Goal: Task Accomplishment & Management: Use online tool/utility

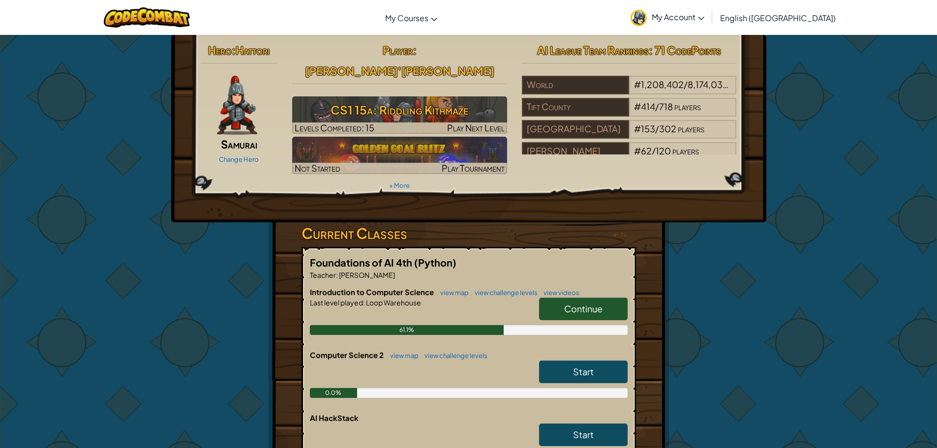
drag, startPoint x: 554, startPoint y: 400, endPoint x: 546, endPoint y: 408, distance: 11.5
click at [551, 413] on div "AI HackStack Start" at bounding box center [469, 434] width 318 height 43
click at [545, 423] on link "Start" at bounding box center [583, 434] width 89 height 23
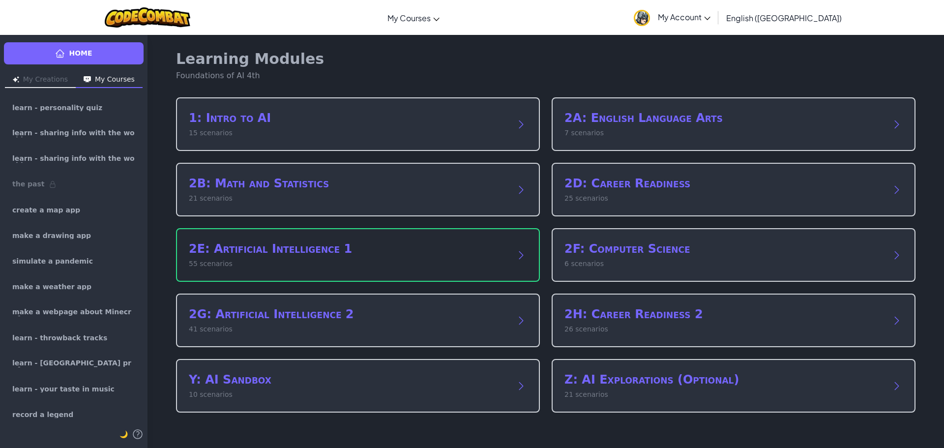
click at [330, 250] on h2 "2E: Artificial Intelligence 1" at bounding box center [348, 249] width 319 height 16
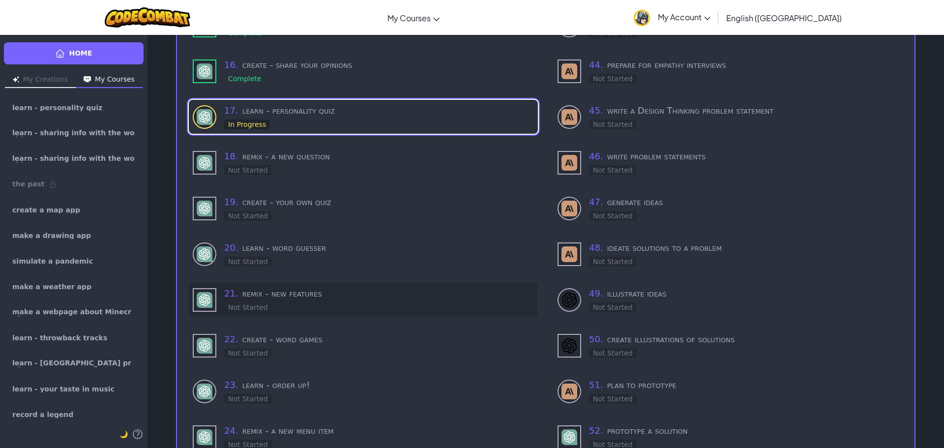
scroll to position [689, 0]
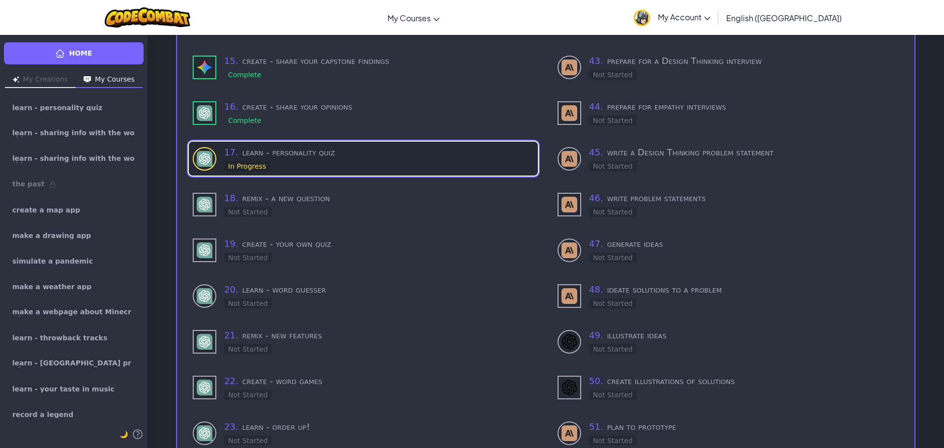
click at [305, 151] on h3 "17 . learn - personality quiz" at bounding box center [379, 153] width 310 height 14
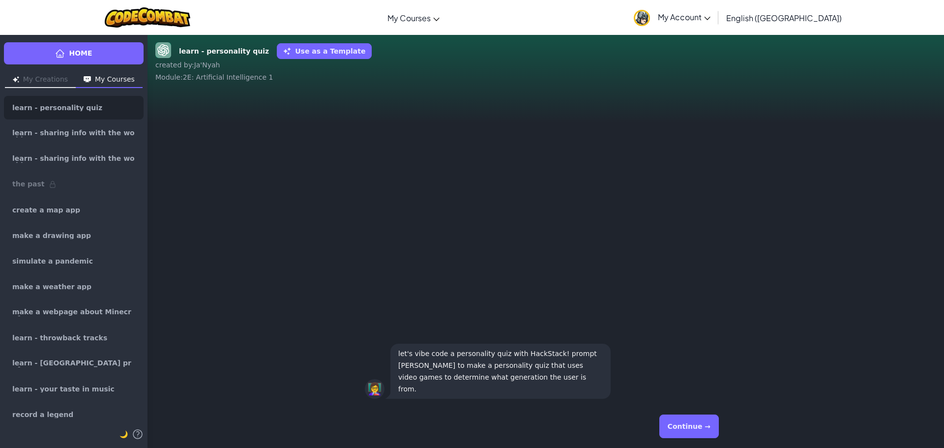
click at [680, 425] on button "Continue →" at bounding box center [690, 427] width 60 height 24
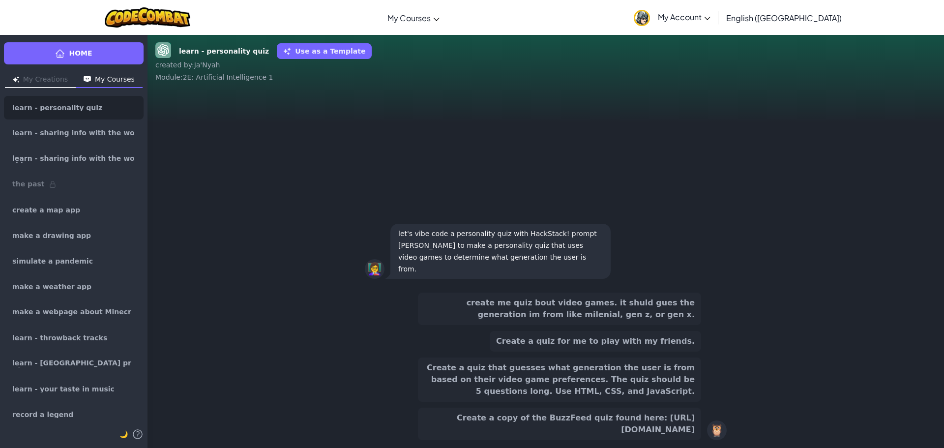
click at [560, 355] on div "create me quiz bout video games. it shuld gues the generation im from like mile…" at bounding box center [559, 367] width 283 height 148
click at [561, 358] on button "Create a quiz that guesses what generation the user is from based on their vide…" at bounding box center [559, 380] width 283 height 44
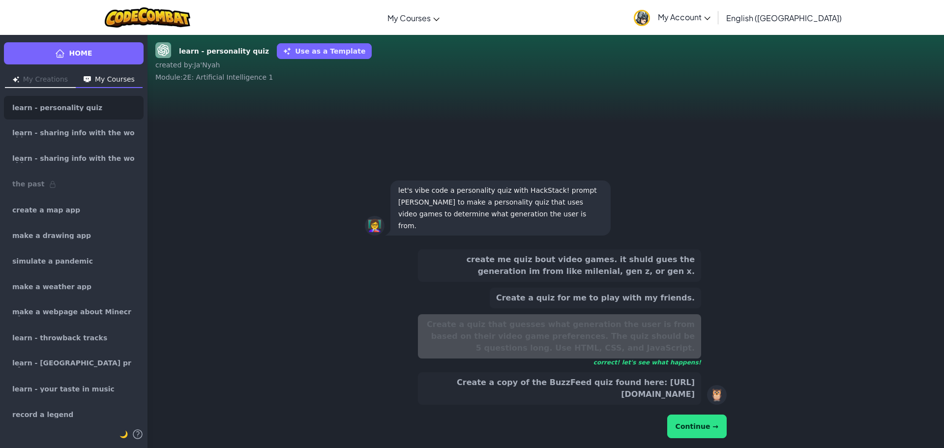
click at [680, 422] on button "Continue →" at bounding box center [697, 427] width 60 height 24
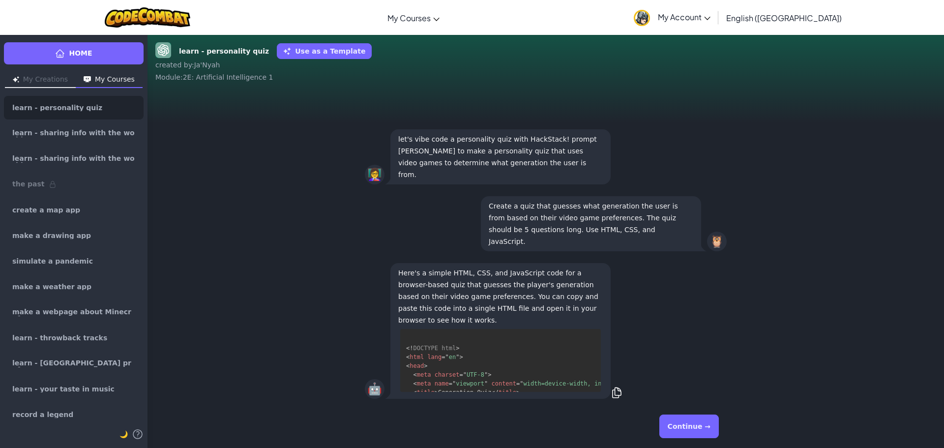
click at [687, 424] on button "Continue →" at bounding box center [690, 427] width 60 height 24
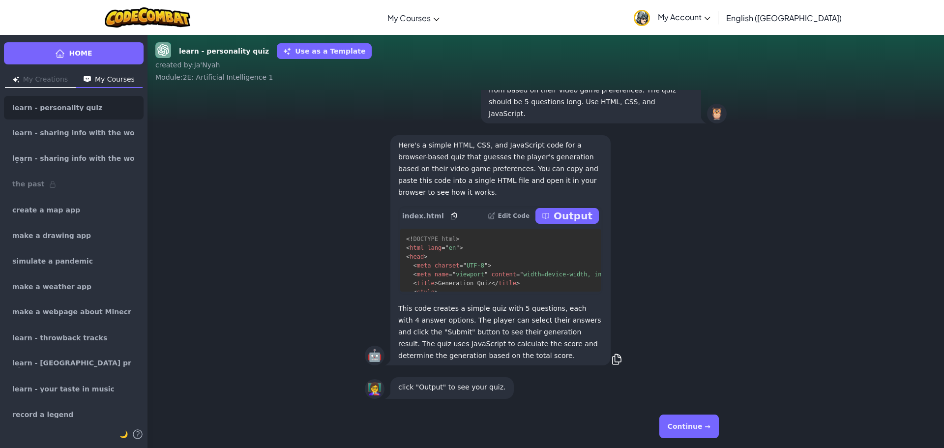
click at [561, 212] on p "Output" at bounding box center [573, 216] width 39 height 14
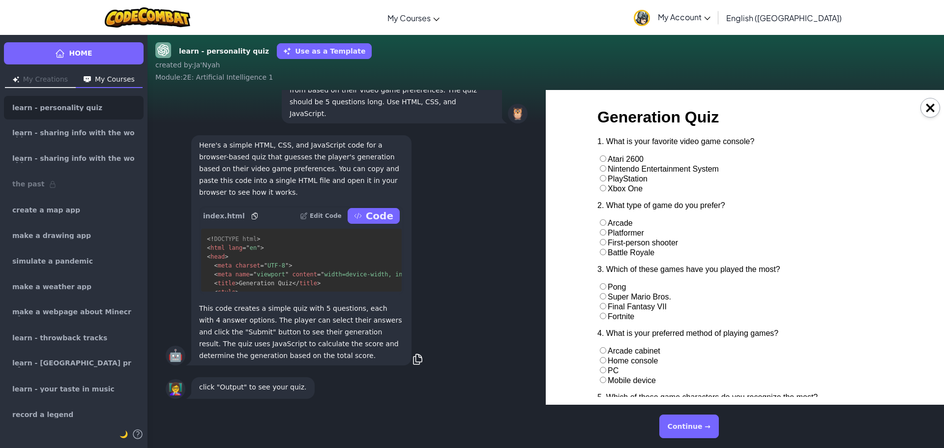
click at [601, 178] on input "radio" at bounding box center [603, 178] width 6 height 6
radio input "true"
click at [601, 223] on input "radio" at bounding box center [603, 222] width 6 height 6
radio input "true"
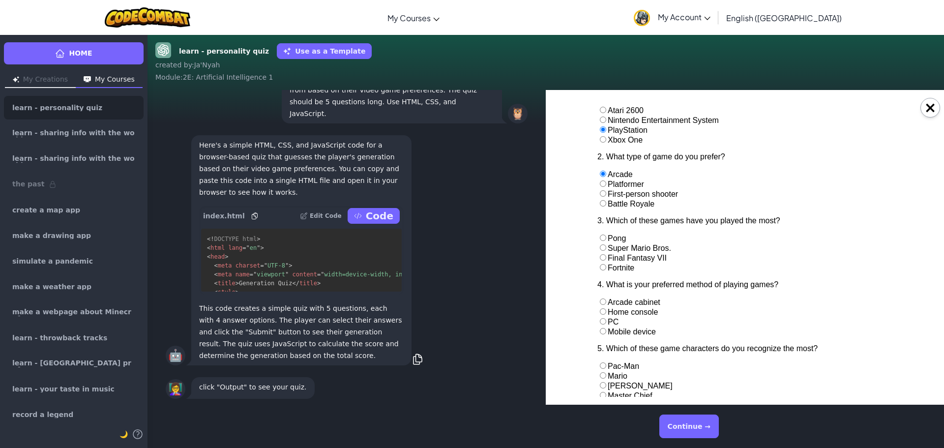
scroll to position [49, 0]
click at [604, 247] on div "3. Which of these games have you played the most? Pong Super Mario Bros. Final …" at bounding box center [745, 244] width 295 height 56
click at [600, 246] on input "radio" at bounding box center [603, 247] width 6 height 6
radio input "true"
click at [601, 312] on input "radio" at bounding box center [603, 311] width 6 height 6
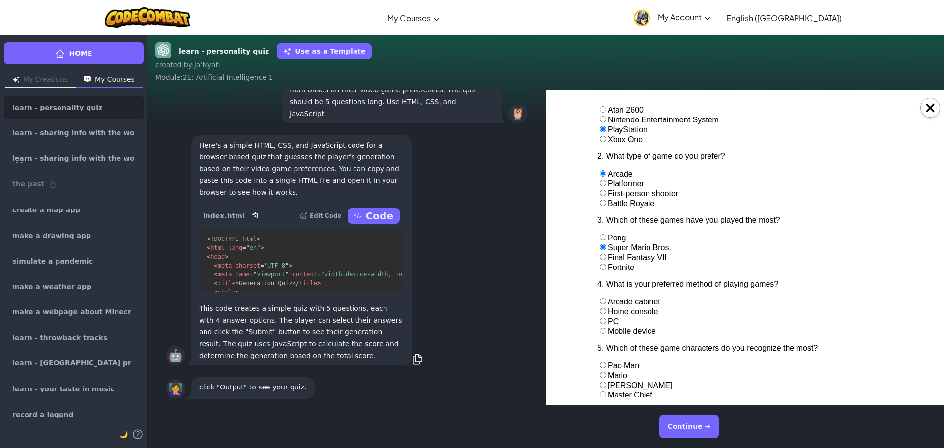
radio input "true"
click at [600, 333] on input "radio" at bounding box center [603, 331] width 6 height 6
radio input "true"
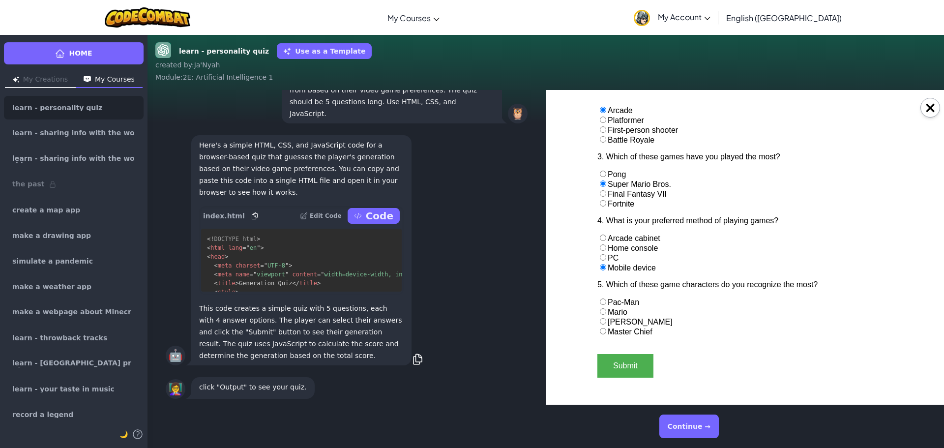
scroll to position [113, 0]
click at [600, 301] on input "radio" at bounding box center [603, 301] width 6 height 6
radio input "true"
click at [617, 363] on button "Submit" at bounding box center [626, 366] width 56 height 24
click at [628, 363] on button "Submit" at bounding box center [626, 366] width 56 height 24
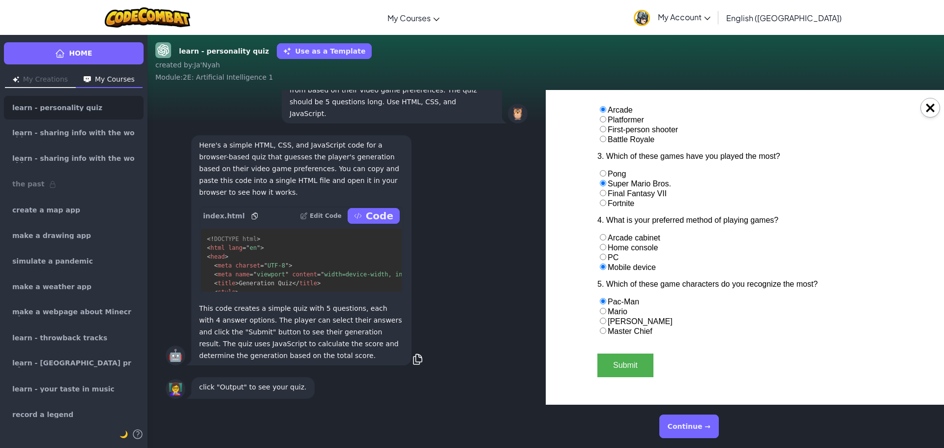
click at [628, 363] on button "Submit" at bounding box center [626, 366] width 56 height 24
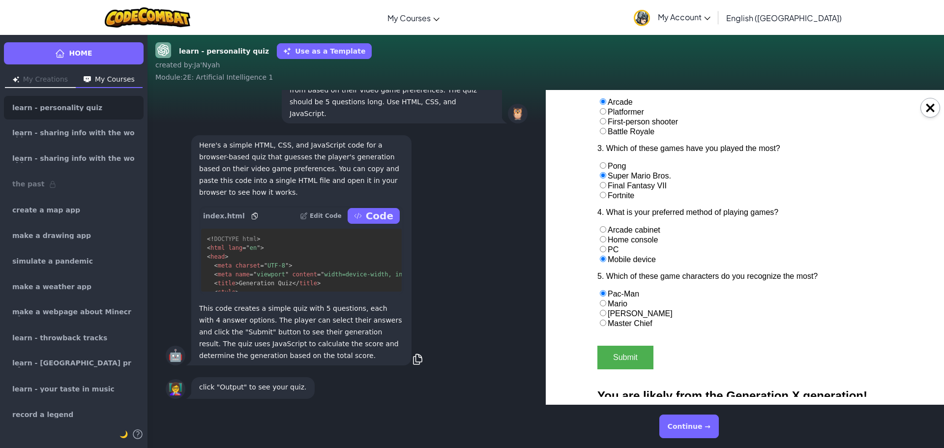
scroll to position [131, 0]
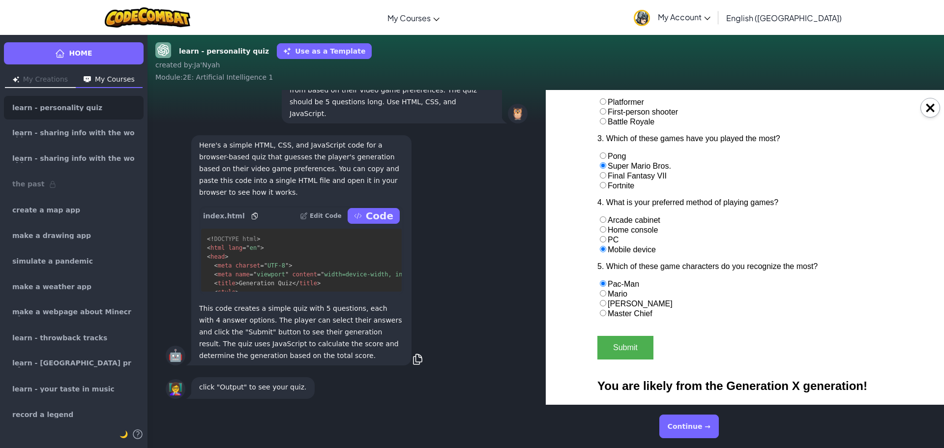
click at [600, 292] on input "radio" at bounding box center [603, 293] width 6 height 6
radio input "true"
click at [616, 352] on button "Submit" at bounding box center [626, 348] width 56 height 24
click at [613, 351] on button "Submit" at bounding box center [626, 348] width 56 height 24
click at [603, 183] on div "3. Which of these games have you played the most? Pong Super Mario Bros. Final …" at bounding box center [745, 162] width 295 height 56
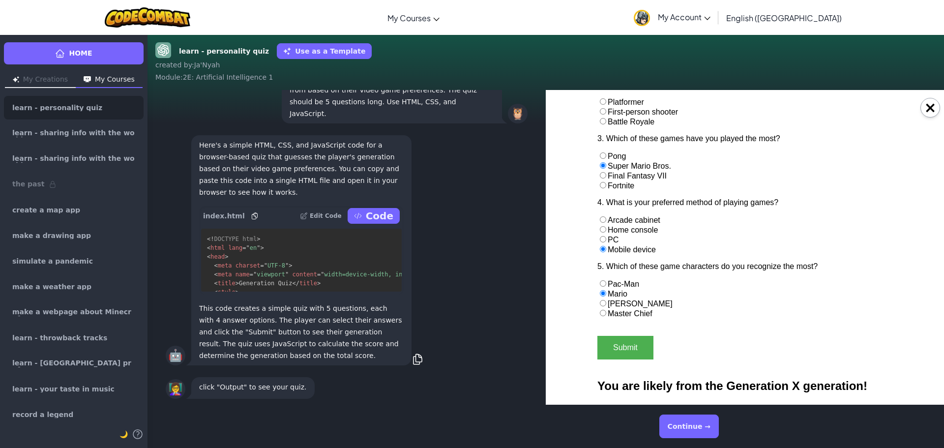
click at [601, 186] on input "radio" at bounding box center [603, 185] width 6 height 6
radio input "true"
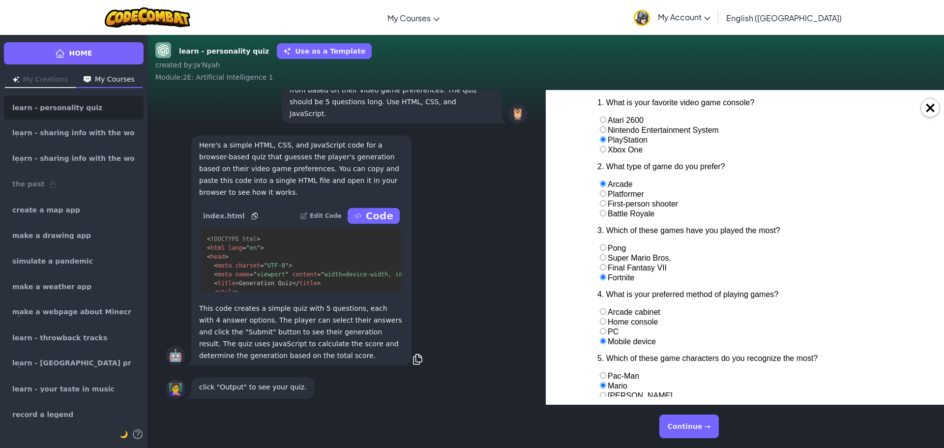
scroll to position [32, 0]
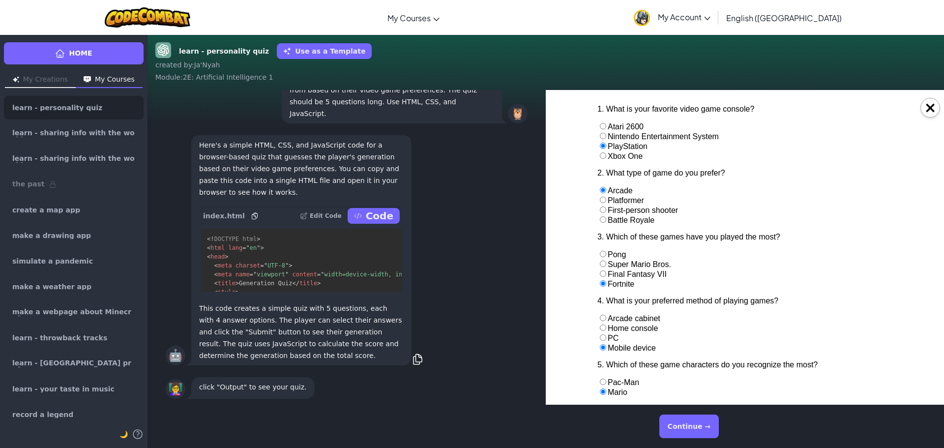
click at [604, 211] on div "2. What type of game do you prefer? Arcade Platformer First-person shooter Batt…" at bounding box center [745, 197] width 295 height 56
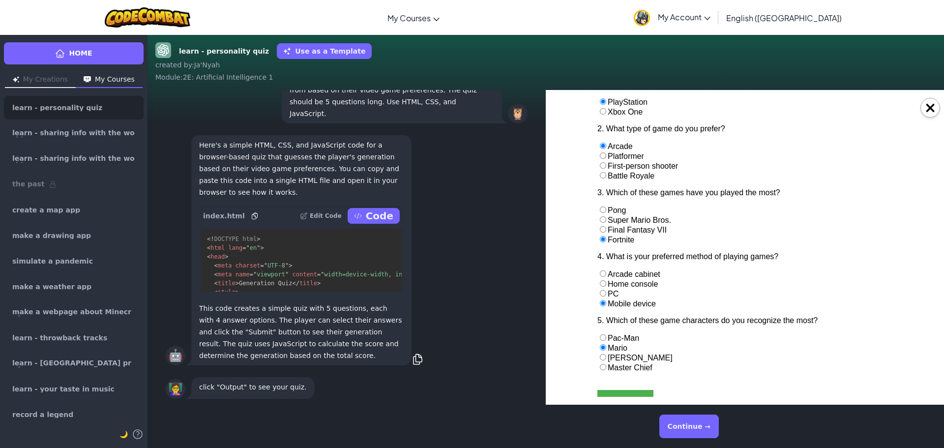
scroll to position [131, 0]
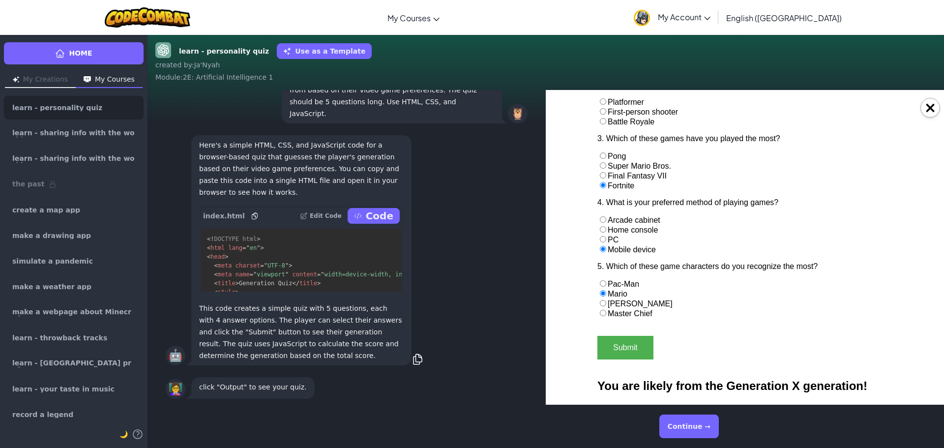
click at [621, 348] on button "Submit" at bounding box center [626, 348] width 56 height 24
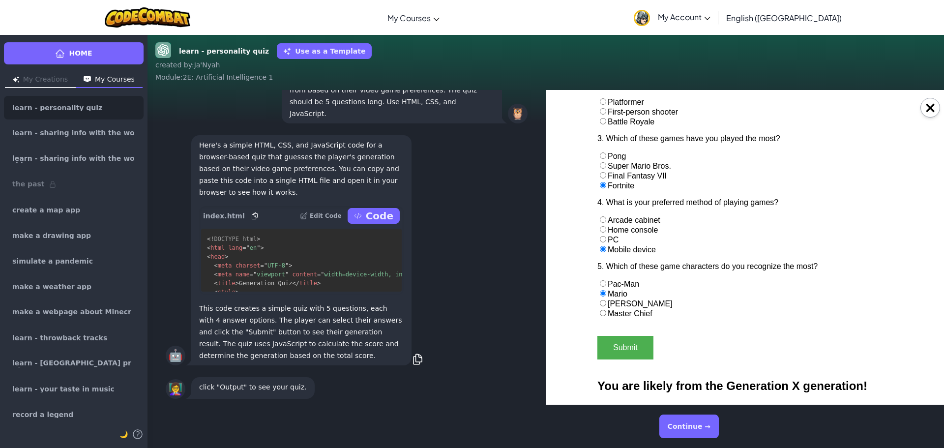
click at [641, 333] on form "1. What is your favorite video game console? Atari 2600 Nintendo Entertainment …" at bounding box center [745, 187] width 295 height 363
click at [682, 419] on button "Continue →" at bounding box center [690, 427] width 60 height 24
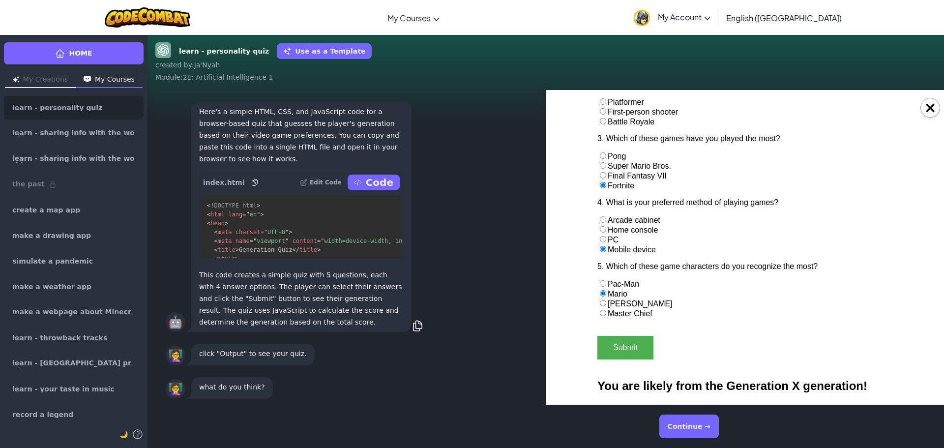
click at [677, 425] on button "Continue →" at bounding box center [690, 427] width 60 height 24
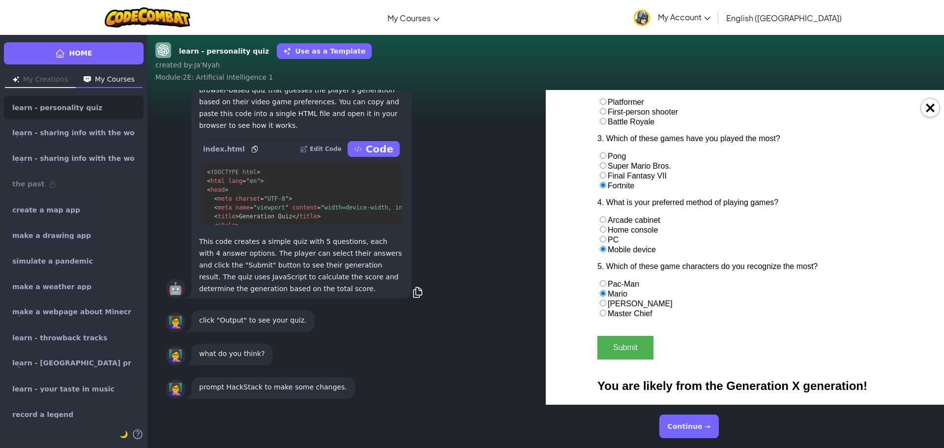
click at [677, 425] on button "Continue →" at bounding box center [690, 427] width 60 height 24
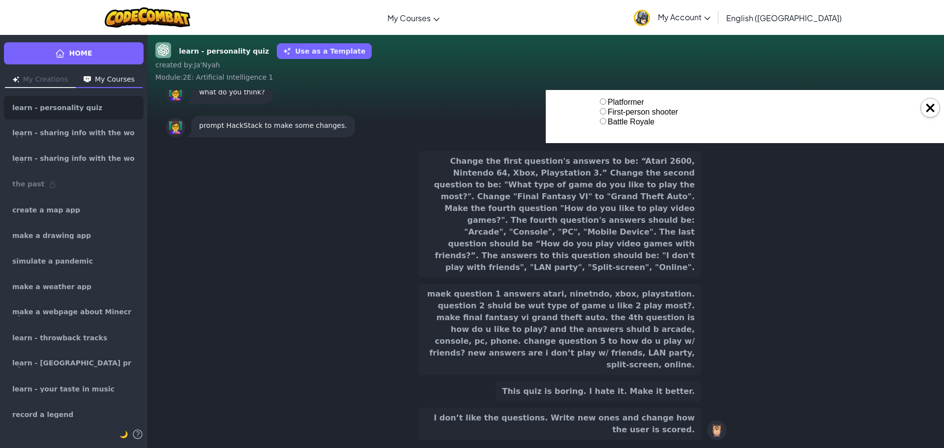
click at [548, 237] on button "Change the first question's answers to be: “Atari 2600, Nintendo 64, Xbox, Play…" at bounding box center [559, 214] width 283 height 127
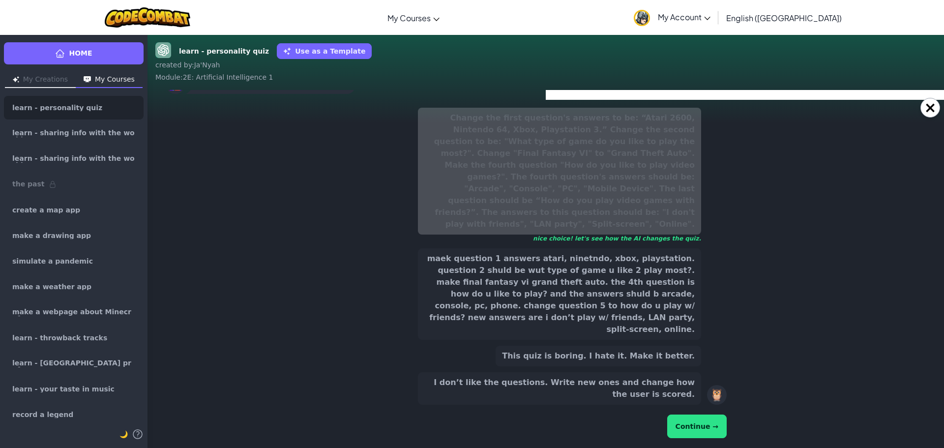
click at [695, 415] on button "Continue →" at bounding box center [697, 427] width 60 height 24
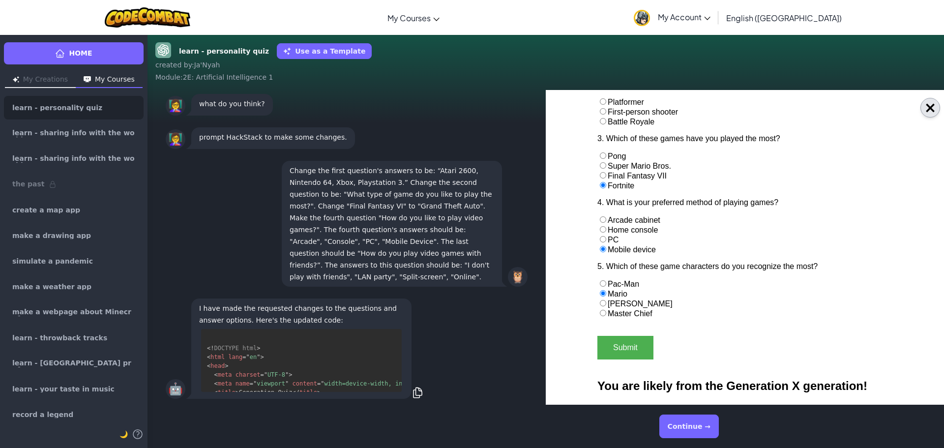
click at [925, 107] on button "×" at bounding box center [931, 108] width 20 height 20
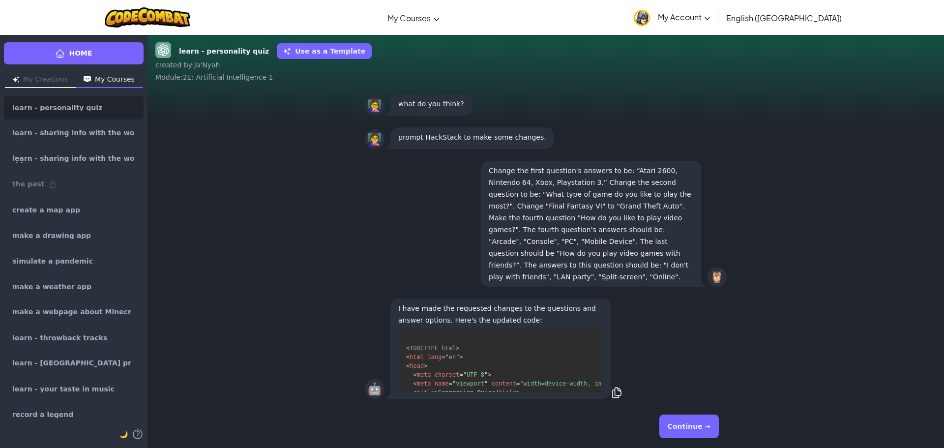
scroll to position [532, 0]
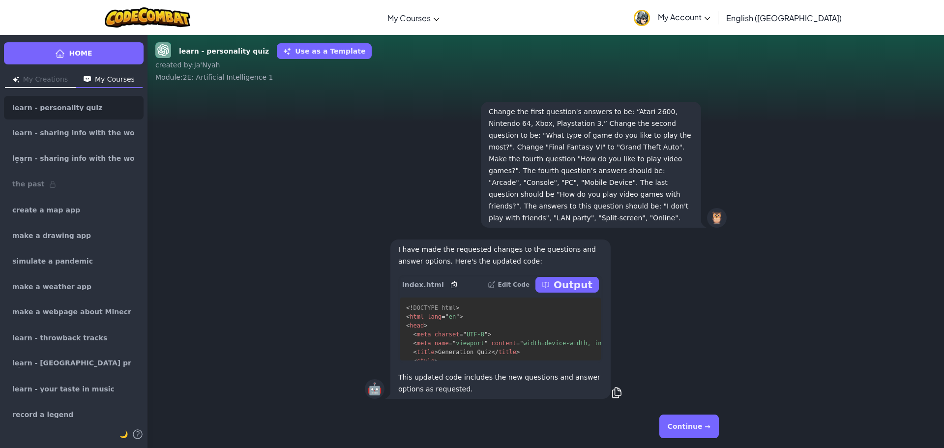
click at [581, 288] on p "Output" at bounding box center [573, 285] width 39 height 14
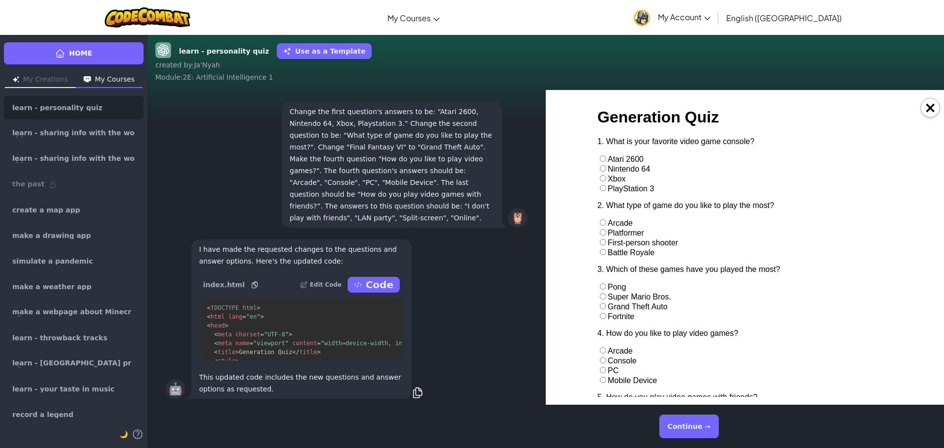
scroll to position [0, 0]
click at [603, 182] on div "1. What is your favorite video game console? Atari 2600 Nintendo 64 Xbox PlaySt…" at bounding box center [745, 165] width 295 height 56
click at [600, 177] on input "radio" at bounding box center [603, 178] width 6 height 6
radio input "true"
click at [601, 306] on input "radio" at bounding box center [603, 306] width 6 height 6
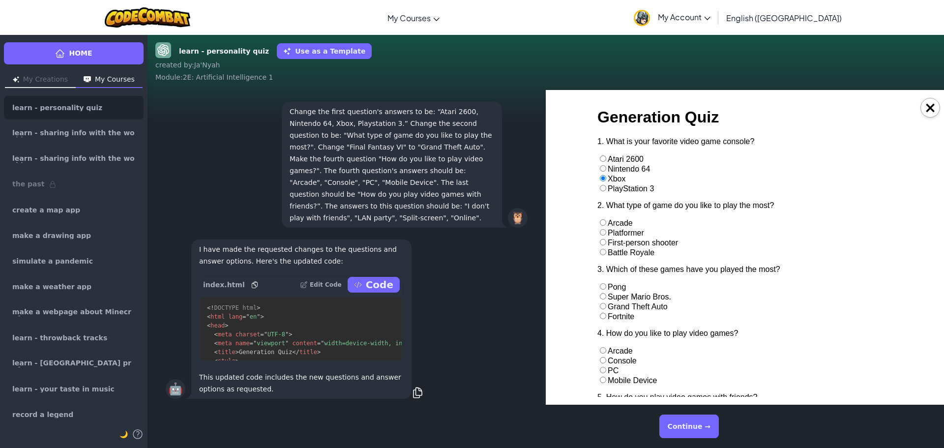
radio input "true"
click at [600, 221] on input "radio" at bounding box center [603, 222] width 6 height 6
radio input "true"
click at [605, 241] on div "2. What type of game do you like to play the most? Arcade Platformer First-pers…" at bounding box center [745, 229] width 295 height 56
click at [600, 245] on div "2. What type of game do you like to play the most? Arcade Platformer First-pers…" at bounding box center [745, 229] width 295 height 56
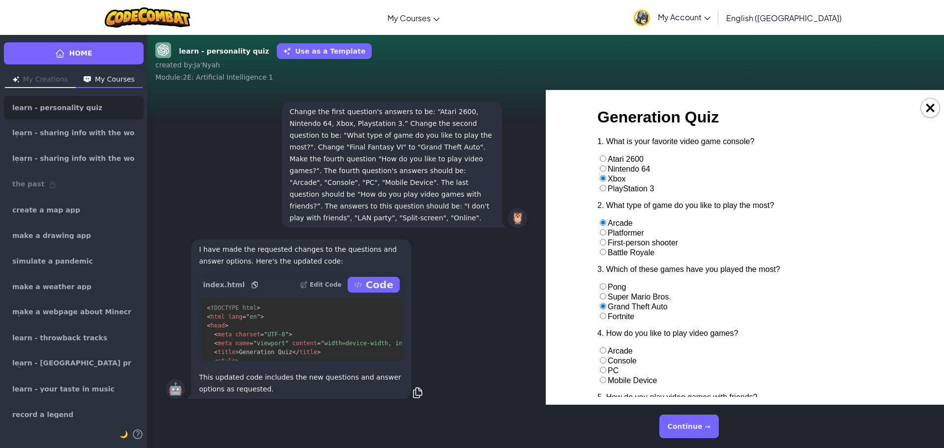
click at [600, 243] on input "radio" at bounding box center [603, 242] width 6 height 6
radio input "true"
click at [600, 249] on div "2. What type of game do you like to play the most? Arcade Platformer First-pers…" at bounding box center [745, 229] width 295 height 56
click at [600, 251] on input "radio" at bounding box center [603, 252] width 6 height 6
radio input "true"
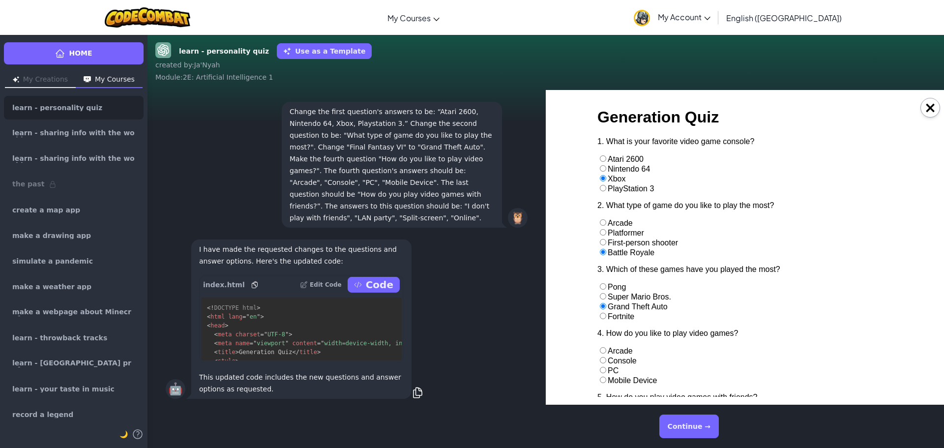
click at [600, 254] on input "radio" at bounding box center [603, 252] width 6 height 6
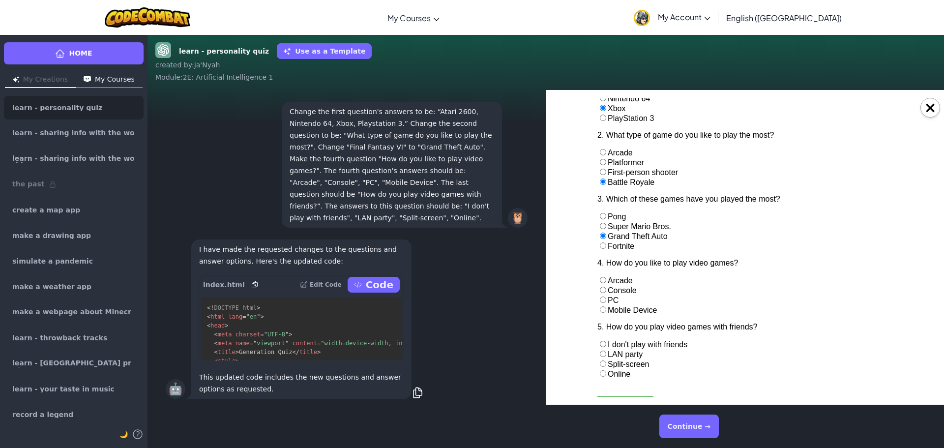
scroll to position [98, 0]
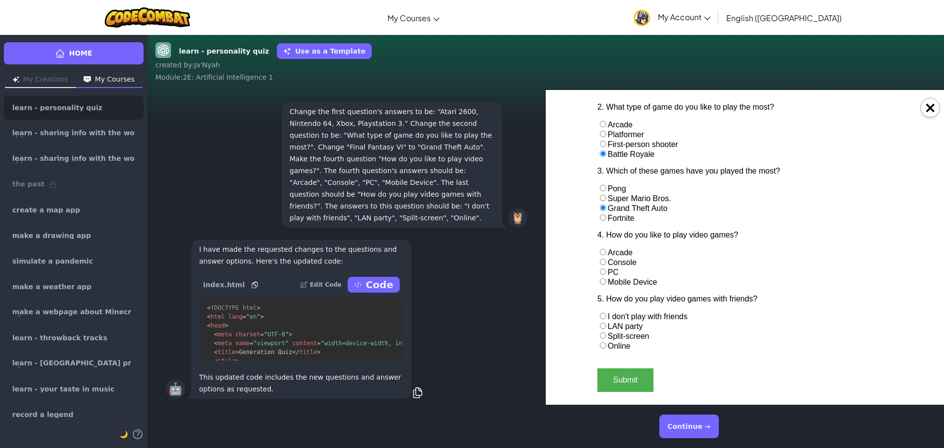
click at [603, 272] on div "4. How do you like to play video games? Arcade Console PC Mobile Device" at bounding box center [745, 259] width 295 height 56
click at [602, 280] on input "radio" at bounding box center [603, 281] width 6 height 6
radio input "true"
click at [601, 273] on input "radio" at bounding box center [603, 272] width 6 height 6
radio input "true"
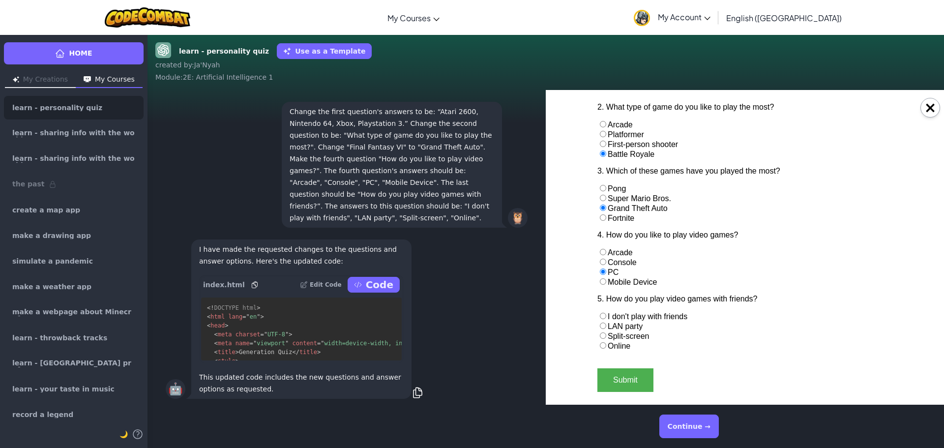
click at [600, 264] on input "radio" at bounding box center [603, 262] width 6 height 6
radio input "true"
click at [601, 328] on input "radio" at bounding box center [603, 326] width 6 height 6
radio input "true"
click at [601, 344] on input "radio" at bounding box center [603, 345] width 6 height 6
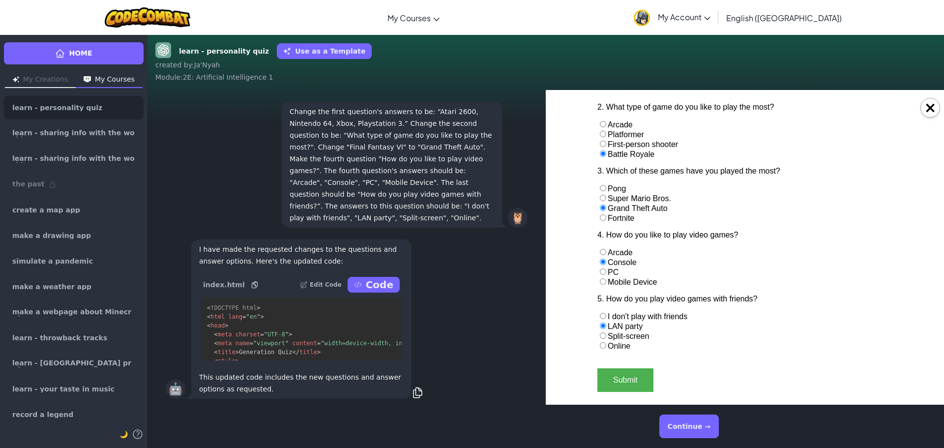
radio input "true"
click at [619, 374] on button "Submit" at bounding box center [626, 380] width 56 height 24
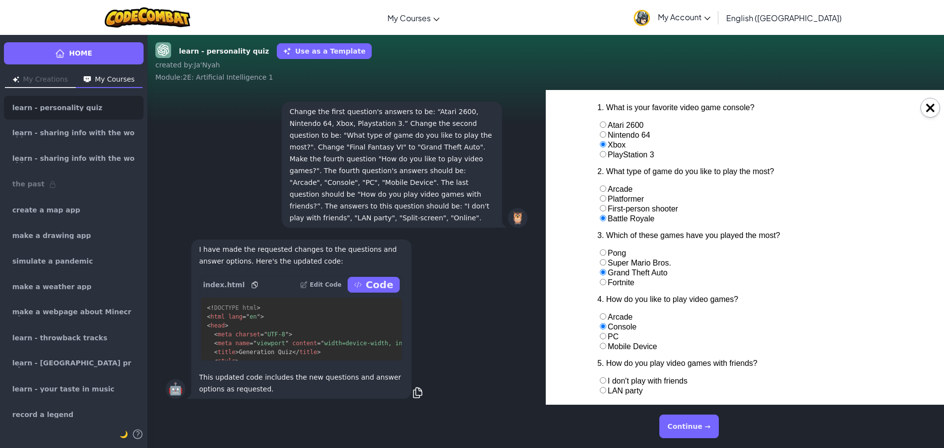
scroll to position [32, 0]
click at [924, 103] on button "×" at bounding box center [931, 108] width 20 height 20
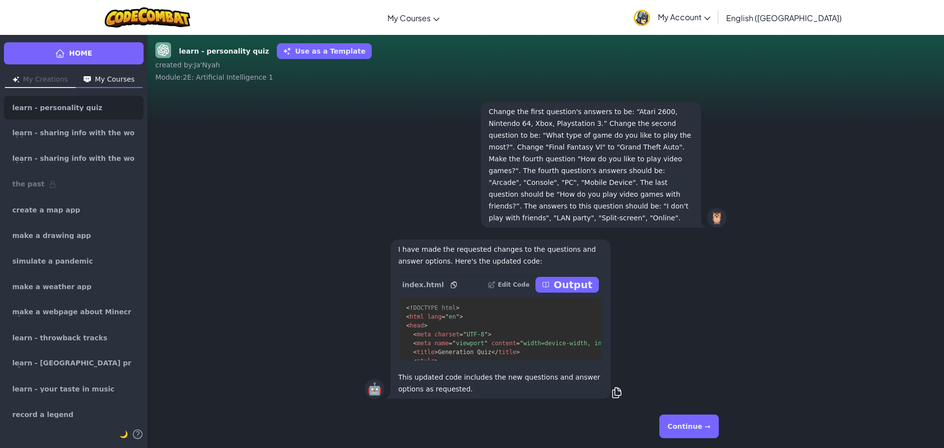
click at [707, 433] on button "Continue →" at bounding box center [690, 427] width 60 height 24
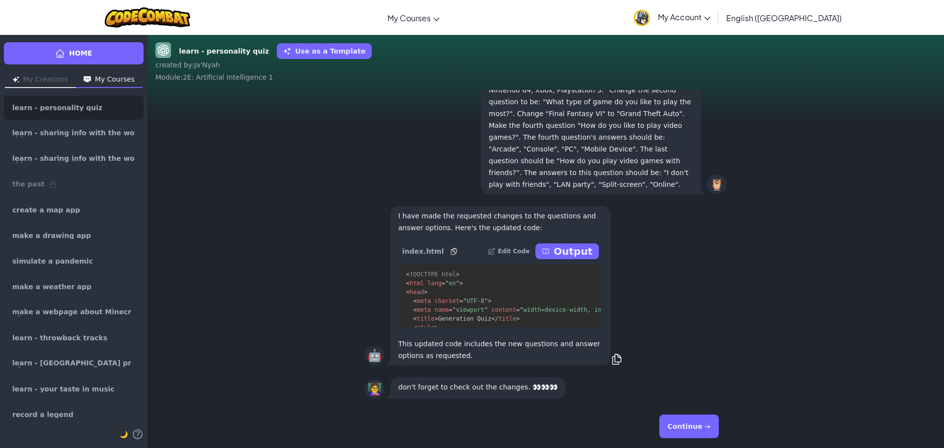
click at [705, 431] on button "Continue →" at bounding box center [690, 427] width 60 height 24
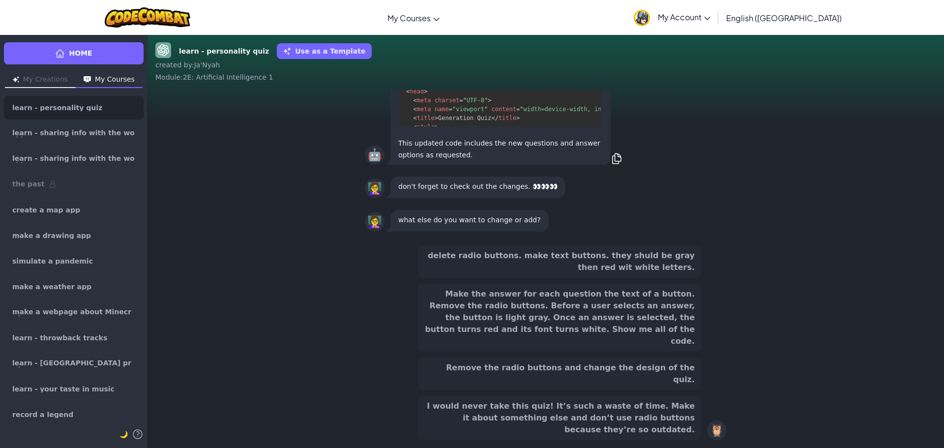
click at [494, 325] on button "Make the answer for each question the text of a button. Remove the radio button…" at bounding box center [559, 318] width 283 height 68
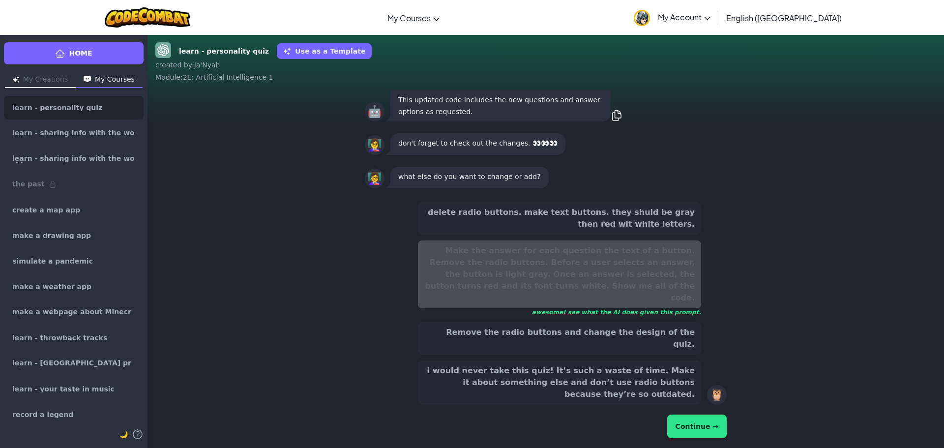
drag, startPoint x: 700, startPoint y: 425, endPoint x: 696, endPoint y: 429, distance: 5.6
click at [699, 426] on button "Continue →" at bounding box center [697, 427] width 60 height 24
click at [693, 429] on button "Continue →" at bounding box center [697, 427] width 60 height 24
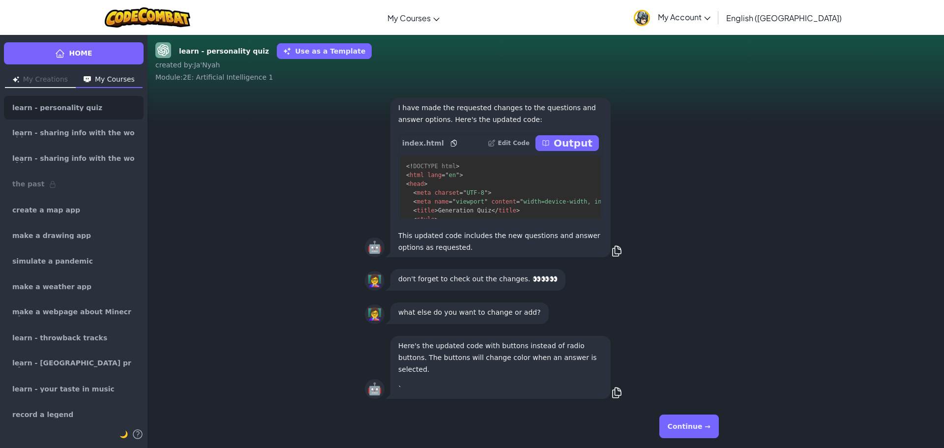
scroll to position [0, 0]
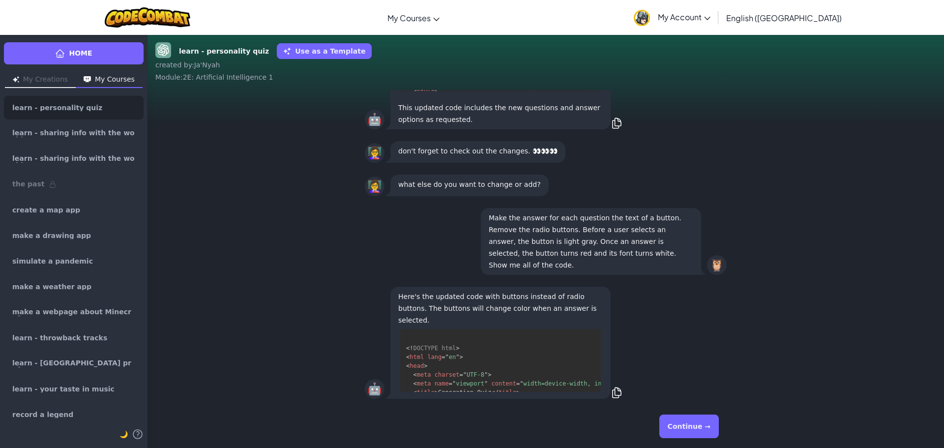
click at [693, 429] on button "Continue →" at bounding box center [690, 427] width 60 height 24
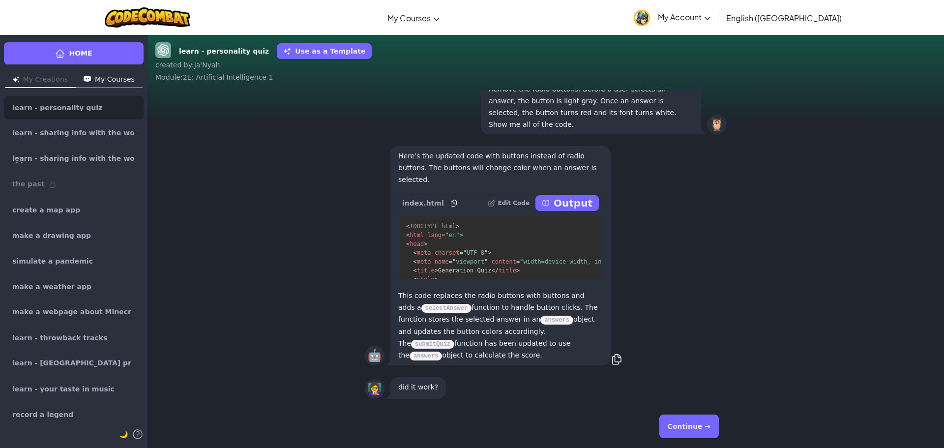
click at [690, 424] on button "Continue →" at bounding box center [690, 427] width 60 height 24
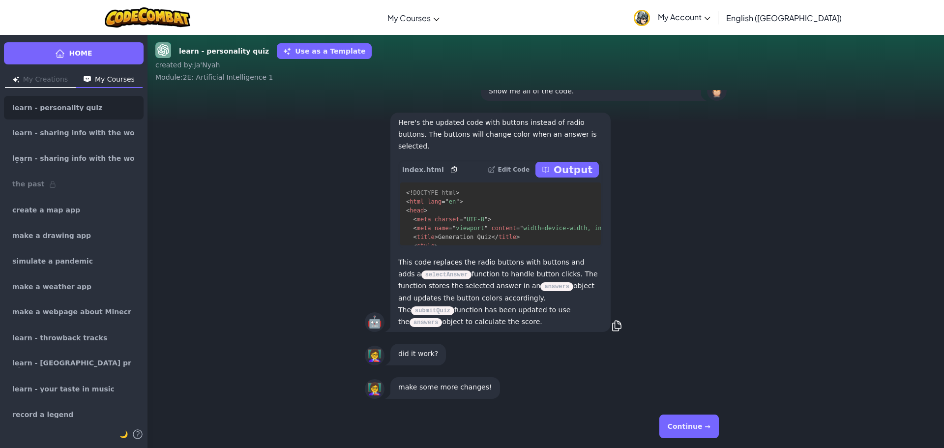
click at [690, 424] on button "Continue →" at bounding box center [690, 427] width 60 height 24
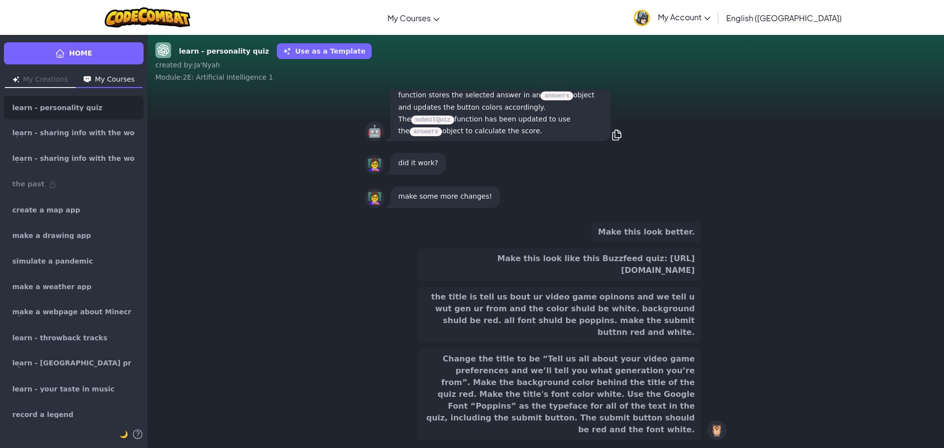
click at [629, 395] on button "Change the title to be “Tell us all about your video game preferences and we’ll…" at bounding box center [559, 394] width 283 height 91
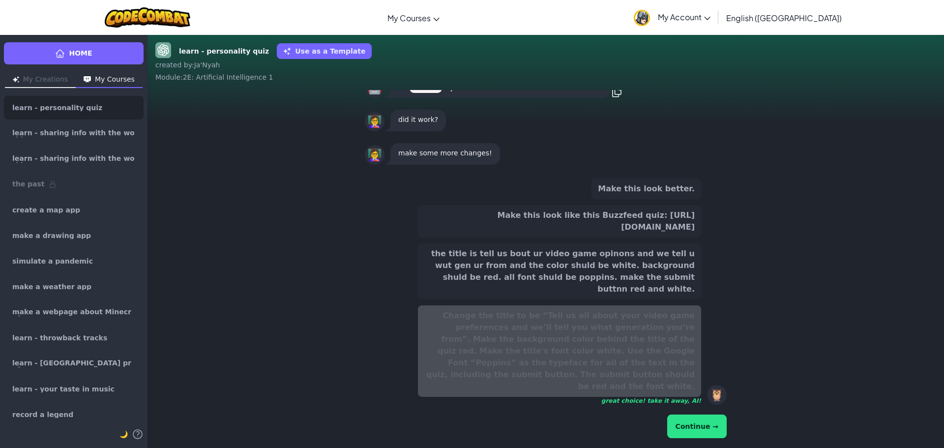
click at [697, 419] on button "Continue →" at bounding box center [697, 427] width 60 height 24
click at [698, 422] on button "Continue →" at bounding box center [697, 427] width 60 height 24
click at [698, 424] on button "Continue →" at bounding box center [697, 427] width 60 height 24
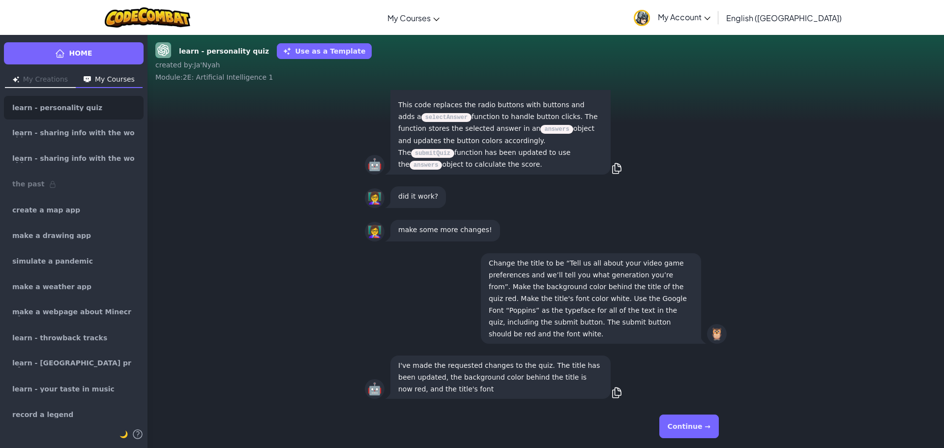
click at [695, 424] on button "Continue →" at bounding box center [690, 427] width 60 height 24
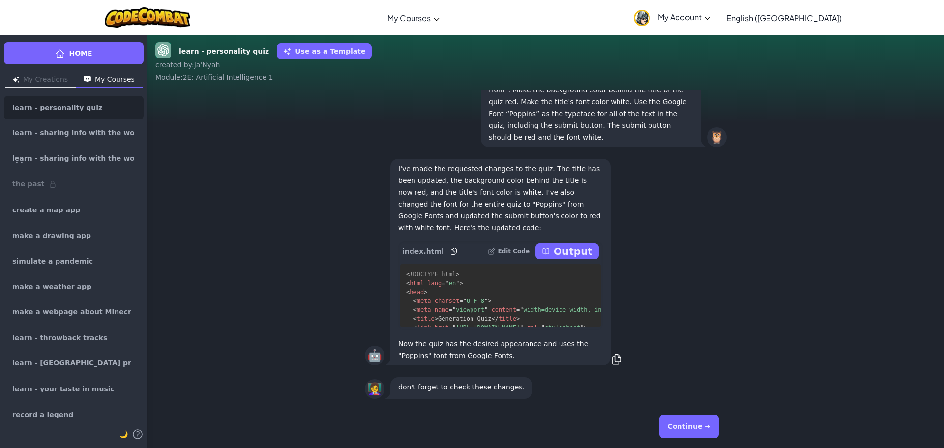
click at [695, 427] on button "Continue →" at bounding box center [690, 427] width 60 height 24
click at [694, 428] on button "Continue →" at bounding box center [690, 427] width 60 height 24
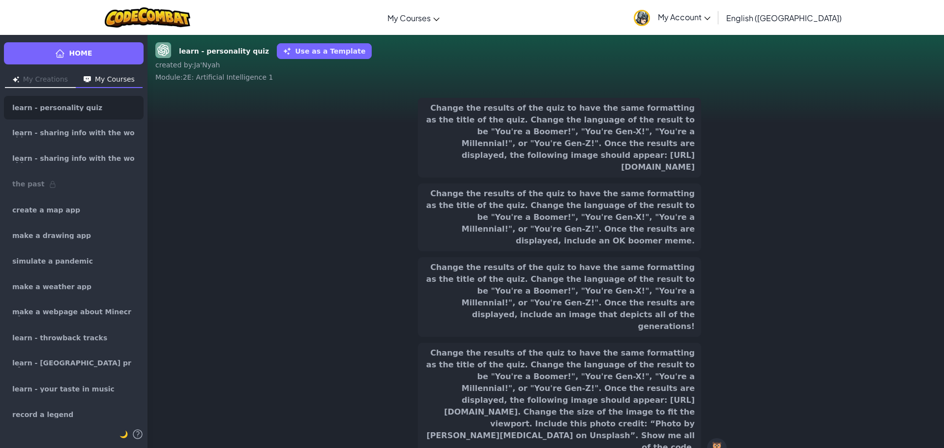
click at [694, 428] on div "Change the results of the quiz to have the same formatting as the title of the …" at bounding box center [559, 400] width 283 height 115
click at [665, 419] on button "Change the results of the quiz to have the same formatting as the title of the …" at bounding box center [559, 400] width 283 height 115
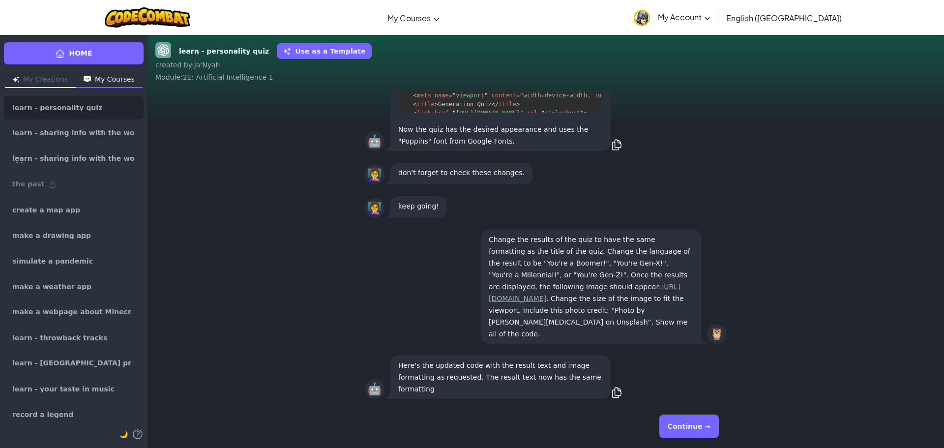
click at [688, 428] on button "Continue →" at bounding box center [690, 427] width 60 height 24
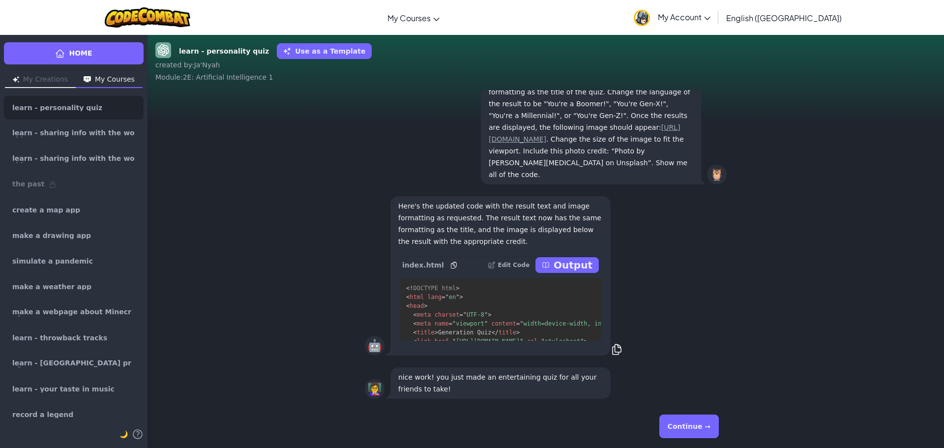
click at [688, 428] on button "Continue →" at bounding box center [690, 427] width 60 height 24
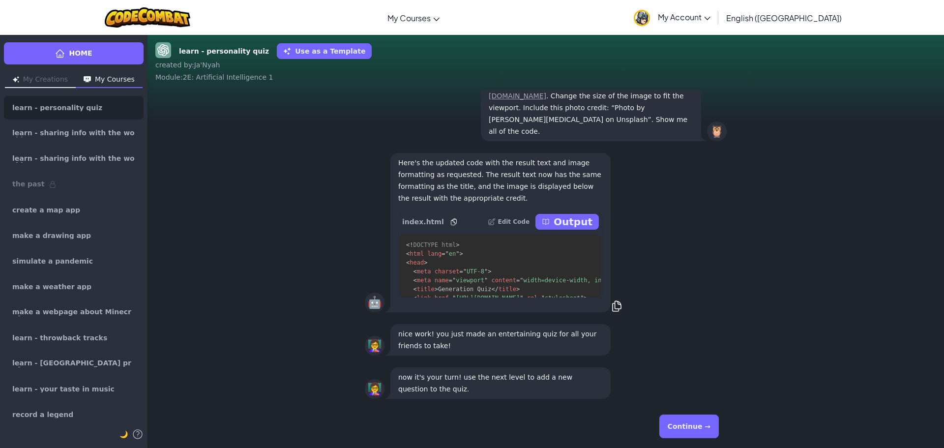
click at [688, 428] on button "Continue →" at bounding box center [690, 427] width 60 height 24
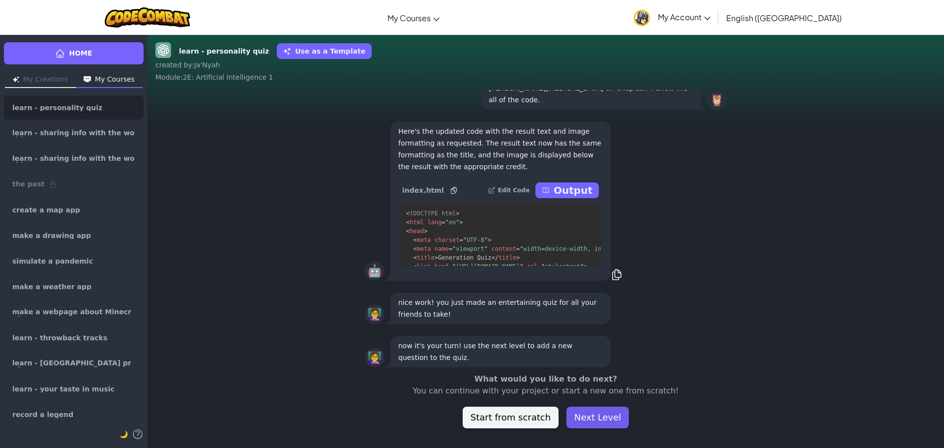
click at [601, 420] on button "Next Level" at bounding box center [598, 418] width 62 height 22
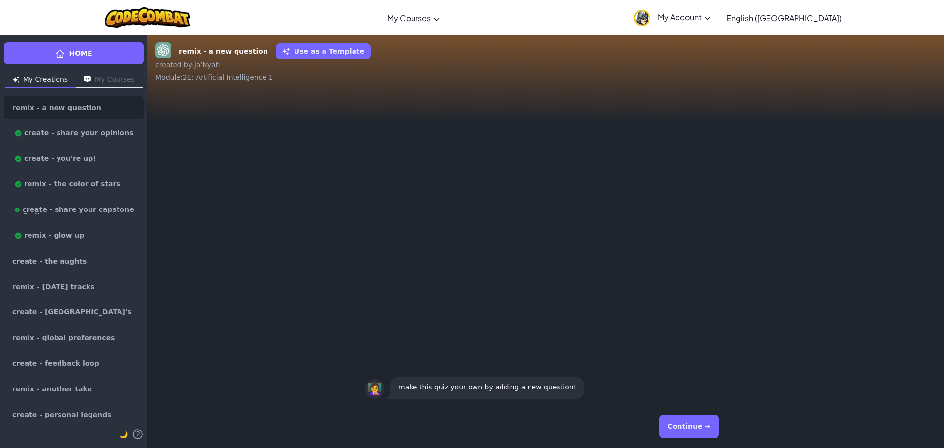
drag, startPoint x: 685, startPoint y: 333, endPoint x: 624, endPoint y: 331, distance: 61.5
click at [624, 331] on div "👩‍🏫 make this quiz your own by adding a new question!" at bounding box center [546, 247] width 797 height 315
click at [685, 423] on button "Continue →" at bounding box center [690, 427] width 60 height 24
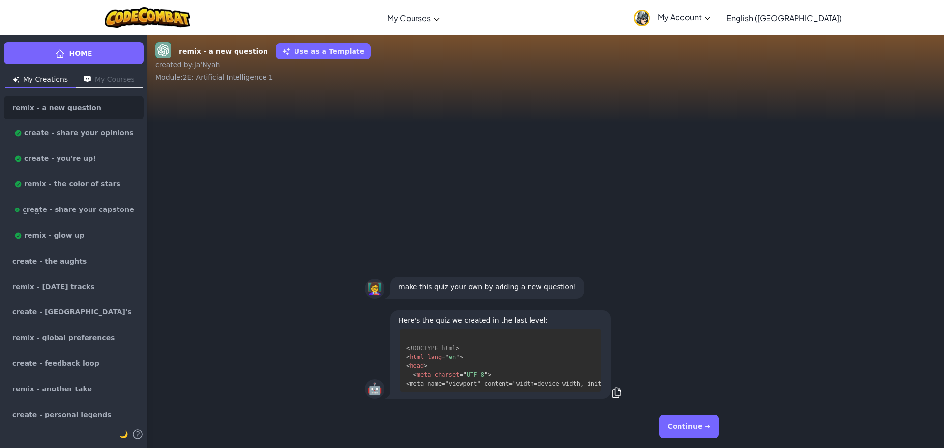
scroll to position [27, 0]
click at [685, 423] on button "Continue →" at bounding box center [690, 427] width 60 height 24
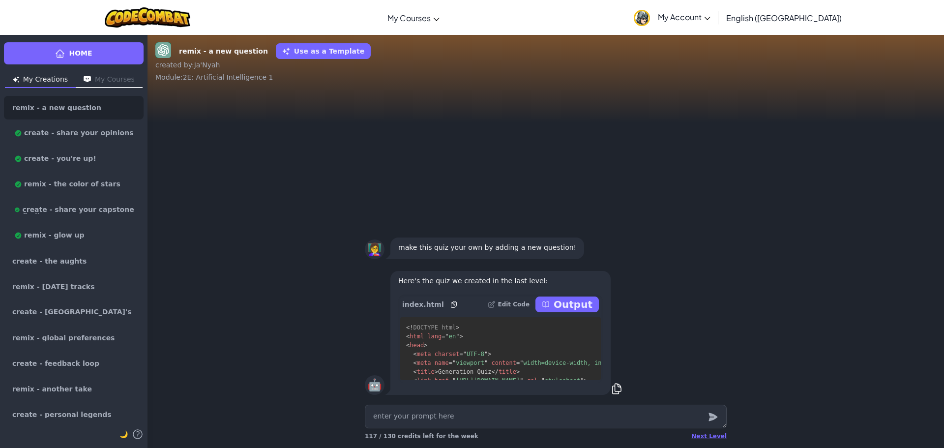
click at [564, 303] on p "Output" at bounding box center [573, 305] width 39 height 14
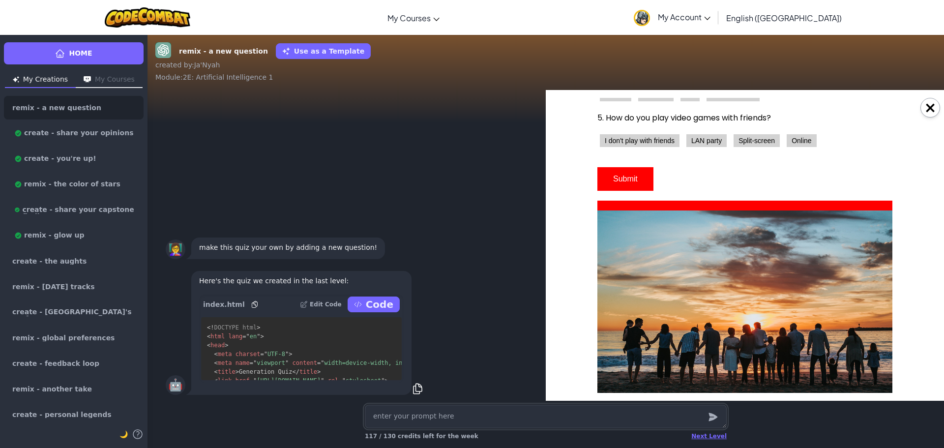
scroll to position [124, 0]
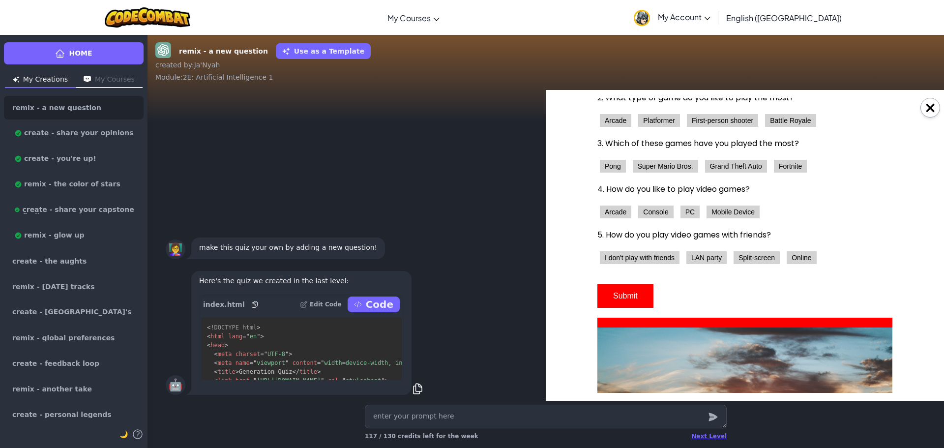
click at [633, 250] on div "5. How do you play video games with friends? I don't play with friends LAN part…" at bounding box center [745, 248] width 295 height 38
click at [811, 260] on button "Online" at bounding box center [802, 257] width 30 height 13
click at [641, 212] on button "Console" at bounding box center [655, 212] width 35 height 13
click at [722, 169] on button "Grand Theft Auto" at bounding box center [736, 166] width 62 height 13
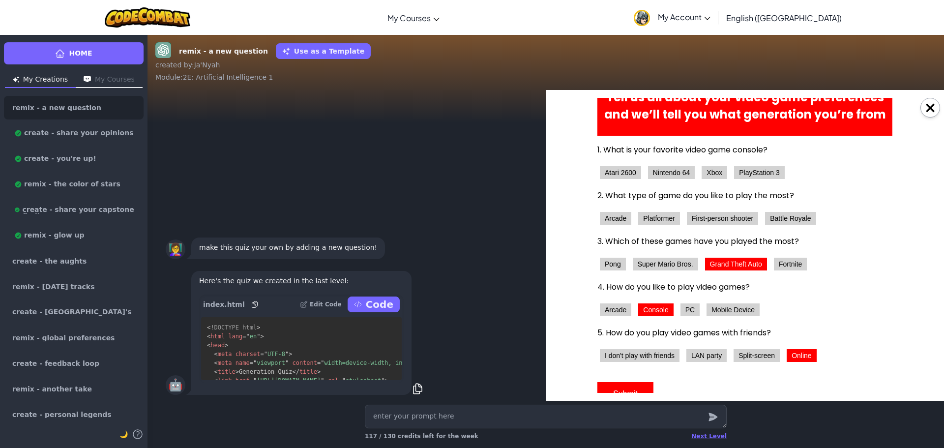
scroll to position [26, 0]
click at [715, 219] on button "First-person shooter" at bounding box center [722, 218] width 71 height 13
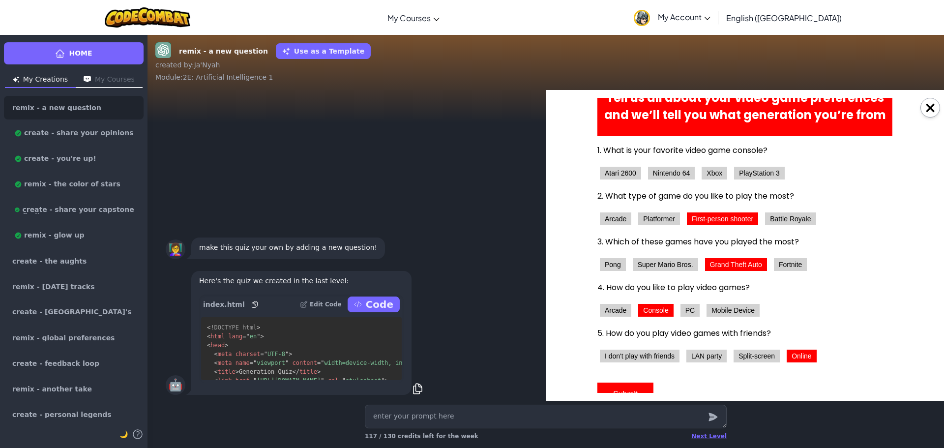
click at [659, 213] on button "Platformer" at bounding box center [659, 218] width 42 height 13
click at [660, 173] on button "Nintendo 64" at bounding box center [671, 173] width 47 height 13
click at [705, 173] on button "Xbox" at bounding box center [715, 173] width 26 height 13
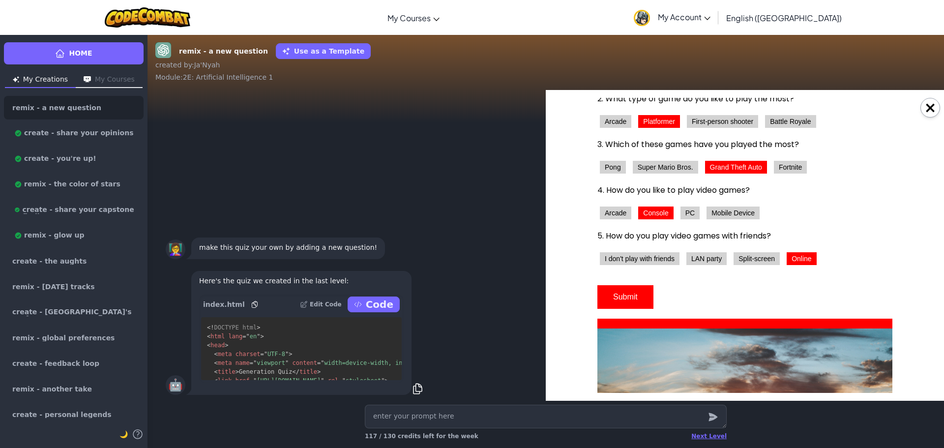
scroll to position [173, 0]
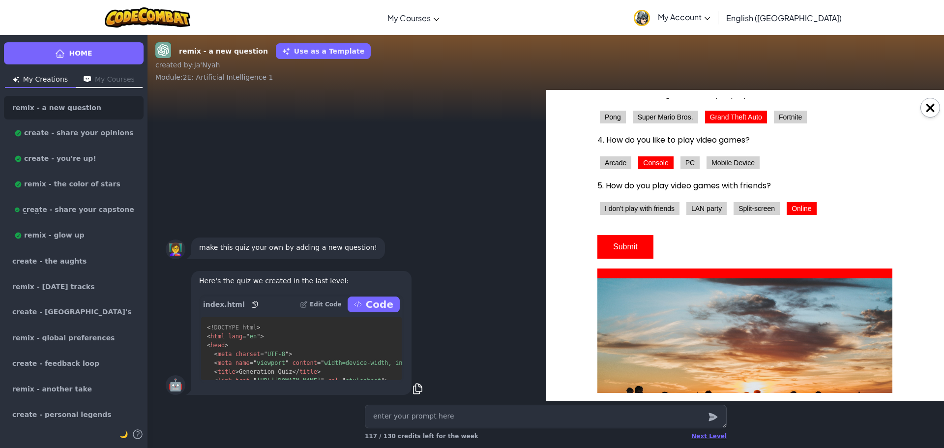
click at [613, 240] on button "Submit" at bounding box center [626, 247] width 56 height 24
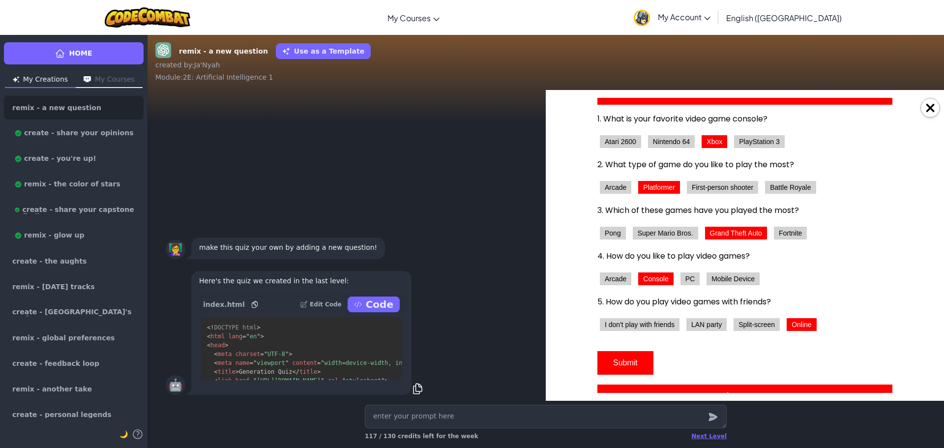
scroll to position [0, 0]
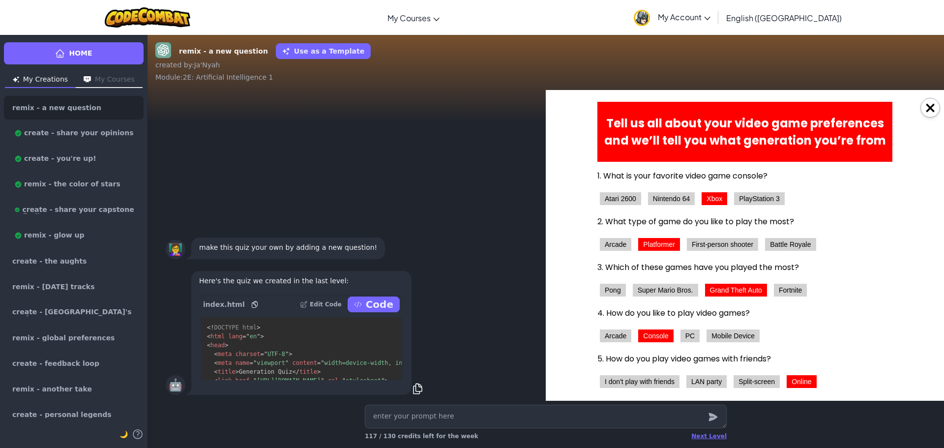
click at [733, 243] on button "First-person shooter" at bounding box center [722, 244] width 71 height 13
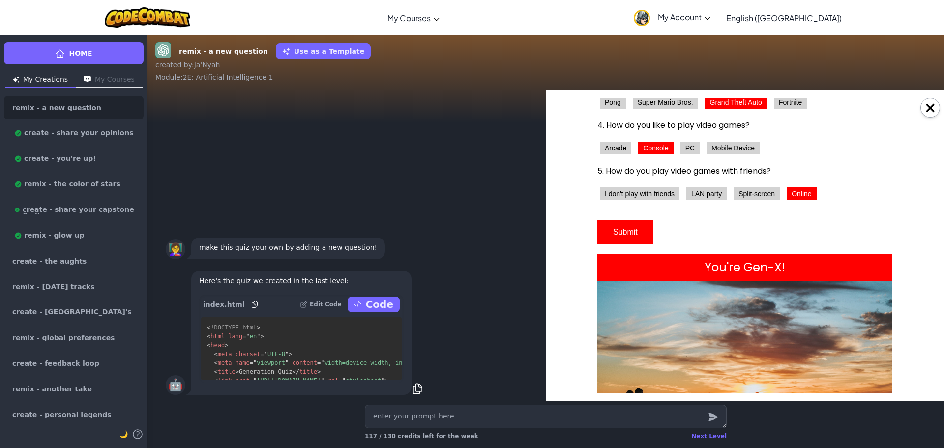
scroll to position [197, 0]
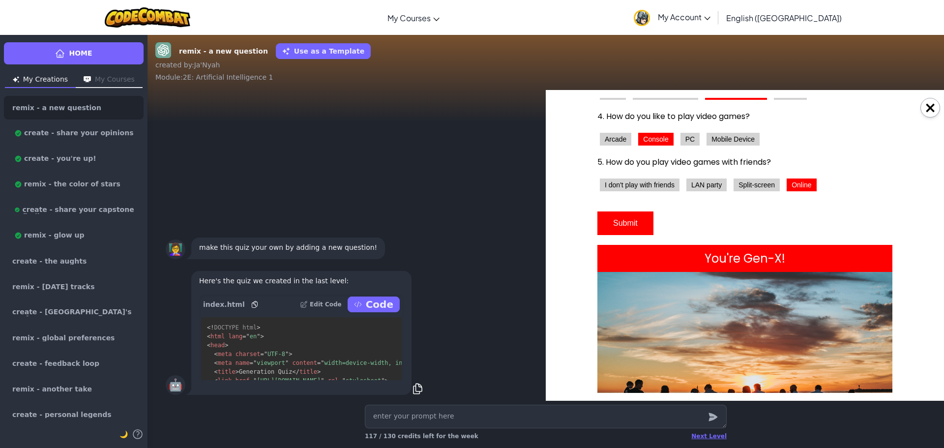
click at [625, 222] on button "Submit" at bounding box center [626, 224] width 56 height 24
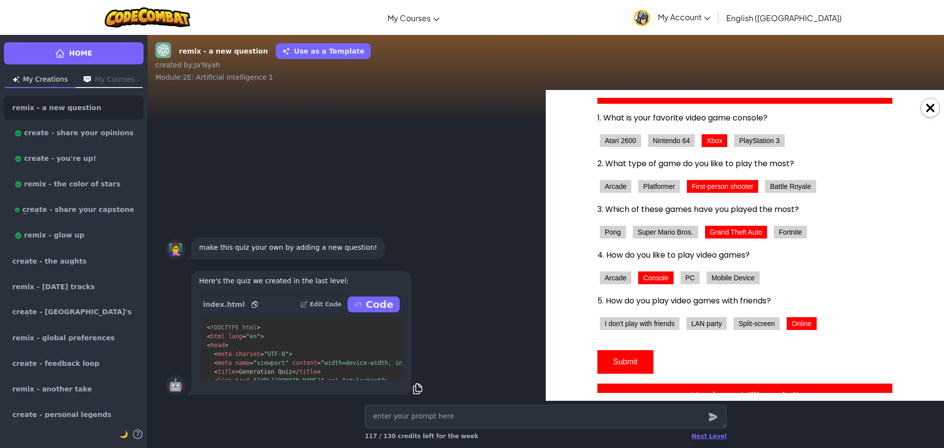
scroll to position [49, 0]
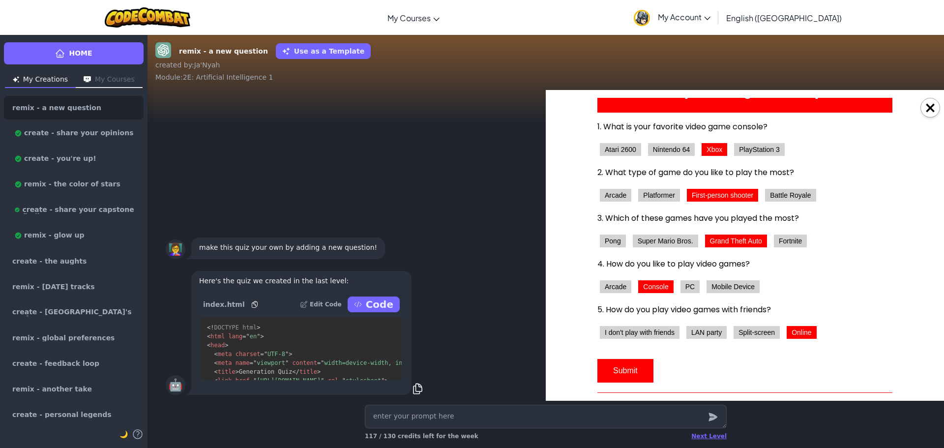
click at [616, 206] on form "1. What is your favorite video game console? Atari 2600 Nintendo 64 Xbox PlaySt…" at bounding box center [745, 257] width 295 height 272
click at [615, 197] on button "Arcade" at bounding box center [615, 195] width 31 height 13
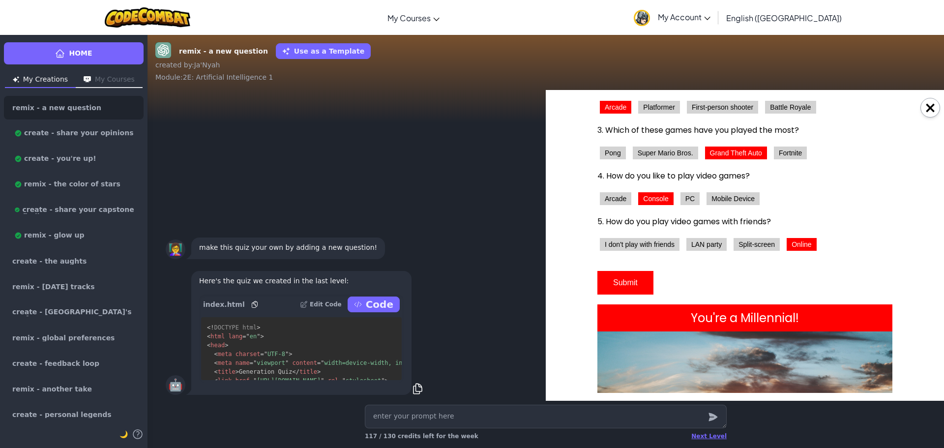
scroll to position [148, 0]
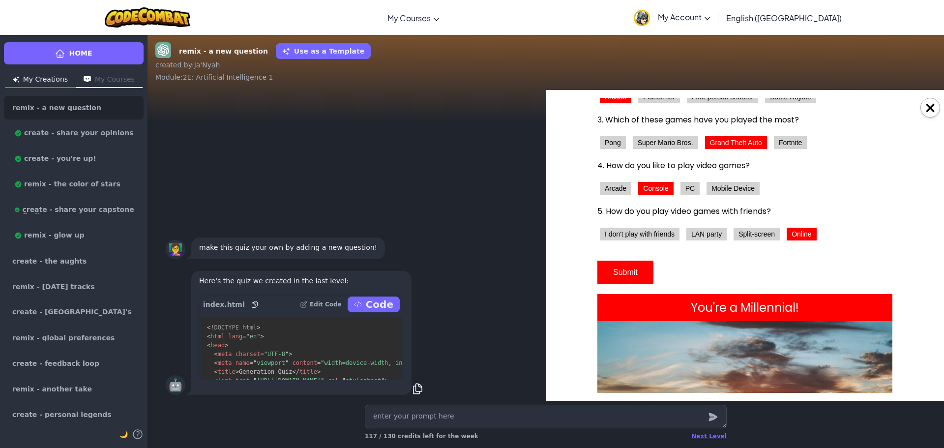
click at [614, 274] on button "Submit" at bounding box center [626, 273] width 56 height 24
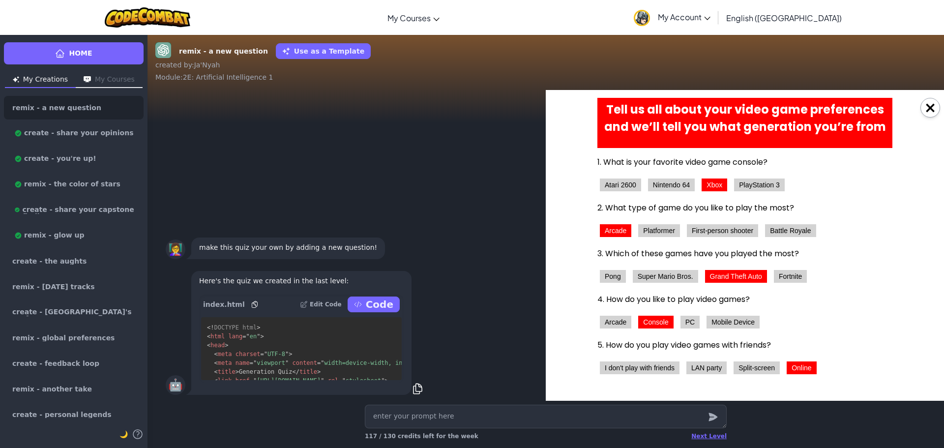
scroll to position [0, 0]
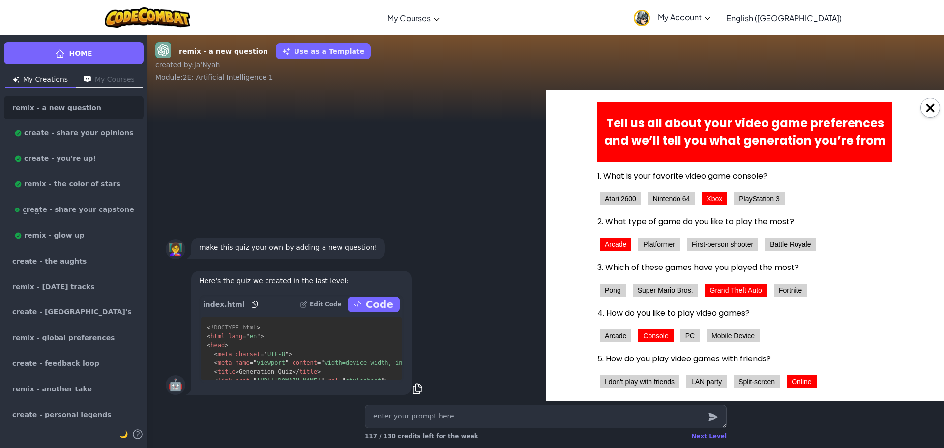
click at [771, 242] on button "Battle Royale" at bounding box center [790, 244] width 51 height 13
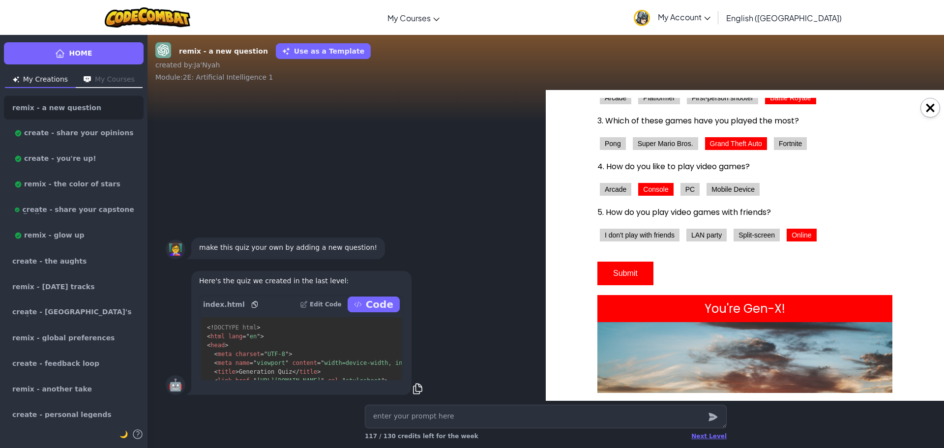
scroll to position [148, 0]
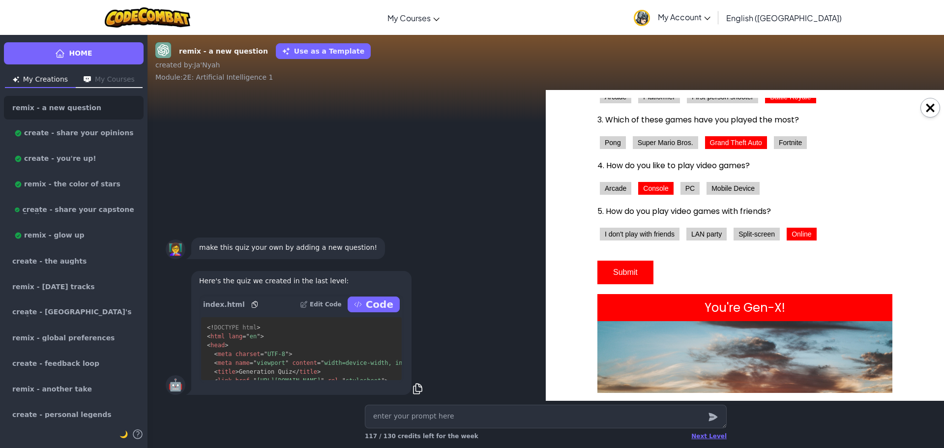
click at [627, 269] on button "Submit" at bounding box center [626, 273] width 56 height 24
drag, startPoint x: 922, startPoint y: 110, endPoint x: 366, endPoint y: 13, distance: 563.7
click at [922, 110] on button "×" at bounding box center [931, 108] width 20 height 20
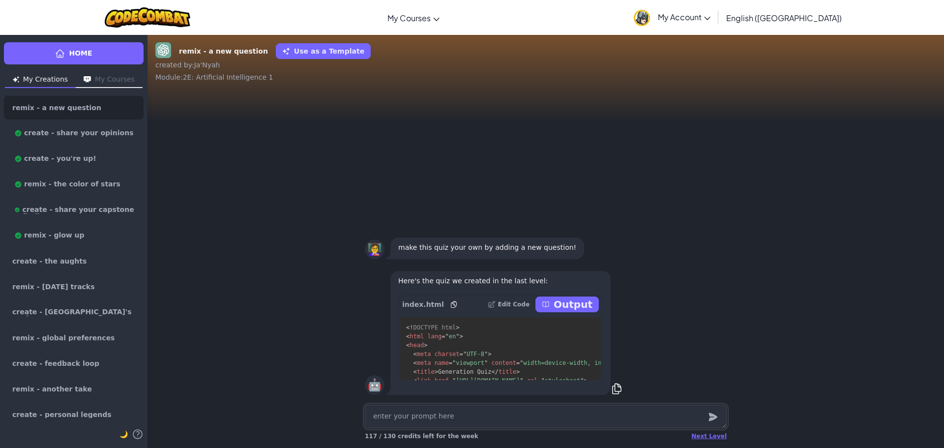
click at [389, 421] on textarea at bounding box center [546, 417] width 362 height 24
type textarea "x"
type textarea "W"
type textarea "x"
type textarea "WH"
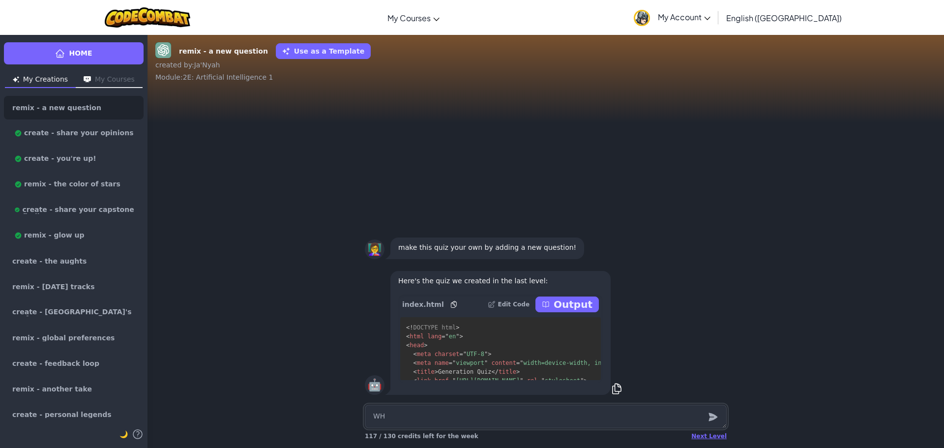
type textarea "x"
type textarea "WHe"
type textarea "x"
type textarea "WHen"
type textarea "x"
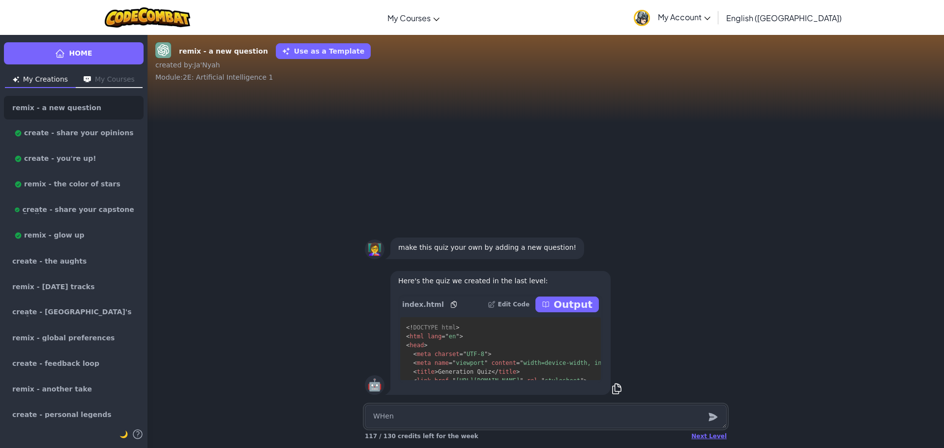
type textarea "WHe"
type textarea "x"
type textarea "WH"
type textarea "x"
type textarea "W"
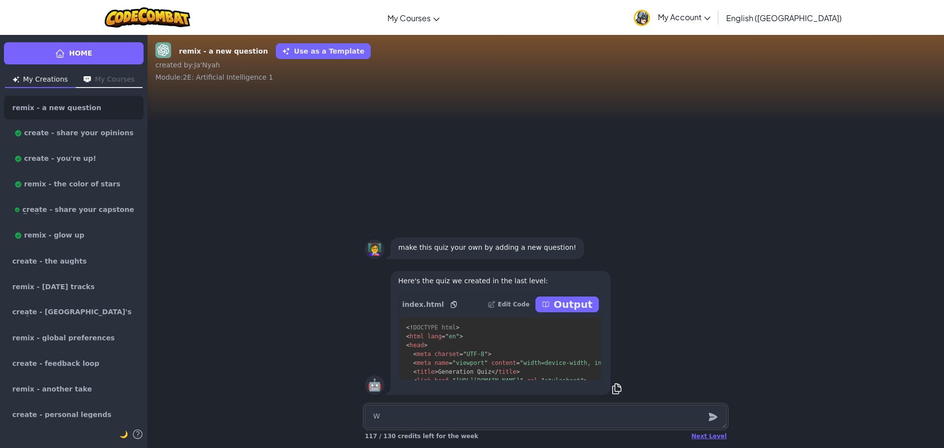
type textarea "x"
type textarea "Wh"
type textarea "x"
type textarea "Whe"
type textarea "x"
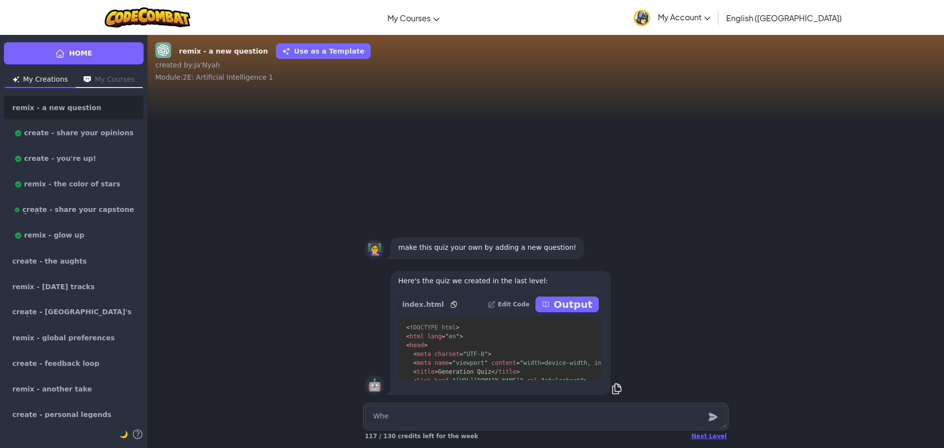
type textarea "Wh"
type textarea "x"
type textarea "W"
type textarea "x"
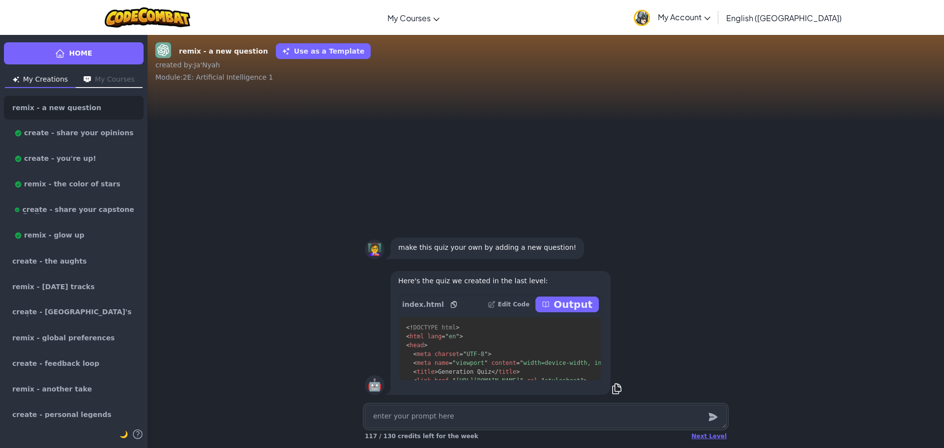
type textarea "D"
type textarea "x"
type textarea "Do"
type textarea "x"
type textarea "Do"
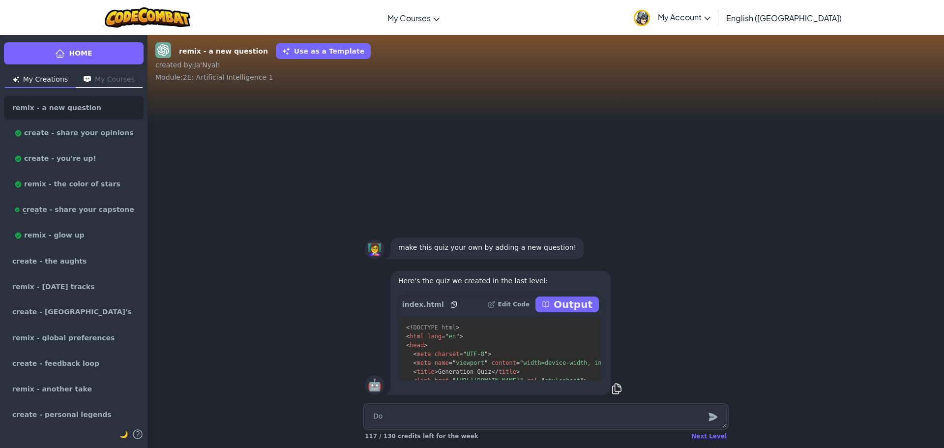
type textarea "x"
type textarea "Do y"
type textarea "x"
type textarea "Do yo"
type textarea "x"
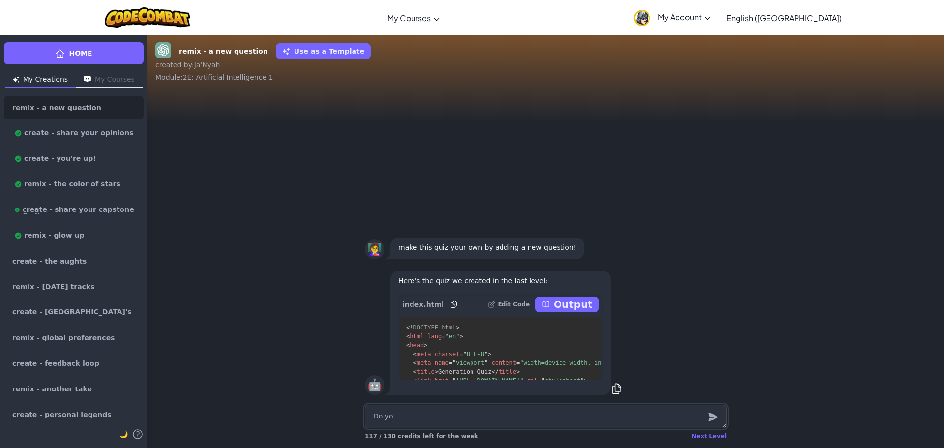
type textarea "Do you"
type textarea "x"
type textarea "Do you"
type textarea "x"
type textarea "Do you u"
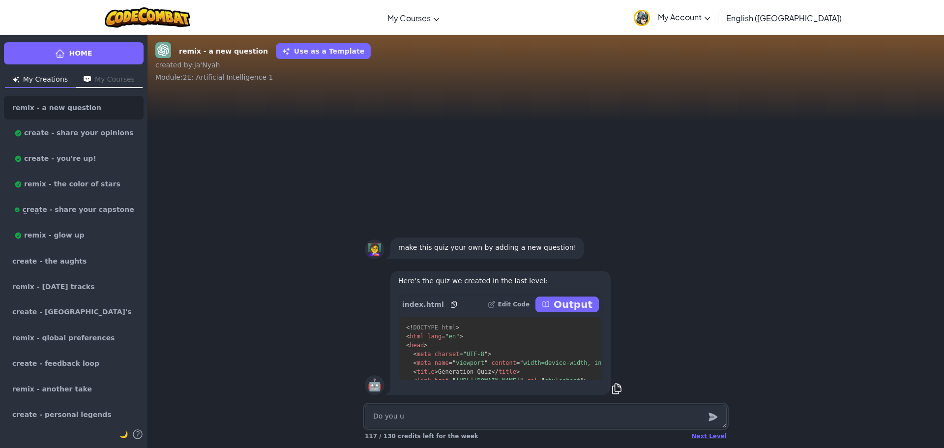
type textarea "x"
type textarea "Do you us"
type textarea "x"
type textarea "Do you use"
type textarea "x"
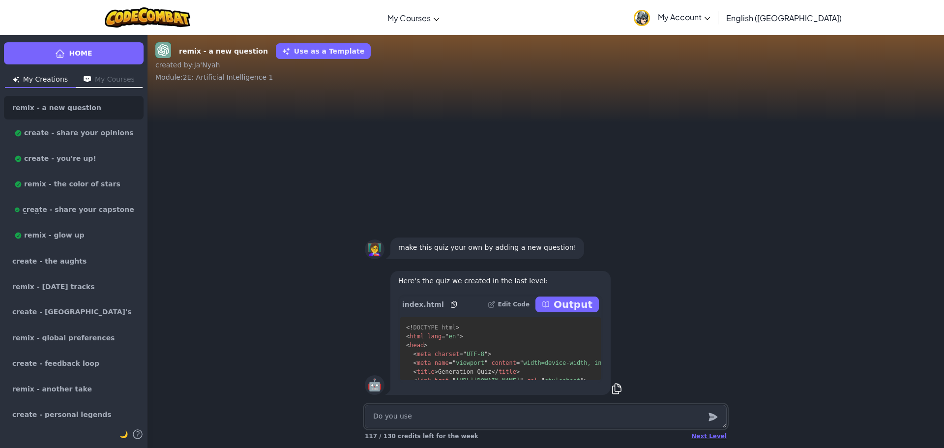
type textarea "Do you uses"
type textarea "x"
type textarea "Do you uses"
type textarea "x"
type textarea "Do you uses a"
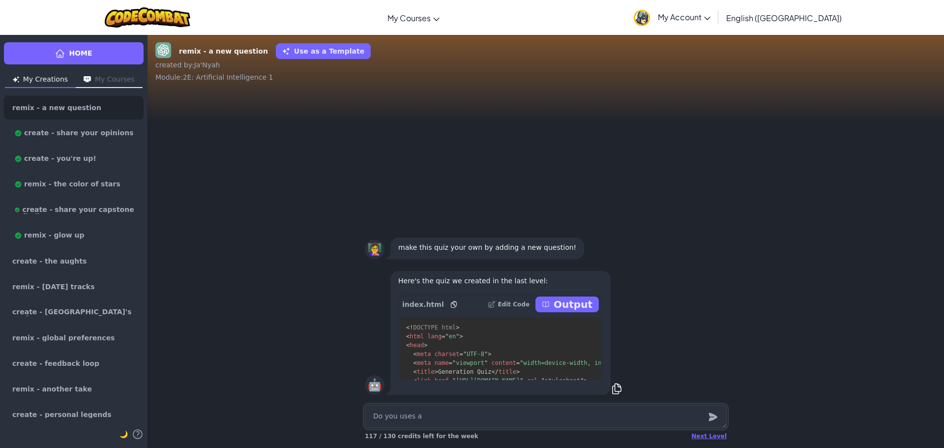
type textarea "x"
type textarea "Do you uses a"
type textarea "x"
type textarea "Do you uses a T"
type textarea "x"
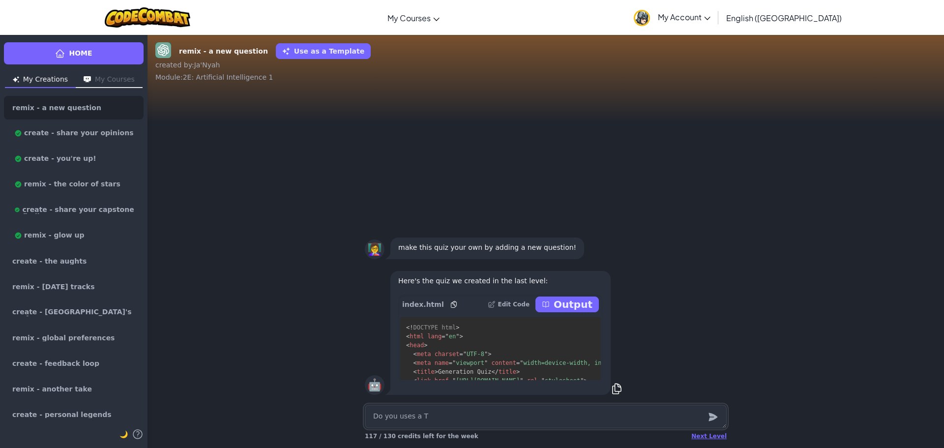
type textarea "Do you uses a Tv"
type textarea "x"
type textarea "Do you uses a Tv"
type textarea "x"
type textarea "Do you uses a Tv o"
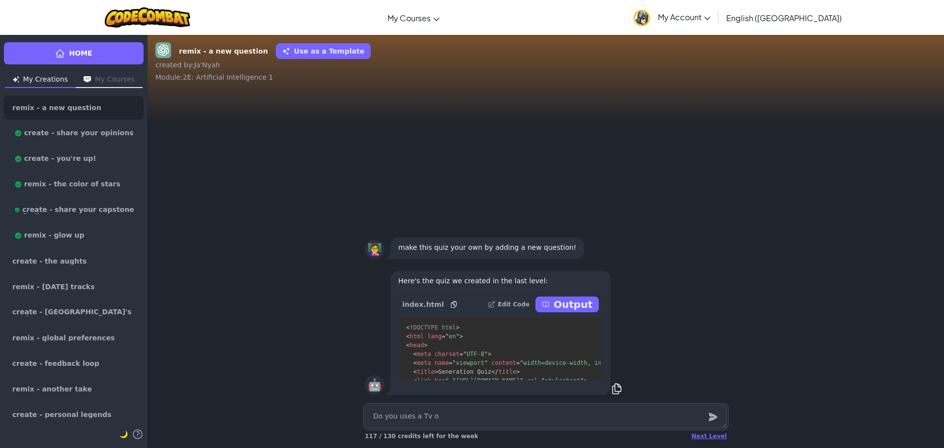
type textarea "x"
type textarea "Do you uses a Tv or"
type textarea "x"
type textarea "Do you uses a Tv or"
type textarea "x"
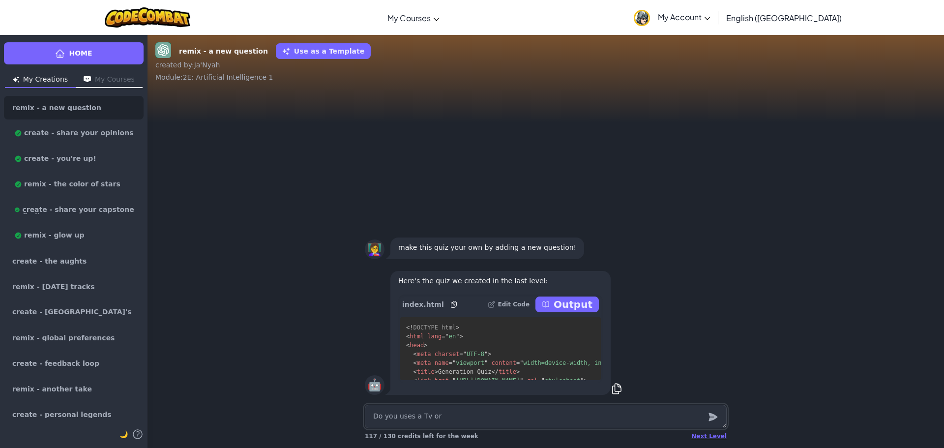
type textarea "Do you uses a Tv or D"
type textarea "x"
type textarea "Do you uses a Tv or De"
type textarea "x"
type textarea "Do you uses a Tv or Des"
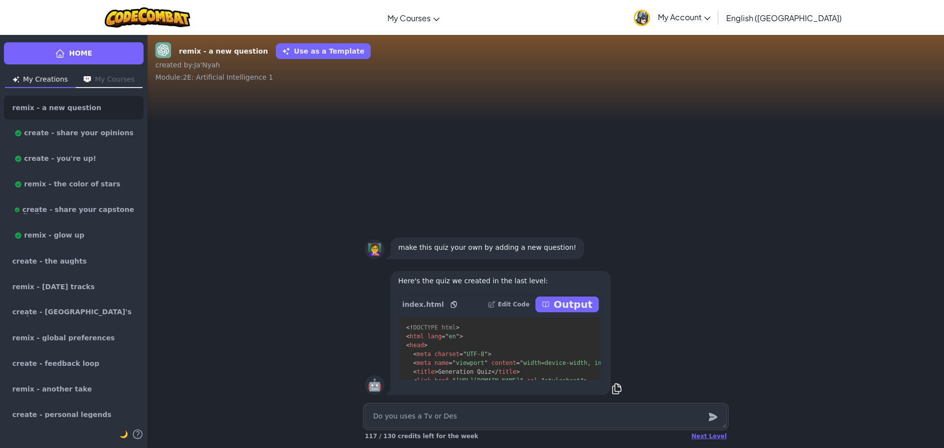
type textarea "x"
type textarea "Do you uses a Tv or Desk"
type textarea "x"
type textarea "Do you uses a Tv or Deskt"
type textarea "x"
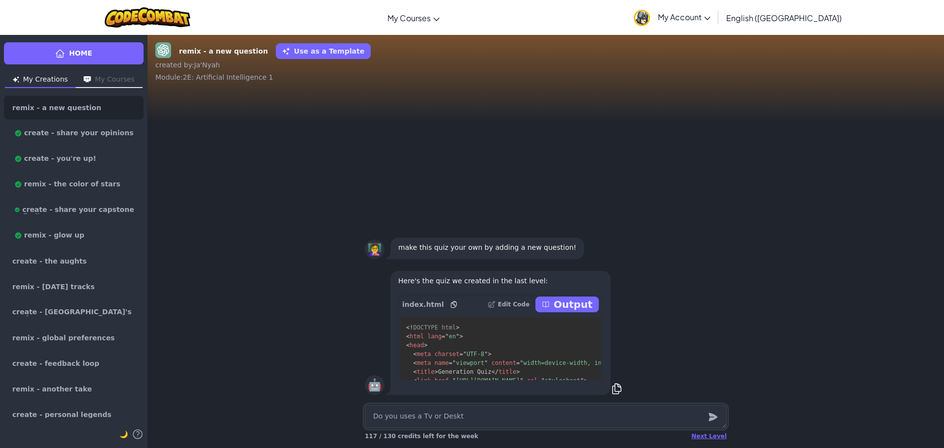
type textarea "Do you uses a Tv or Deskto"
type textarea "x"
type textarea "Do you uses a Tv or Desktop"
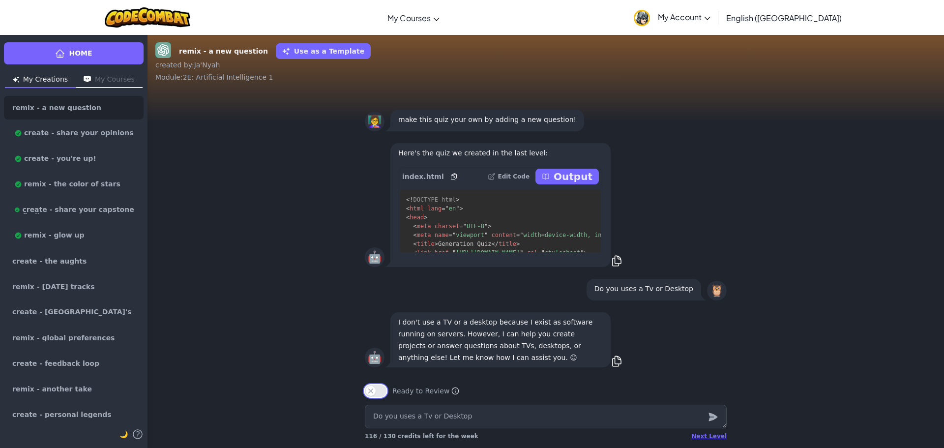
click at [374, 390] on button "Ready to Review" at bounding box center [376, 391] width 22 height 12
click at [721, 438] on div "Next Level" at bounding box center [709, 436] width 35 height 8
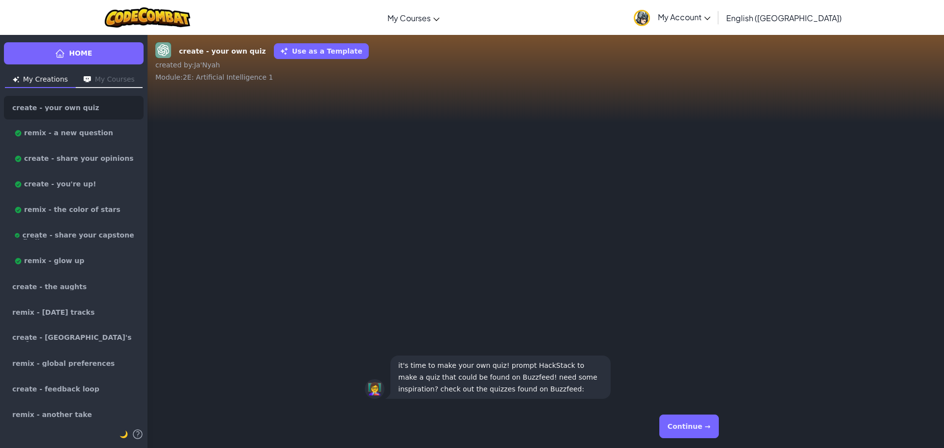
click at [690, 425] on button "Continue →" at bounding box center [690, 427] width 60 height 24
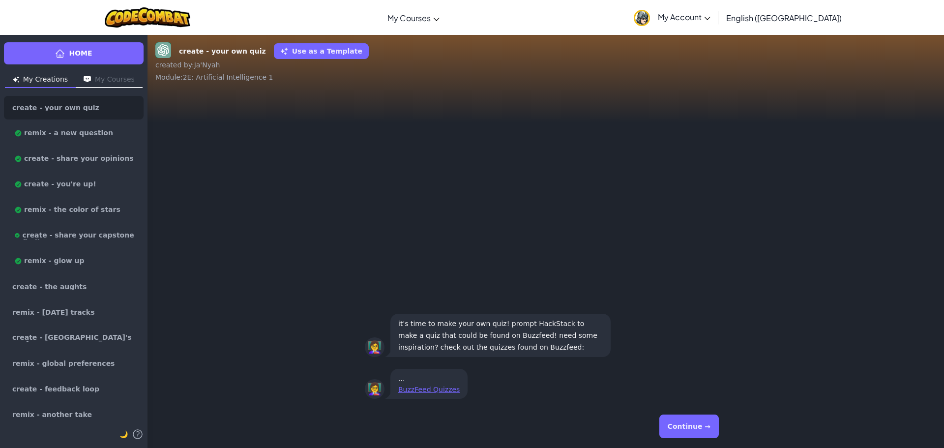
click at [693, 425] on button "Continue →" at bounding box center [690, 427] width 60 height 24
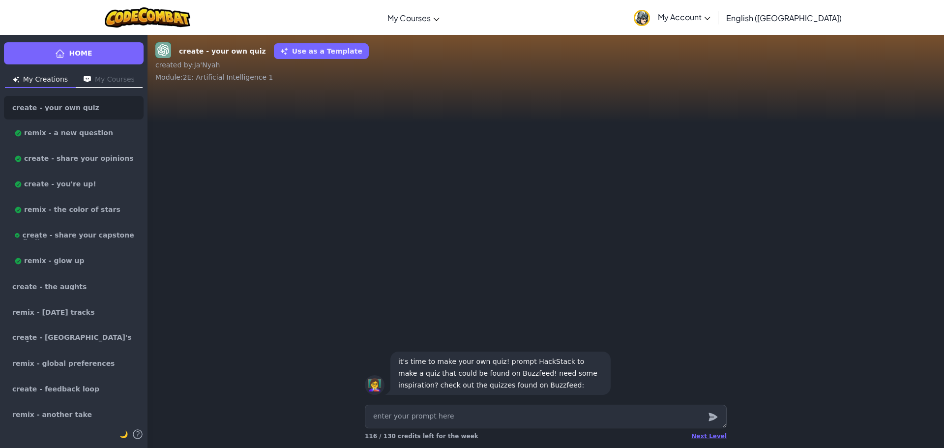
click at [697, 424] on textarea at bounding box center [546, 417] width 362 height 24
drag, startPoint x: 564, startPoint y: 363, endPoint x: 498, endPoint y: 378, distance: 67.7
click at [498, 378] on p "it's time to make your own quiz! prompt HackStack to make a quiz that could be …" at bounding box center [500, 373] width 205 height 35
copy p "make a quiz that could be found on Buzzfeed"
click at [471, 417] on textarea at bounding box center [546, 417] width 362 height 24
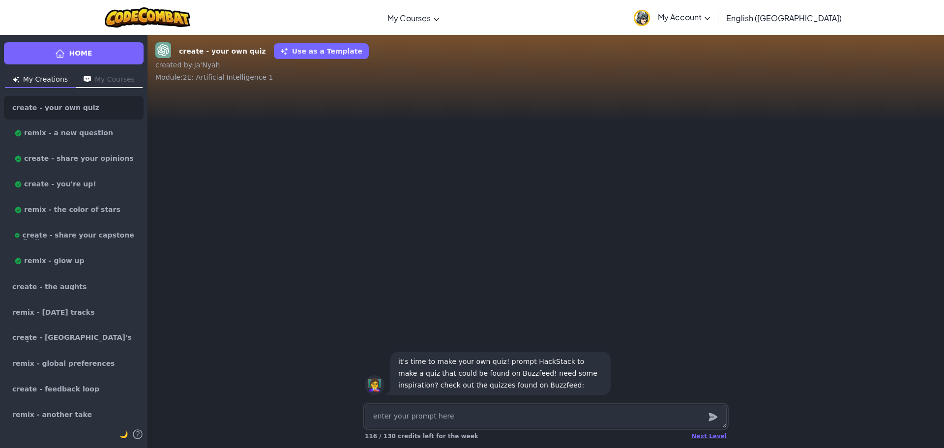
paste textarea "make a quiz that could be found on Buzzfeed"
type textarea "x"
type textarea "make a quiz that could be found on Buzzfeed"
click at [706, 415] on div at bounding box center [713, 417] width 20 height 24
click at [705, 417] on div at bounding box center [713, 417] width 20 height 24
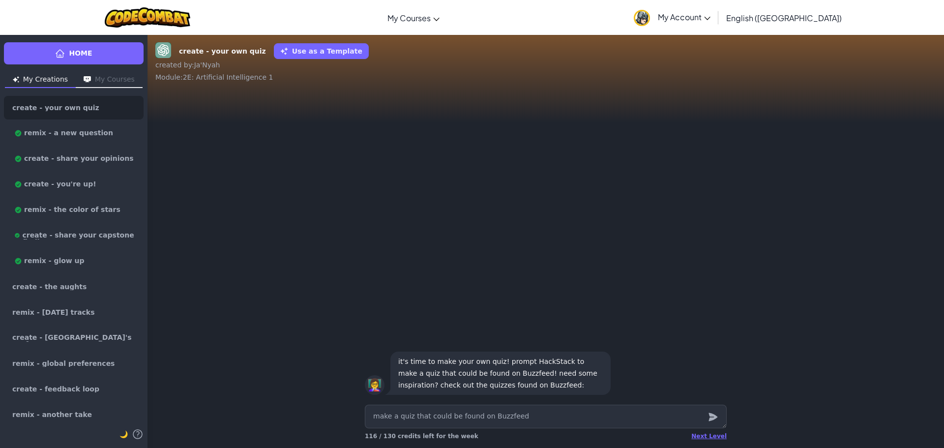
click at [707, 417] on button "submit" at bounding box center [713, 417] width 12 height 12
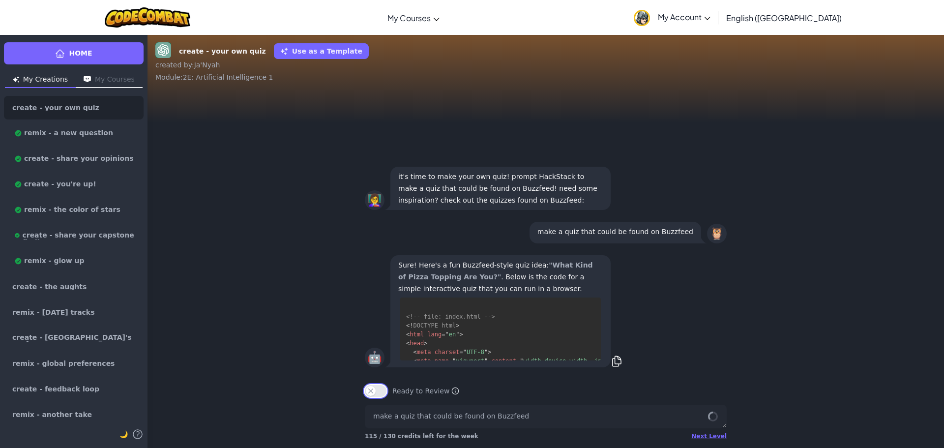
click at [368, 389] on button "Ready to Review" at bounding box center [376, 391] width 22 height 12
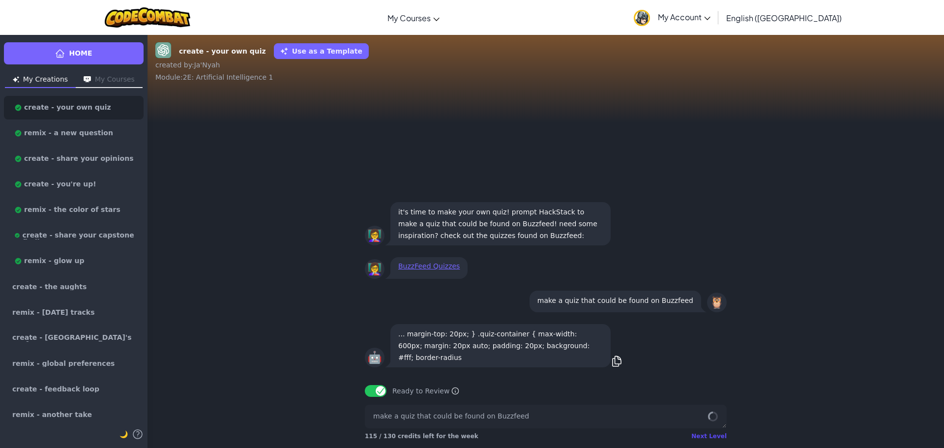
click at [720, 434] on div "Next Level" at bounding box center [709, 436] width 35 height 8
type textarea "x"
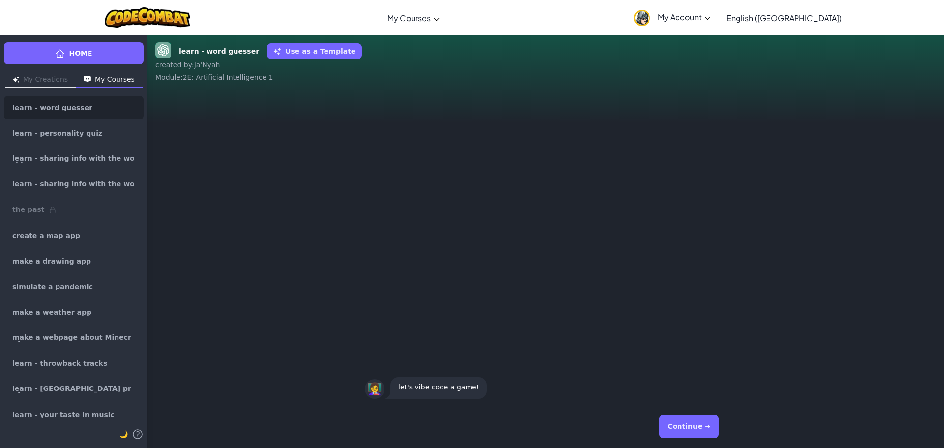
click at [717, 432] on button "Continue →" at bounding box center [690, 427] width 60 height 24
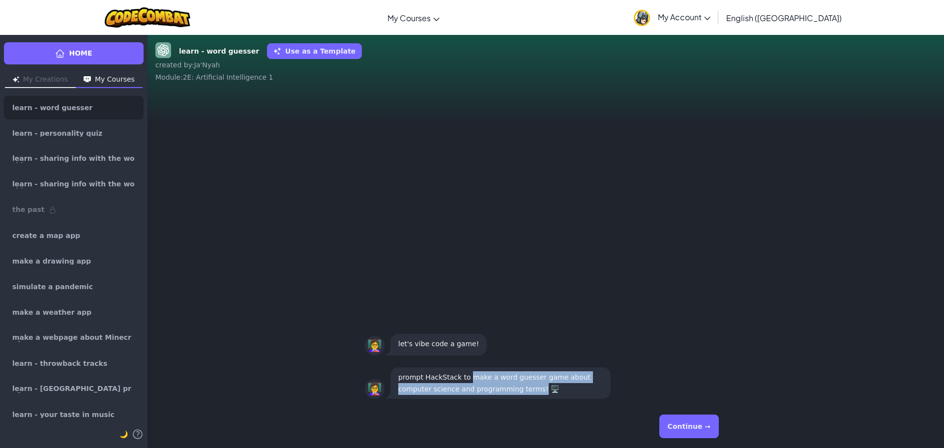
drag, startPoint x: 463, startPoint y: 379, endPoint x: 499, endPoint y: 393, distance: 38.8
click at [499, 393] on p "prompt HackStack to make a word guesser game about computer science and program…" at bounding box center [500, 383] width 205 height 24
click at [493, 387] on p "prompt HackStack to make a word guesser game about computer science and program…" at bounding box center [500, 383] width 205 height 24
drag, startPoint x: 499, startPoint y: 390, endPoint x: 465, endPoint y: 378, distance: 35.3
click at [465, 378] on p "prompt HackStack to make a word guesser game about computer science and program…" at bounding box center [500, 383] width 205 height 24
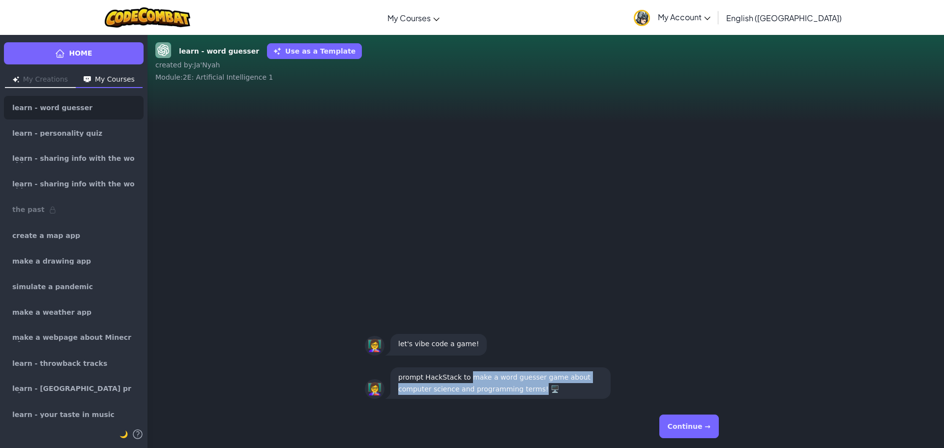
copy p "make a word guesser game about computer science and programming terms!"
click at [690, 419] on button "Continue →" at bounding box center [690, 427] width 60 height 24
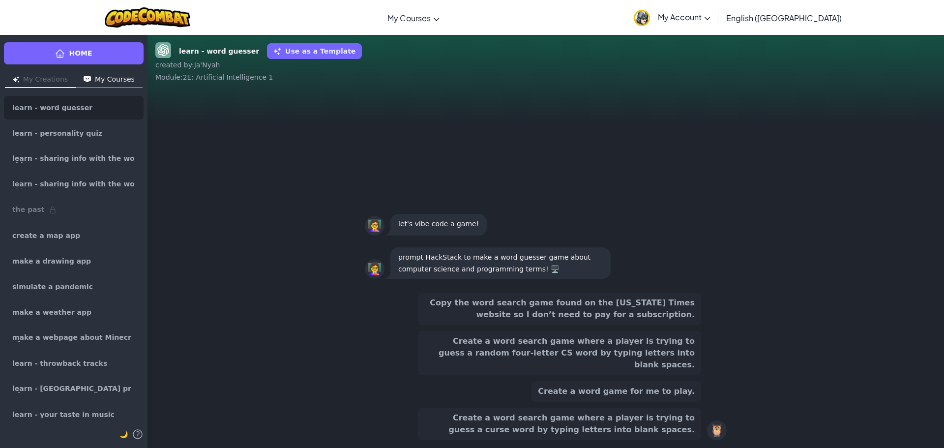
click at [555, 325] on button "Copy the word search game found on the [US_STATE] Times website so I don’t need…" at bounding box center [559, 309] width 283 height 32
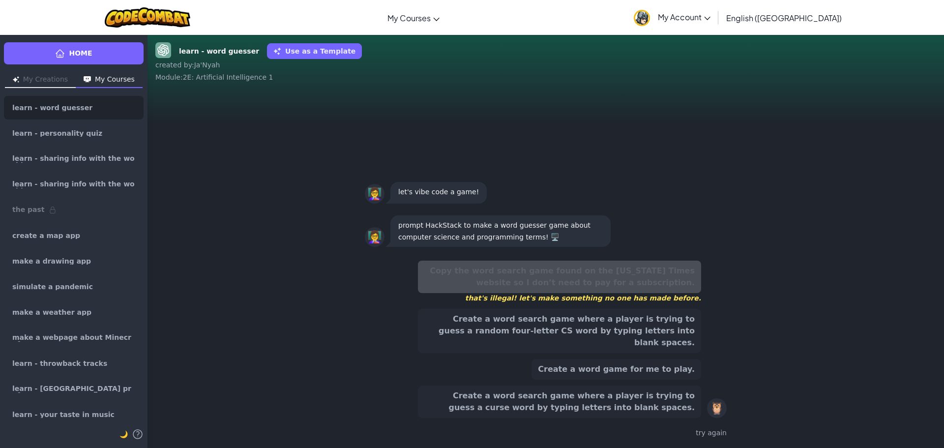
click at [556, 351] on button "Create a word search game where a player is trying to guess a random four-lette…" at bounding box center [559, 331] width 283 height 44
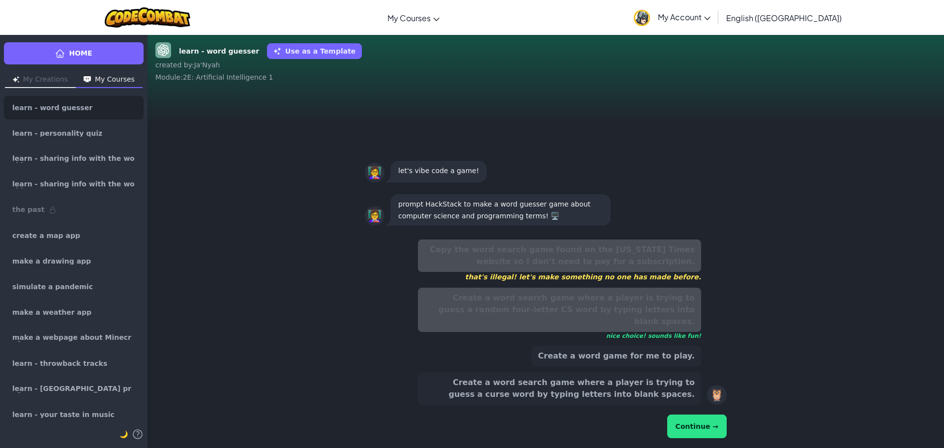
click at [669, 409] on div "Copy the word search game found on the [US_STATE] Times website so I don’t need…" at bounding box center [546, 340] width 362 height 209
click at [680, 429] on button "Continue →" at bounding box center [697, 427] width 60 height 24
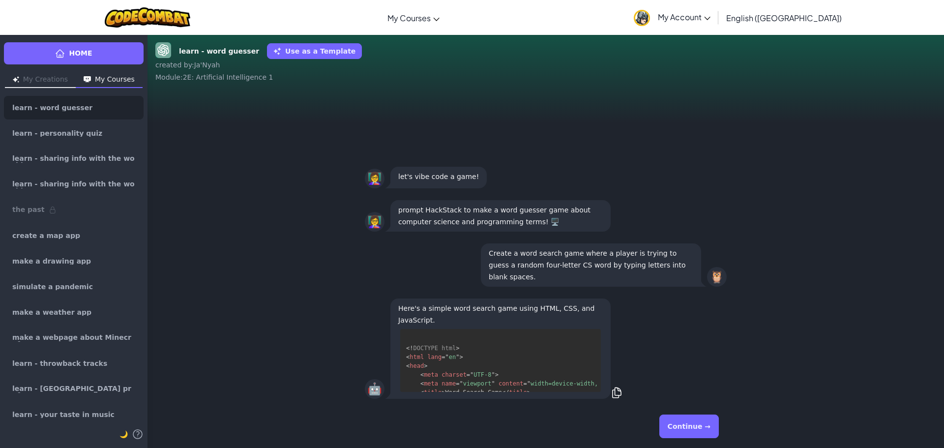
scroll to position [9, 0]
click at [671, 427] on button "Continue →" at bounding box center [690, 427] width 60 height 24
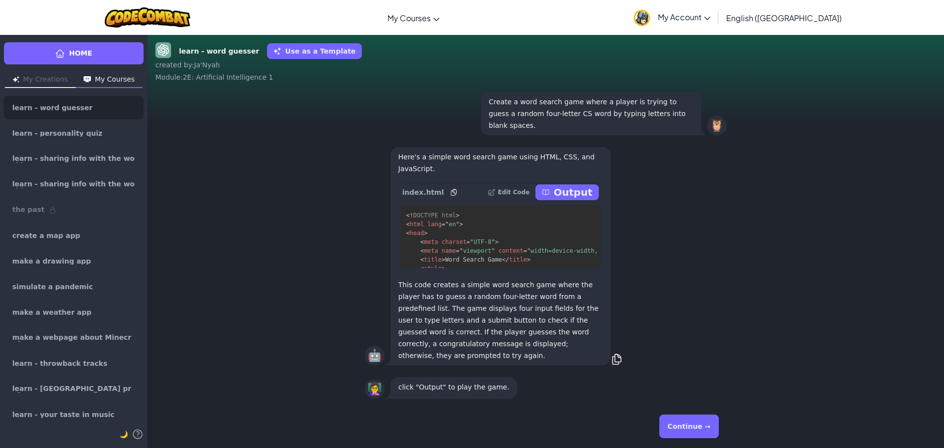
click at [713, 422] on button "Continue →" at bounding box center [690, 427] width 60 height 24
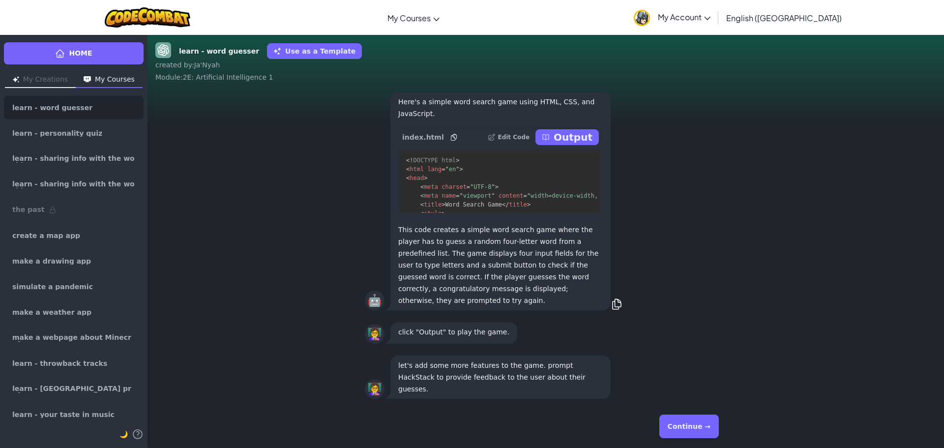
click at [710, 423] on button "Continue →" at bounding box center [690, 427] width 60 height 24
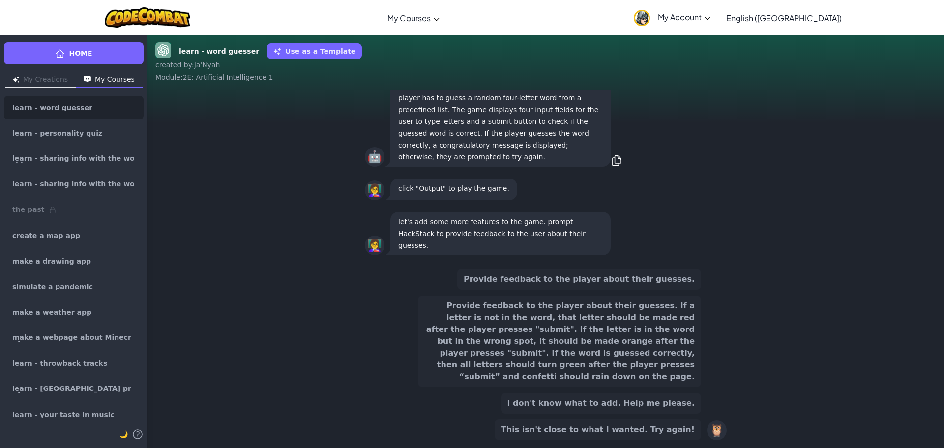
click at [594, 351] on button "Provide feedback to the player about their guesses. If a letter is not in the w…" at bounding box center [559, 341] width 283 height 91
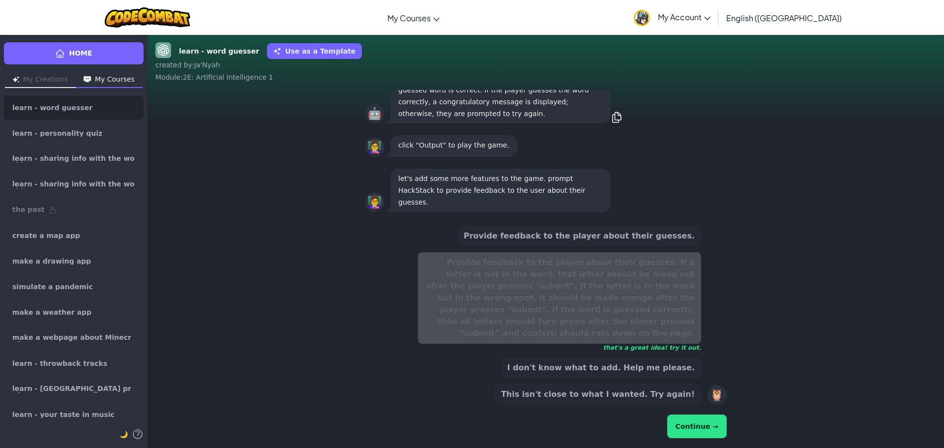
click at [671, 417] on div "Continue →" at bounding box center [546, 427] width 362 height 28
click at [681, 427] on button "Continue →" at bounding box center [697, 427] width 60 height 24
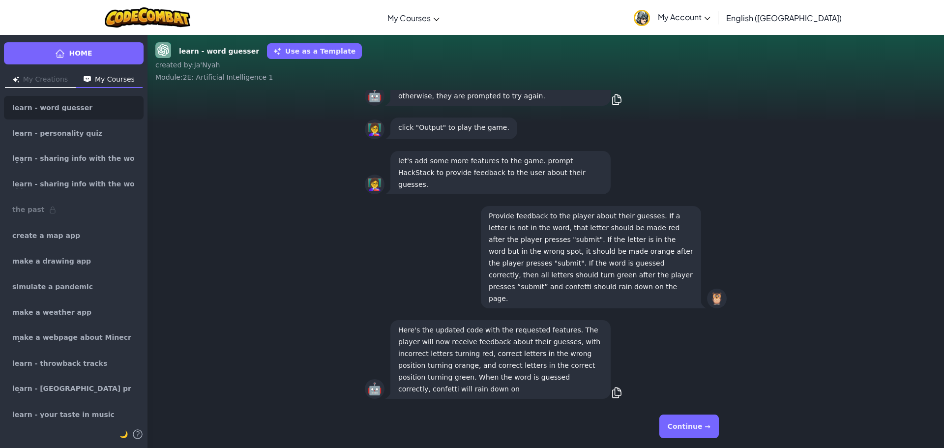
click at [685, 425] on button "Continue →" at bounding box center [690, 427] width 60 height 24
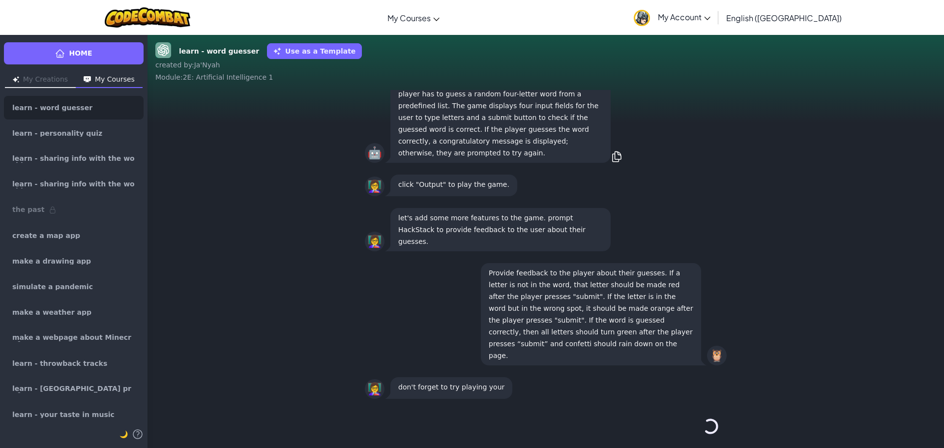
click at [702, 425] on button "Continue →" at bounding box center [710, 427] width 17 height 24
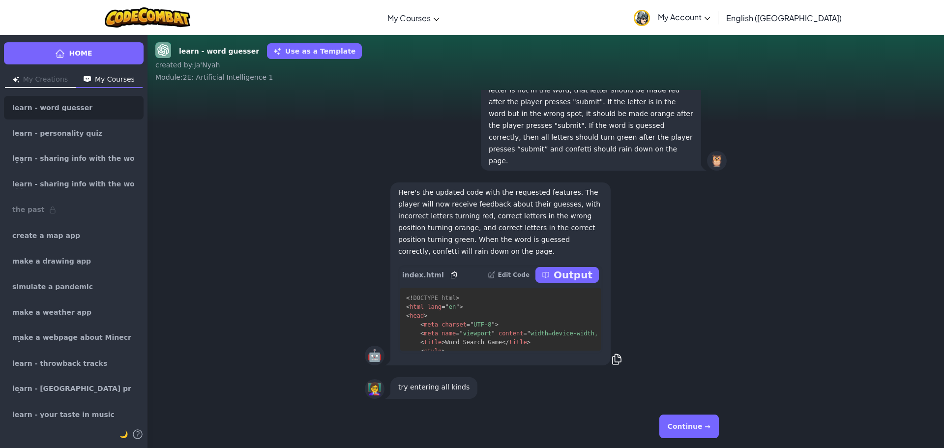
click at [683, 426] on button "Continue →" at bounding box center [690, 427] width 60 height 24
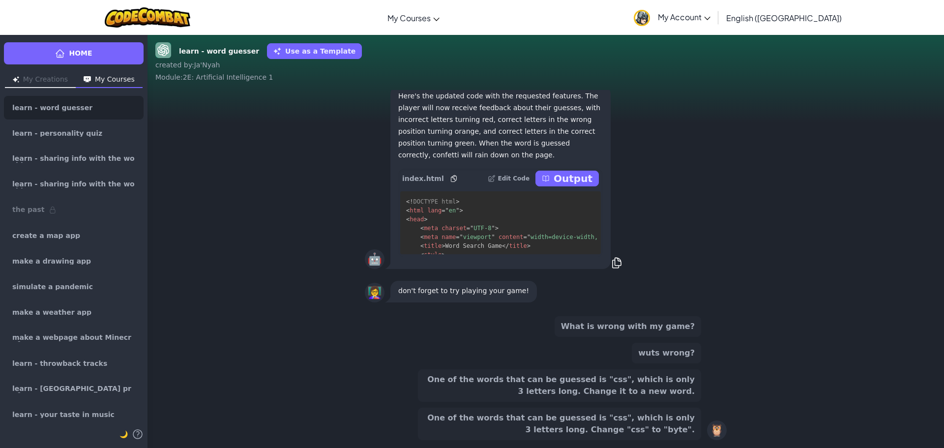
click at [683, 426] on button "One of the words that can be guessed is "css", which is only 3 letters long. Ch…" at bounding box center [559, 424] width 283 height 32
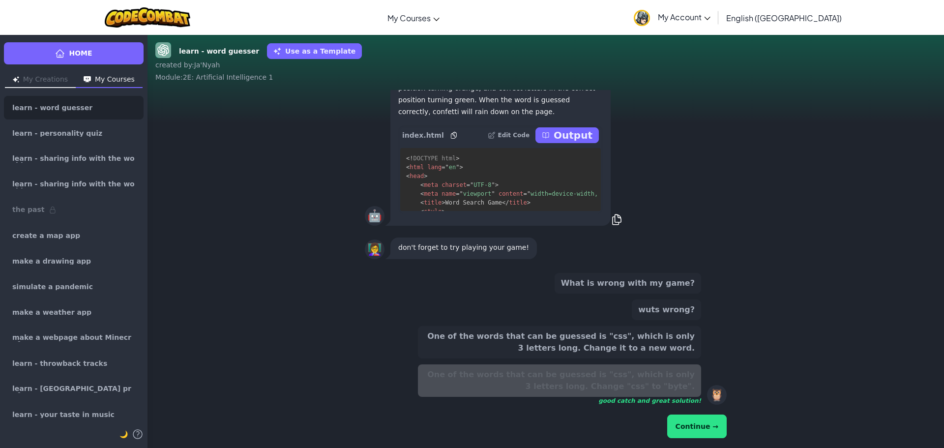
click at [683, 426] on button "Continue →" at bounding box center [697, 427] width 60 height 24
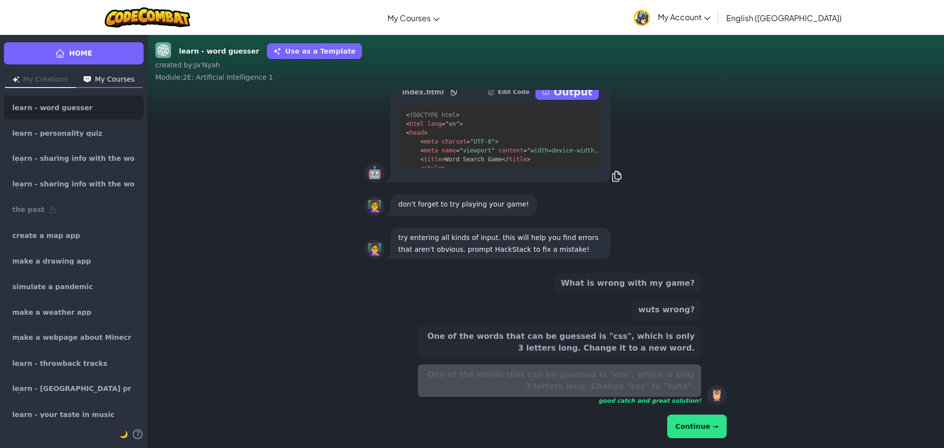
click at [683, 426] on button "Continue →" at bounding box center [697, 427] width 60 height 24
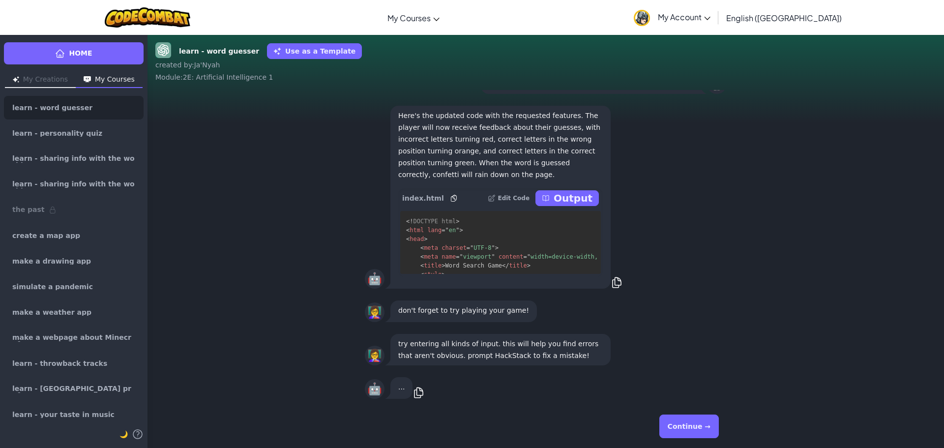
click at [682, 427] on button "Continue →" at bounding box center [690, 427] width 60 height 24
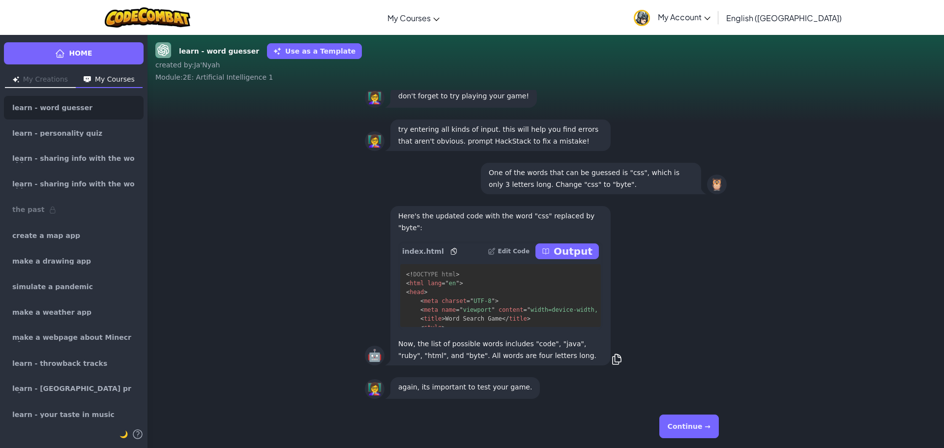
click at [681, 429] on button "Continue →" at bounding box center [690, 427] width 60 height 24
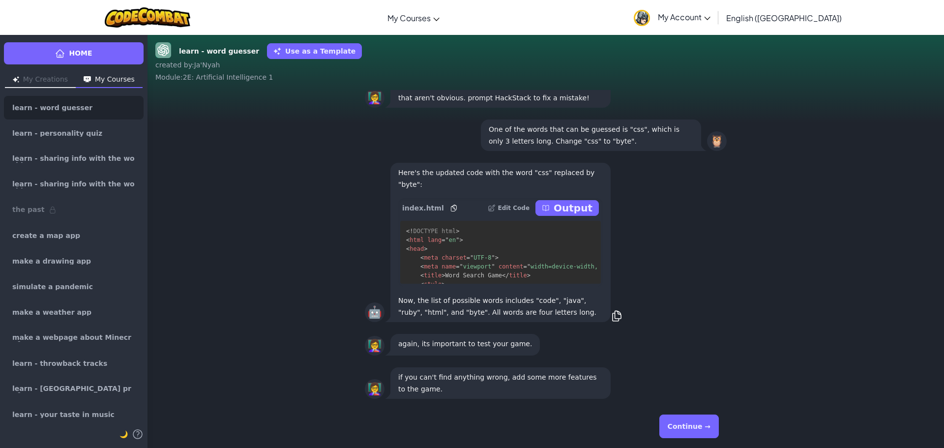
click at [680, 429] on button "Continue →" at bounding box center [690, 427] width 60 height 24
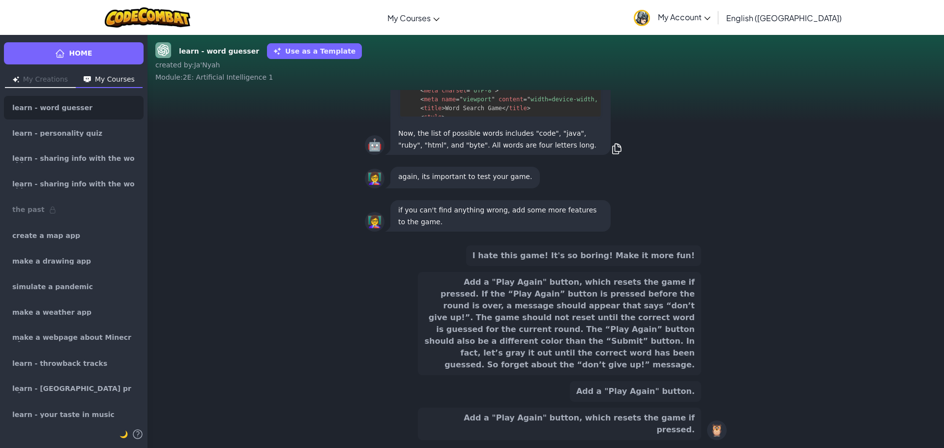
click at [627, 348] on button "Add a "Play Again" button, which resets the game if pressed. If the “Play Again…" at bounding box center [559, 323] width 283 height 103
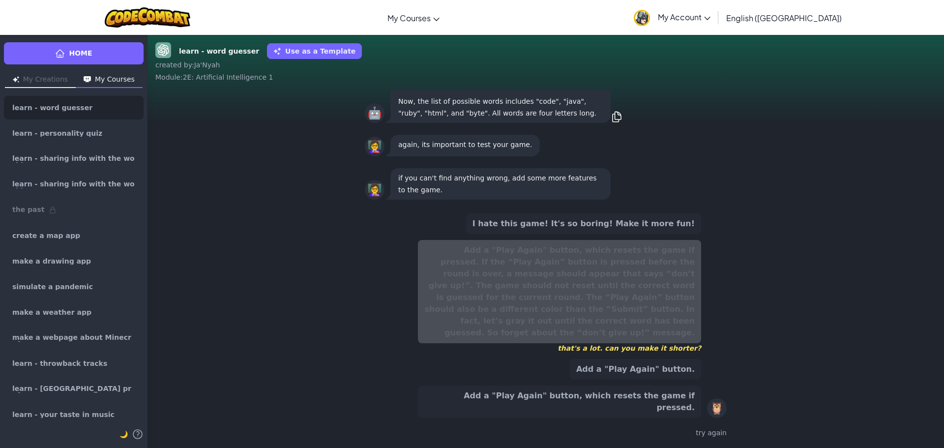
click at [676, 395] on div "I hate this game! It's so boring! Make it more fun! Add a "Play Again" button, …" at bounding box center [559, 315] width 283 height 205
click at [664, 414] on button "Add a "Play Again" button, which resets the game if pressed." at bounding box center [559, 402] width 283 height 32
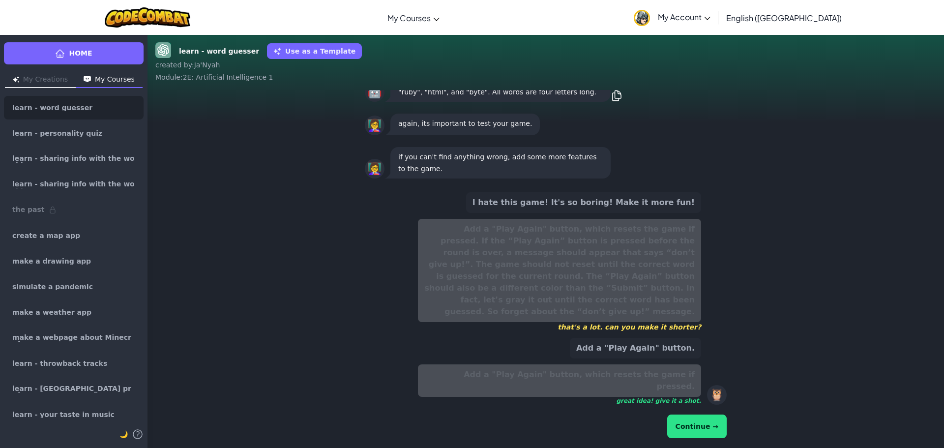
click at [723, 434] on button "Continue →" at bounding box center [697, 427] width 60 height 24
click at [721, 434] on button "Continue →" at bounding box center [697, 427] width 60 height 24
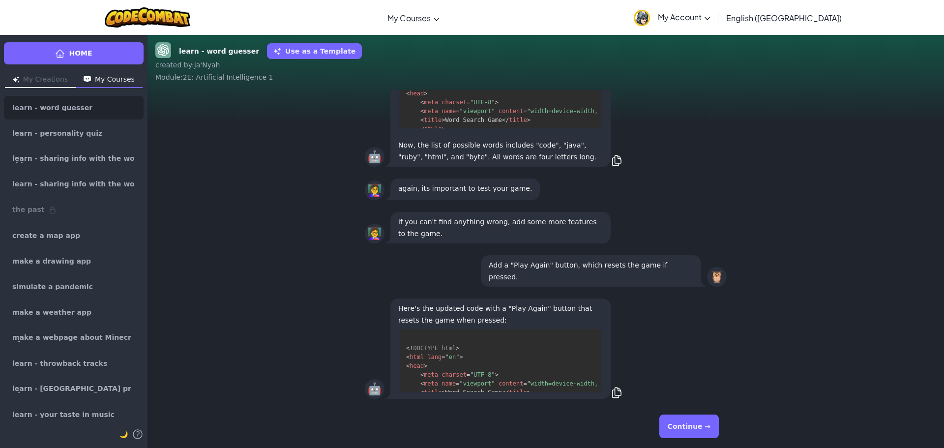
click at [707, 424] on button "Continue →" at bounding box center [690, 427] width 60 height 24
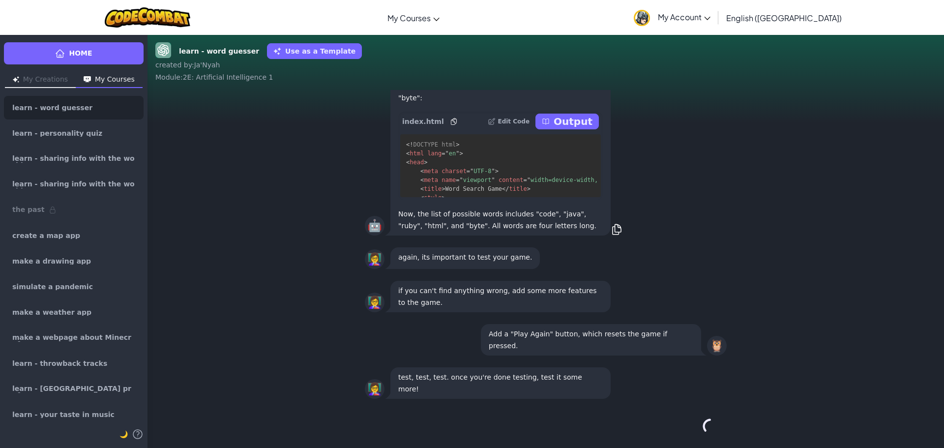
click at [707, 424] on div "Continue →" at bounding box center [546, 426] width 362 height 35
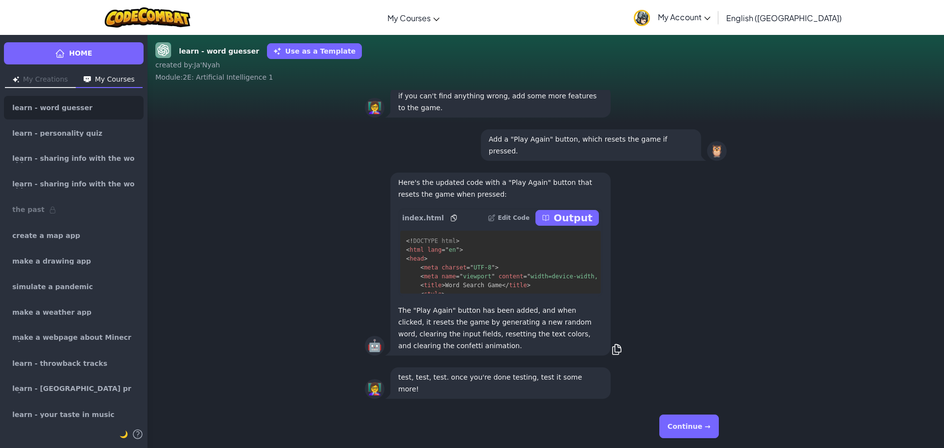
click at [706, 424] on button "Continue →" at bounding box center [690, 427] width 60 height 24
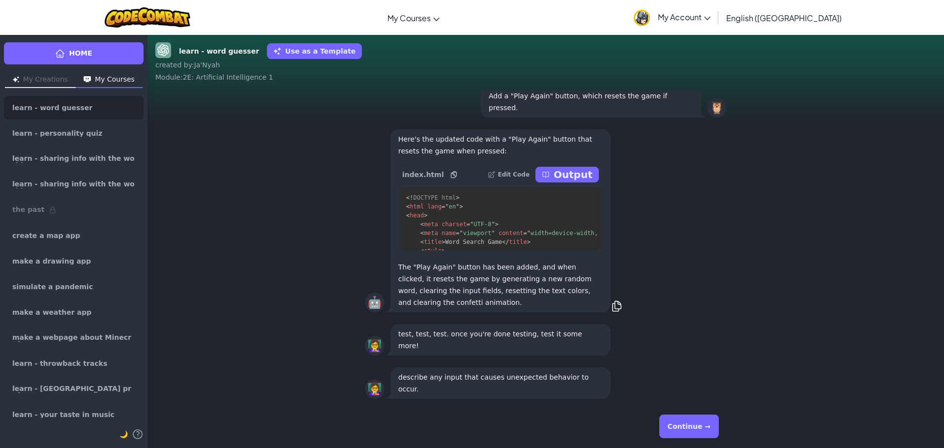
click at [701, 424] on button "Continue →" at bounding box center [690, 427] width 60 height 24
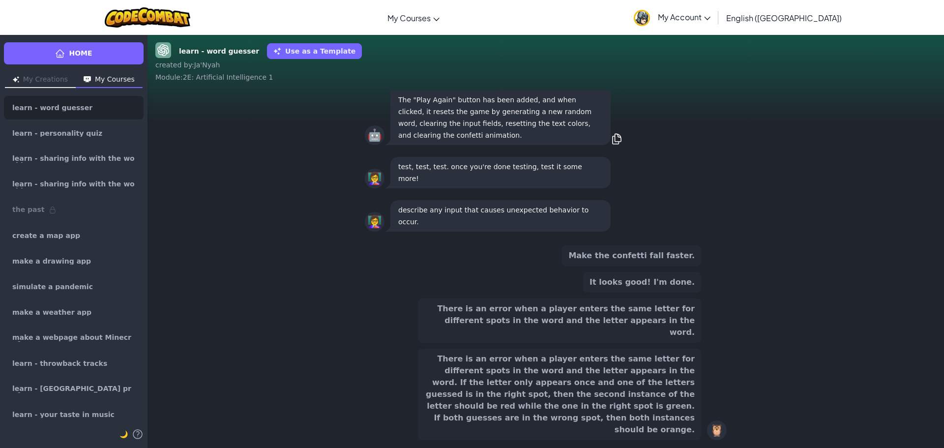
click at [649, 408] on button "There is an error when a player enters the same letter for different spots in t…" at bounding box center [559, 394] width 283 height 91
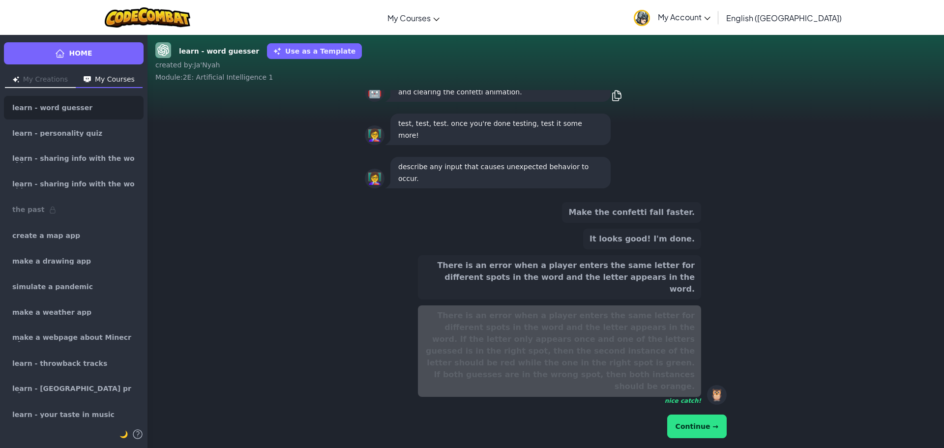
click at [703, 423] on button "Continue →" at bounding box center [697, 427] width 60 height 24
click at [703, 426] on button "Continue →" at bounding box center [697, 427] width 60 height 24
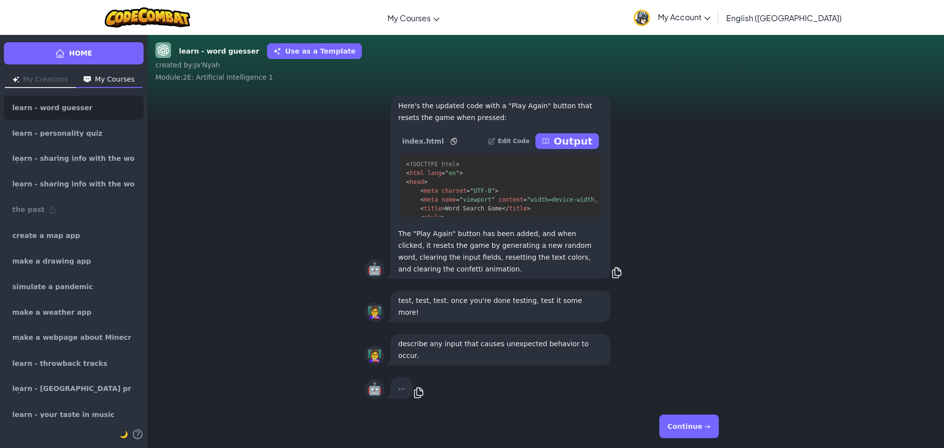
click at [701, 426] on button "Continue →" at bounding box center [690, 427] width 60 height 24
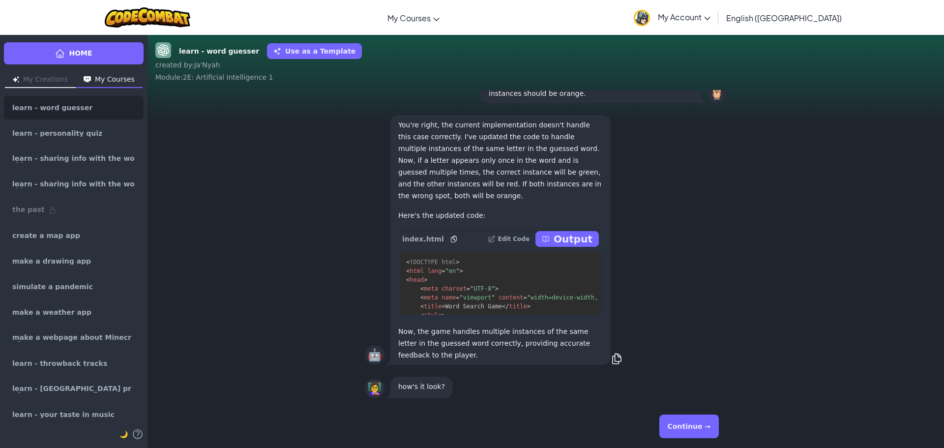
click at [698, 426] on button "Continue →" at bounding box center [690, 427] width 60 height 24
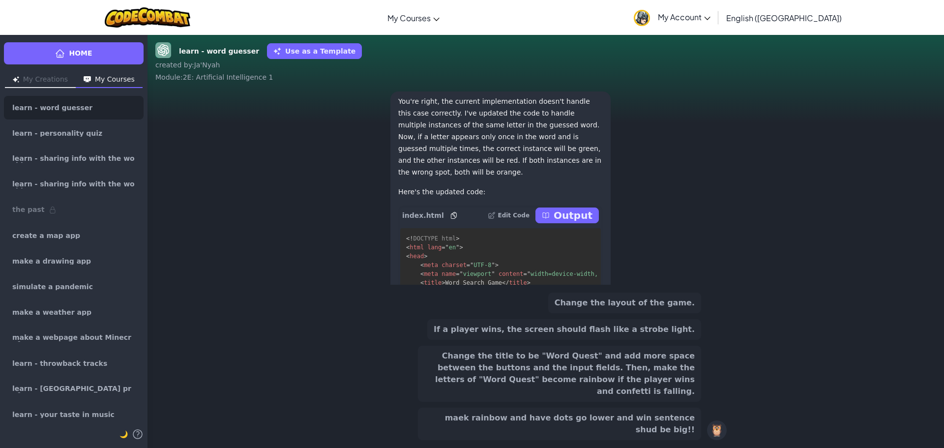
click at [612, 384] on button "Change the title to be "Word Quest" and add more space between the buttons and …" at bounding box center [559, 374] width 283 height 56
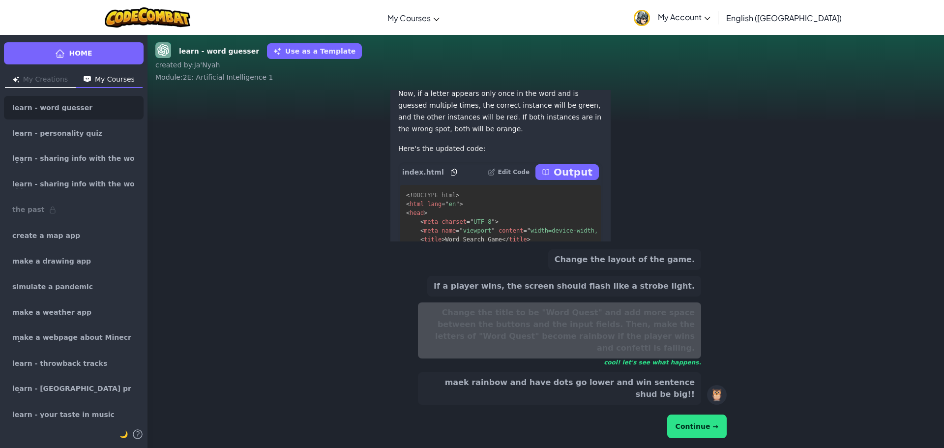
scroll to position [-139, 0]
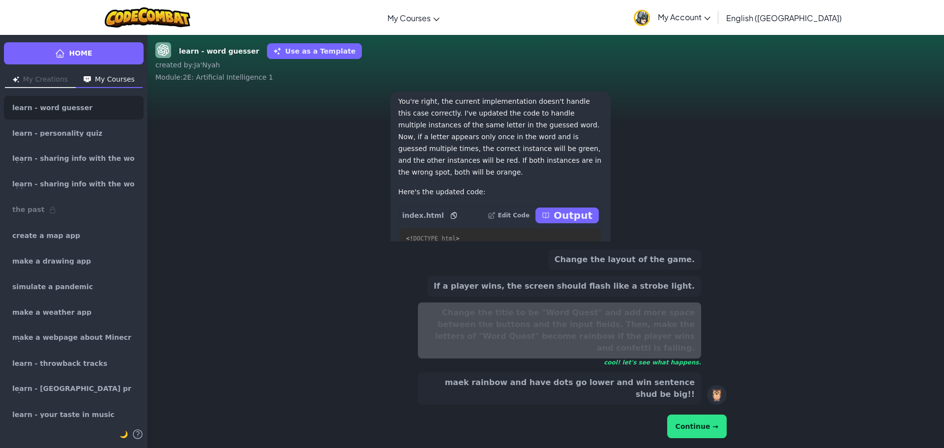
click at [693, 431] on button "Continue →" at bounding box center [697, 427] width 60 height 24
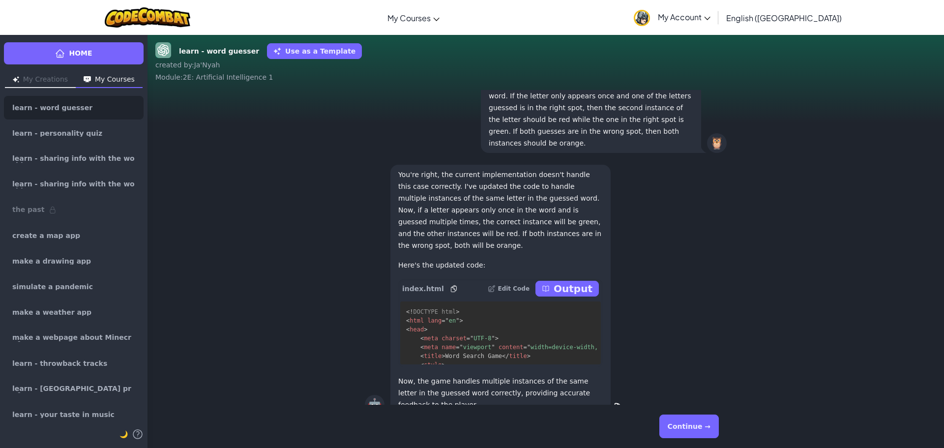
click at [692, 431] on button "Continue →" at bounding box center [690, 427] width 60 height 24
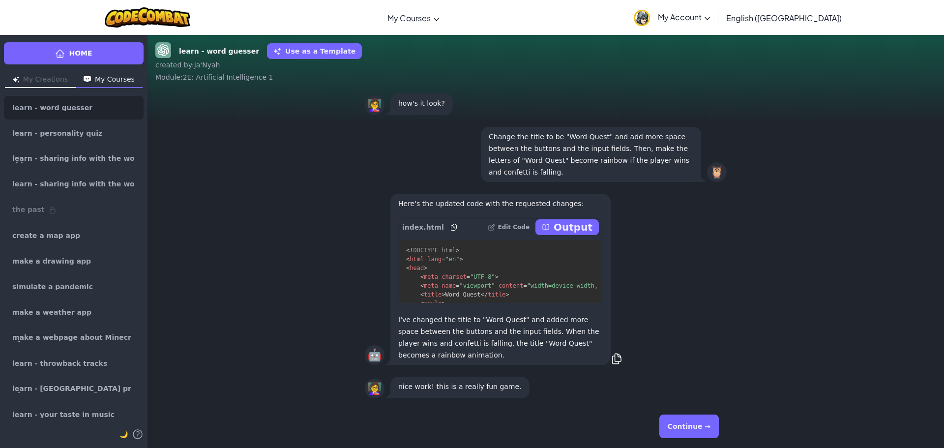
click at [684, 429] on button "Continue →" at bounding box center [690, 427] width 60 height 24
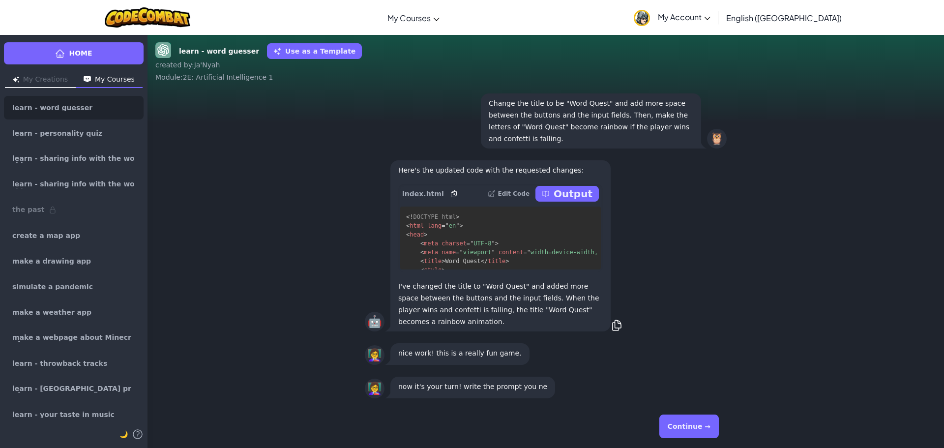
scroll to position [-9, 0]
click at [680, 427] on button "Continue →" at bounding box center [690, 427] width 60 height 24
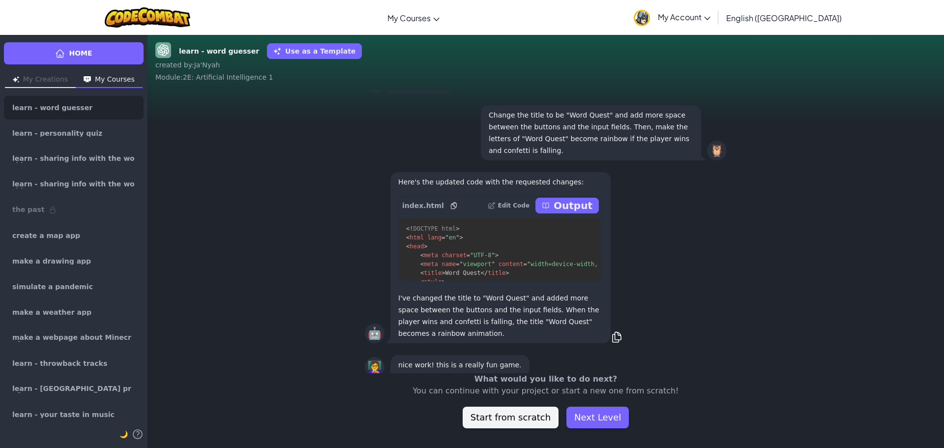
scroll to position [0, 0]
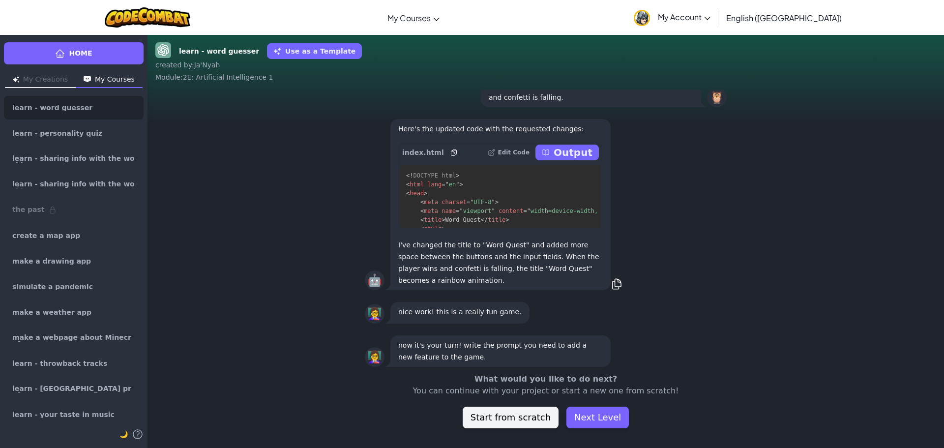
click at [561, 157] on p "Output" at bounding box center [573, 153] width 39 height 14
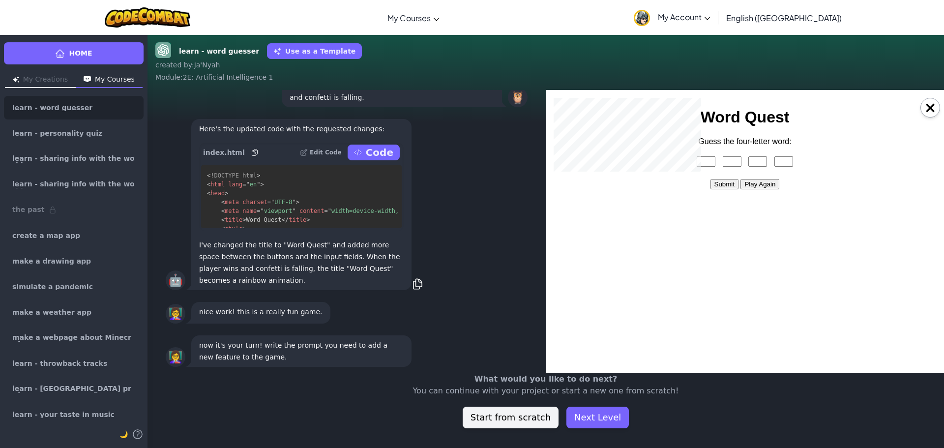
scroll to position [0, 0]
click at [709, 162] on input "text" at bounding box center [706, 161] width 19 height 10
type input "l"
click at [730, 159] on input "text" at bounding box center [732, 161] width 19 height 10
type input "o"
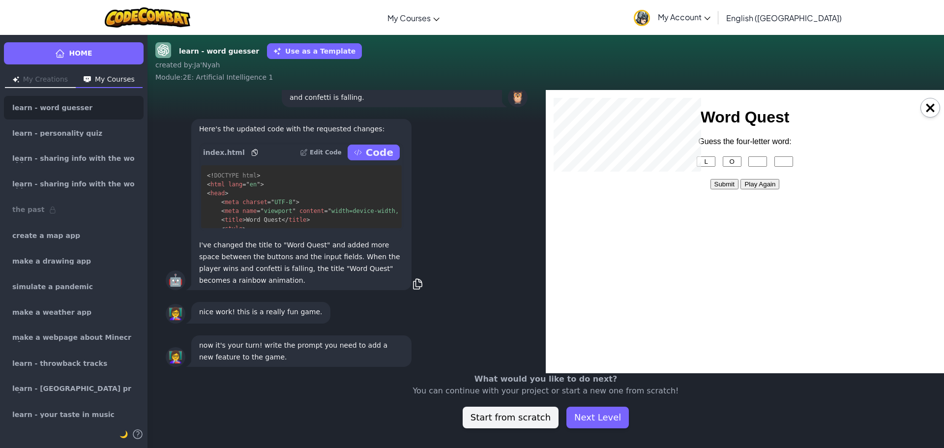
click at [758, 159] on input "text" at bounding box center [758, 161] width 19 height 10
type input "v"
click at [785, 160] on input "text" at bounding box center [784, 161] width 19 height 10
type input "e"
click at [726, 181] on button "Submit" at bounding box center [725, 184] width 28 height 10
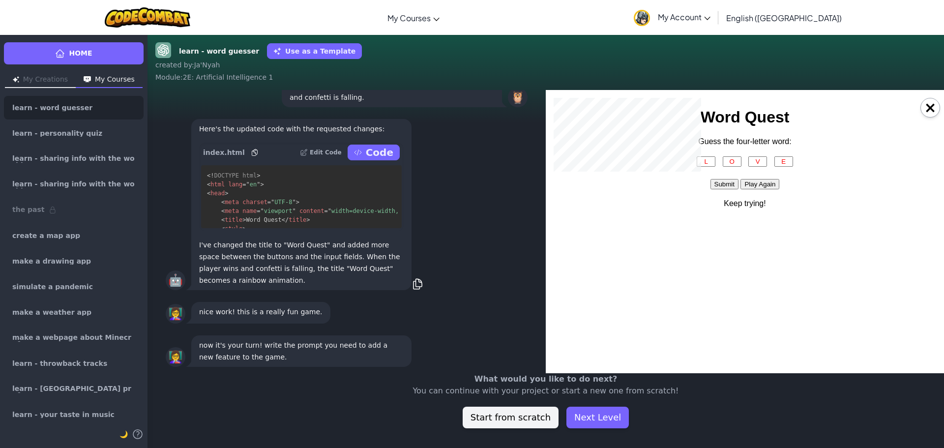
click at [714, 160] on input "l" at bounding box center [706, 161] width 19 height 10
type input "m"
click at [731, 161] on input "o" at bounding box center [732, 161] width 19 height 10
click at [740, 165] on input "o" at bounding box center [732, 161] width 19 height 10
type input "e"
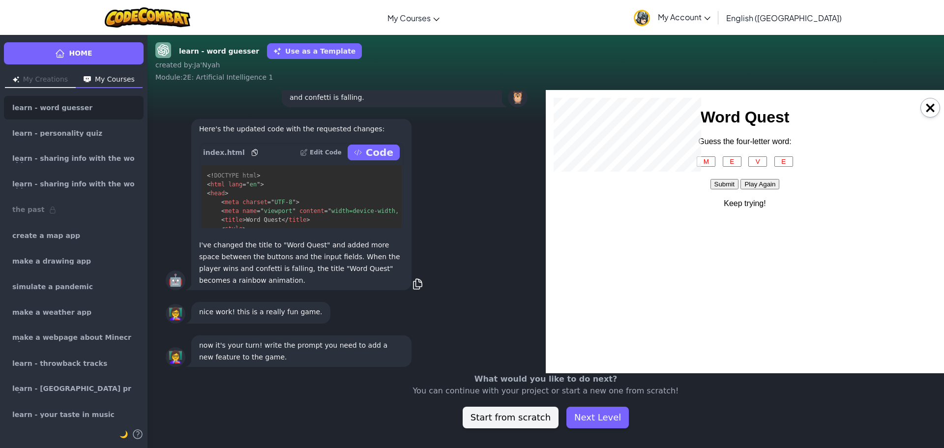
drag, startPoint x: 753, startPoint y: 162, endPoint x: 801, endPoint y: 164, distance: 48.2
click at [801, 164] on body "Word Quest Word Quest Guess the four-letter word: m e v e Submit Play Again Kee…" at bounding box center [745, 157] width 375 height 99
type input "e"
click at [790, 161] on input "e" at bounding box center [784, 161] width 19 height 10
type input "t"
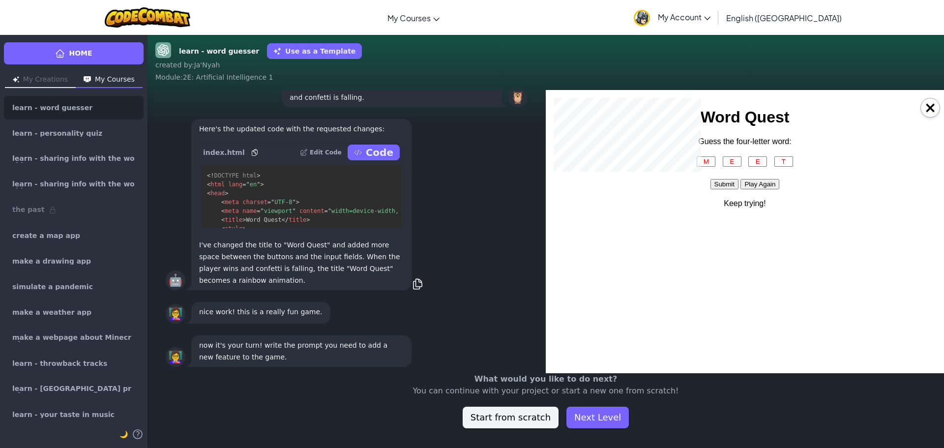
click at [734, 182] on button "Submit" at bounding box center [725, 184] width 28 height 10
click at [734, 183] on button "Submit" at bounding box center [725, 184] width 28 height 10
click at [733, 183] on button "Submit" at bounding box center [725, 184] width 28 height 10
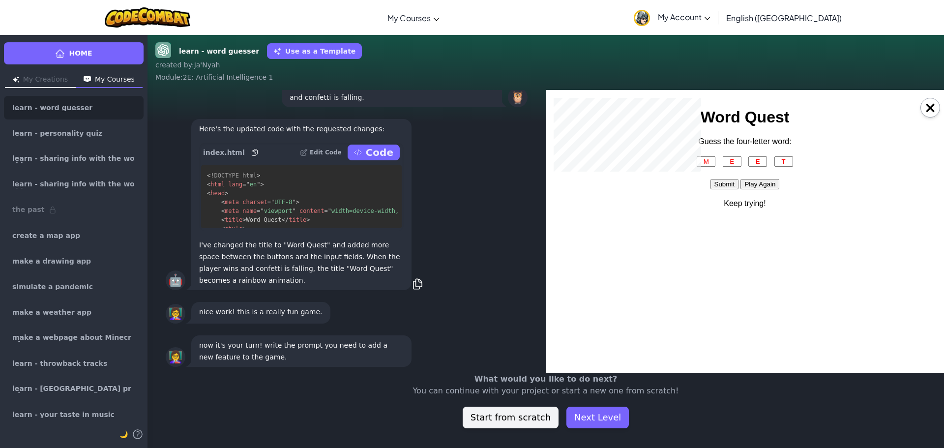
click at [752, 181] on button "Play Again" at bounding box center [760, 184] width 39 height 10
click at [708, 154] on body "Word Quest Word Quest Guess the four-letter word: Submit Play Again" at bounding box center [745, 148] width 375 height 81
click at [709, 155] on body "Word Quest Word Quest Guess the four-letter word: Submit Play Again" at bounding box center [745, 148] width 375 height 81
click at [710, 155] on body "Word Quest Word Quest Guess the four-letter word: Submit Play Again" at bounding box center [745, 148] width 375 height 81
click at [707, 162] on input "text" at bounding box center [706, 161] width 19 height 10
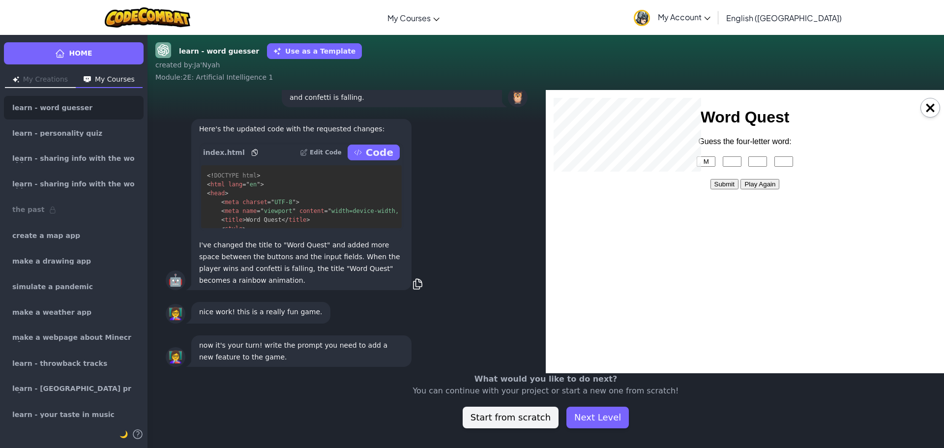
type input "m"
click at [739, 160] on input "text" at bounding box center [732, 161] width 19 height 10
type input "e"
click at [757, 164] on input "text" at bounding box center [758, 161] width 19 height 10
type input "e"
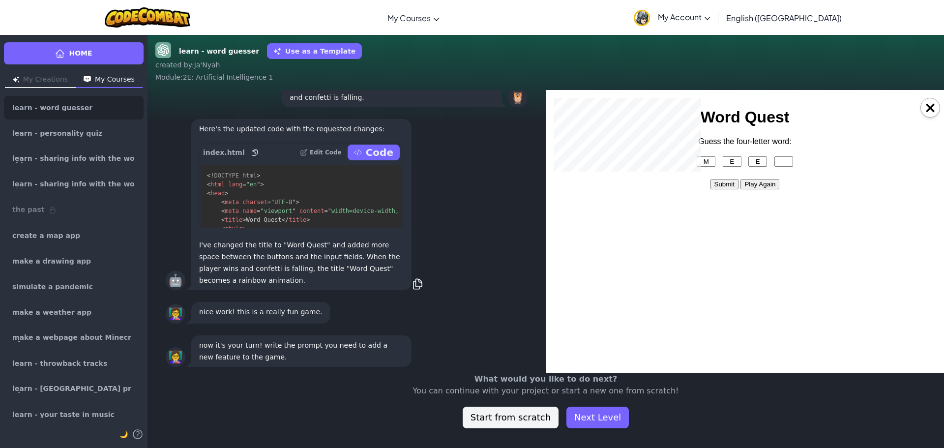
click at [781, 163] on input "text" at bounding box center [784, 161] width 19 height 10
type input "t"
click at [729, 182] on button "Submit" at bounding box center [725, 184] width 28 height 10
drag, startPoint x: 939, startPoint y: 103, endPoint x: 929, endPoint y: 108, distance: 11.4
click at [937, 103] on button "×" at bounding box center [931, 108] width 20 height 20
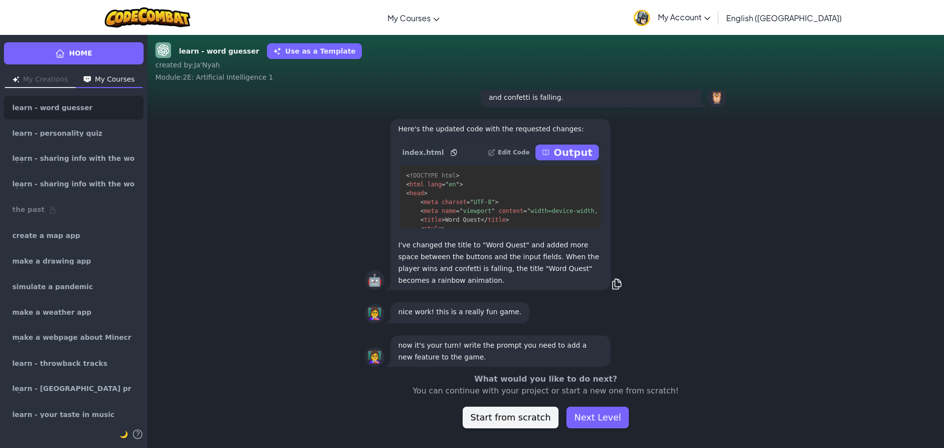
click at [577, 430] on div "learn - word guesser Use as a Template created by : [PERSON_NAME] : 2E: Artific…" at bounding box center [546, 241] width 797 height 414
click at [572, 416] on button "Next Level" at bounding box center [598, 418] width 62 height 22
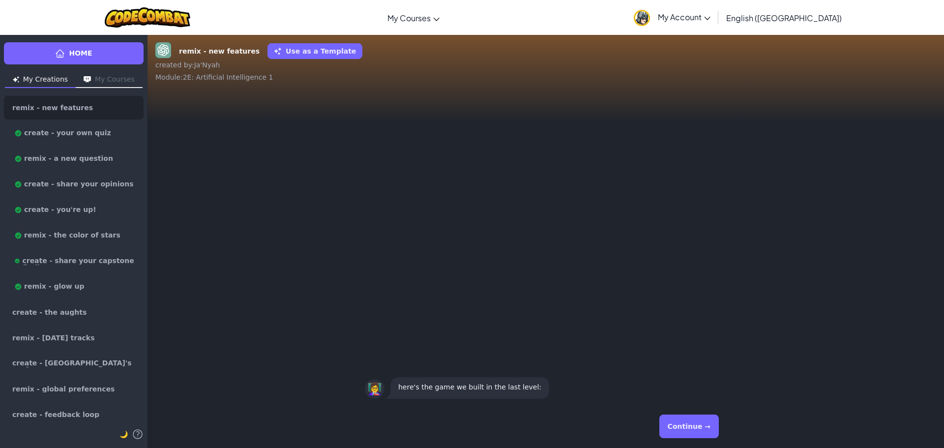
click at [701, 430] on button "Continue →" at bounding box center [690, 427] width 60 height 24
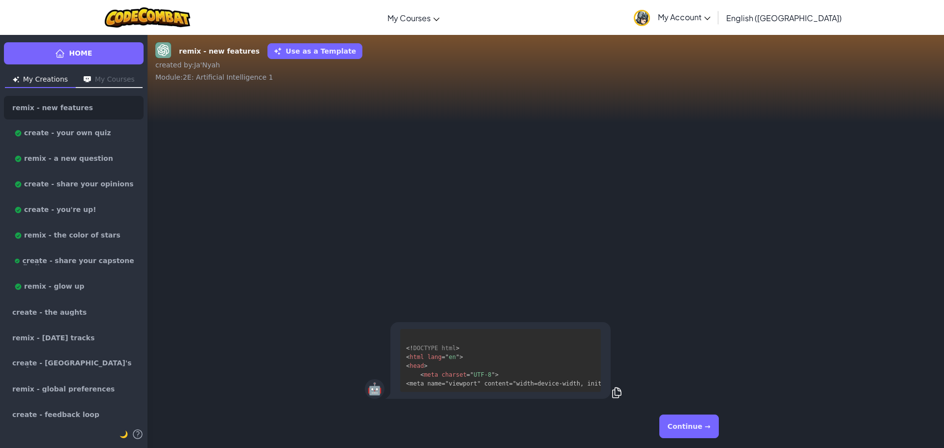
scroll to position [36, 0]
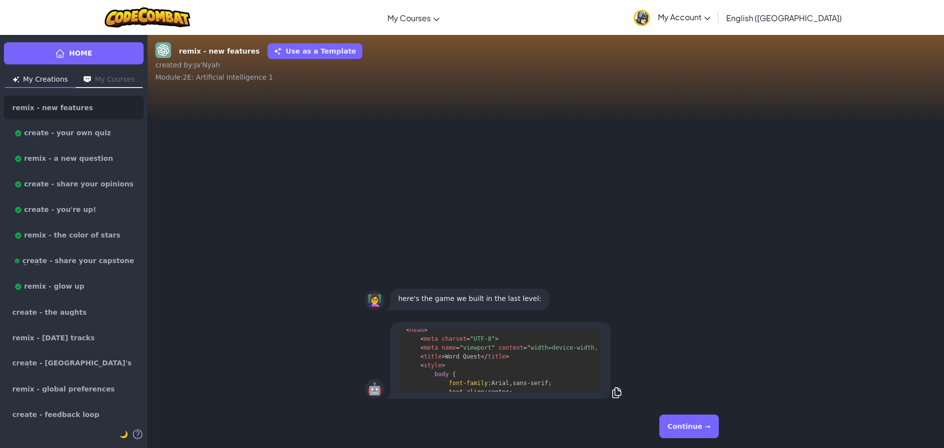
drag, startPoint x: 701, startPoint y: 430, endPoint x: 661, endPoint y: 361, distance: 79.6
drag, startPoint x: 661, startPoint y: 361, endPoint x: 698, endPoint y: 416, distance: 65.9
click at [699, 415] on button "Continue →" at bounding box center [690, 427] width 60 height 24
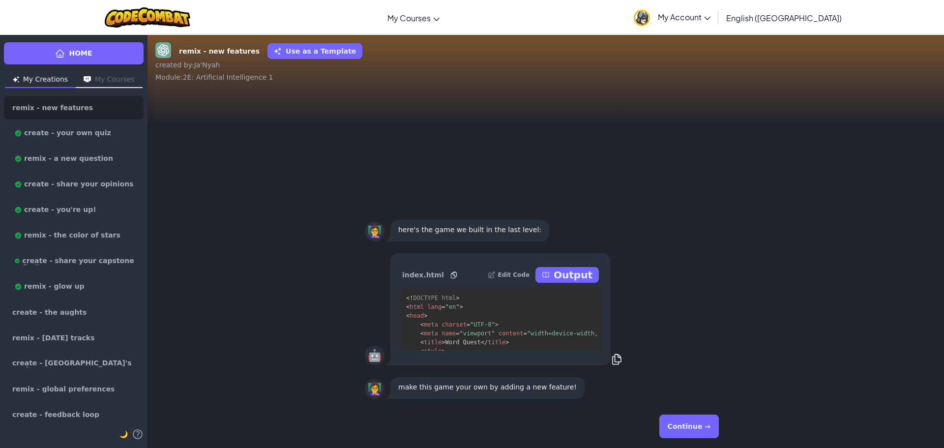
click at [699, 426] on button "Continue →" at bounding box center [690, 427] width 60 height 24
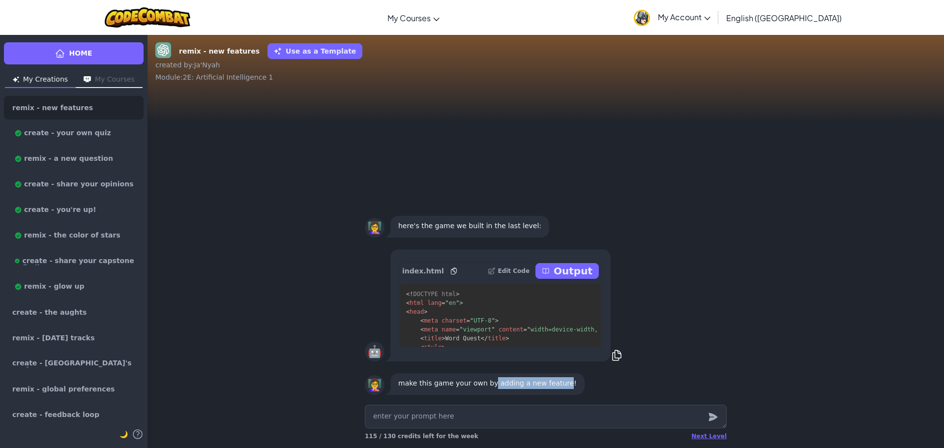
drag, startPoint x: 486, startPoint y: 385, endPoint x: 553, endPoint y: 393, distance: 67.4
click at [553, 393] on div "make this game your own by adding a new feature!" at bounding box center [488, 384] width 194 height 22
copy p "adding a new feature"
click at [537, 410] on textarea at bounding box center [546, 417] width 362 height 24
paste textarea "adding a new feature"
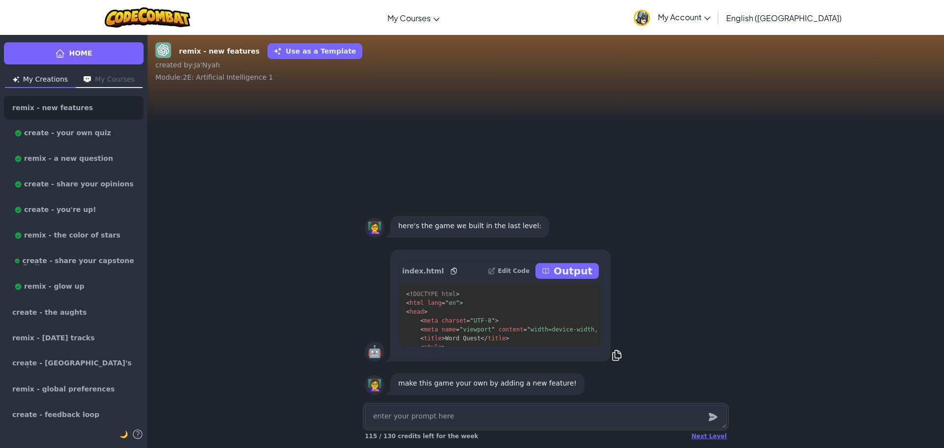
type textarea "x"
type textarea "adding a new feature"
click at [393, 420] on textarea "adding a new feature" at bounding box center [546, 417] width 362 height 24
click at [394, 419] on textarea "adding a new feature" at bounding box center [546, 417] width 362 height 24
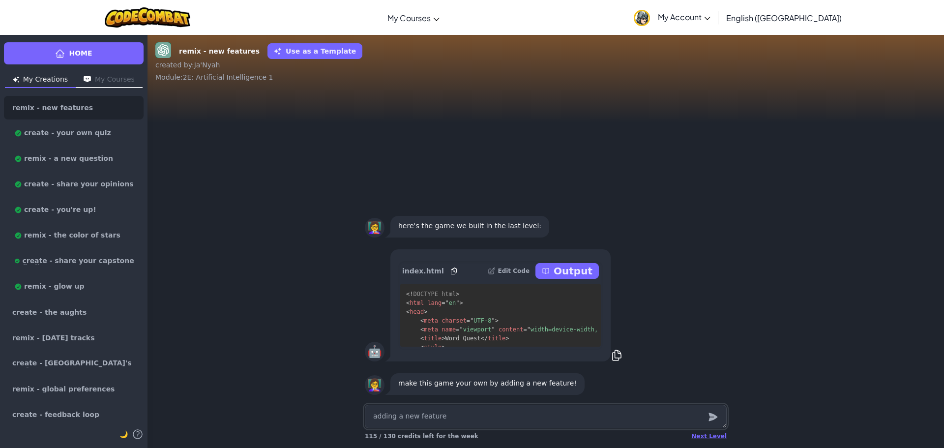
click at [394, 419] on textarea "adding a new feature" at bounding box center [546, 417] width 362 height 24
click at [395, 419] on textarea "adding a new feature" at bounding box center [546, 417] width 362 height 24
type textarea "x"
type textarea "addin a new feature"
type textarea "x"
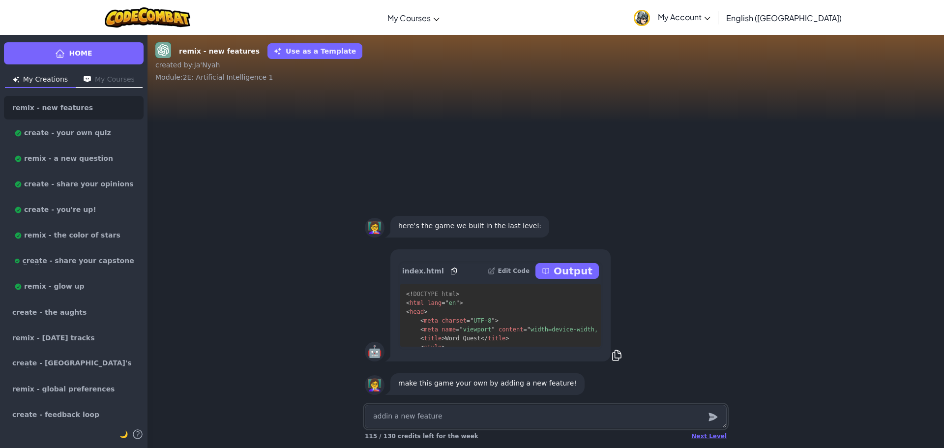
type textarea "addi a new feature"
type textarea "x"
type textarea "add a new feature"
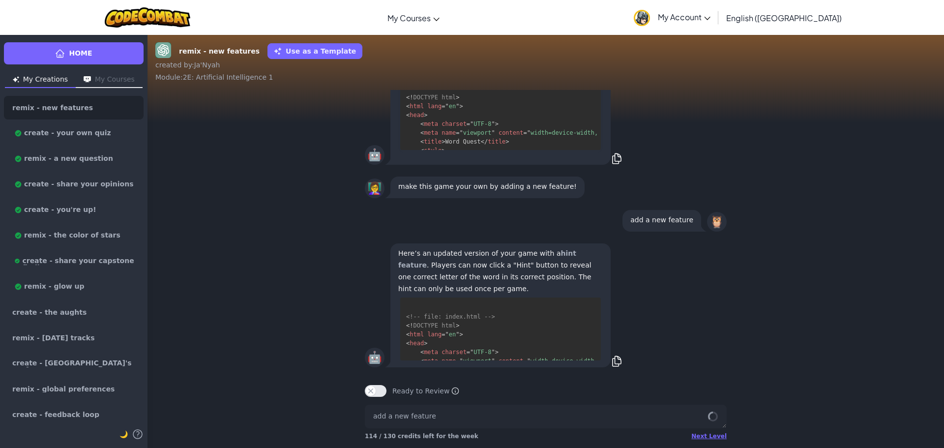
click at [386, 396] on div "Ready to Review Ready to Review Mark this when your project is complete. Your t…" at bounding box center [546, 391] width 362 height 12
click at [379, 387] on button "Ready to Review" at bounding box center [376, 391] width 22 height 12
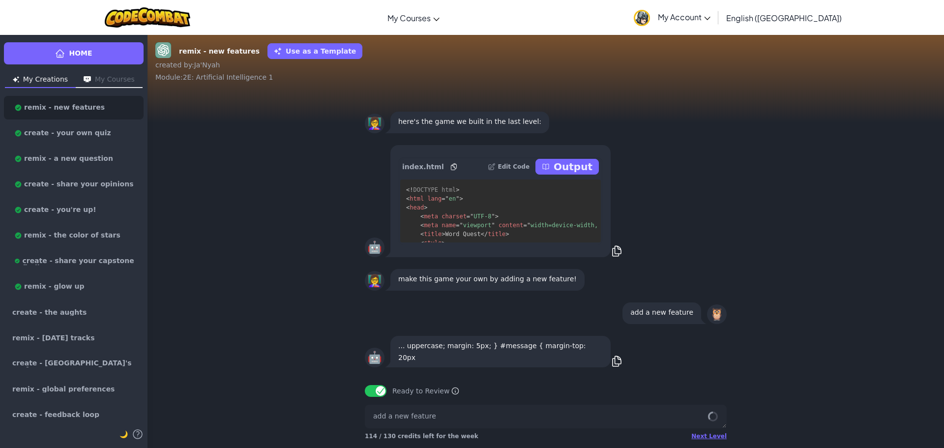
click at [726, 441] on div "Next Level 114 / 130 credits left for the week" at bounding box center [546, 436] width 362 height 16
click at [719, 435] on div "Next Level" at bounding box center [709, 436] width 35 height 8
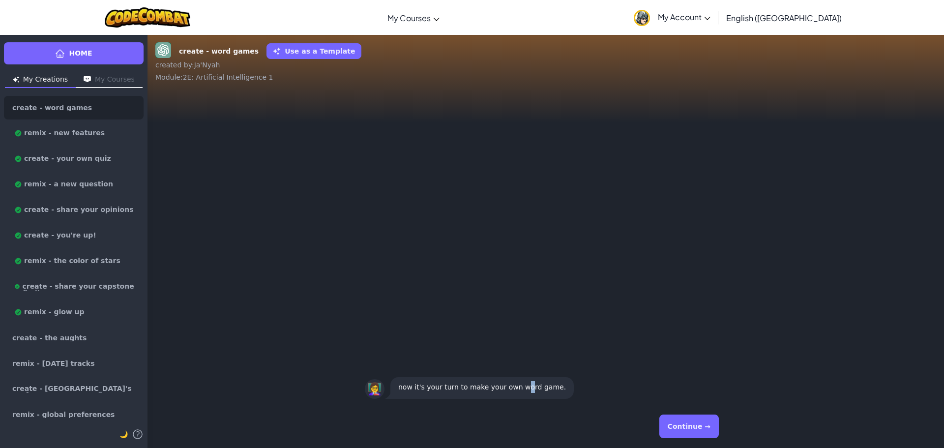
drag, startPoint x: 719, startPoint y: 435, endPoint x: 537, endPoint y: 310, distance: 220.6
click at [520, 282] on div "👩‍🏫 now it's your turn to make your own word game." at bounding box center [546, 247] width 797 height 315
click at [679, 413] on div "Continue →" at bounding box center [546, 426] width 362 height 35
click at [699, 432] on button "Continue →" at bounding box center [690, 427] width 60 height 24
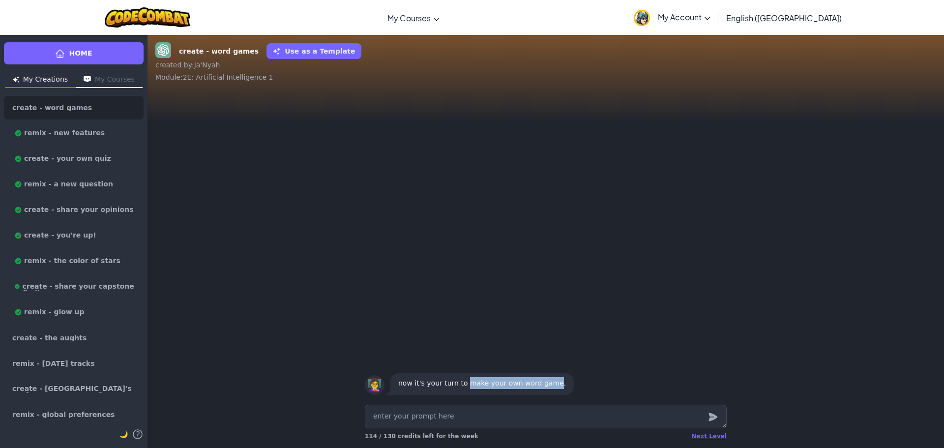
drag, startPoint x: 461, startPoint y: 382, endPoint x: 545, endPoint y: 394, distance: 85.5
click at [545, 394] on div "now it's your turn to make your own word game." at bounding box center [482, 384] width 183 height 22
copy p "make your own word game"
click at [520, 423] on textarea at bounding box center [546, 417] width 362 height 24
paste textarea "make your own word game"
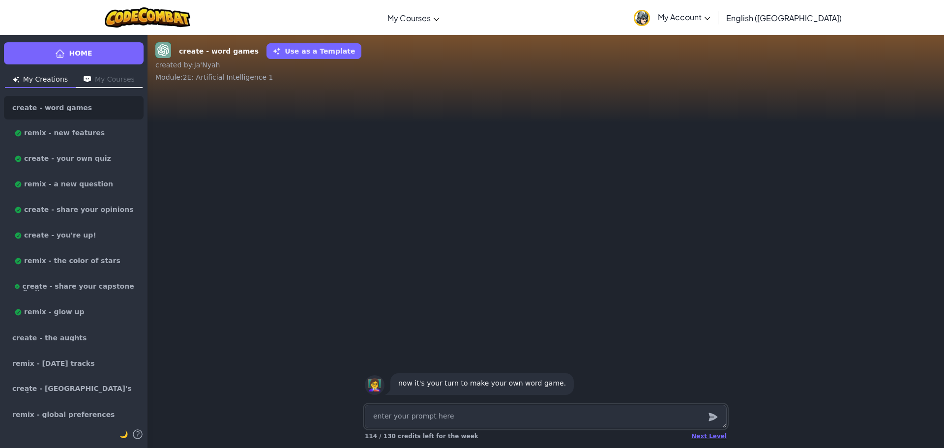
type textarea "x"
type textarea "make your own word game"
drag, startPoint x: 391, startPoint y: 418, endPoint x: 422, endPoint y: 420, distance: 31.6
click at [422, 420] on textarea "make your own word game" at bounding box center [546, 417] width 362 height 24
type textarea "x"
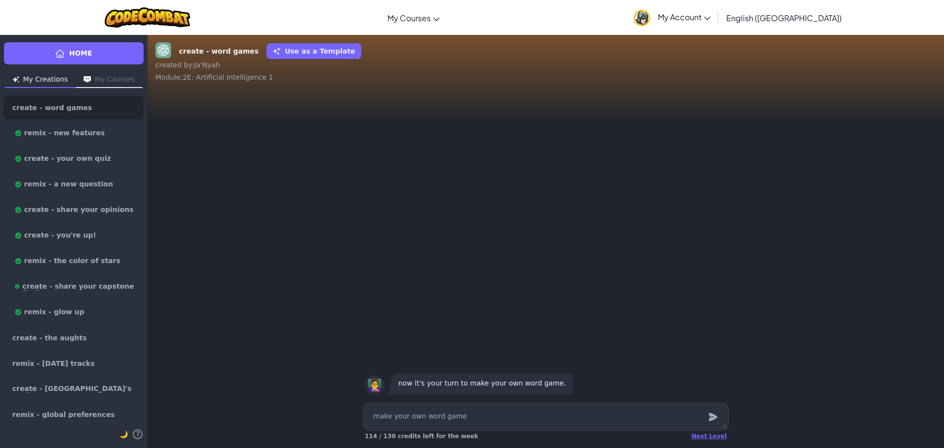
type textarea "makeaword game"
type textarea "x"
type textarea "makea word game"
drag, startPoint x: 391, startPoint y: 418, endPoint x: 397, endPoint y: 418, distance: 6.9
click at [392, 418] on textarea "makea word game" at bounding box center [546, 417] width 362 height 24
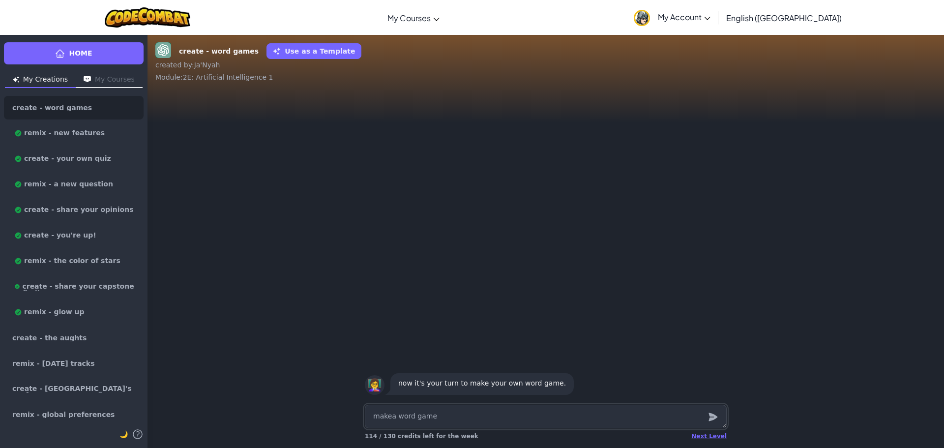
type textarea "x"
click at [702, 422] on textarea "make a word game" at bounding box center [546, 417] width 362 height 24
type textarea "make a word game"
click at [711, 421] on icon "submit" at bounding box center [713, 417] width 11 height 12
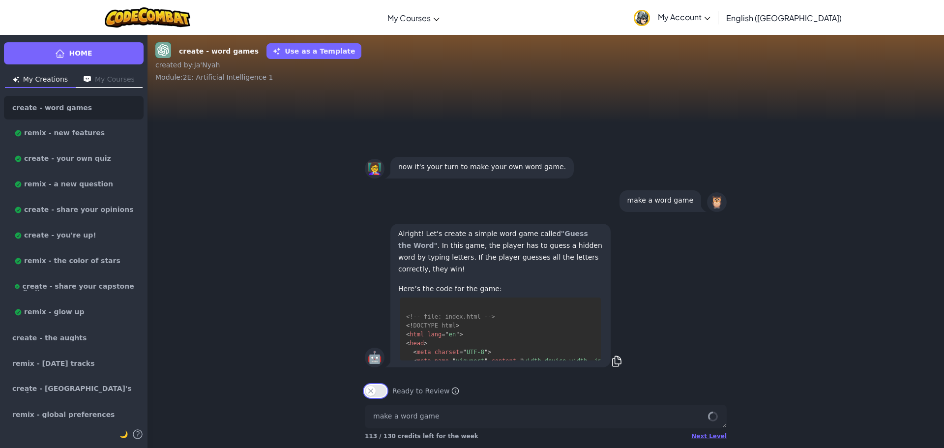
click at [374, 401] on div "create - word games Use as a Template created by : [PERSON_NAME] : 2E: Artifici…" at bounding box center [546, 241] width 797 height 414
click at [366, 396] on div "Ready to Review Ready to Review Mark this when your project is complete. Your t…" at bounding box center [546, 391] width 362 height 12
click at [370, 383] on div "Ready to Review Ready to Review Mark this when your project is complete. Your t…" at bounding box center [546, 387] width 378 height 28
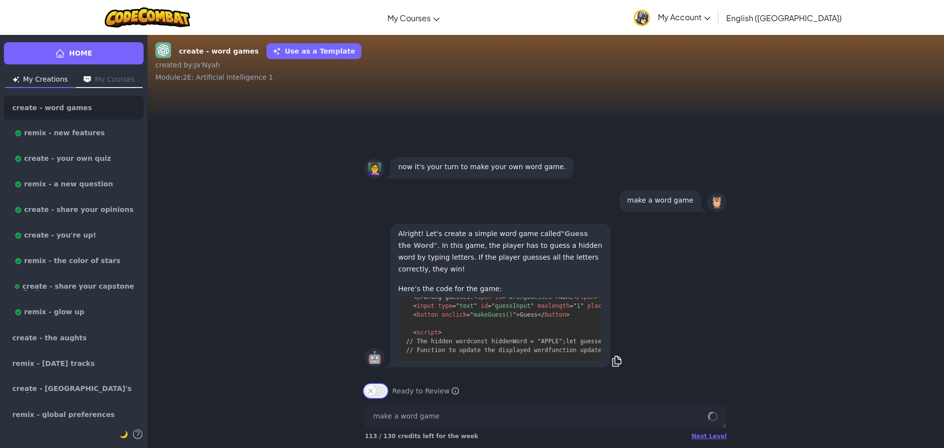
click at [370, 388] on button "Ready to Review" at bounding box center [376, 391] width 22 height 12
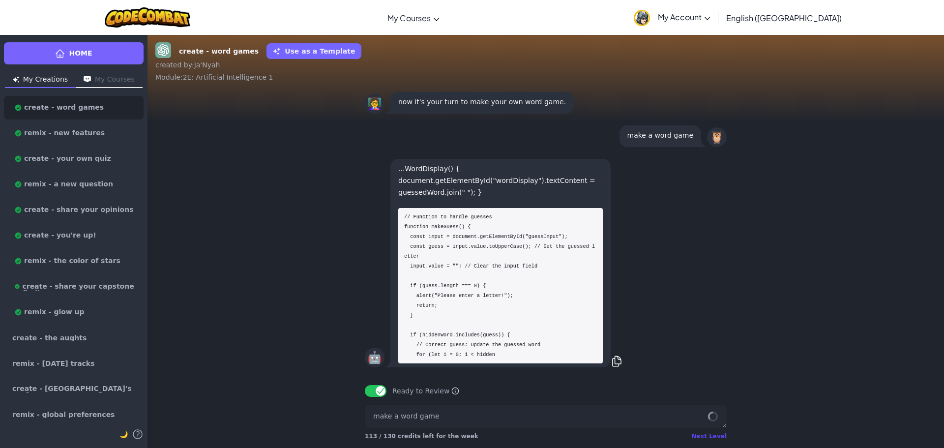
click at [699, 434] on div "Next Level" at bounding box center [709, 436] width 35 height 8
type textarea "x"
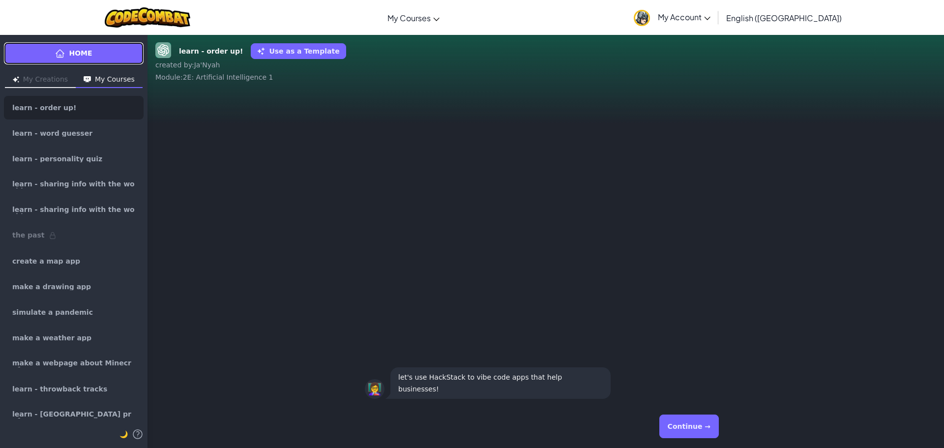
click at [112, 52] on link "Home" at bounding box center [74, 53] width 140 height 22
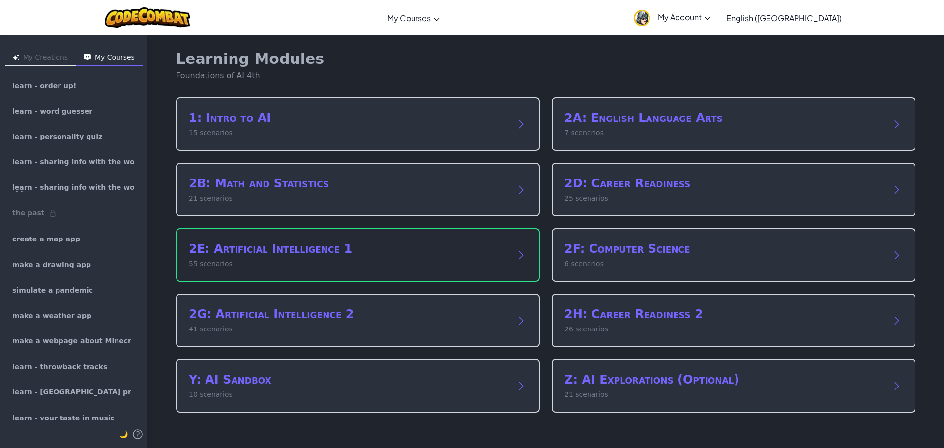
click at [276, 238] on div "2E: Artificial Intelligence 1 55 scenarios" at bounding box center [358, 255] width 364 height 54
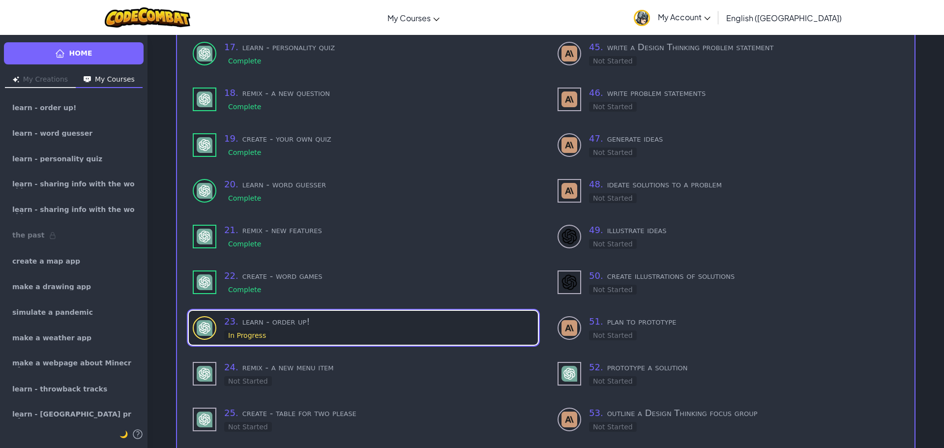
scroll to position [950, 0]
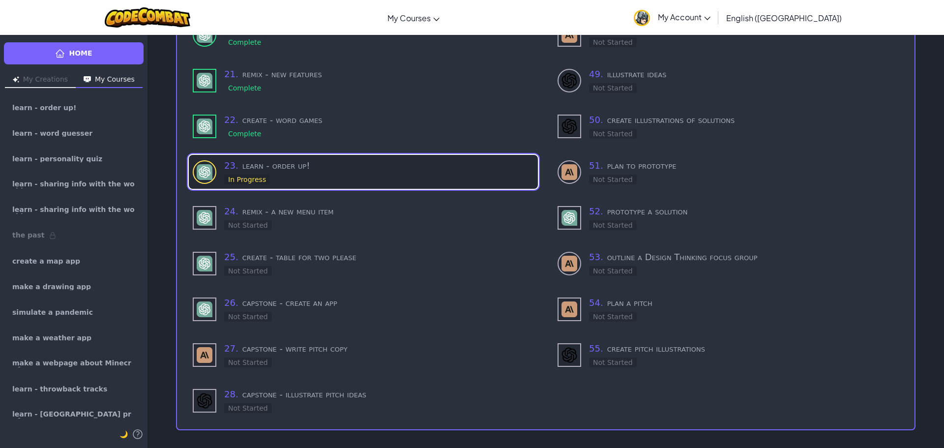
click at [380, 159] on h3 "23 . learn - order up!" at bounding box center [379, 166] width 310 height 14
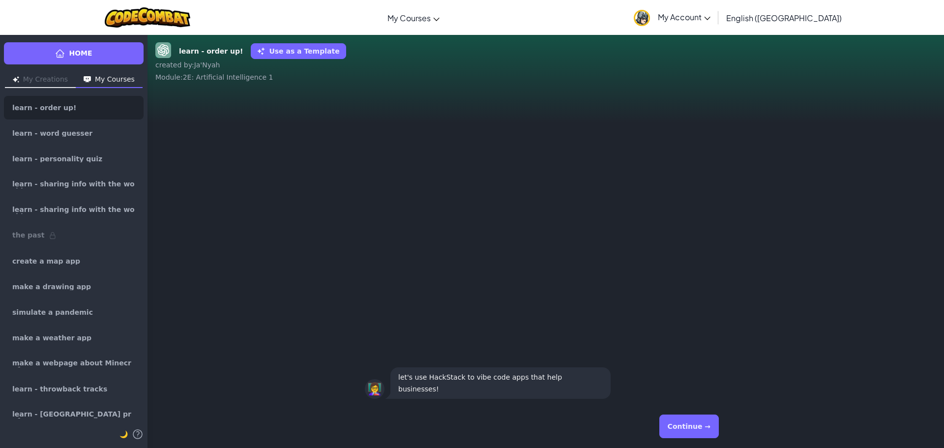
click at [712, 430] on button "Continue →" at bounding box center [690, 427] width 60 height 24
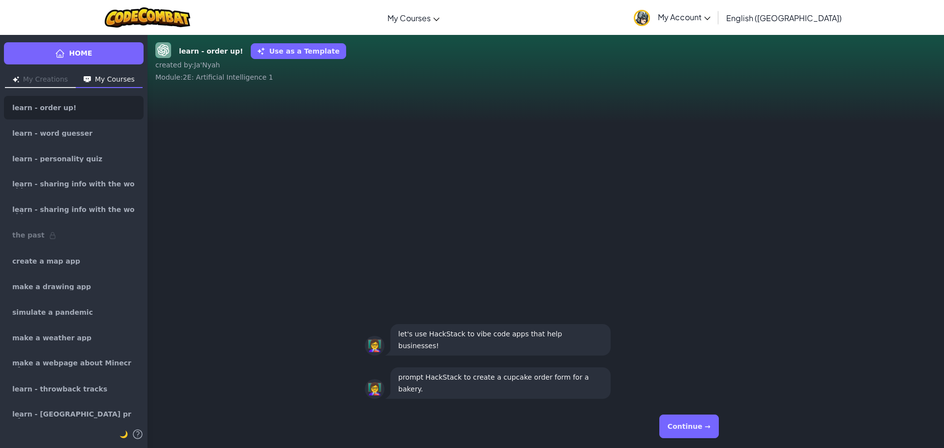
click at [712, 430] on button "Continue →" at bounding box center [690, 427] width 60 height 24
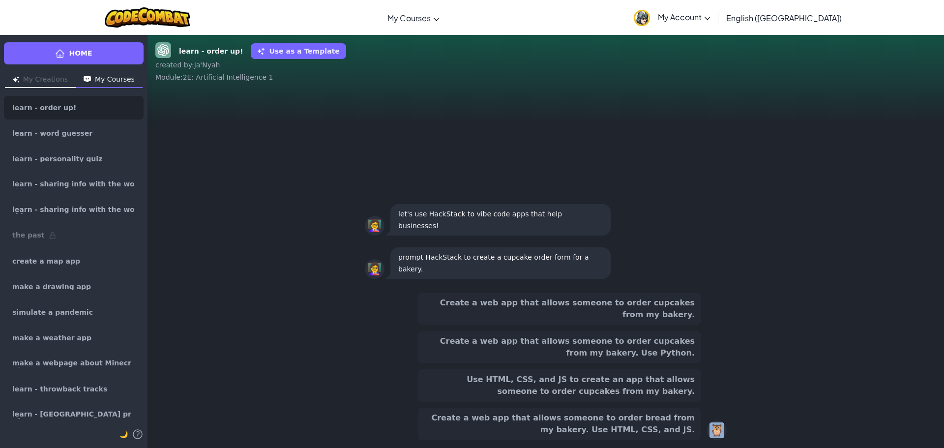
click at [709, 427] on div "🦉" at bounding box center [717, 431] width 20 height 20
click at [633, 380] on button "Use HTML, CSS, and JS to create an app that allows someone to order cupcakes fr…" at bounding box center [559, 385] width 283 height 32
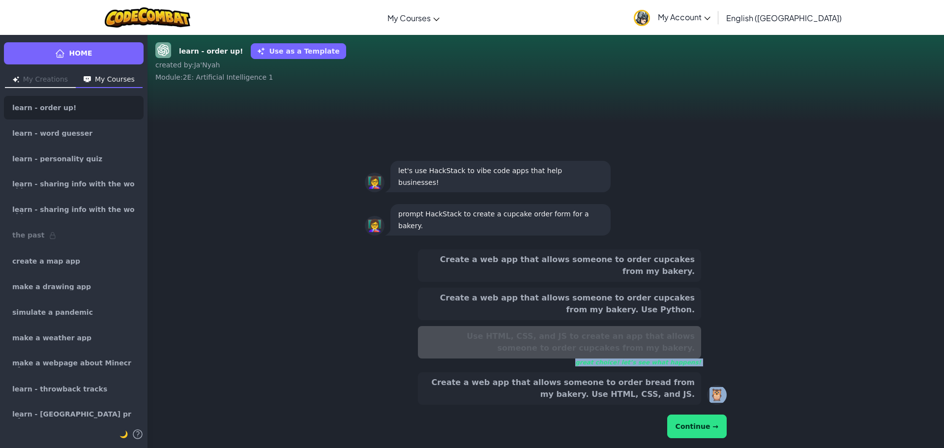
click at [674, 439] on div "Continue →" at bounding box center [546, 427] width 362 height 28
click at [688, 426] on button "Continue →" at bounding box center [697, 427] width 60 height 24
click at [690, 427] on button "Continue →" at bounding box center [697, 427] width 60 height 24
click at [691, 427] on button "Continue →" at bounding box center [697, 427] width 60 height 24
click at [693, 429] on button "Continue →" at bounding box center [697, 427] width 60 height 24
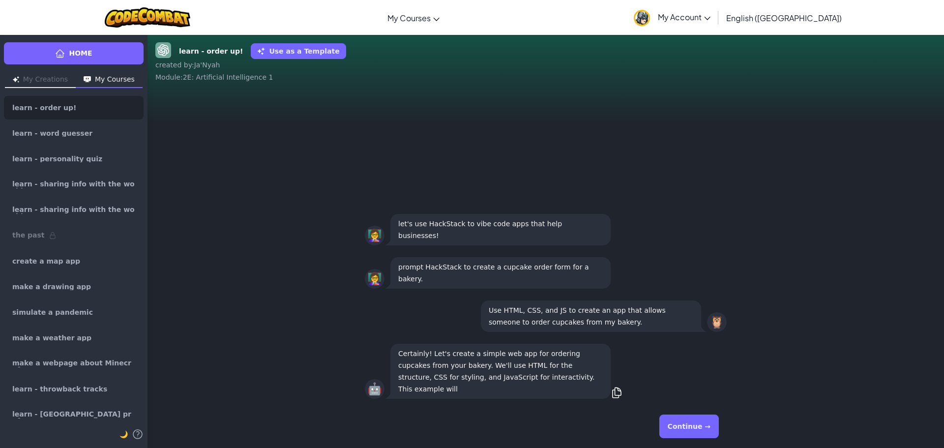
click at [713, 427] on button "Continue →" at bounding box center [690, 427] width 60 height 24
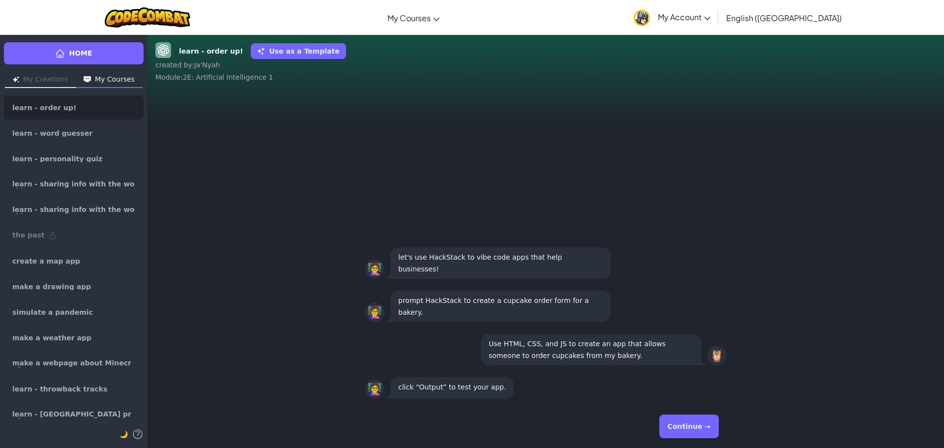
click at [713, 427] on div "Continue →" at bounding box center [546, 426] width 362 height 35
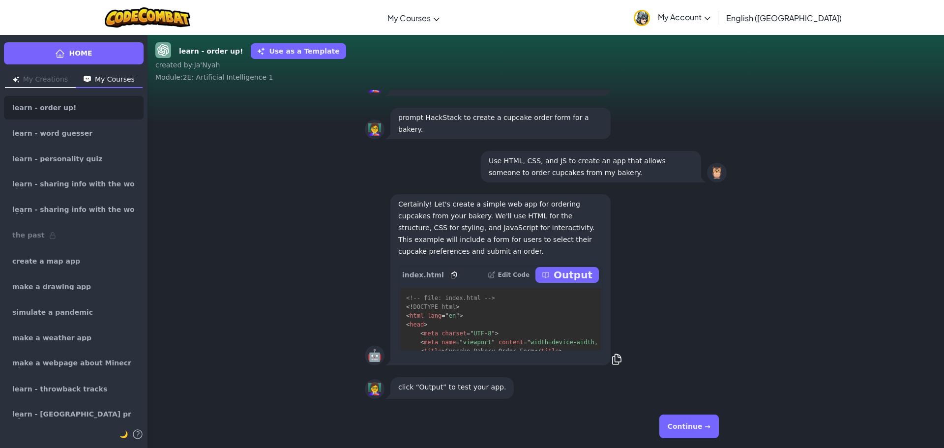
click at [713, 427] on button "Continue →" at bounding box center [690, 427] width 60 height 24
click at [715, 427] on button "Continue →" at bounding box center [690, 427] width 60 height 24
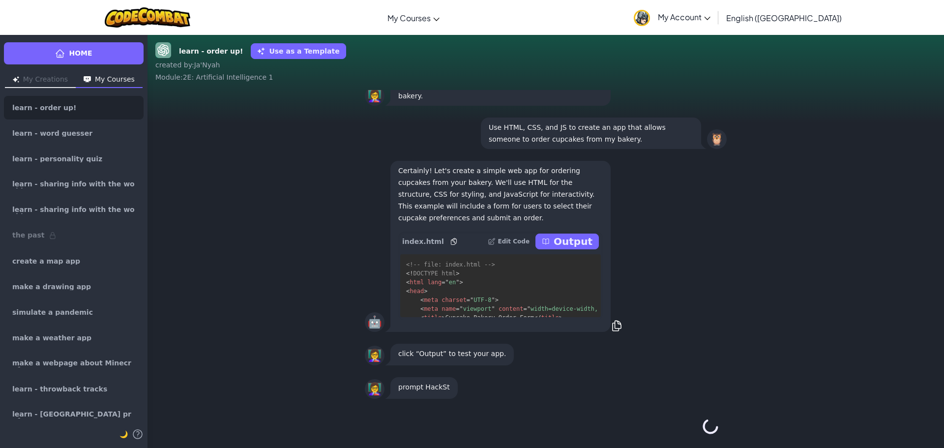
click at [715, 428] on button "Continue →" at bounding box center [710, 427] width 17 height 24
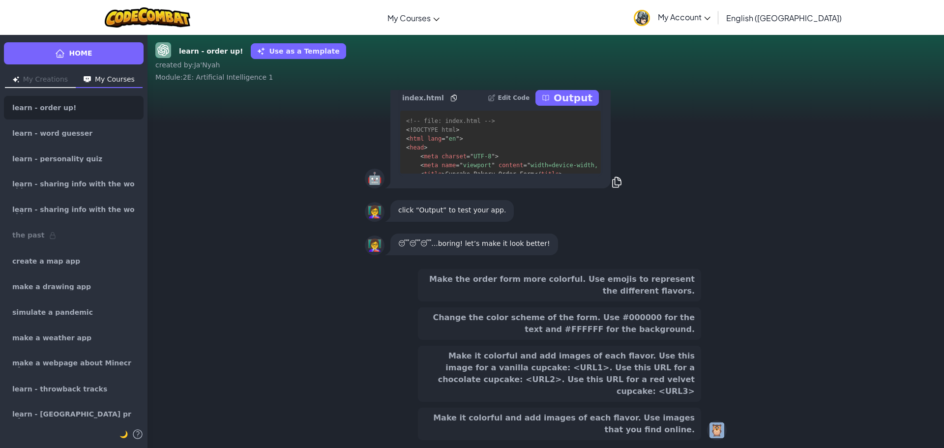
click at [715, 428] on div "🦉" at bounding box center [717, 431] width 20 height 20
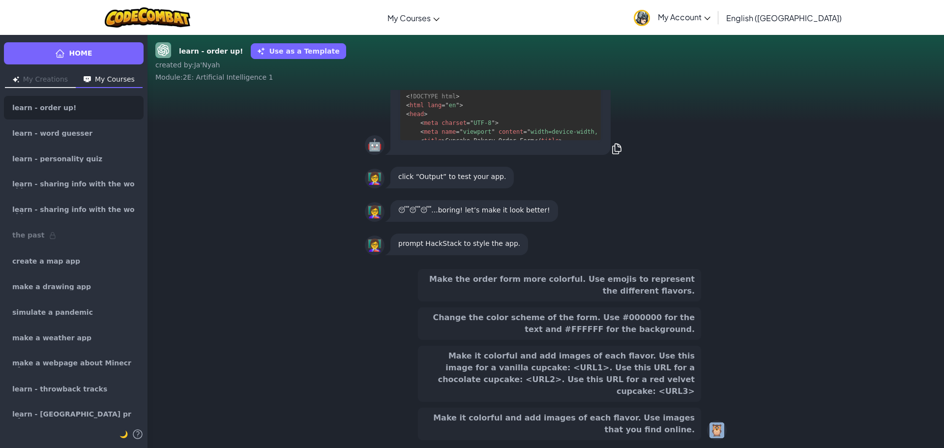
click at [669, 390] on button "Make it colorful and add images of each flavor. Use this image for a vanilla cu…" at bounding box center [559, 374] width 283 height 56
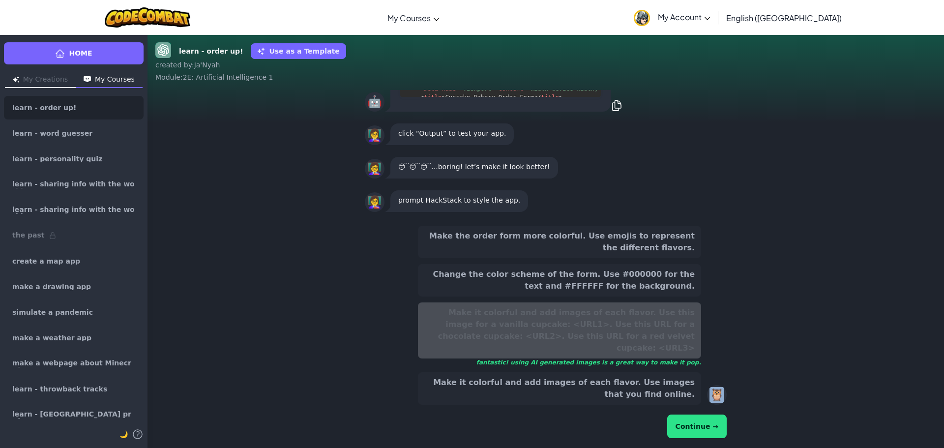
click at [701, 421] on button "Continue →" at bounding box center [697, 427] width 60 height 24
click at [729, 430] on div "Make the order form more colorful. Use emojis to represent the different flavor…" at bounding box center [546, 333] width 378 height 230
click at [726, 427] on button "Continue →" at bounding box center [697, 427] width 60 height 24
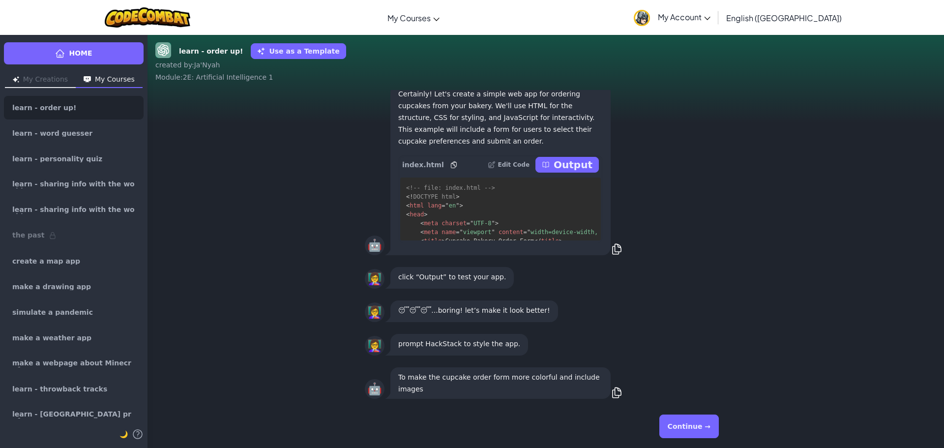
click at [726, 427] on div "Continue →" at bounding box center [546, 426] width 362 height 35
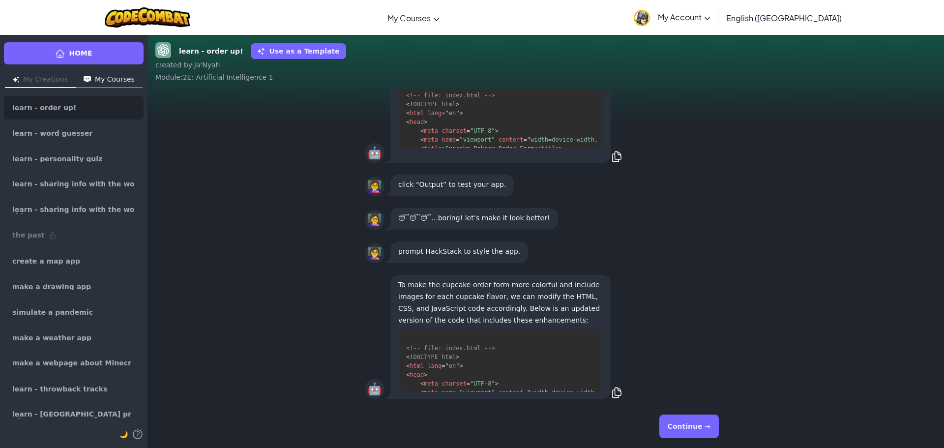
click at [722, 427] on div "Continue →" at bounding box center [546, 426] width 362 height 35
click at [721, 427] on div "Continue →" at bounding box center [546, 426] width 362 height 35
click at [718, 427] on div "Continue →" at bounding box center [546, 426] width 362 height 35
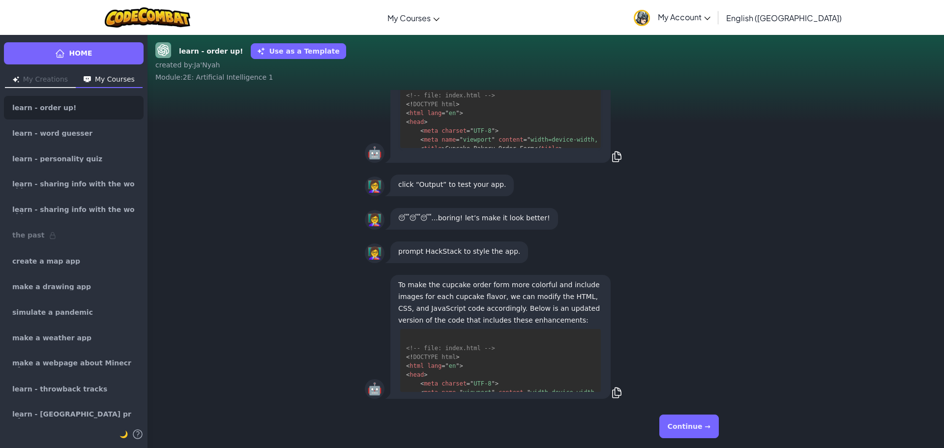
click at [718, 427] on div "Continue →" at bounding box center [546, 426] width 362 height 35
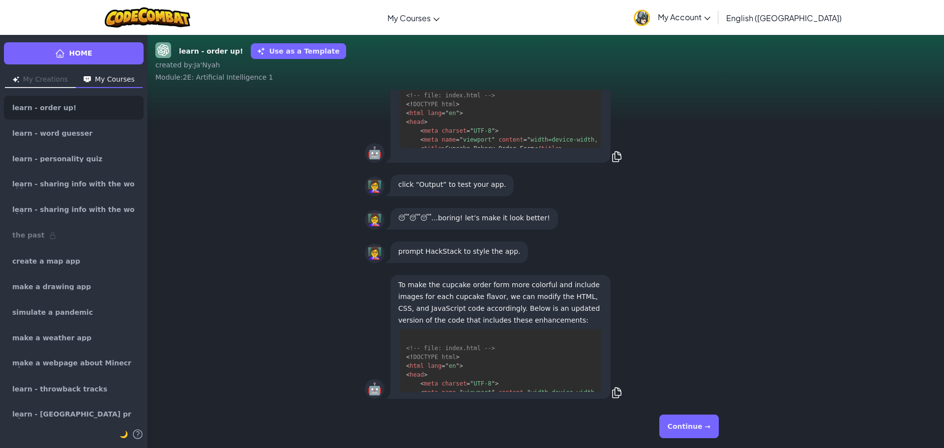
click at [718, 427] on div "Continue →" at bounding box center [546, 426] width 362 height 35
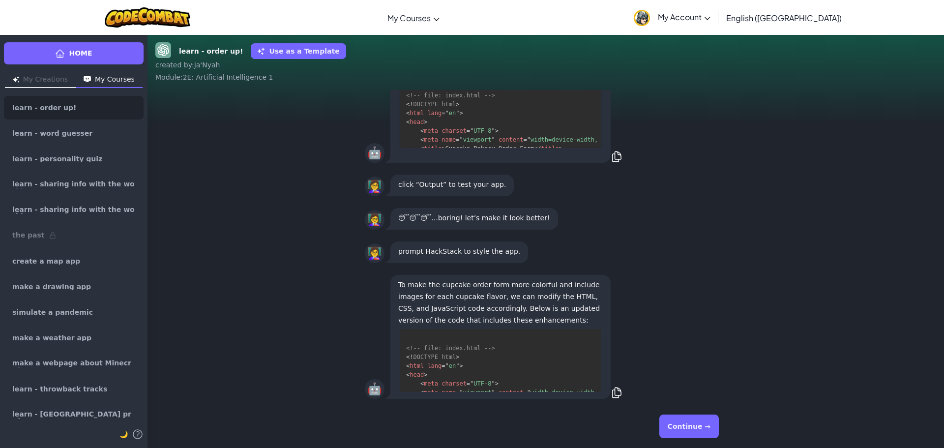
click at [718, 427] on div "Continue →" at bounding box center [546, 426] width 362 height 35
click at [718, 427] on button "Continue →" at bounding box center [690, 427] width 60 height 24
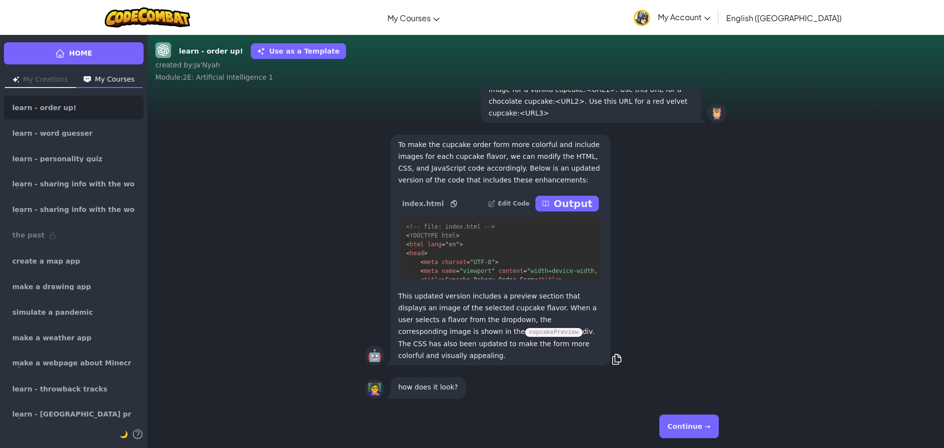
click at [718, 427] on button "Continue →" at bounding box center [690, 427] width 60 height 24
click at [718, 427] on div "Continue →" at bounding box center [546, 426] width 362 height 35
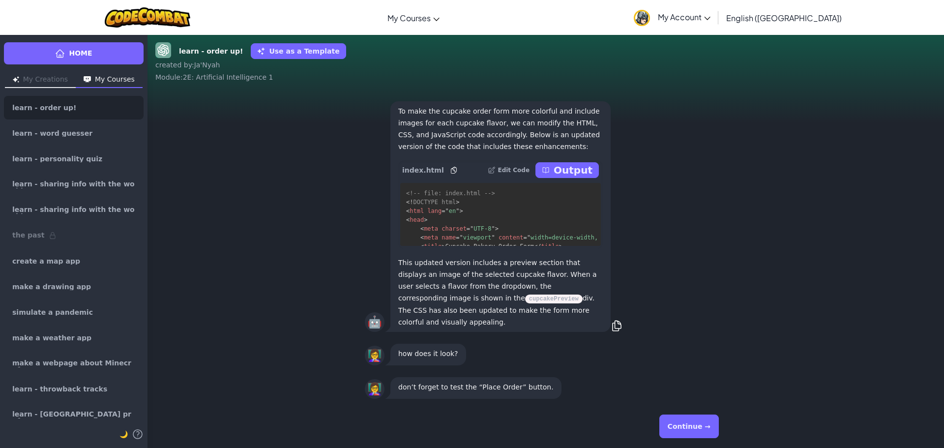
click at [718, 427] on div "Continue →" at bounding box center [546, 426] width 362 height 35
click at [718, 427] on button "Continue →" at bounding box center [690, 427] width 60 height 24
click at [718, 427] on div "Continue →" at bounding box center [546, 426] width 362 height 35
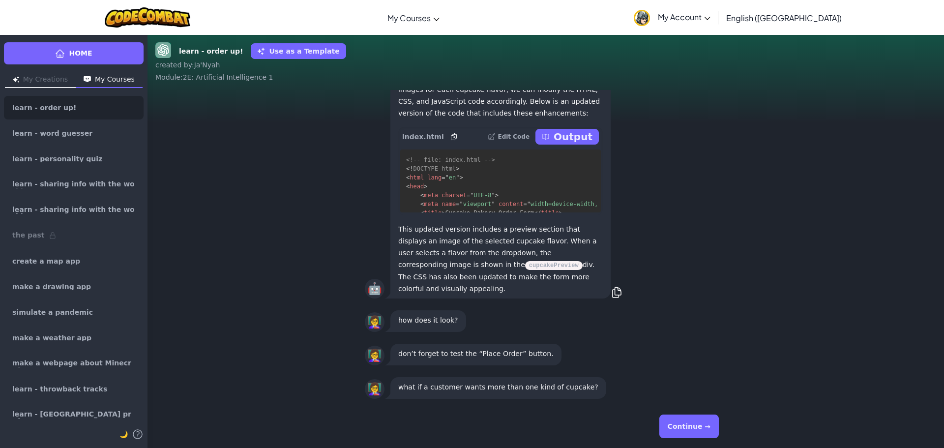
click at [718, 427] on div "Continue →" at bounding box center [546, 426] width 362 height 35
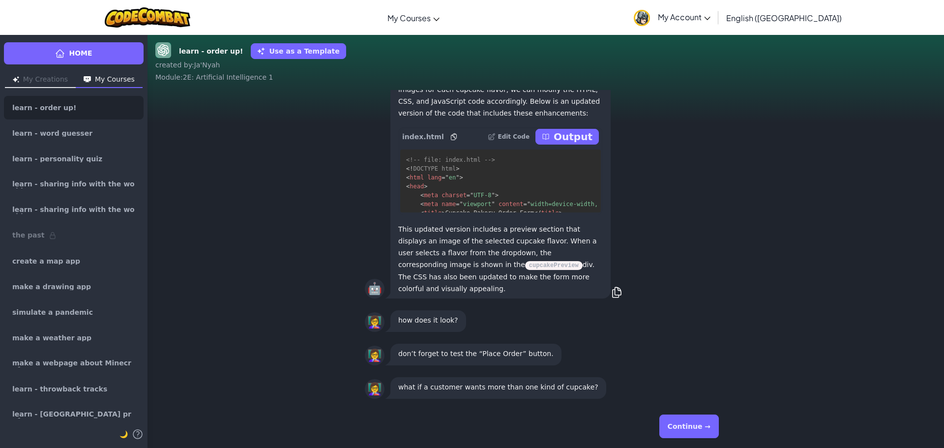
click at [718, 427] on button "Continue →" at bounding box center [690, 427] width 60 height 24
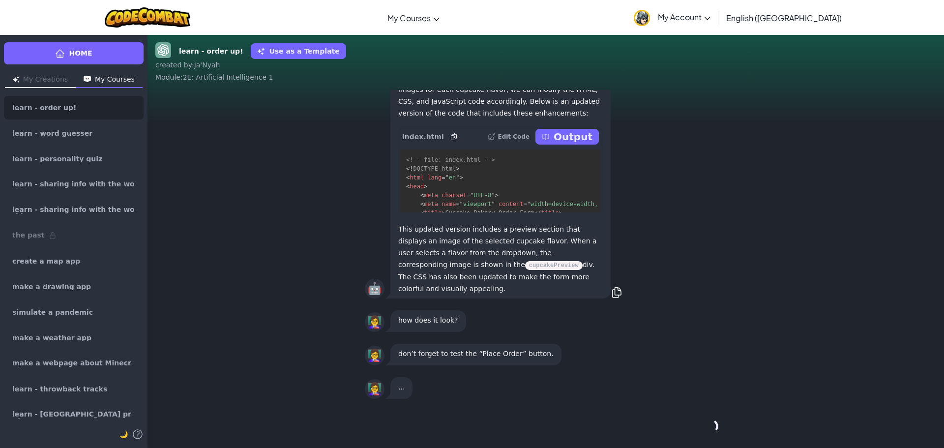
click at [717, 427] on button "Continue →" at bounding box center [710, 427] width 17 height 24
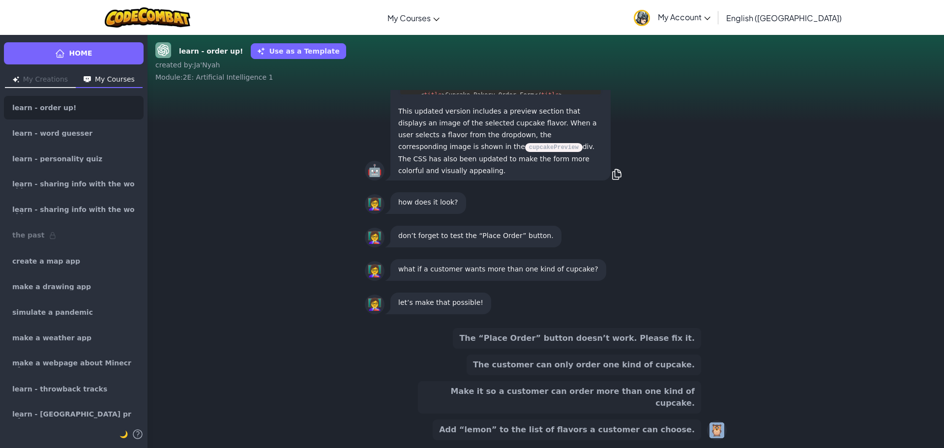
click at [717, 427] on div "🦉" at bounding box center [717, 431] width 20 height 20
click at [633, 409] on button "Make it so a customer can order more than one kind of cupcake." at bounding box center [559, 397] width 283 height 32
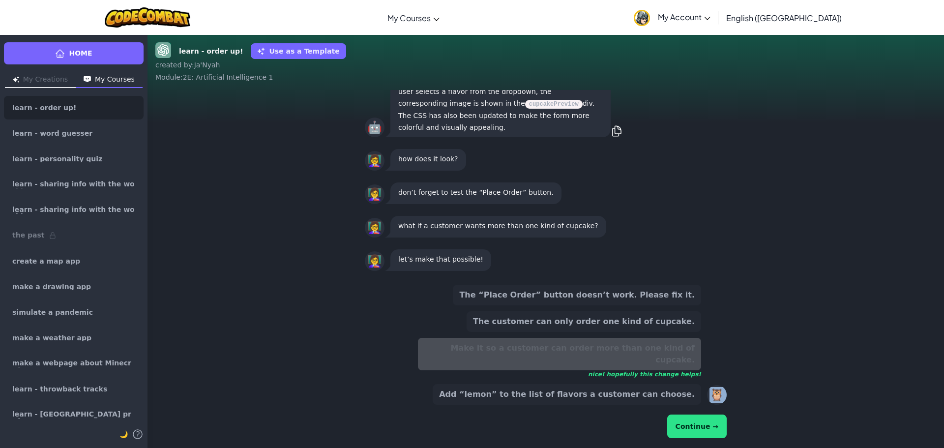
click at [721, 432] on button "Continue →" at bounding box center [697, 427] width 60 height 24
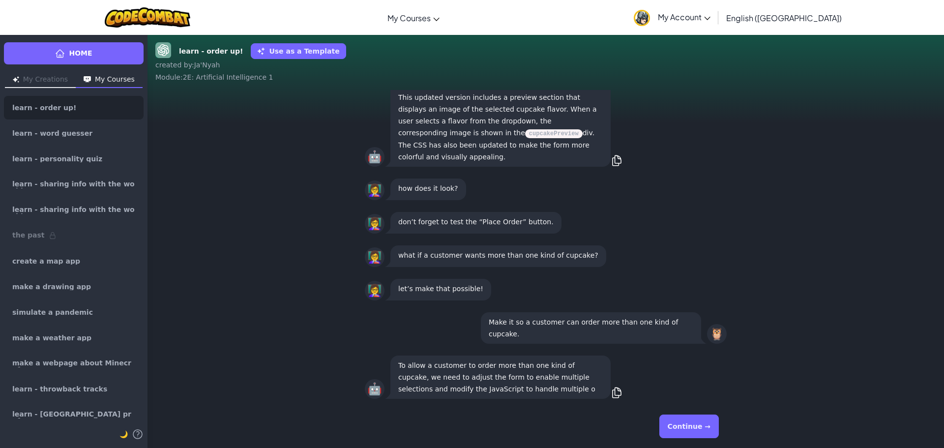
click at [721, 432] on div "Continue →" at bounding box center [546, 426] width 362 height 35
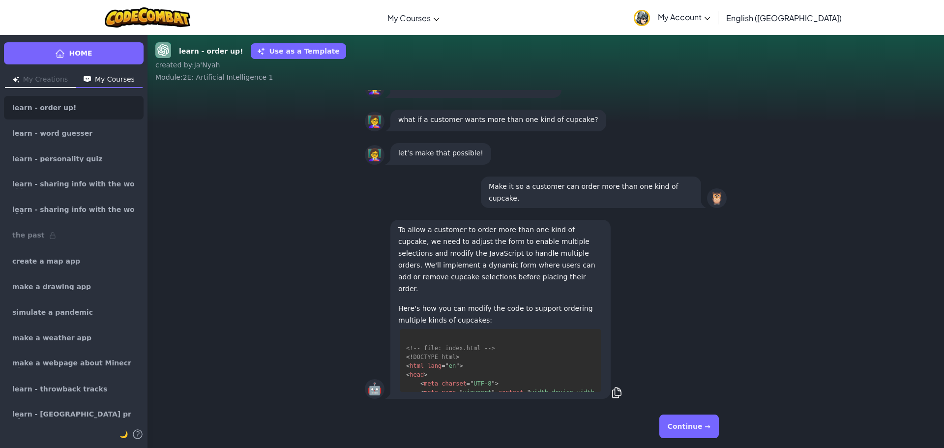
click at [721, 432] on div "Continue →" at bounding box center [546, 426] width 362 height 35
click at [711, 428] on button "Continue →" at bounding box center [690, 427] width 60 height 24
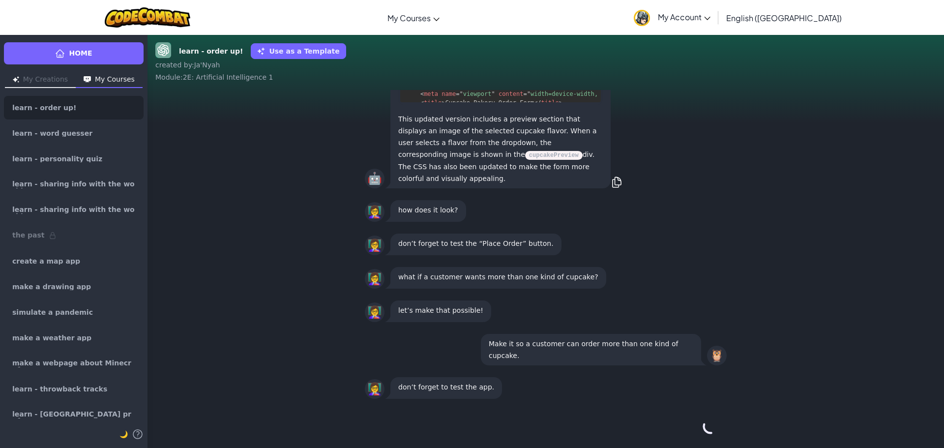
click at [711, 428] on div "Continue →" at bounding box center [546, 426] width 362 height 35
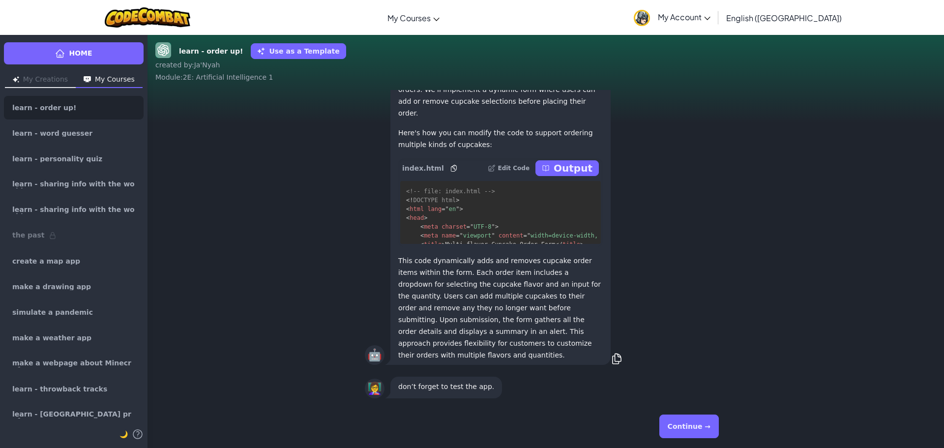
click at [711, 428] on button "Continue →" at bounding box center [690, 427] width 60 height 24
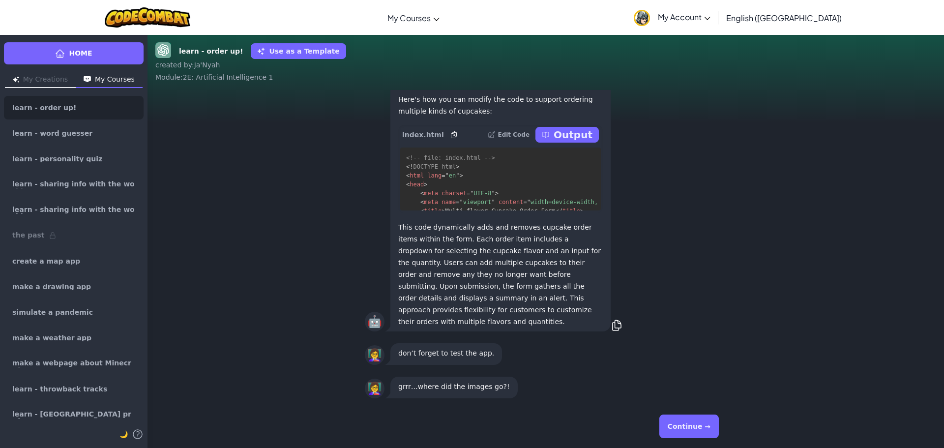
click at [711, 428] on button "Continue →" at bounding box center [690, 427] width 60 height 24
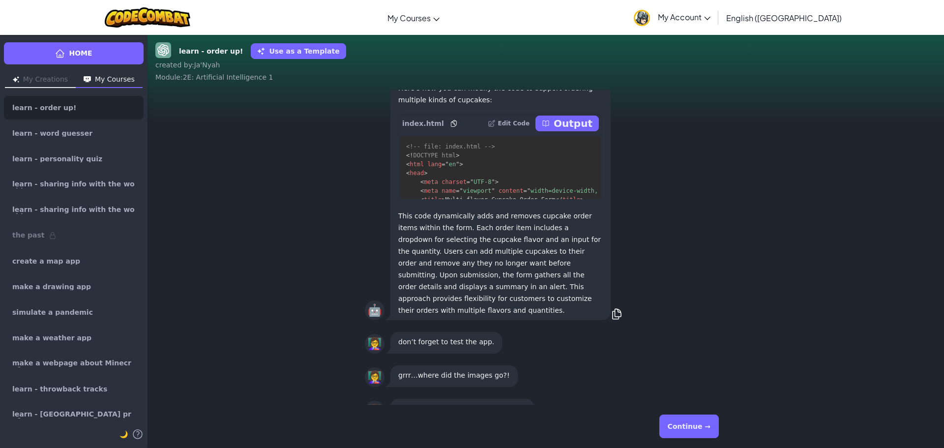
scroll to position [-49, 0]
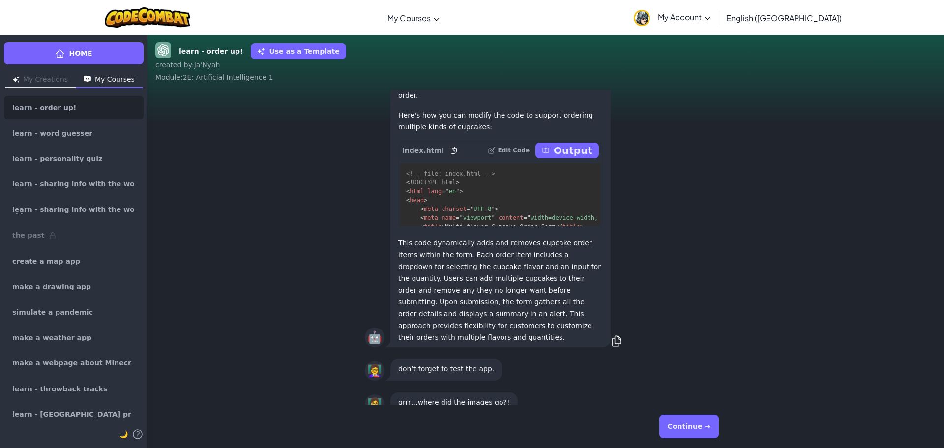
click at [564, 157] on p "Output" at bounding box center [573, 151] width 39 height 14
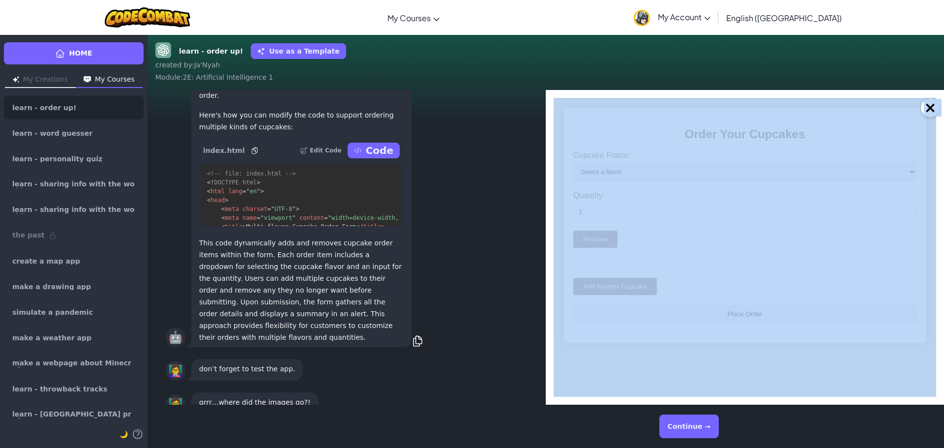
scroll to position [0, 0]
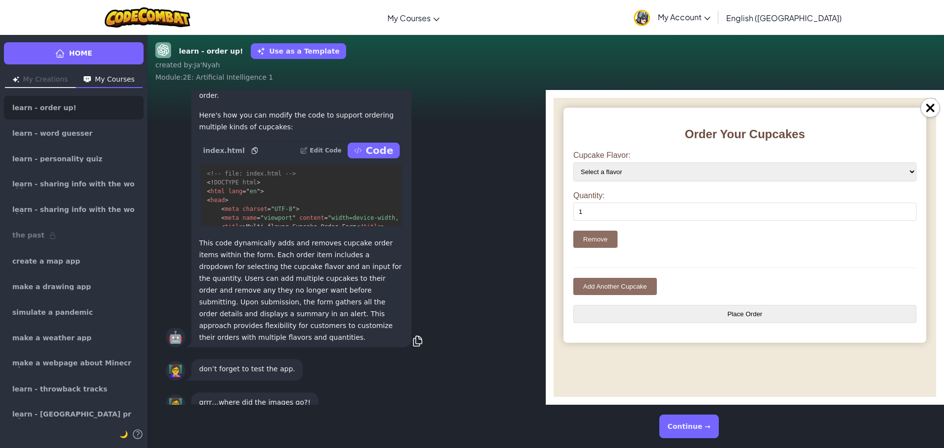
click at [664, 207] on input "1" at bounding box center [745, 212] width 343 height 18
click at [622, 171] on select "Select a flavor Vanilla Chocolate Red Velvet" at bounding box center [745, 171] width 343 height 19
select select "Chocolate"
click at [574, 162] on select "Select a flavor Vanilla Chocolate Red Velvet" at bounding box center [745, 171] width 343 height 19
click at [619, 203] on input "1" at bounding box center [745, 212] width 343 height 18
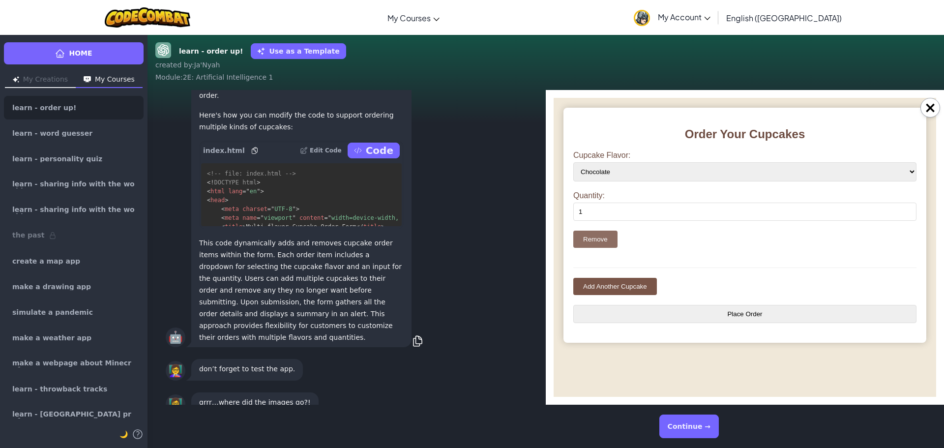
click at [615, 288] on button "Add Another Cupcake" at bounding box center [616, 286] width 84 height 17
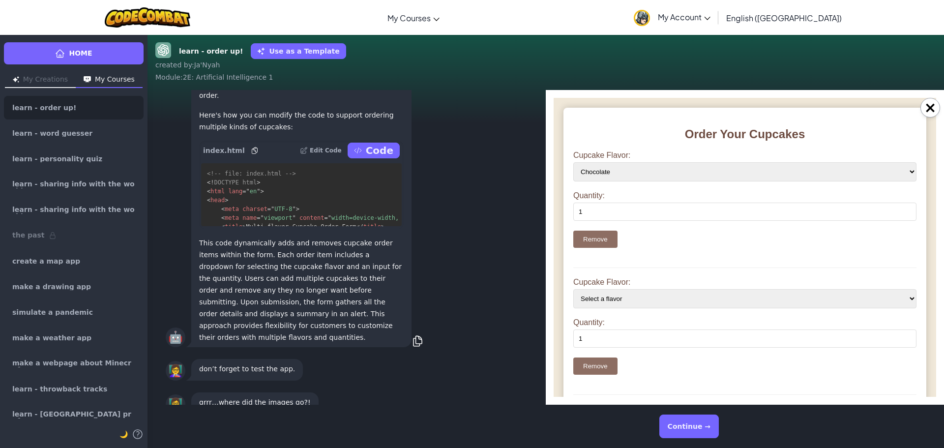
click at [615, 288] on div "Cupcake Flavor: Select a flavor Vanilla Chocolate Red Velvet" at bounding box center [745, 293] width 343 height 30
click at [616, 299] on select "Select a flavor Vanilla Chocolate Red Velvet" at bounding box center [745, 298] width 343 height 19
select select "Vanilla"
click at [574, 289] on select "Select a flavor Vanilla Chocolate Red Velvet" at bounding box center [745, 298] width 343 height 19
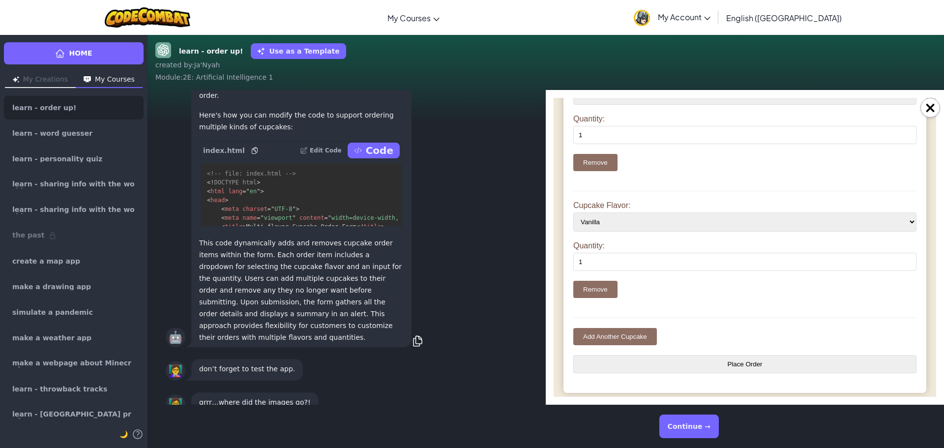
scroll to position [83, 0]
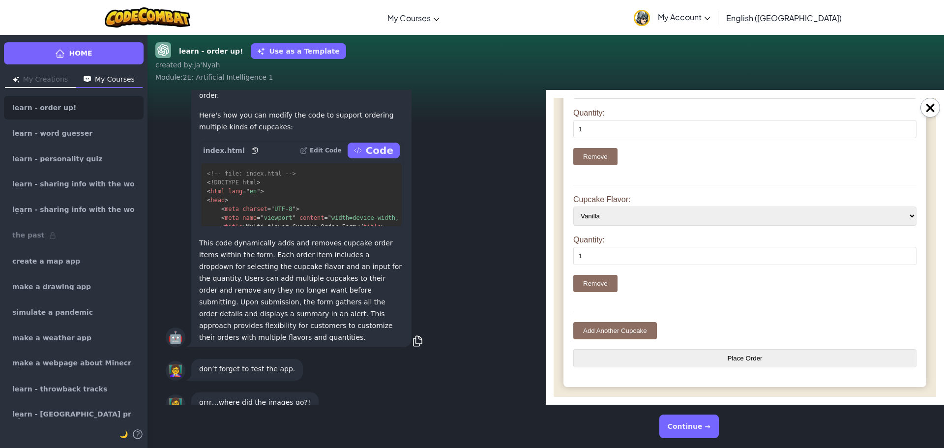
drag, startPoint x: 684, startPoint y: 357, endPoint x: 1108, endPoint y: 163, distance: 466.0
click at [684, 357] on input "Place Order" at bounding box center [745, 358] width 343 height 18
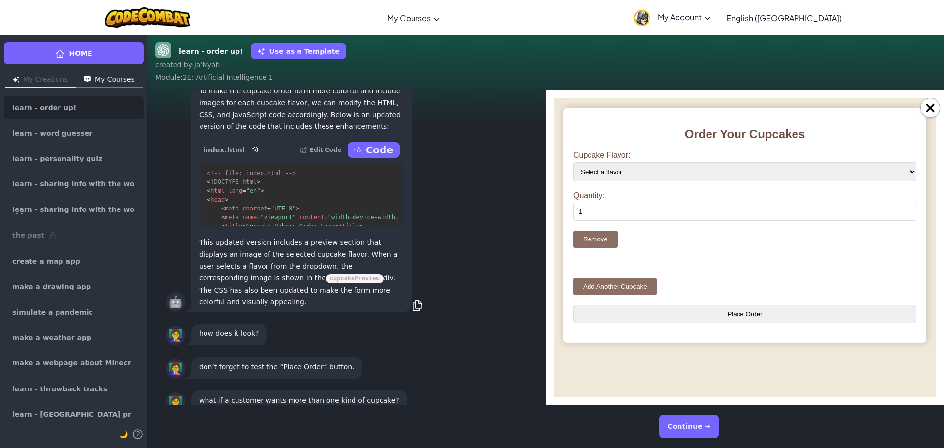
scroll to position [-541, 0]
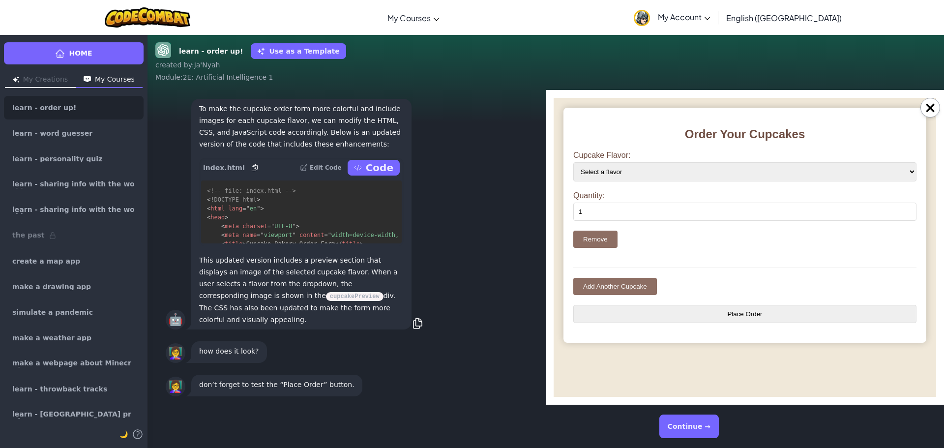
click at [375, 175] on p "Code" at bounding box center [380, 168] width 28 height 14
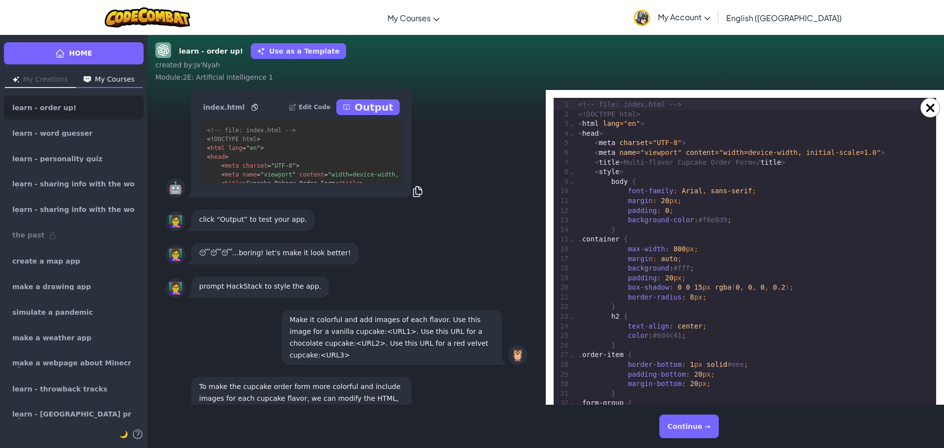
scroll to position [-815, 0]
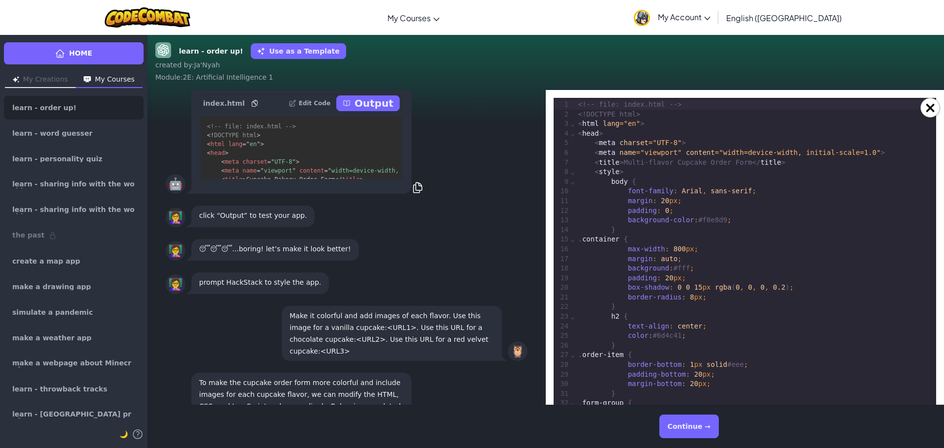
click at [360, 111] on button "Output" at bounding box center [367, 103] width 63 height 16
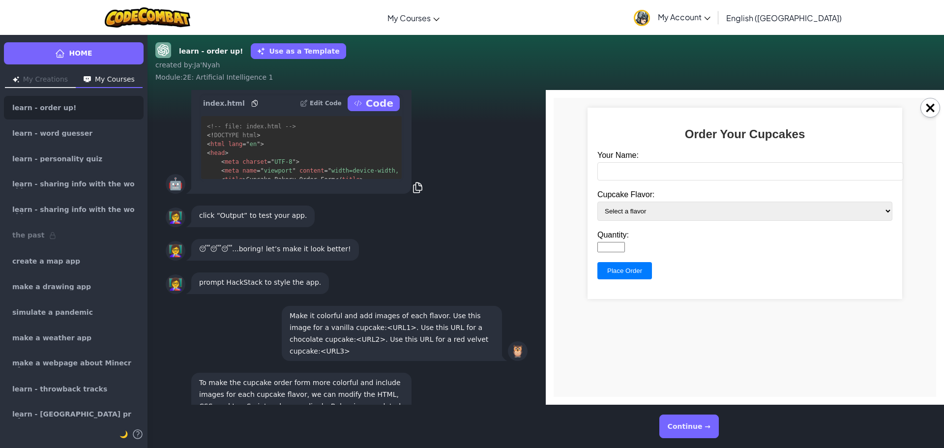
scroll to position [0, 0]
click at [665, 178] on input "Your Name:" at bounding box center [751, 171] width 306 height 18
click at [654, 202] on select "Select a flavor Vanilla Chocolate Red Velvet Lemon" at bounding box center [745, 211] width 295 height 19
select select "vanilla"
click at [598, 202] on select "Select a flavor Vanilla Chocolate Red Velvet Lemon" at bounding box center [745, 211] width 295 height 19
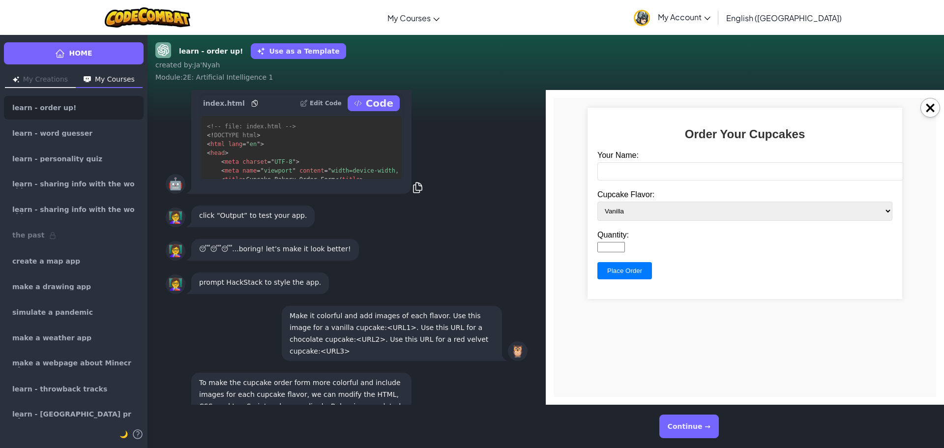
click at [625, 246] on input "Quantity:" at bounding box center [612, 247] width 28 height 10
click at [607, 244] on input "Quantity:" at bounding box center [612, 247] width 28 height 10
type input "5"
drag, startPoint x: 623, startPoint y: 265, endPoint x: 626, endPoint y: 270, distance: 5.5
click at [626, 270] on input "Place Order" at bounding box center [625, 270] width 55 height 17
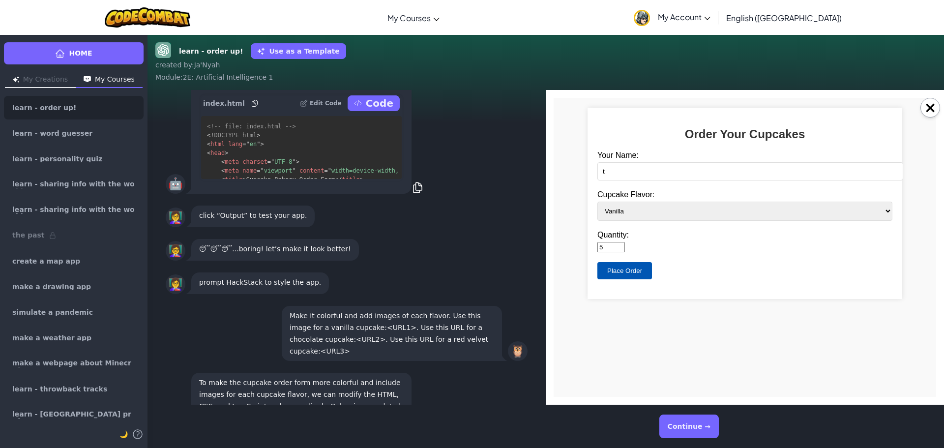
type input "t"
click at [640, 264] on input "Place Order" at bounding box center [625, 270] width 55 height 17
click at [937, 112] on button "×" at bounding box center [931, 108] width 20 height 20
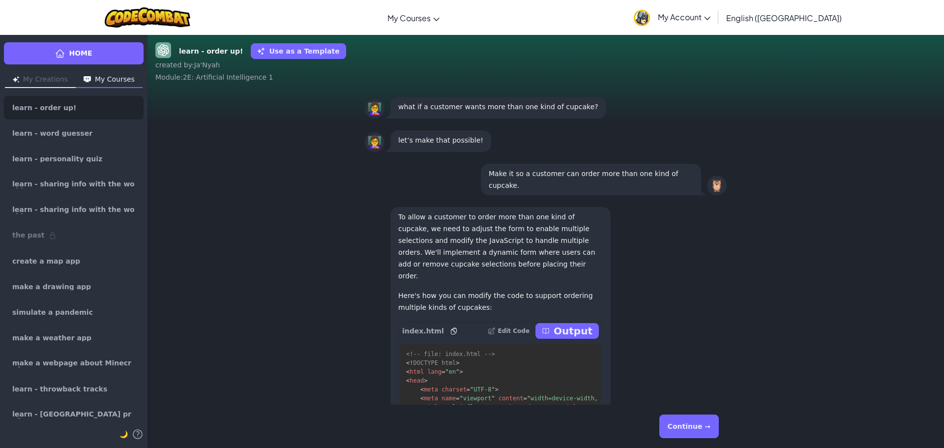
scroll to position [0, 0]
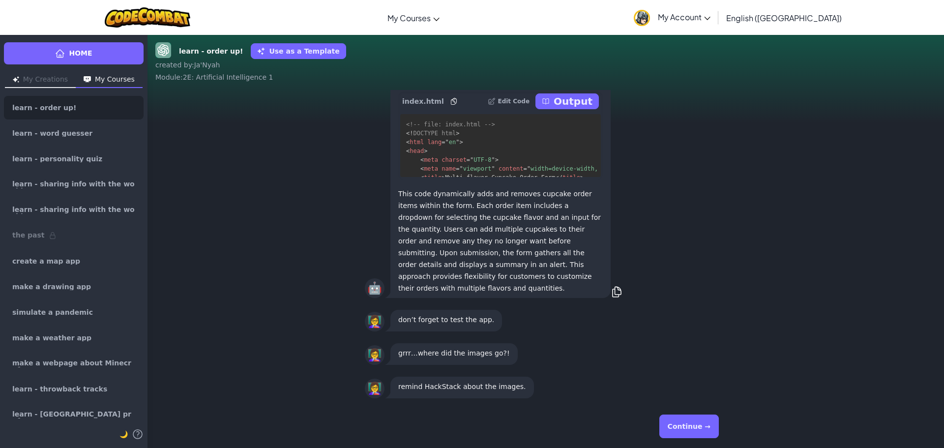
click at [682, 427] on button "Continue →" at bounding box center [690, 427] width 60 height 24
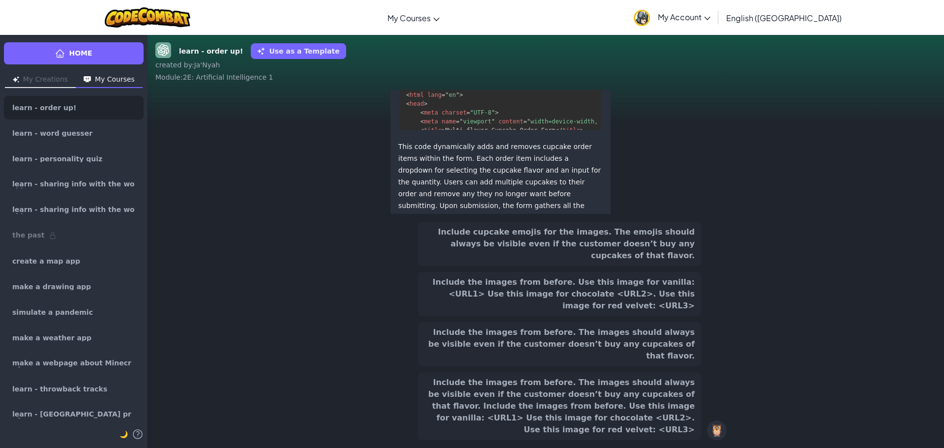
click at [606, 406] on button "Include the images from before. The images should always be visible even if the…" at bounding box center [559, 406] width 283 height 68
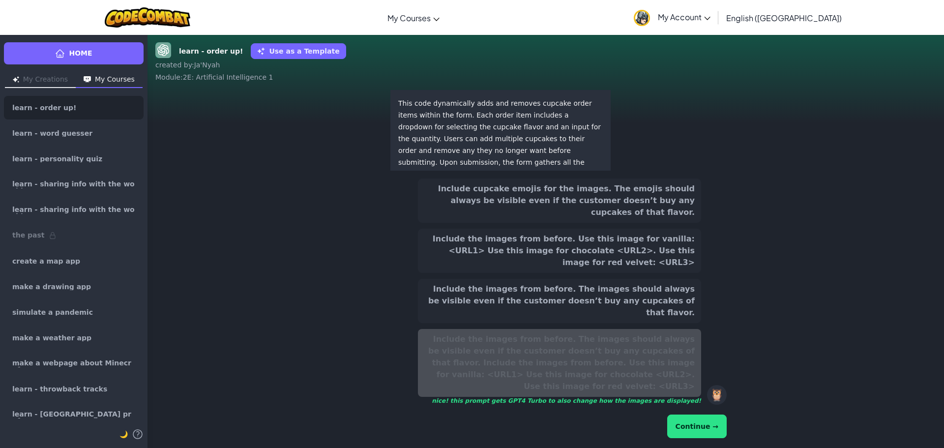
scroll to position [-186, 0]
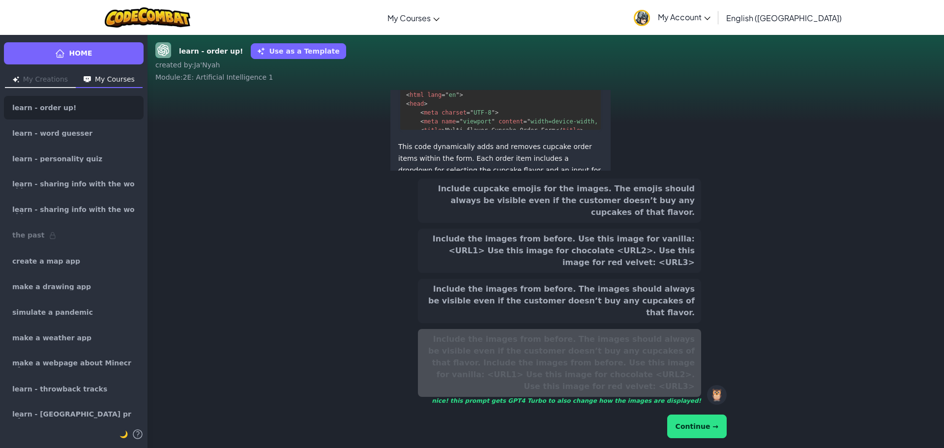
click at [687, 419] on button "Continue →" at bounding box center [697, 427] width 60 height 24
click at [690, 425] on button "Continue →" at bounding box center [697, 427] width 60 height 24
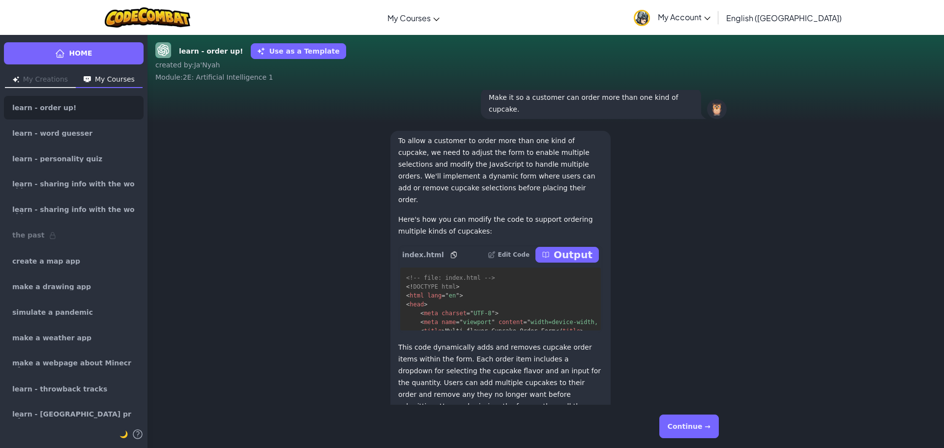
click at [690, 427] on button "Continue →" at bounding box center [690, 427] width 60 height 24
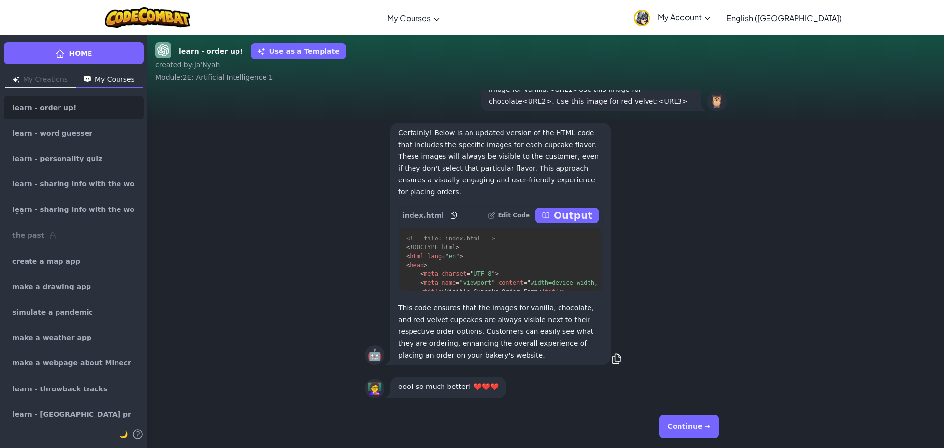
click at [705, 425] on button "Continue →" at bounding box center [690, 427] width 60 height 24
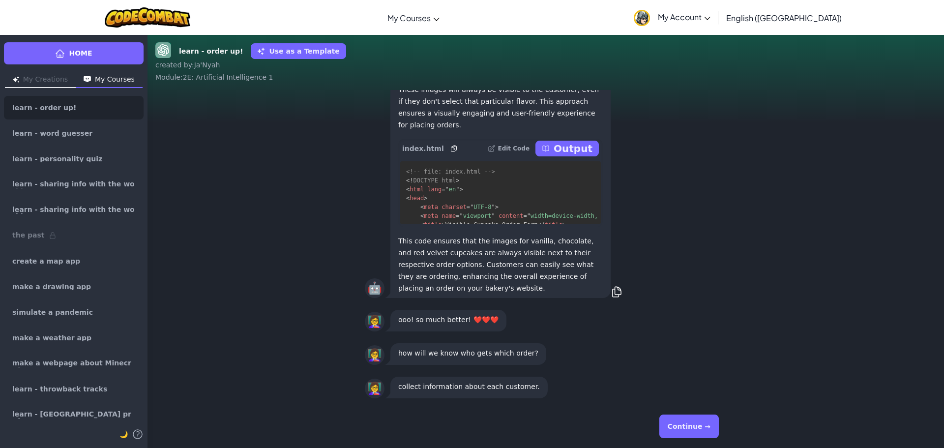
click at [708, 424] on button "Continue →" at bounding box center [690, 427] width 60 height 24
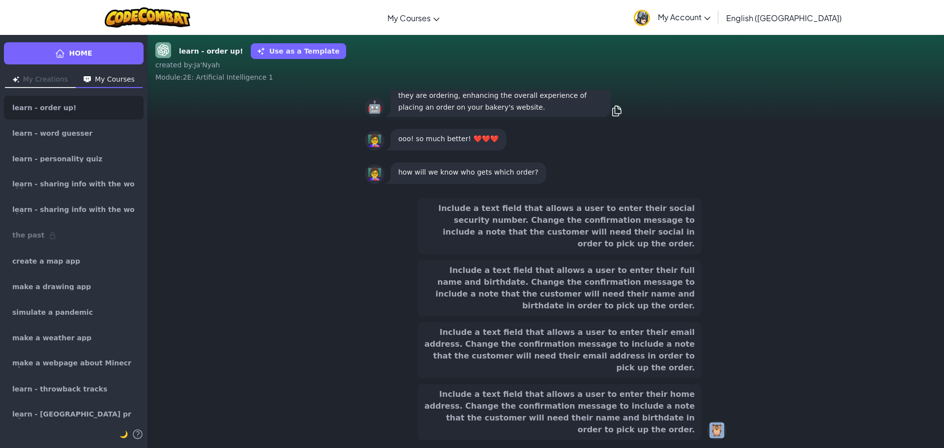
scroll to position [-133, 0]
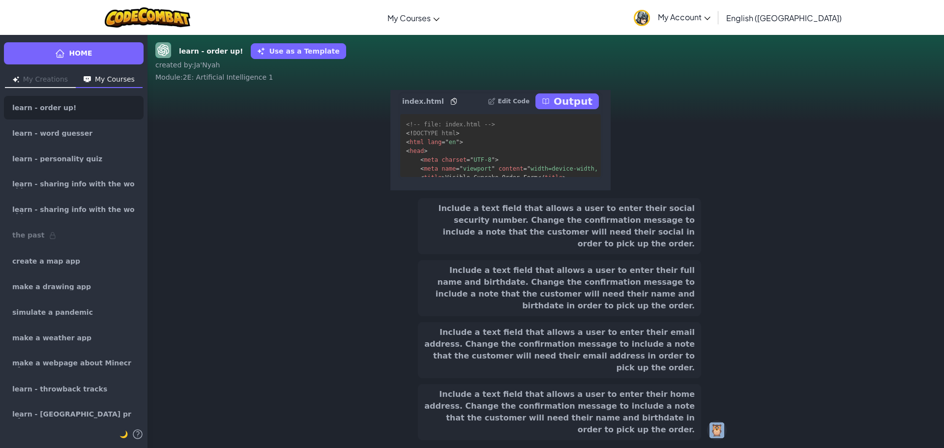
click at [709, 424] on div "🦉" at bounding box center [717, 431] width 20 height 20
click at [653, 438] on button "Include a text field that allows a user to enter their home address. Change the…" at bounding box center [559, 412] width 283 height 56
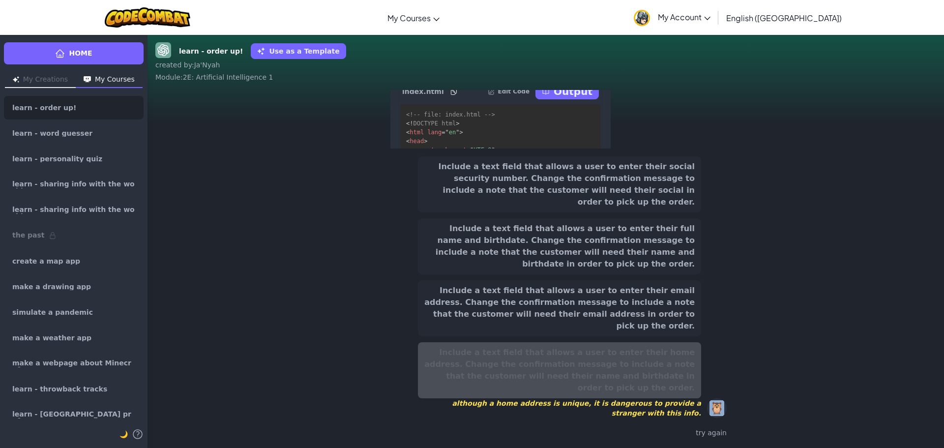
drag, startPoint x: 651, startPoint y: 285, endPoint x: 665, endPoint y: 320, distance: 37.3
click at [655, 274] on button "Include a text field that allows a user to enter their full name and birthdate.…" at bounding box center [559, 246] width 283 height 56
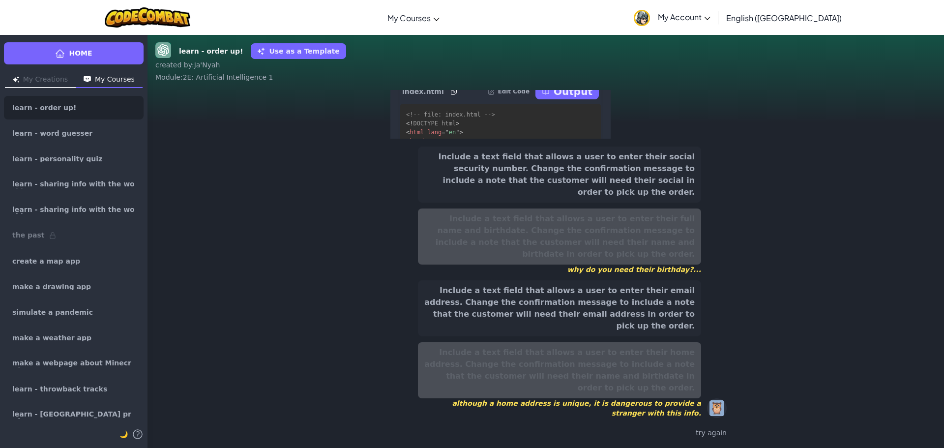
drag, startPoint x: 666, startPoint y: 320, endPoint x: 670, endPoint y: 330, distance: 10.1
click at [666, 322] on button "Include a text field that allows a user to enter their email address. Change th…" at bounding box center [559, 308] width 283 height 56
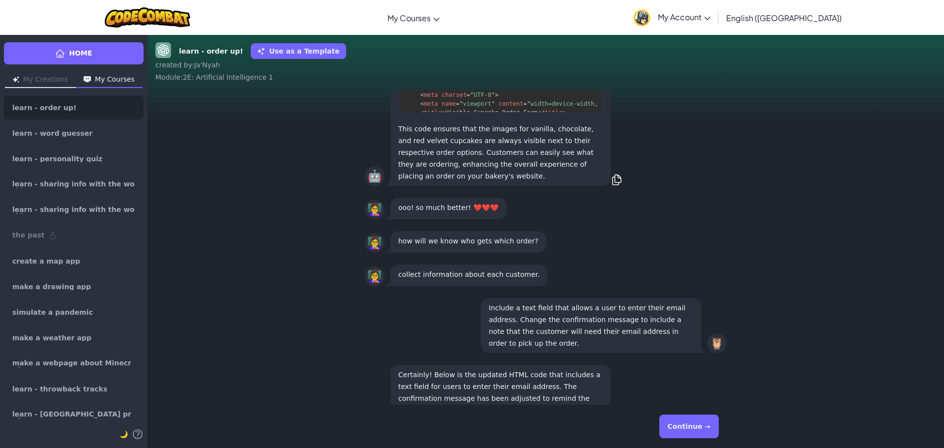
scroll to position [-125, 0]
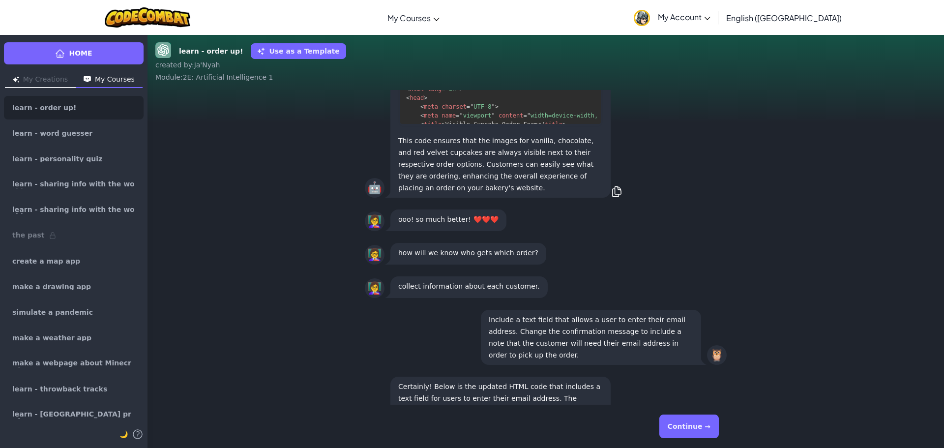
click at [720, 427] on div "Continue →" at bounding box center [546, 426] width 362 height 35
click at [714, 426] on button "Continue →" at bounding box center [690, 427] width 60 height 24
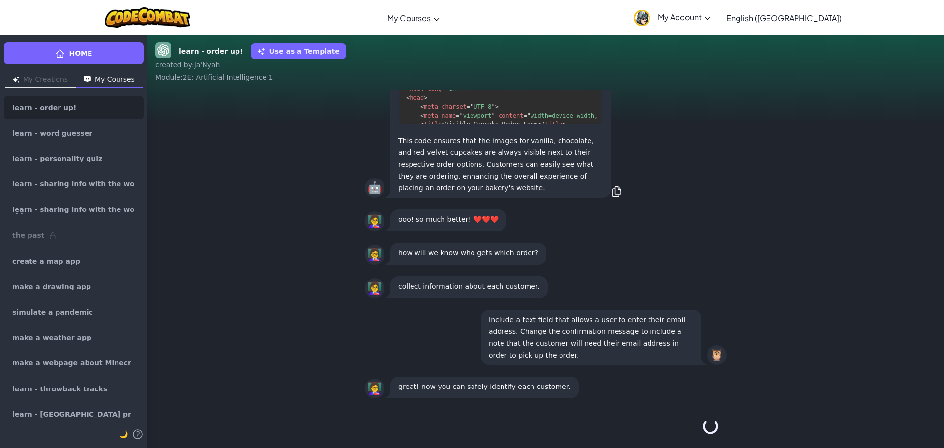
click at [714, 426] on button "Continue →" at bounding box center [710, 427] width 17 height 24
click at [714, 426] on div "Continue →" at bounding box center [546, 426] width 362 height 35
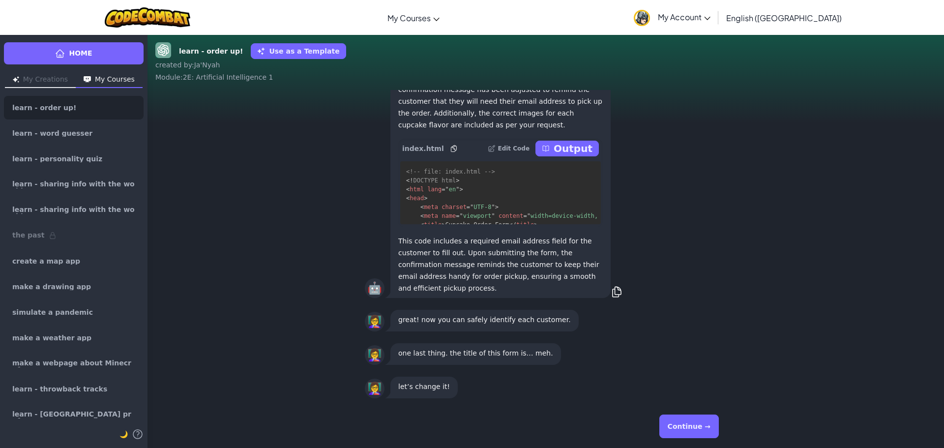
click at [714, 426] on button "Continue →" at bounding box center [690, 427] width 60 height 24
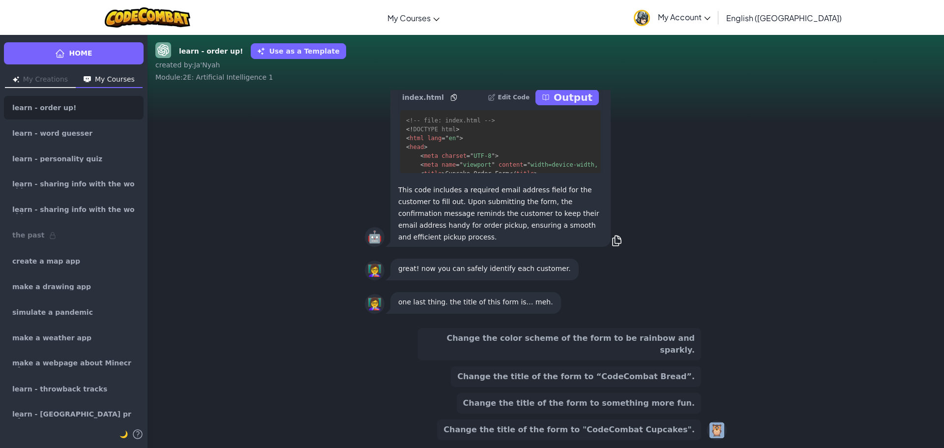
click at [714, 426] on div "🦉" at bounding box center [717, 431] width 20 height 20
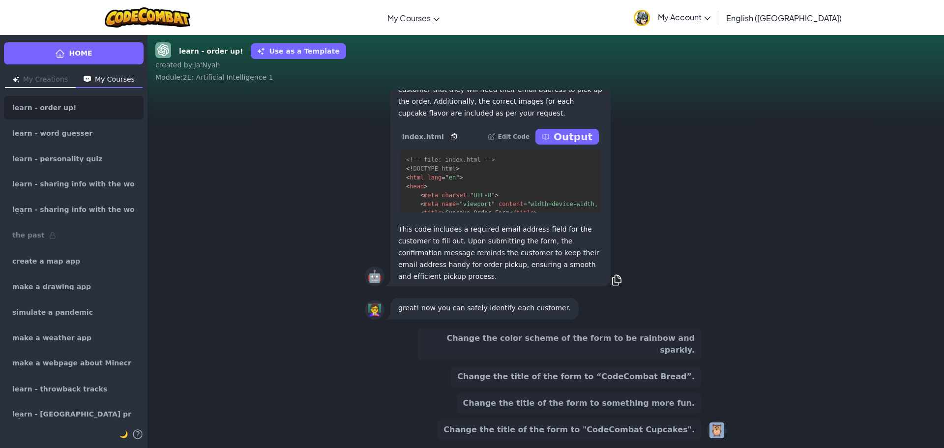
click at [714, 426] on div "🦉" at bounding box center [717, 431] width 20 height 20
click at [663, 365] on div "Change the color scheme of the form to be rainbow and sparkly. Change the title…" at bounding box center [559, 384] width 283 height 112
click at [667, 378] on button "Change the title of the form to “CodeCombat Bread”." at bounding box center [576, 376] width 250 height 21
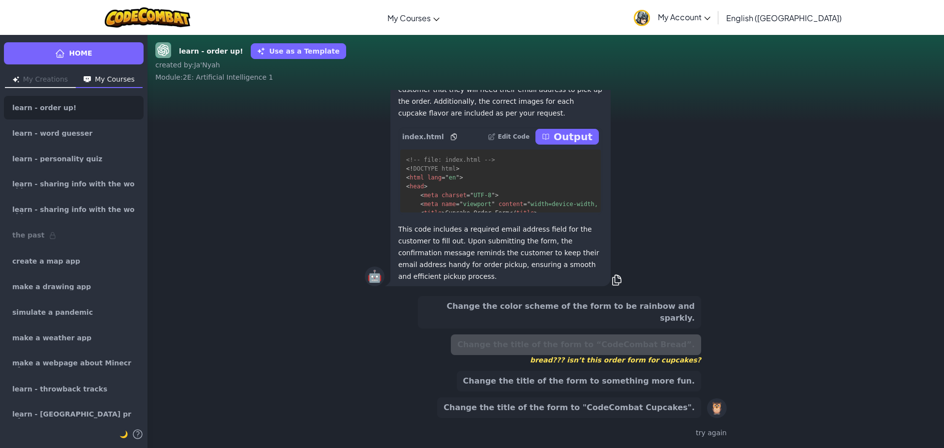
click at [662, 331] on div "Change the color scheme of the form to be rainbow and sparkly. Change the title…" at bounding box center [559, 357] width 283 height 122
click at [660, 322] on button "Change the color scheme of the form to be rainbow and sparkly." at bounding box center [559, 312] width 283 height 32
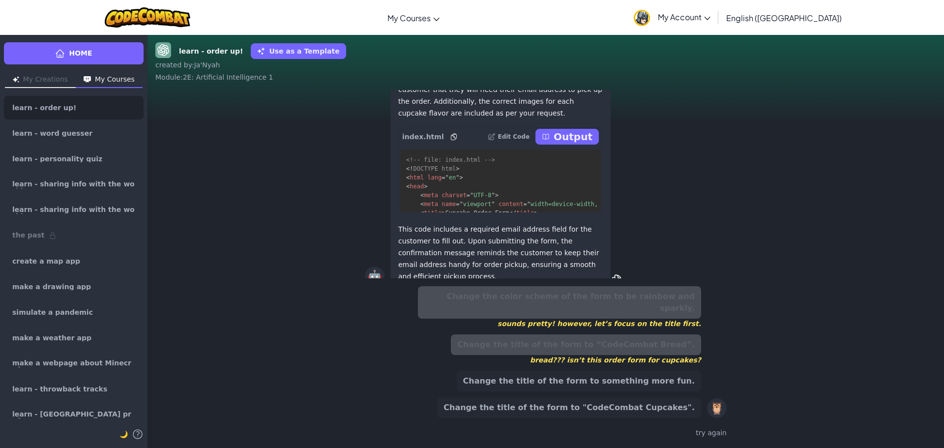
click at [678, 378] on button "Change the title of the form to something more fun." at bounding box center [579, 381] width 244 height 21
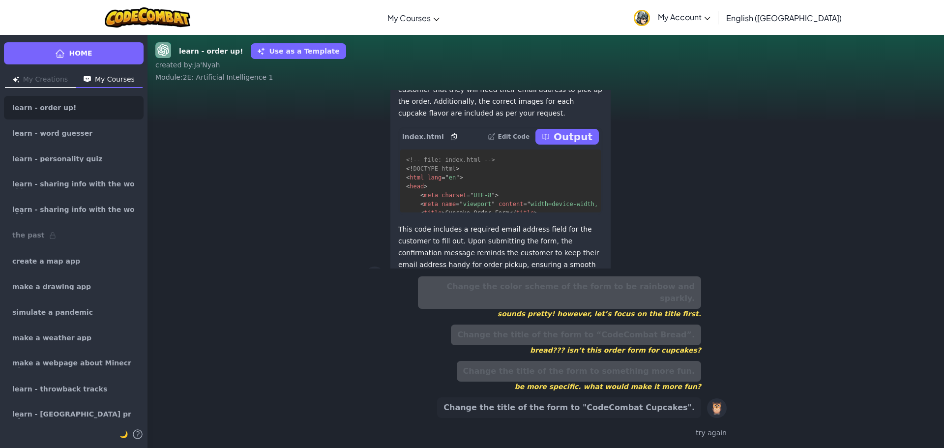
click at [683, 407] on button "Change the title of the form to "CodeCombat Cupcakes"." at bounding box center [569, 407] width 264 height 21
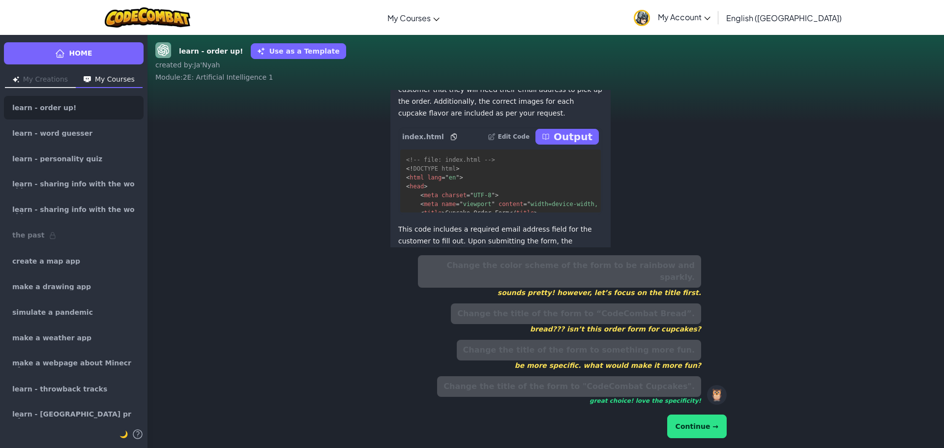
click at [723, 425] on button "Continue →" at bounding box center [697, 427] width 60 height 24
click at [721, 425] on button "Continue →" at bounding box center [697, 427] width 60 height 24
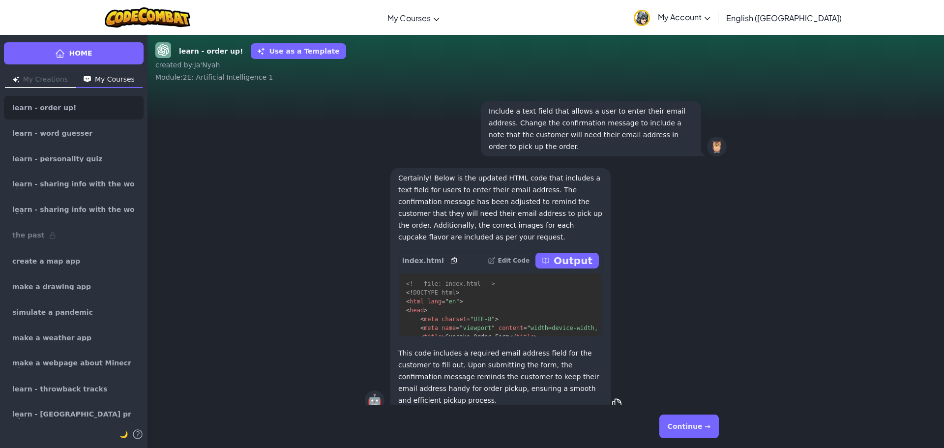
click at [721, 425] on div "Continue →" at bounding box center [546, 426] width 362 height 35
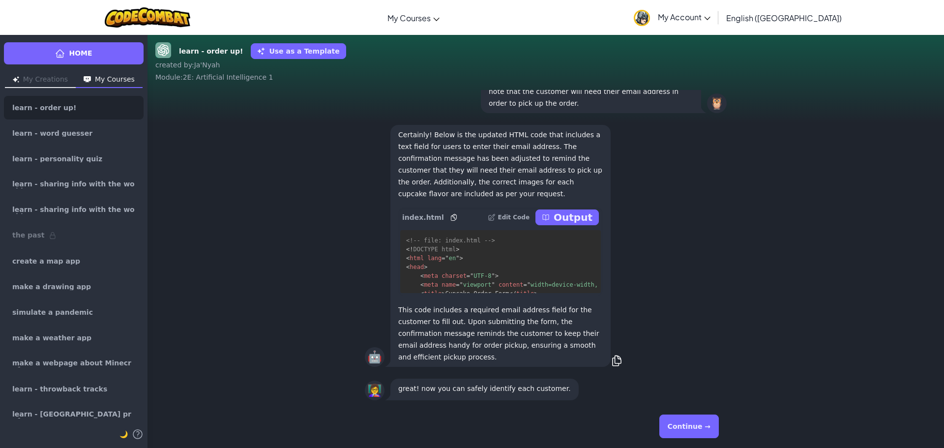
click at [721, 425] on div "Continue →" at bounding box center [546, 426] width 362 height 35
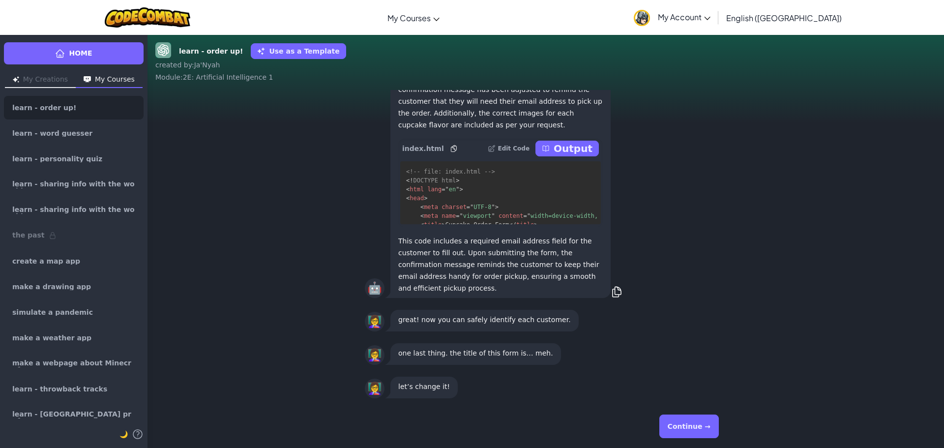
drag, startPoint x: 720, startPoint y: 425, endPoint x: 715, endPoint y: 425, distance: 5.4
click at [719, 425] on div "Continue →" at bounding box center [546, 426] width 362 height 35
click at [715, 425] on button "Continue →" at bounding box center [690, 427] width 60 height 24
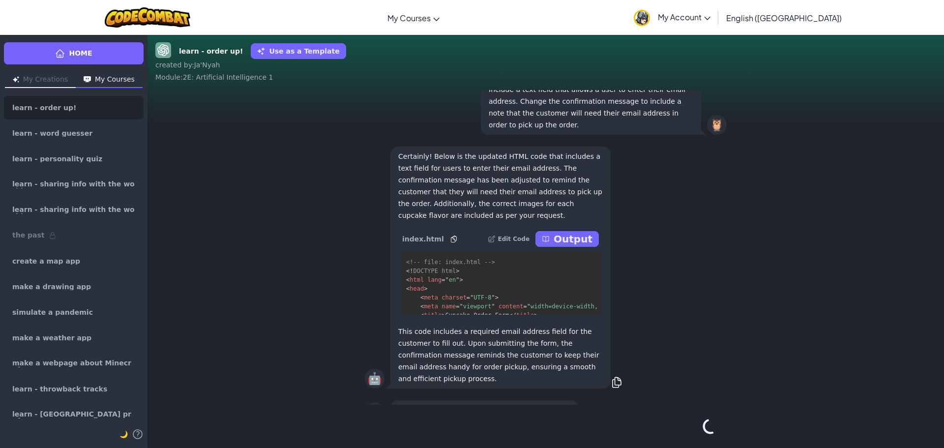
click at [715, 425] on div "Continue →" at bounding box center [546, 426] width 362 height 35
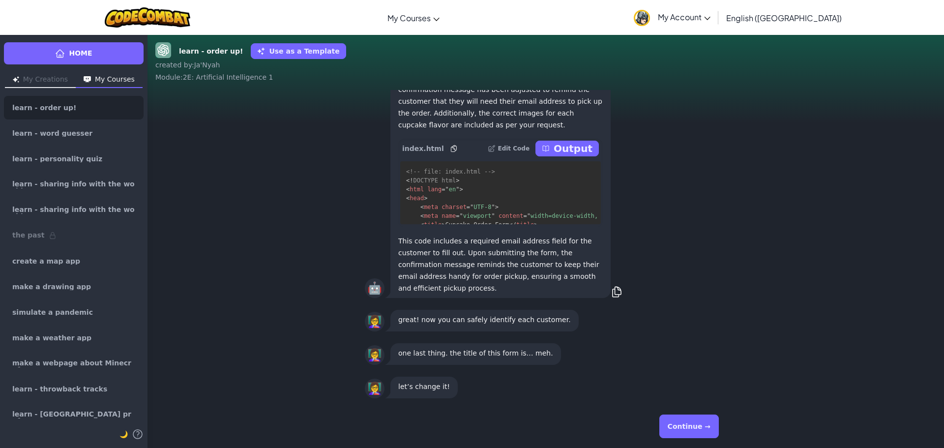
click at [715, 425] on button "Continue →" at bounding box center [690, 427] width 60 height 24
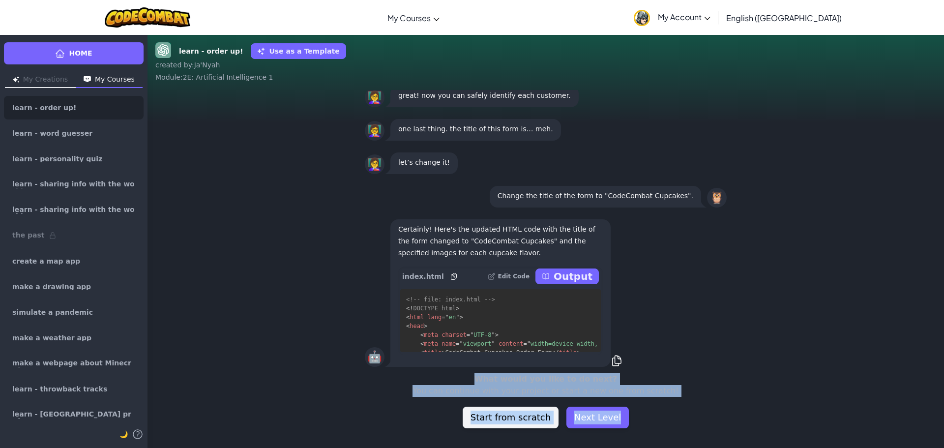
scroll to position [0, 0]
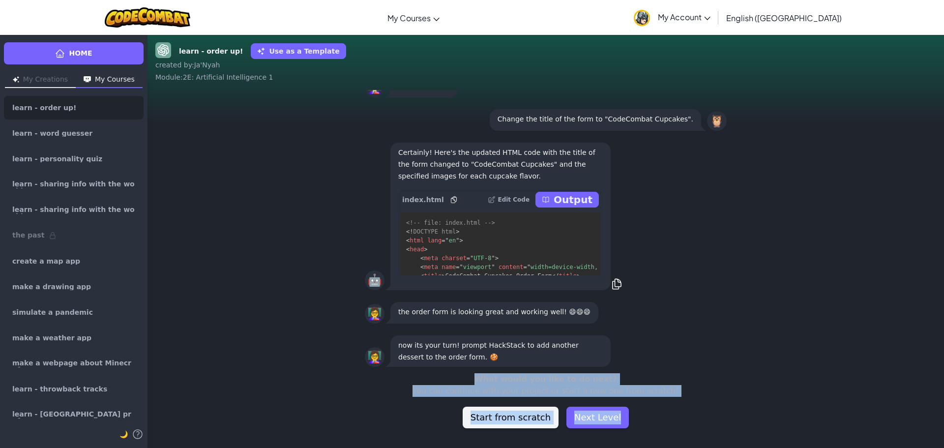
click at [572, 195] on p "Output" at bounding box center [573, 200] width 39 height 14
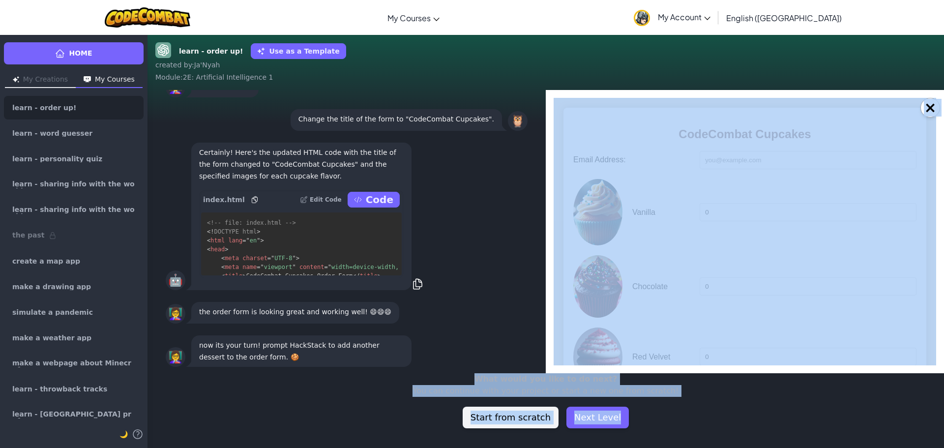
scroll to position [0, 0]
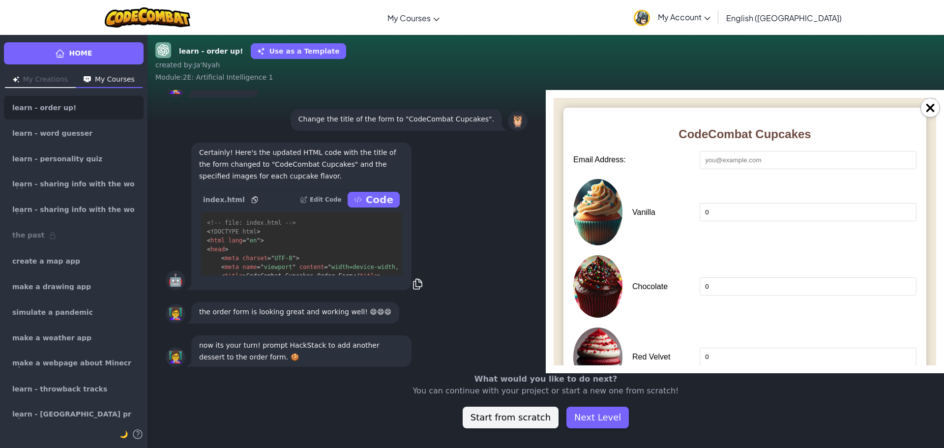
click at [624, 201] on div "Vanilla 0" at bounding box center [745, 212] width 343 height 66
click at [734, 166] on input "Email Address:" at bounding box center [808, 160] width 217 height 18
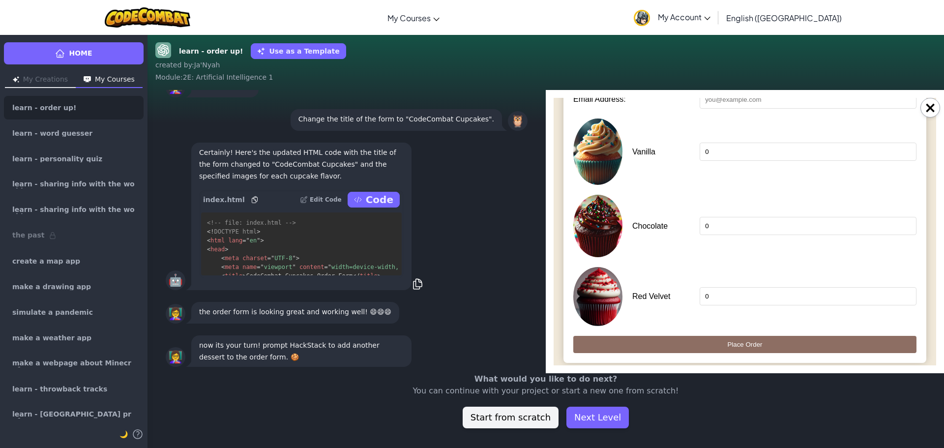
scroll to position [68, 0]
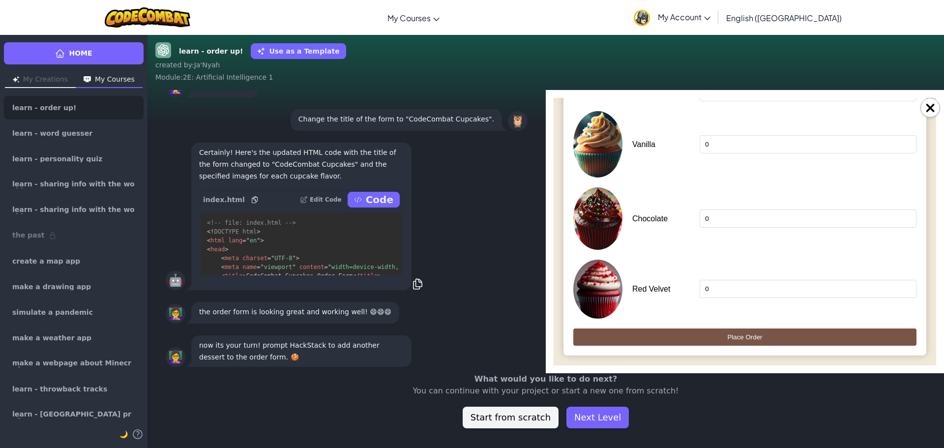
click at [657, 341] on input "Place Order" at bounding box center [745, 337] width 343 height 17
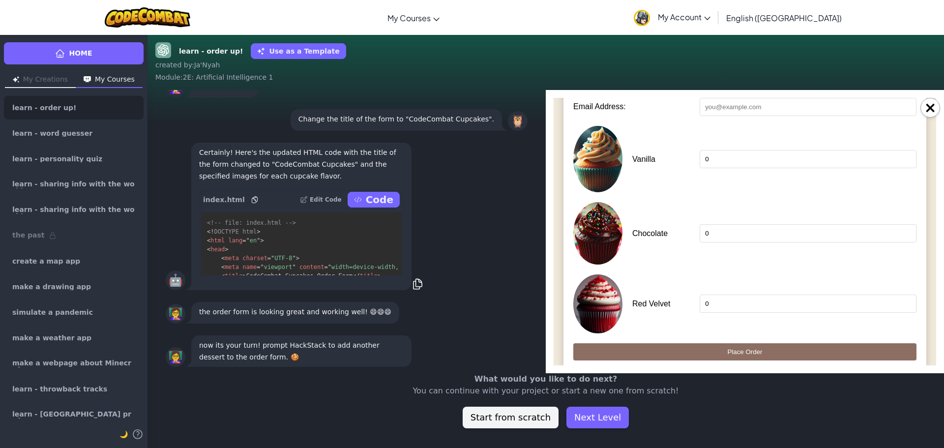
click at [760, 152] on input "0" at bounding box center [808, 159] width 217 height 18
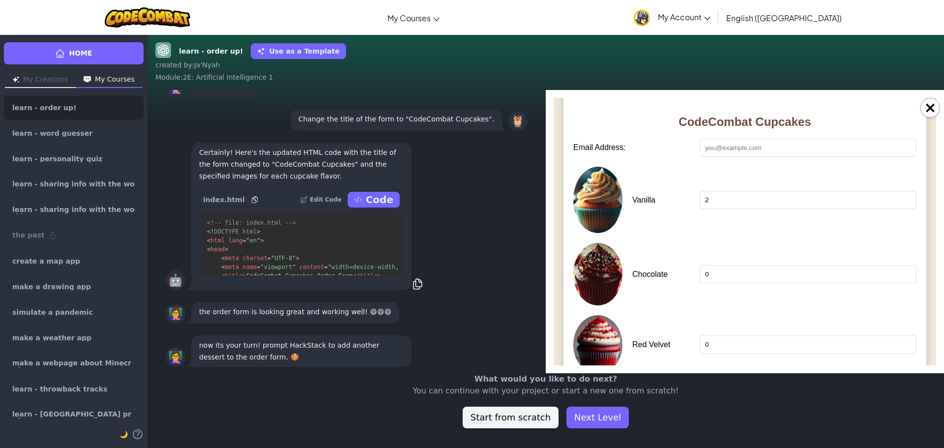
scroll to position [0, 0]
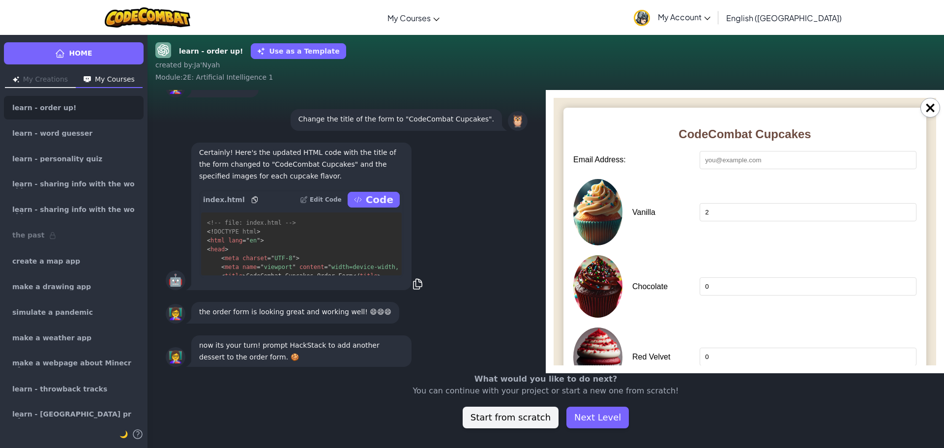
type input "2"
click at [763, 169] on form "Email Address: Vanilla 2 Chocolate 0 Red Velvet 0 Place Order" at bounding box center [745, 282] width 343 height 263
type input "kkkk"
click at [744, 211] on input "2" at bounding box center [808, 212] width 217 height 18
drag, startPoint x: 734, startPoint y: 276, endPoint x: 732, endPoint y: 293, distance: 16.9
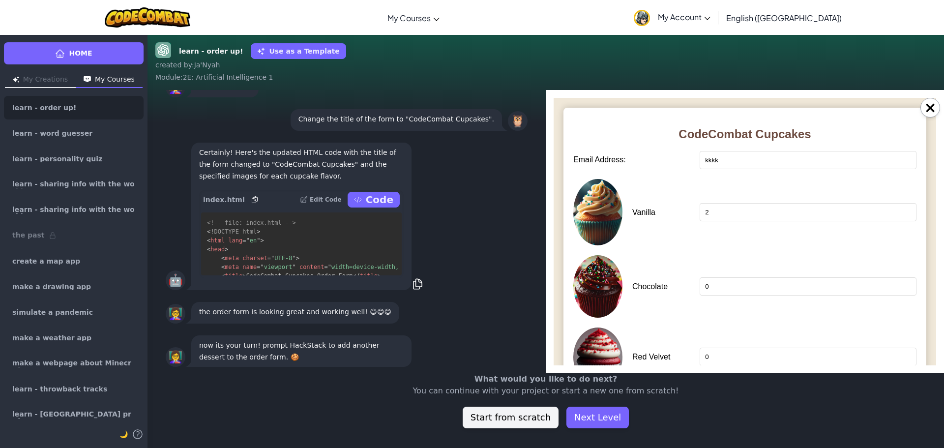
click at [733, 287] on div "Chocolate 0" at bounding box center [745, 286] width 343 height 62
click at [732, 294] on input "0" at bounding box center [808, 286] width 217 height 18
type input "08"
click at [727, 343] on div "Red Velvet 0" at bounding box center [745, 357] width 343 height 59
click at [727, 350] on input "0" at bounding box center [808, 357] width 217 height 18
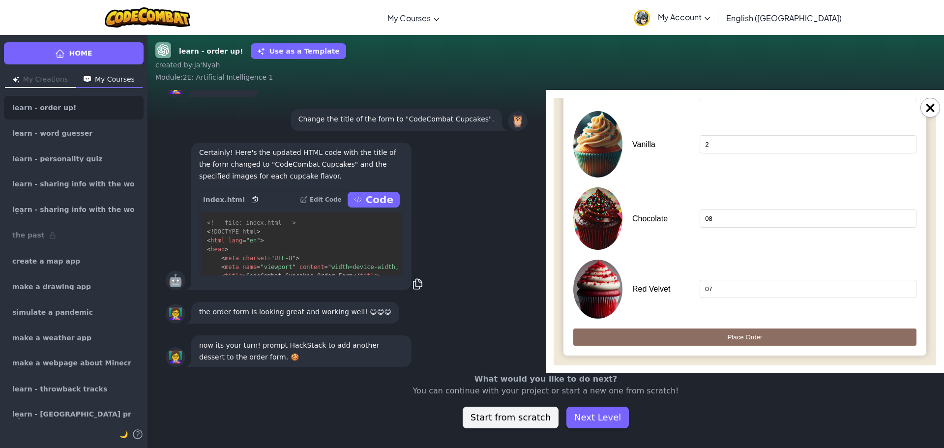
type input "07"
click at [716, 341] on input "Place Order" at bounding box center [745, 337] width 343 height 17
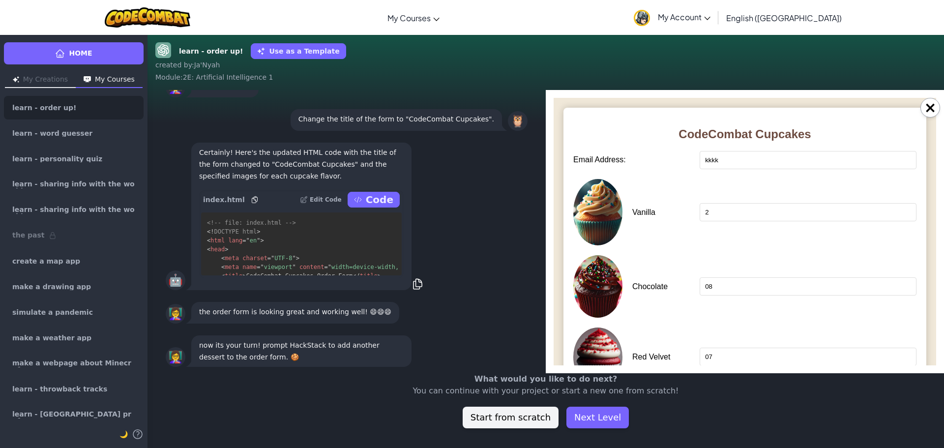
click at [732, 155] on input "kkkk" at bounding box center [808, 160] width 217 height 18
click at [574, 396] on input "Place Order" at bounding box center [745, 404] width 343 height 17
click at [723, 165] on input "kkkk@/]. vhn" at bounding box center [808, 160] width 217 height 18
click at [725, 163] on input "kkkk@/]. vhn" at bounding box center [808, 160] width 217 height 18
click at [724, 162] on input "kkkk@. vhn" at bounding box center [808, 160] width 217 height 18
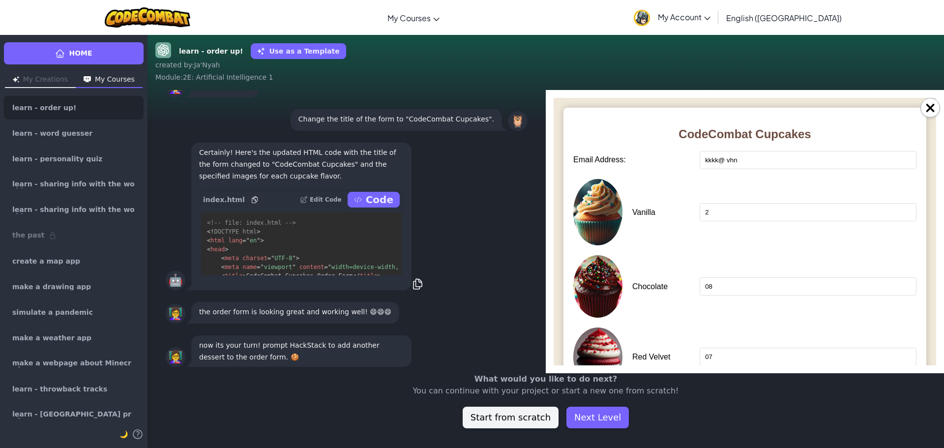
click at [743, 161] on input "kkkk@ vhn" at bounding box center [808, 160] width 217 height 18
drag, startPoint x: 737, startPoint y: 160, endPoint x: 688, endPoint y: 168, distance: 50.4
click at [688, 168] on div "Email Address: kkkk@" at bounding box center [745, 160] width 343 height 18
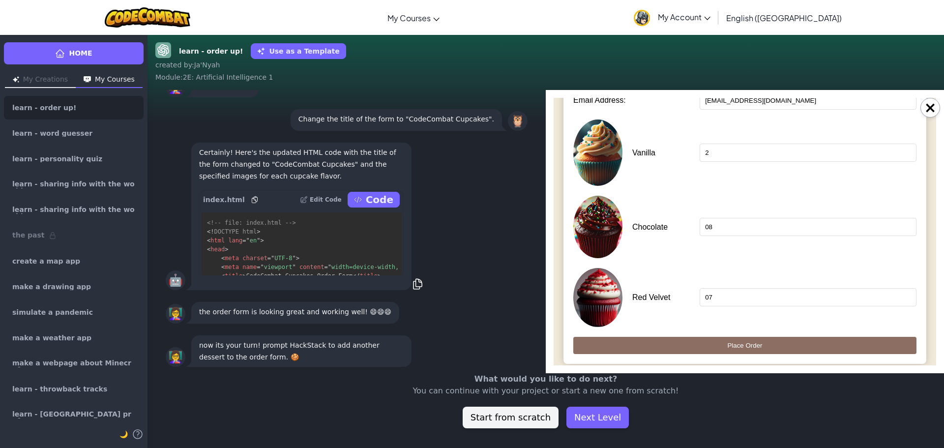
scroll to position [68, 0]
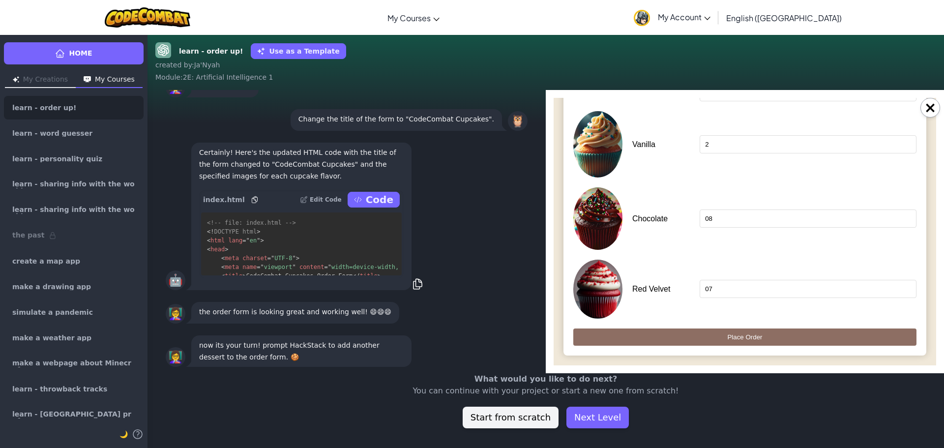
type input "[EMAIL_ADDRESS][DOMAIN_NAME]"
click at [748, 348] on div "CodeCombat Cupcakes Email Address: [EMAIL_ADDRESS][DOMAIN_NAME] Vanilla 2 Choco…" at bounding box center [745, 198] width 363 height 316
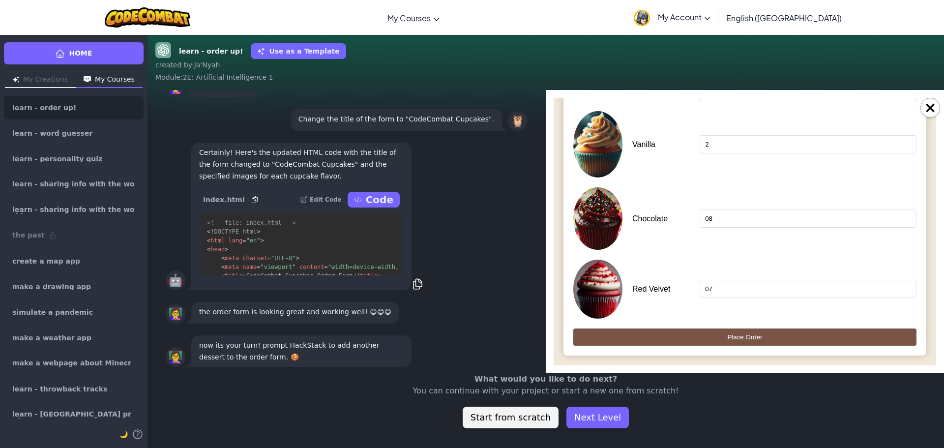
drag, startPoint x: 751, startPoint y: 338, endPoint x: 1104, endPoint y: 185, distance: 385.3
click at [751, 338] on input "Place Order" at bounding box center [745, 337] width 343 height 17
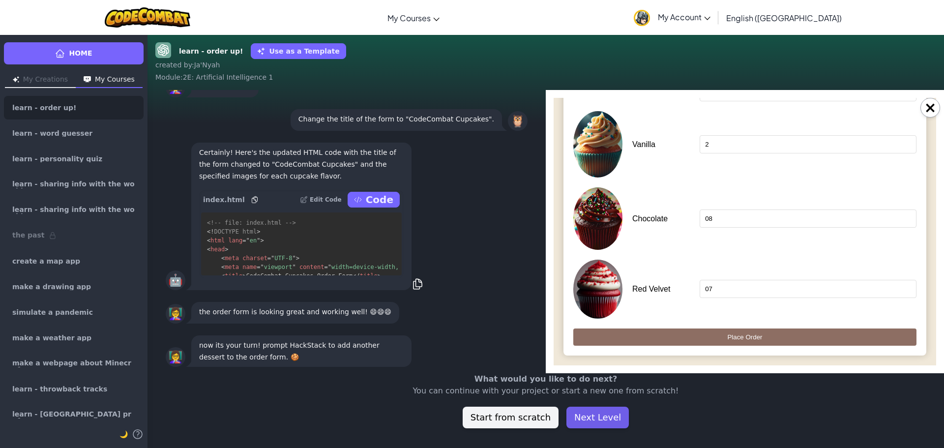
click at [579, 421] on button "Next Level" at bounding box center [598, 418] width 62 height 22
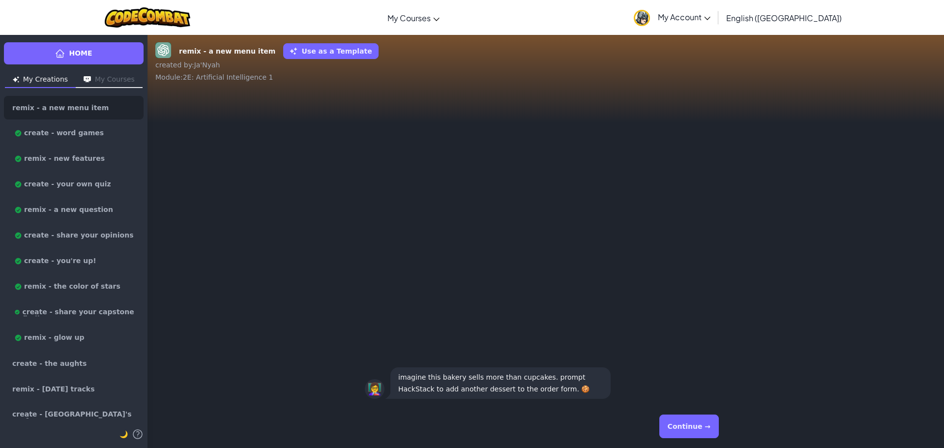
click at [689, 431] on button "Continue →" at bounding box center [690, 427] width 60 height 24
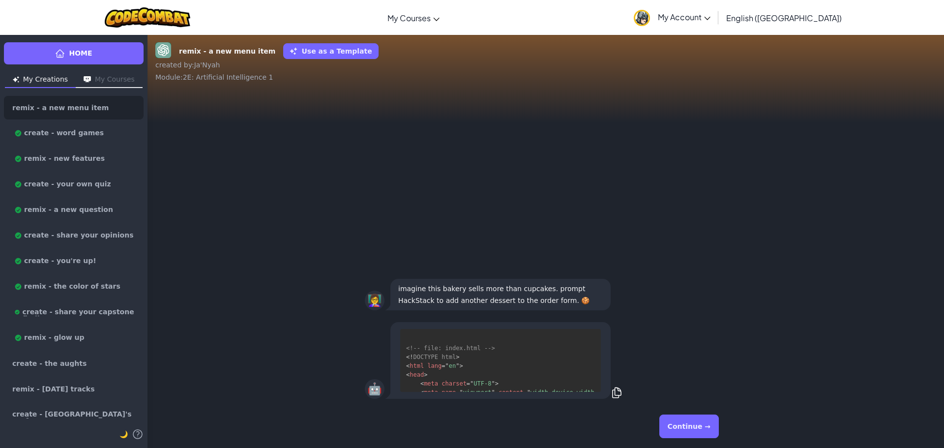
scroll to position [18, 0]
click at [689, 431] on button "Continue →" at bounding box center [690, 427] width 60 height 24
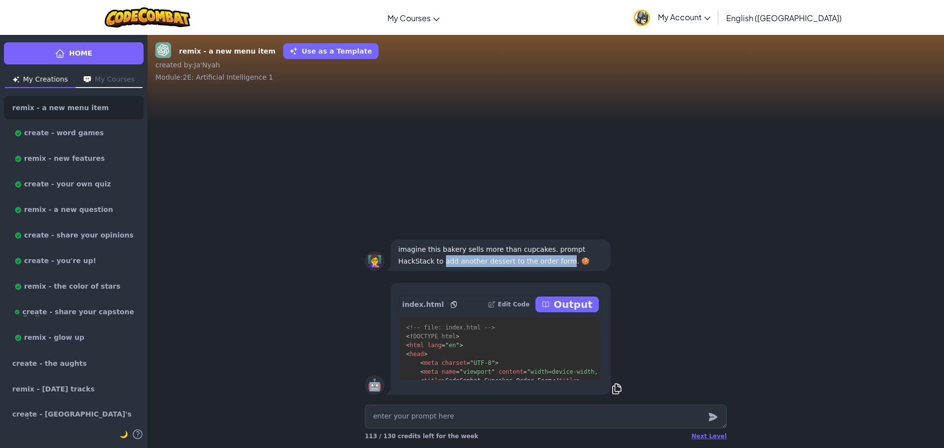
drag, startPoint x: 399, startPoint y: 258, endPoint x: 513, endPoint y: 268, distance: 114.5
click at [513, 268] on div "imagine this bakery sells more than cupcakes. prompt HackStack to add another d…" at bounding box center [501, 255] width 220 height 31
copy p "add another dessert to the order form"
click at [492, 421] on textarea at bounding box center [546, 417] width 362 height 24
paste textarea "add another dessert to the order form"
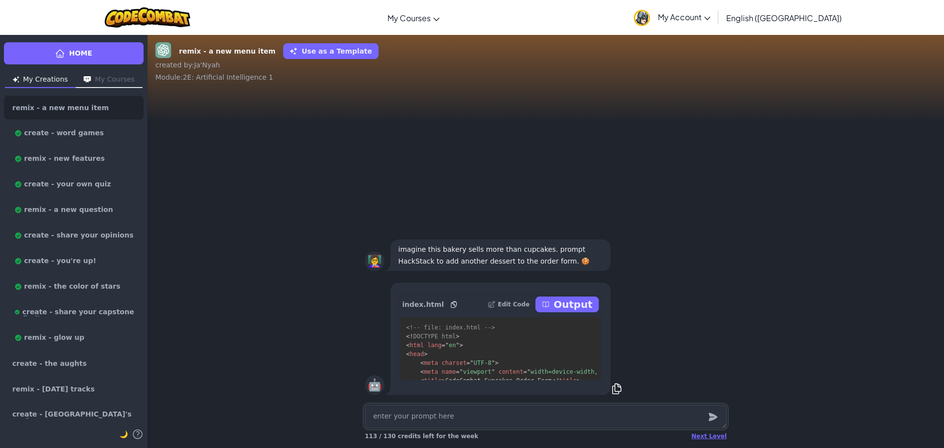
type textarea "x"
type textarea "add another dessert to the order form"
click at [705, 421] on div at bounding box center [713, 417] width 20 height 24
click at [710, 417] on icon "submit" at bounding box center [713, 417] width 11 height 12
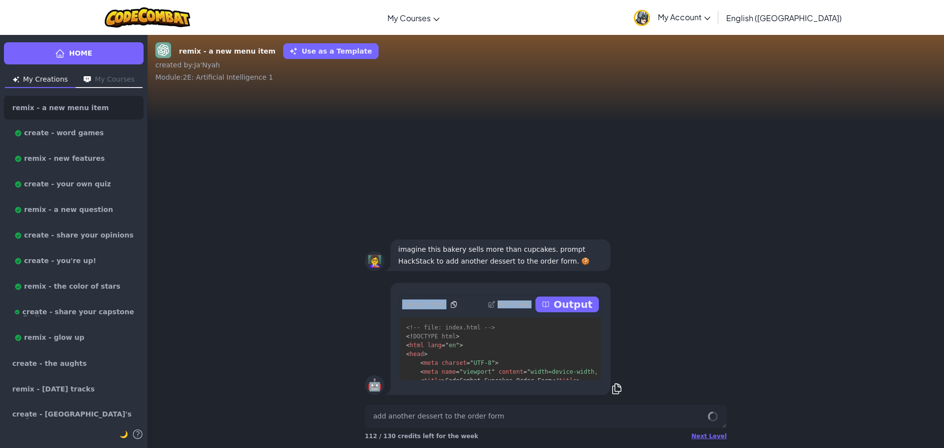
drag, startPoint x: 585, startPoint y: 293, endPoint x: 579, endPoint y: 307, distance: 15.4
click at [580, 304] on div "index.html Edit Code Output <!-- file: index.html --> <! DOCTYPE html > < html …" at bounding box center [501, 339] width 220 height 112
click at [579, 307] on p "Output" at bounding box center [573, 305] width 39 height 14
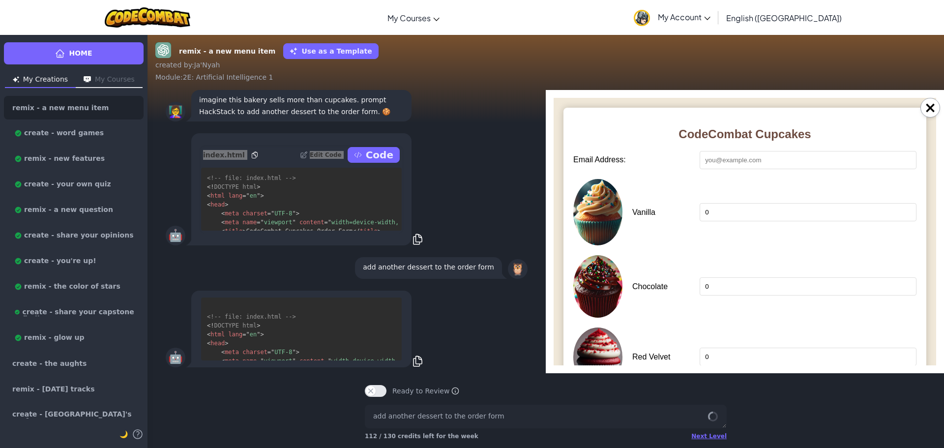
scroll to position [0, 0]
click at [931, 112] on button "×" at bounding box center [931, 108] width 20 height 20
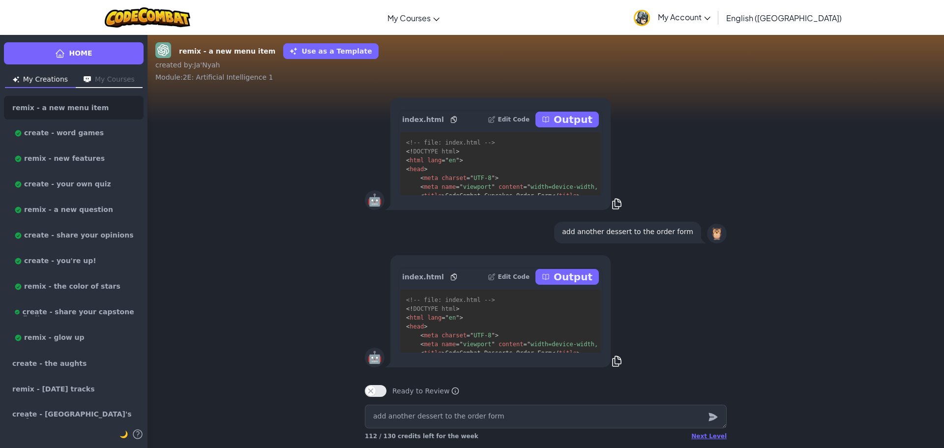
click at [560, 276] on p "Output" at bounding box center [573, 277] width 39 height 14
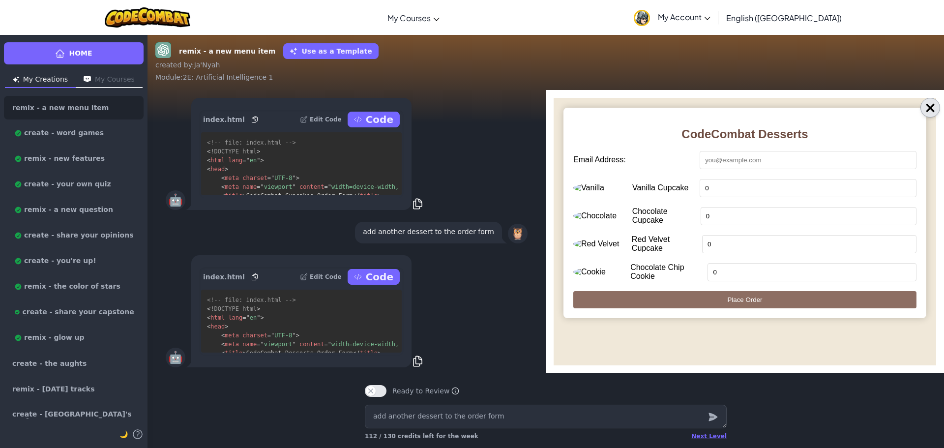
click at [935, 104] on button "×" at bounding box center [931, 108] width 20 height 20
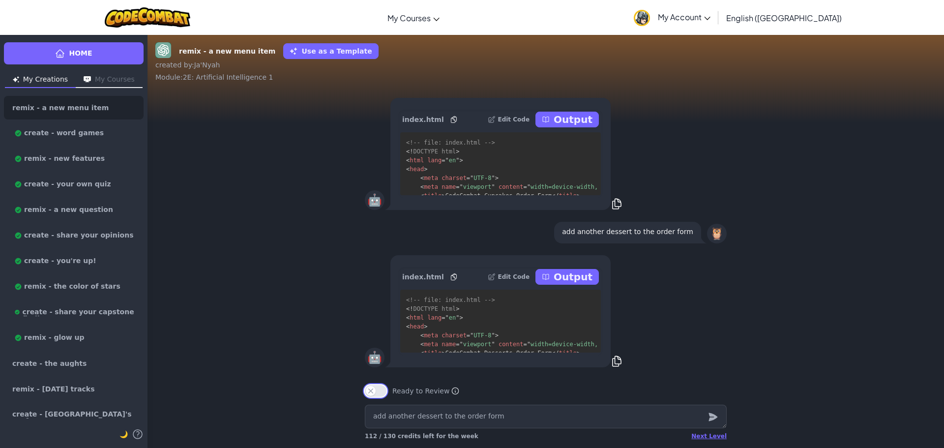
click at [369, 392] on button "Ready to Review" at bounding box center [376, 391] width 22 height 12
click at [720, 436] on div "Next Level" at bounding box center [709, 436] width 35 height 8
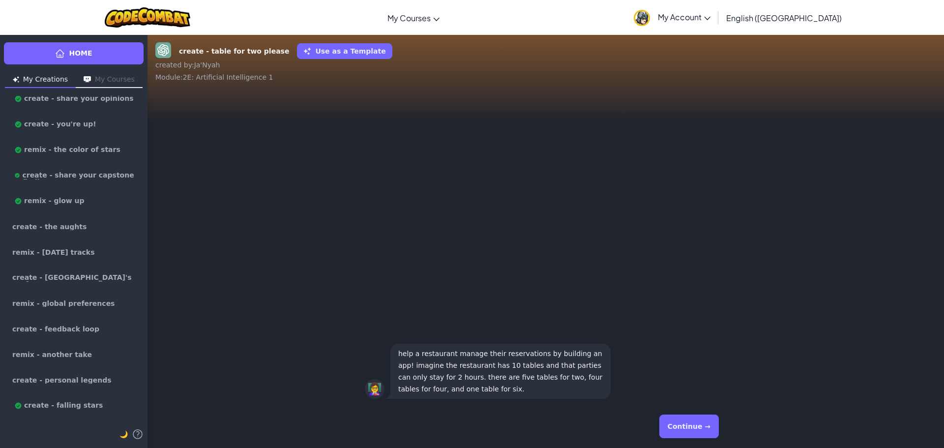
scroll to position [148, 0]
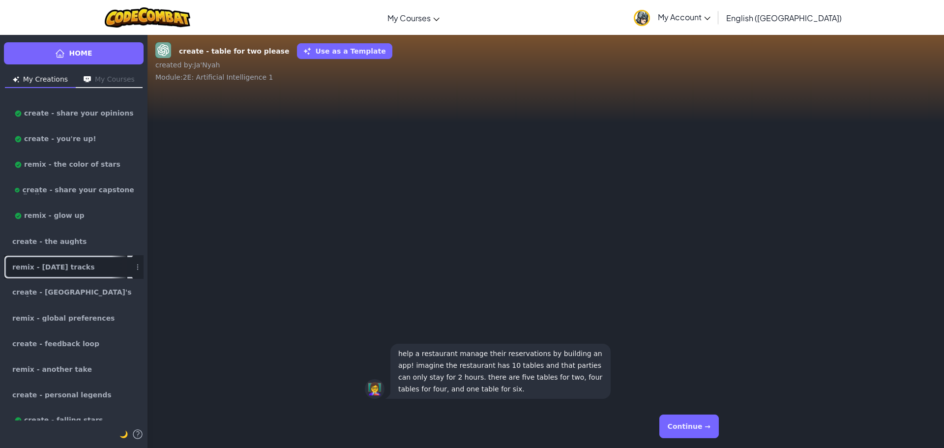
click at [94, 258] on link "remix - [DATE] tracks" at bounding box center [74, 267] width 140 height 24
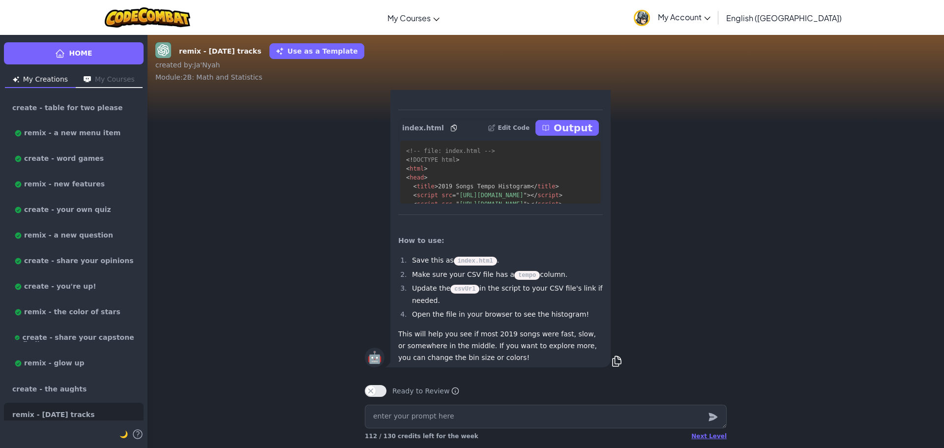
scroll to position [0, 0]
click at [376, 393] on button "Ready to Review" at bounding box center [376, 391] width 22 height 12
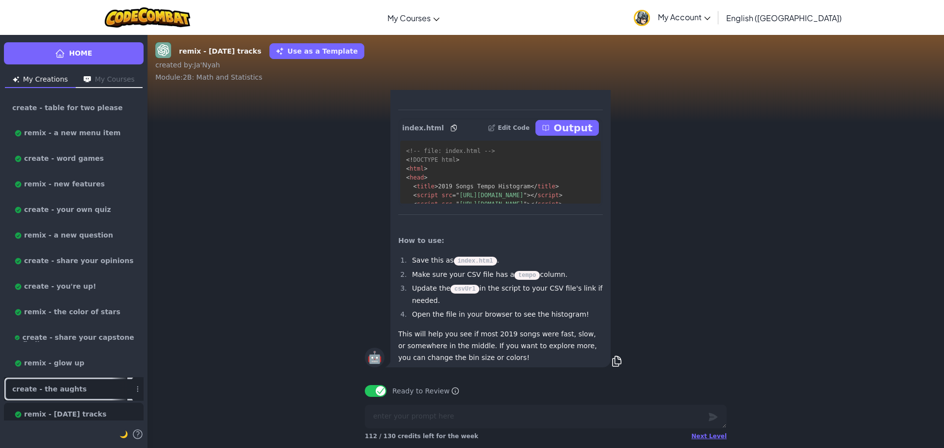
click at [91, 387] on link "create - the aughts" at bounding box center [74, 389] width 140 height 24
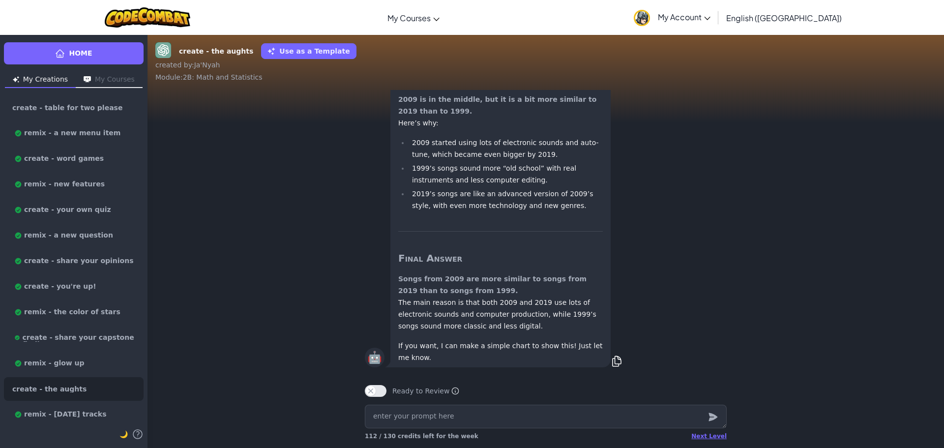
scroll to position [0, 0]
click at [384, 389] on button "Ready to Review" at bounding box center [376, 391] width 22 height 12
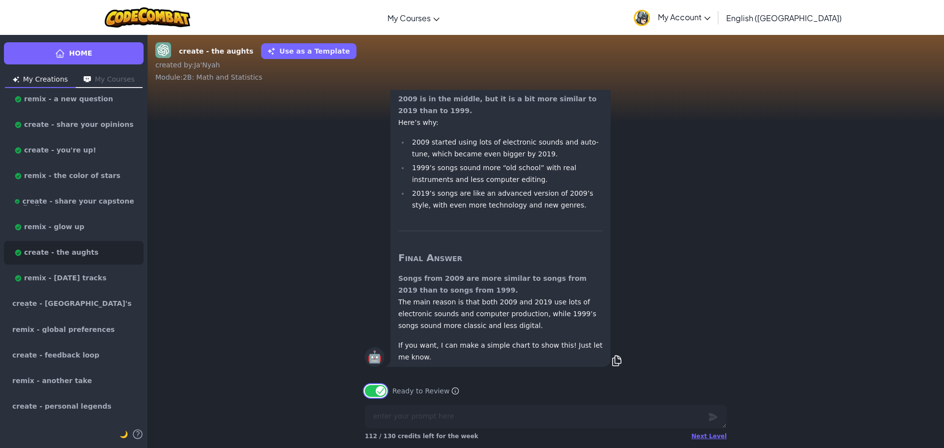
scroll to position [148, 0]
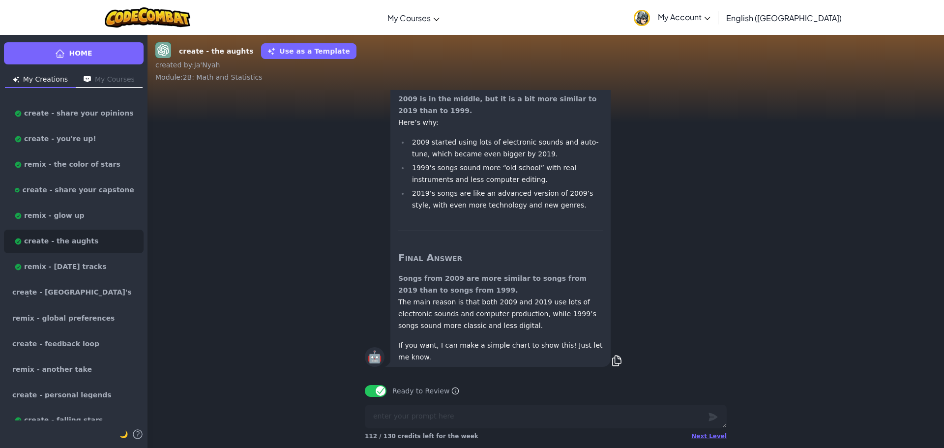
drag, startPoint x: 284, startPoint y: 267, endPoint x: 274, endPoint y: 263, distance: 10.8
click at [67, 57] on link "Home" at bounding box center [74, 53] width 140 height 22
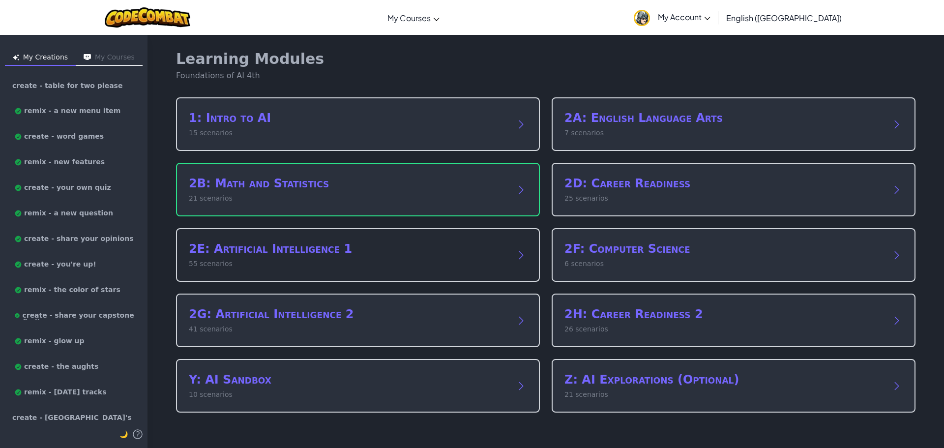
click at [299, 248] on h2 "2E: Artificial Intelligence 1" at bounding box center [348, 249] width 319 height 16
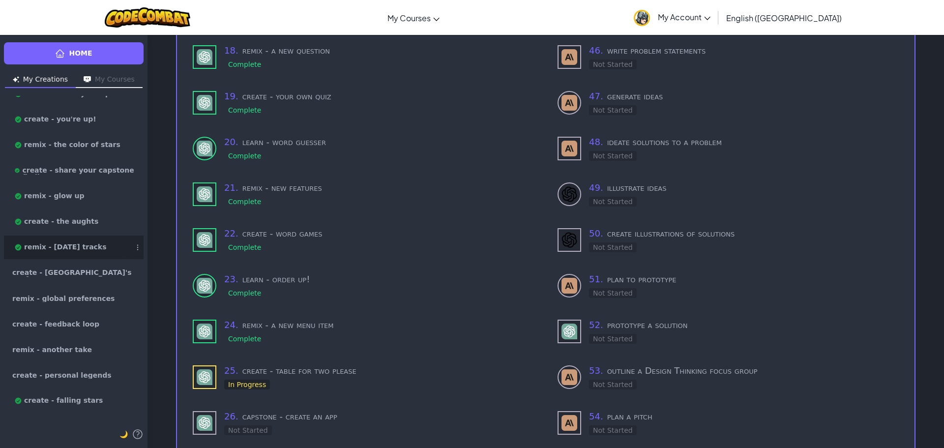
scroll to position [197, 0]
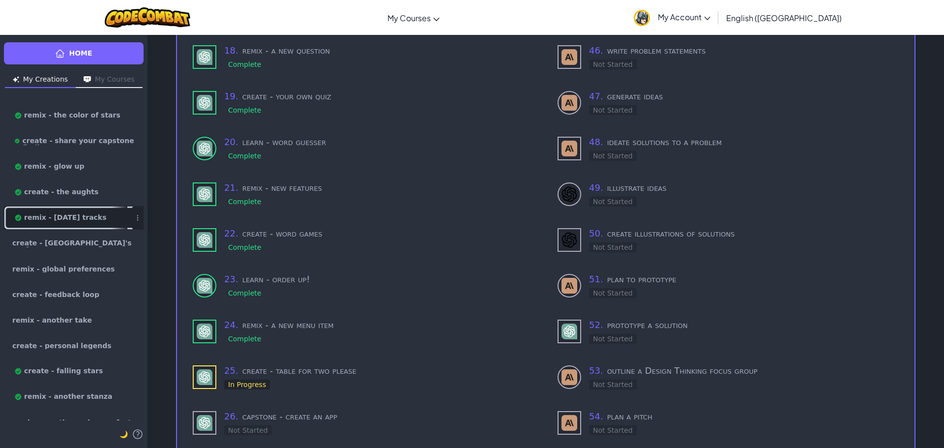
click at [75, 222] on link "remix - [DATE] tracks" at bounding box center [74, 218] width 140 height 24
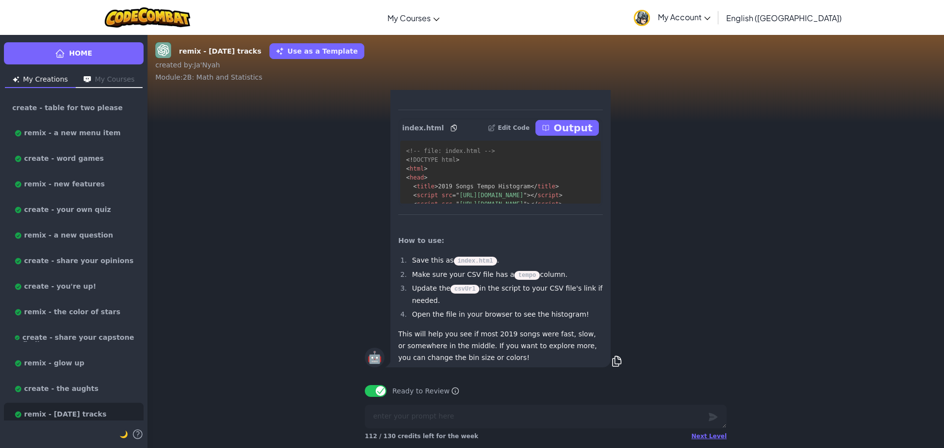
scroll to position [0, 0]
click at [66, 96] on li "create - table for two please" at bounding box center [74, 108] width 140 height 24
click at [80, 107] on span "create - table for two please" at bounding box center [67, 107] width 110 height 7
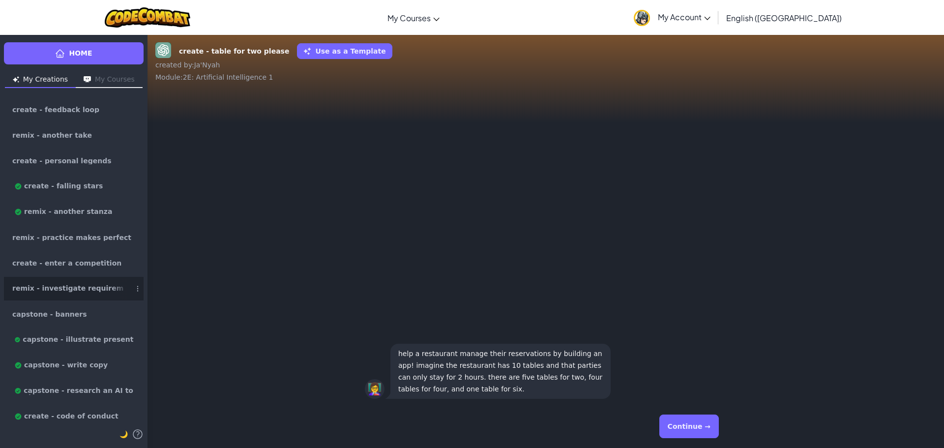
scroll to position [393, 0]
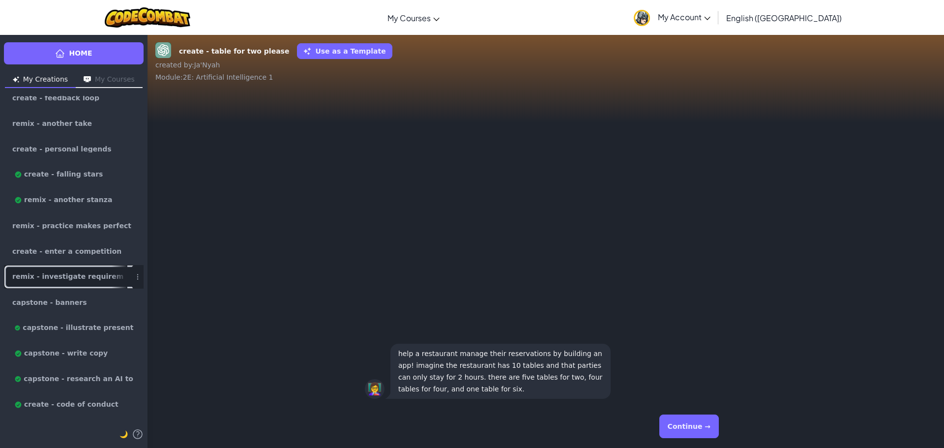
click at [60, 284] on link "remix - investigate requirements" at bounding box center [74, 277] width 140 height 24
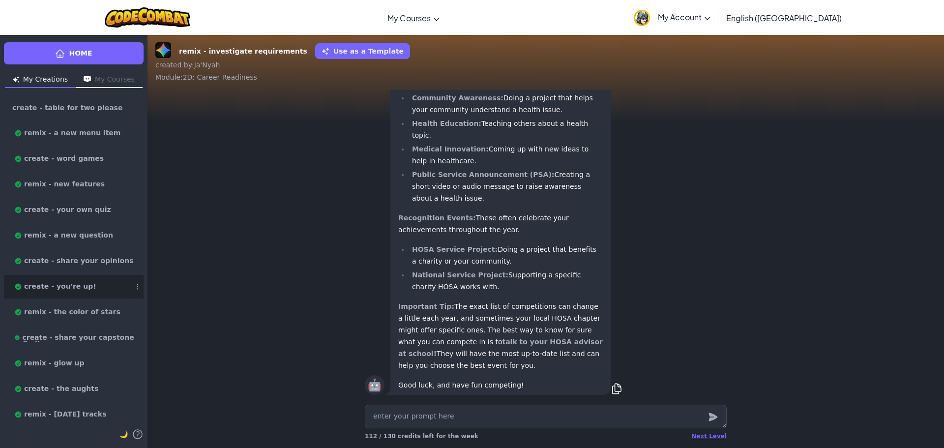
scroll to position [0, 0]
click at [108, 85] on button "My Courses" at bounding box center [109, 80] width 67 height 16
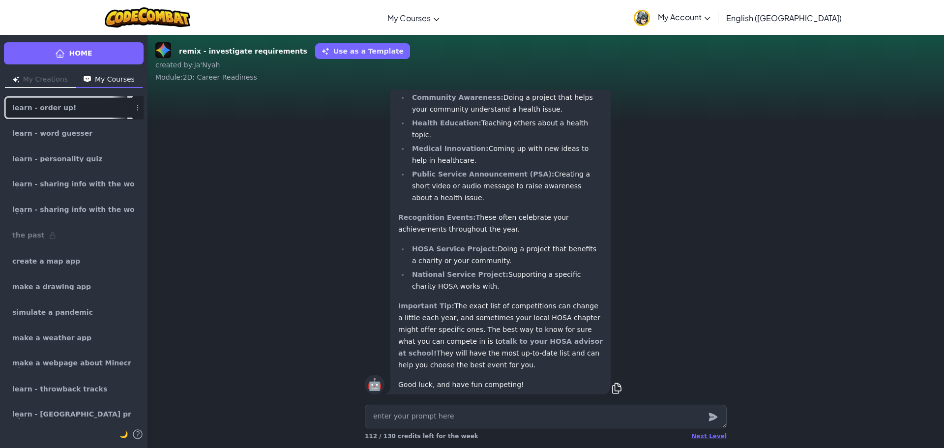
click at [49, 118] on link "learn - order up!" at bounding box center [74, 108] width 140 height 24
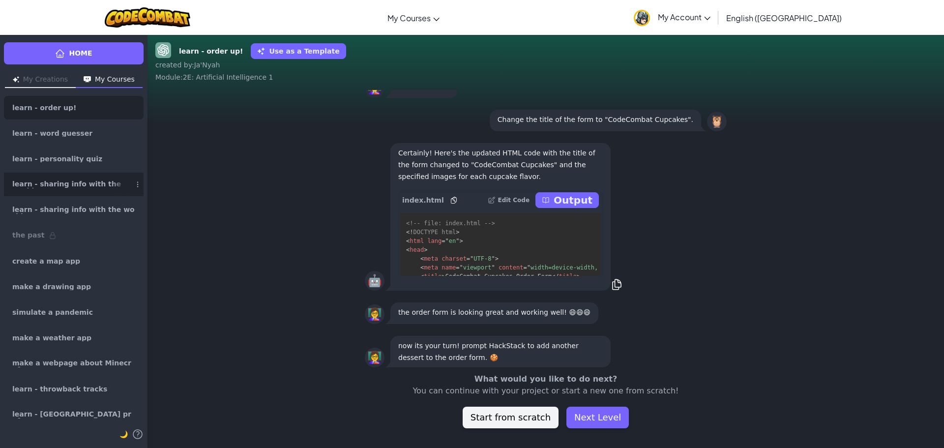
scroll to position [0, 0]
click at [59, 184] on span "learn - sharing info with the world" at bounding box center [69, 185] width 115 height 8
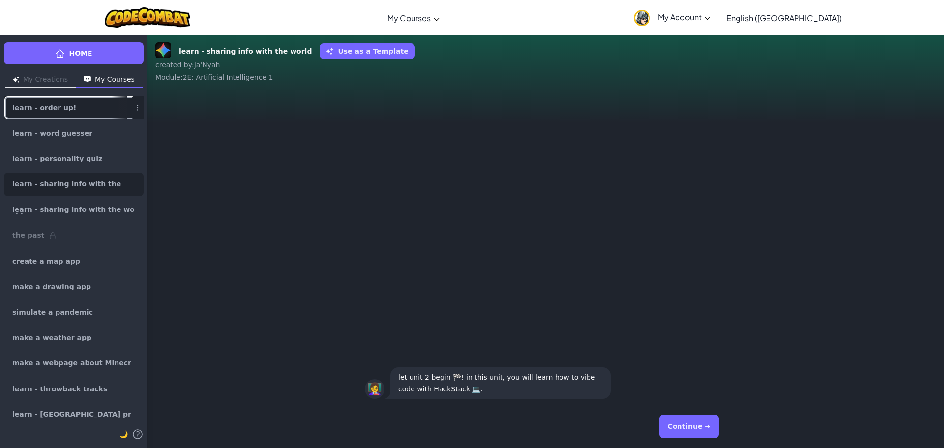
click at [81, 118] on link "learn - order up!" at bounding box center [74, 108] width 140 height 24
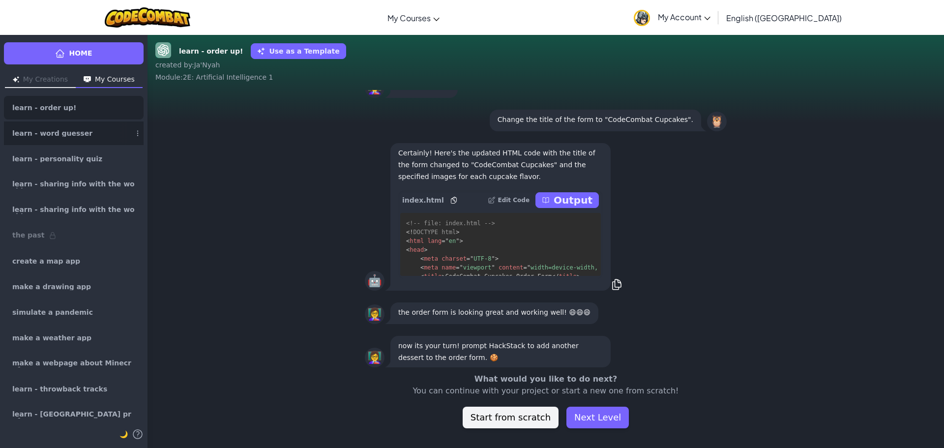
scroll to position [0, 0]
click at [84, 133] on link "learn - word guesser" at bounding box center [74, 133] width 140 height 24
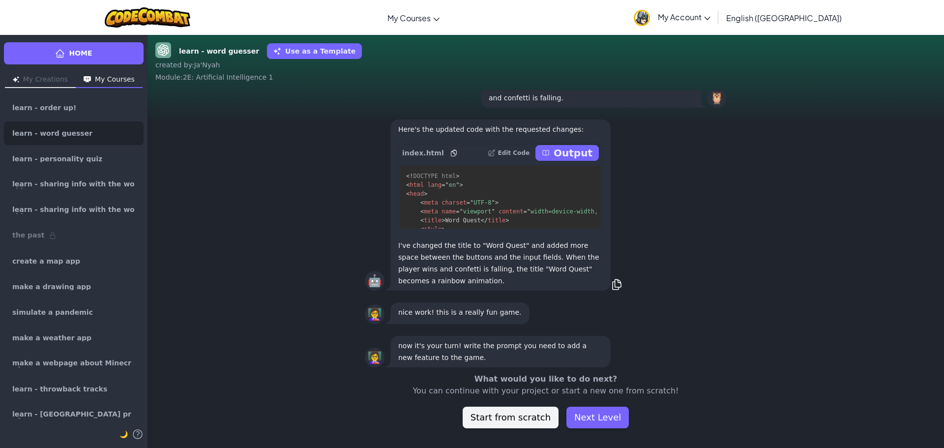
scroll to position [0, 0]
click at [91, 151] on link "learn - personality quiz" at bounding box center [74, 159] width 140 height 24
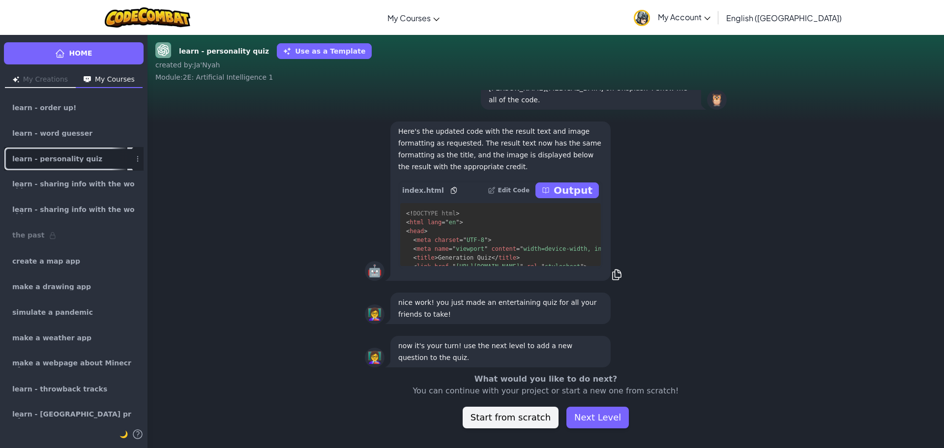
click at [95, 169] on link "learn - personality quiz" at bounding box center [74, 159] width 140 height 24
click at [96, 178] on link "learn - sharing info with the world" at bounding box center [74, 185] width 140 height 24
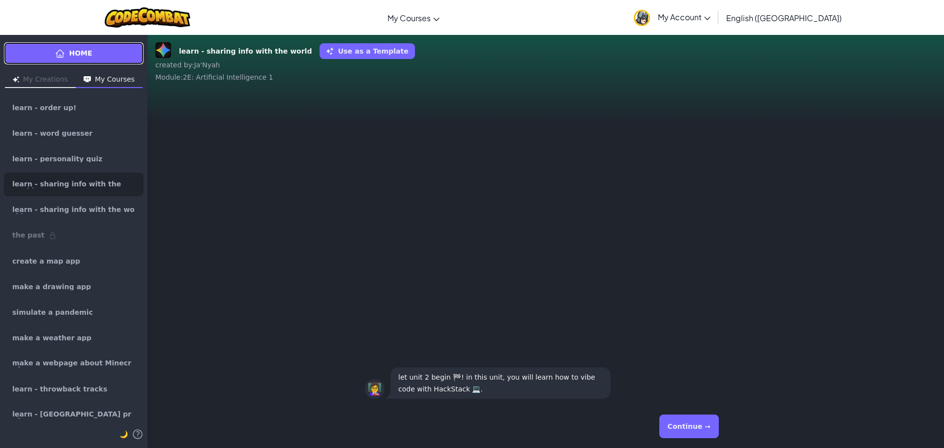
click at [83, 60] on link "Home" at bounding box center [74, 53] width 140 height 22
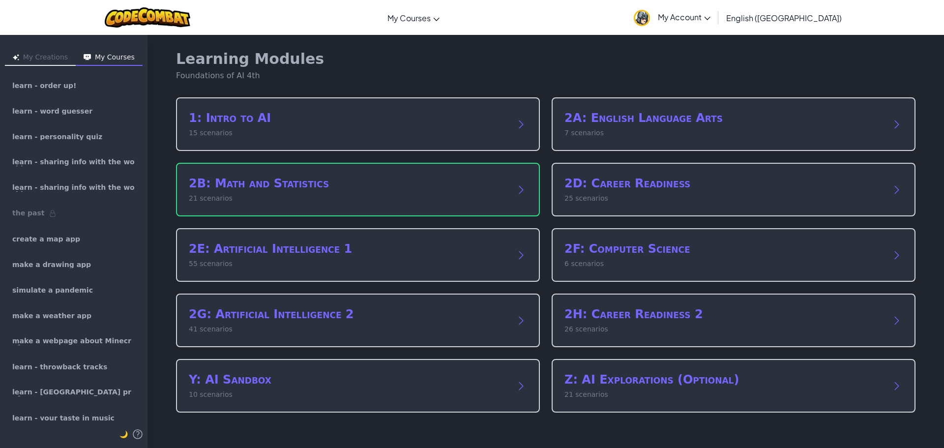
click at [303, 72] on div "Learning Modules Foundations of AI 4th" at bounding box center [546, 65] width 740 height 31
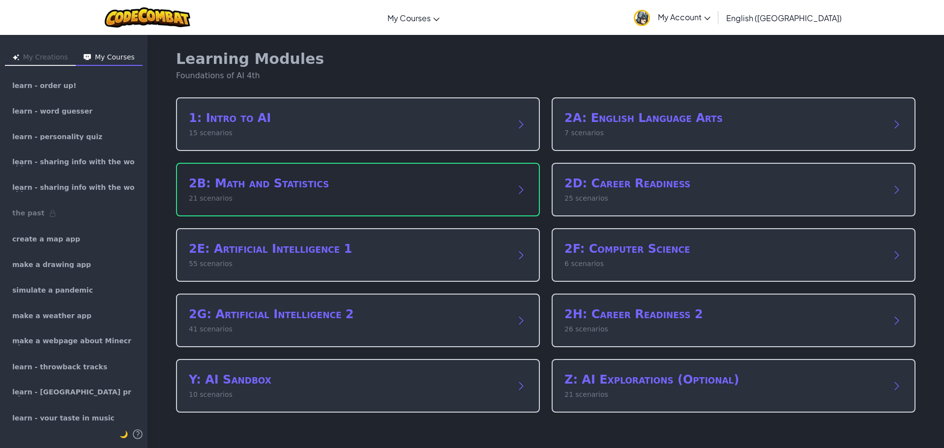
click at [290, 185] on h2 "2B: Math and Statistics" at bounding box center [348, 184] width 319 height 16
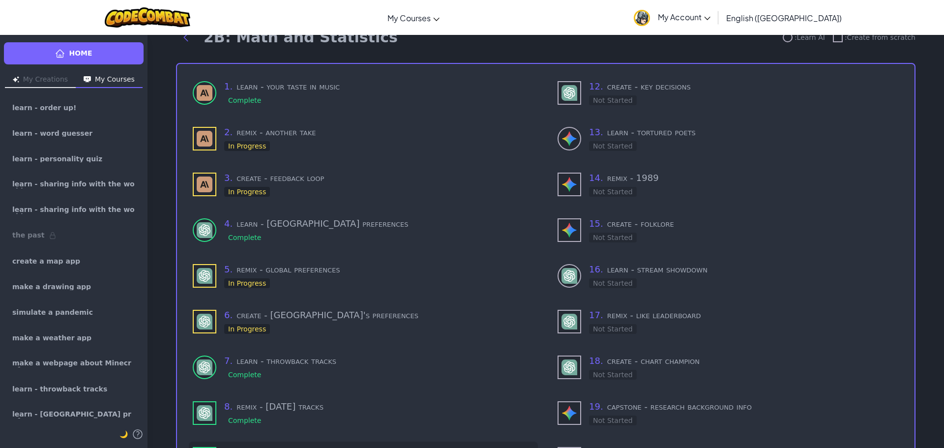
scroll to position [181, 0]
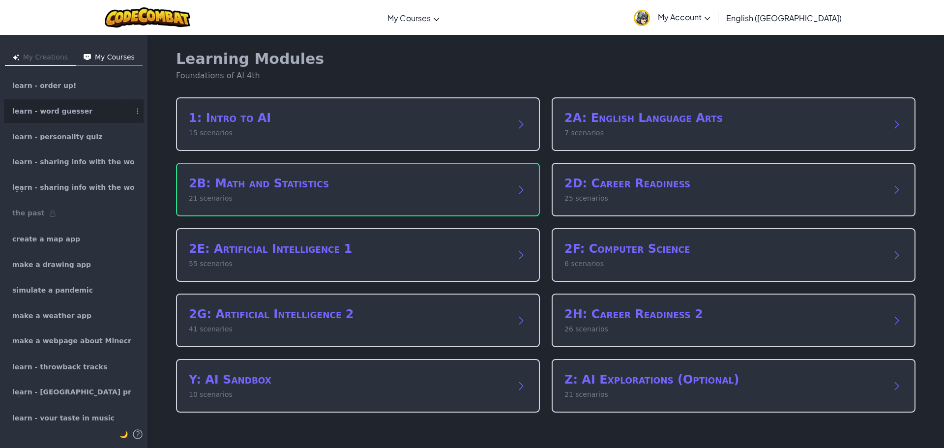
drag, startPoint x: 98, startPoint y: 100, endPoint x: 100, endPoint y: 111, distance: 10.9
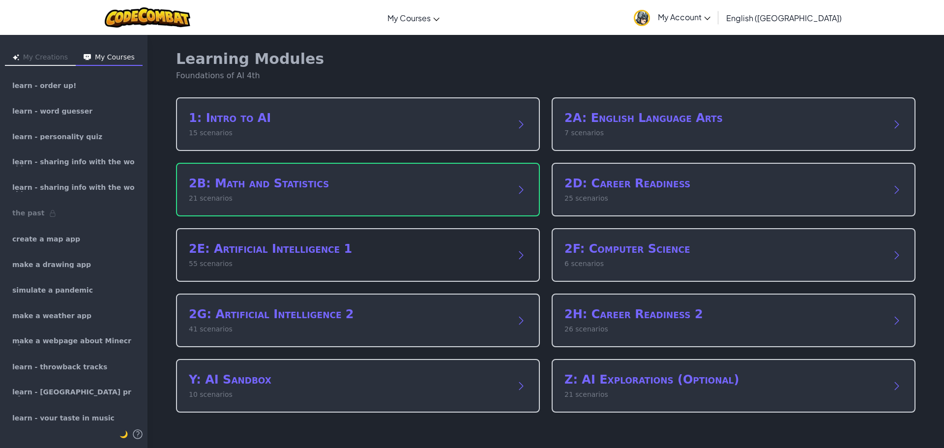
click at [271, 245] on h2 "2E: Artificial Intelligence 1" at bounding box center [348, 249] width 319 height 16
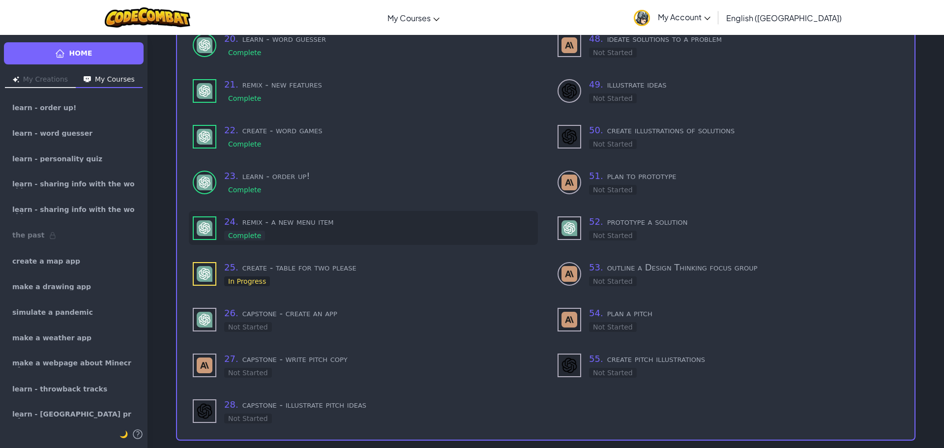
scroll to position [950, 0]
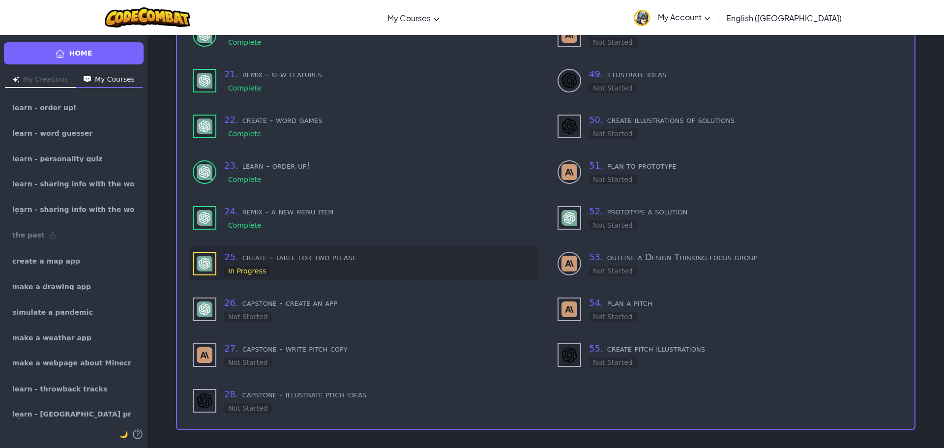
click at [306, 252] on div "25 . create - table for two please In Progress" at bounding box center [379, 263] width 310 height 26
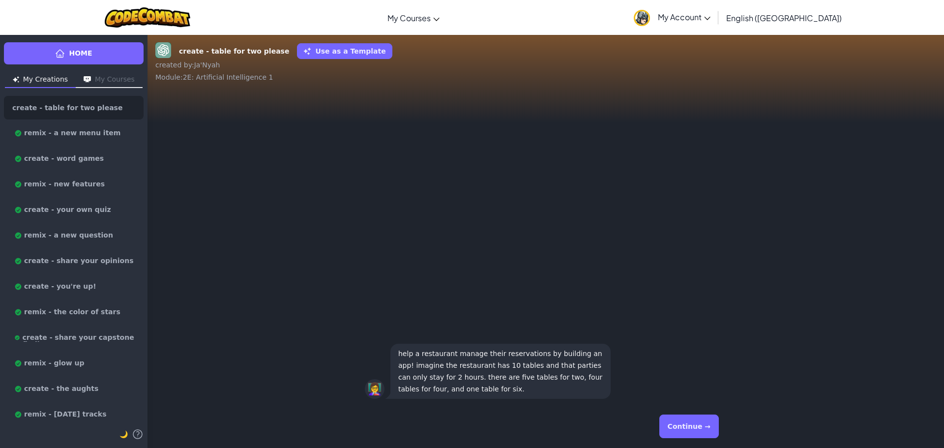
click at [687, 425] on button "Continue →" at bounding box center [690, 427] width 60 height 24
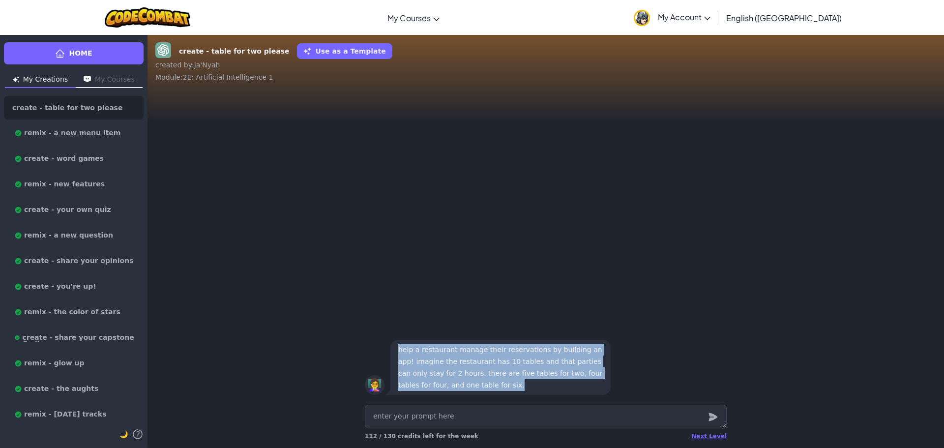
drag, startPoint x: 401, startPoint y: 347, endPoint x: 466, endPoint y: 386, distance: 75.7
click at [466, 386] on div "help a restaurant manage their reservations by building an app! imagine the res…" at bounding box center [501, 367] width 220 height 55
copy p "help a restaurant manage their reservations by building an app! imagine the res…"
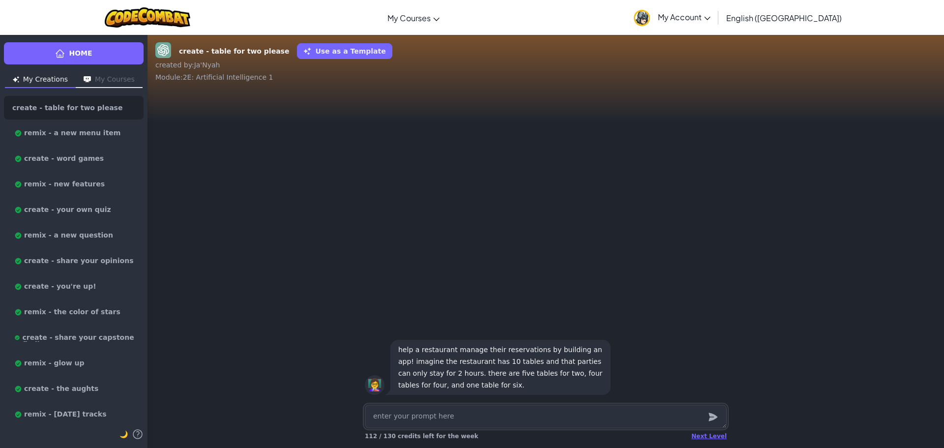
click at [440, 418] on textarea at bounding box center [546, 417] width 362 height 24
paste textarea "help a restaurant manage their reservations by building an app! imagine the res…"
type textarea "x"
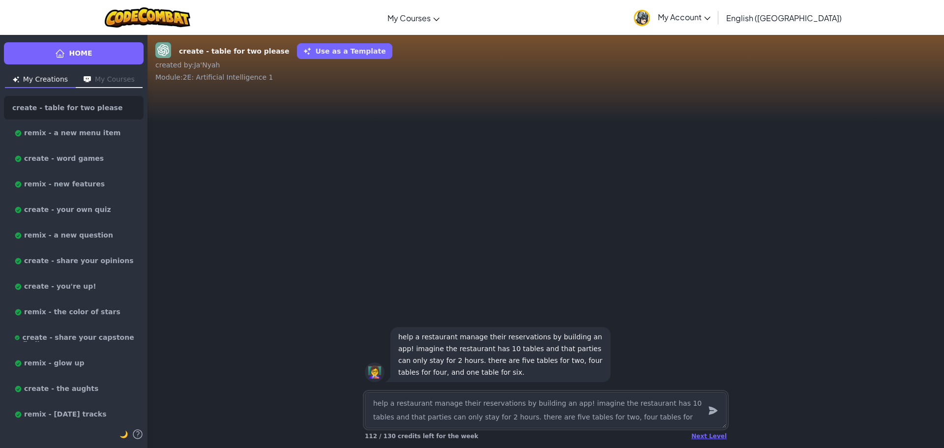
type textarea "help a restaurant manage their reservations by building an app! imagine the res…"
click at [713, 406] on icon "submit" at bounding box center [713, 411] width 11 height 12
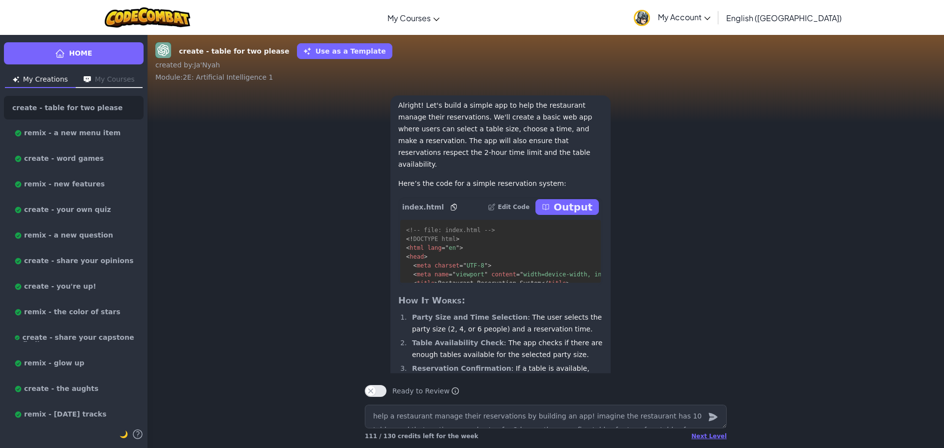
click at [550, 211] on icon at bounding box center [546, 207] width 8 height 8
type textarea "x"
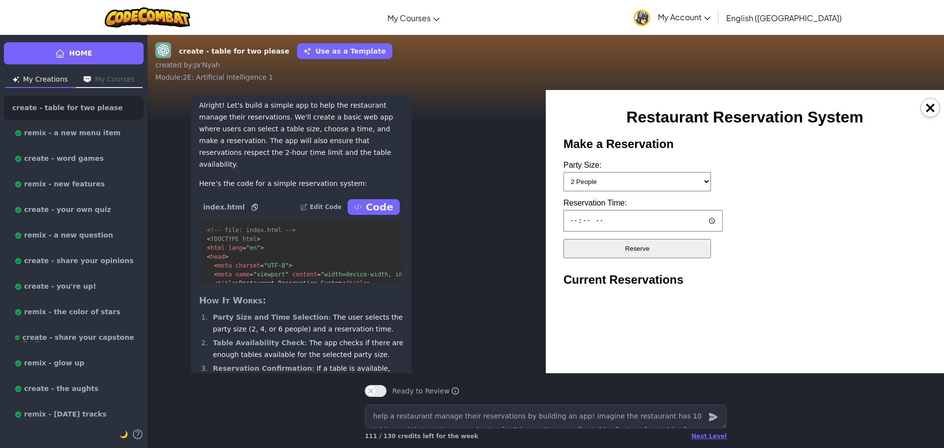
click at [651, 187] on select "2 People 4 People 6 People" at bounding box center [638, 181] width 148 height 19
click at [564, 172] on select "2 People 4 People 6 People" at bounding box center [638, 181] width 148 height 19
click at [648, 188] on select "2 People 4 People 6 People" at bounding box center [638, 181] width 148 height 19
select select "6"
click at [564, 172] on select "2 People 4 People 6 People" at bounding box center [638, 181] width 148 height 19
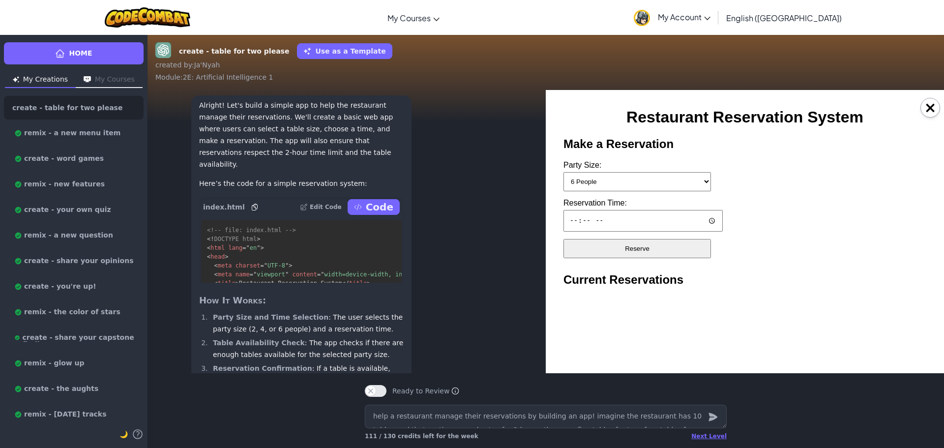
click at [650, 218] on input "Reservation Time:" at bounding box center [643, 221] width 159 height 22
click at [638, 244] on button "Reserve" at bounding box center [638, 248] width 148 height 19
click at [932, 116] on button "×" at bounding box center [931, 108] width 20 height 20
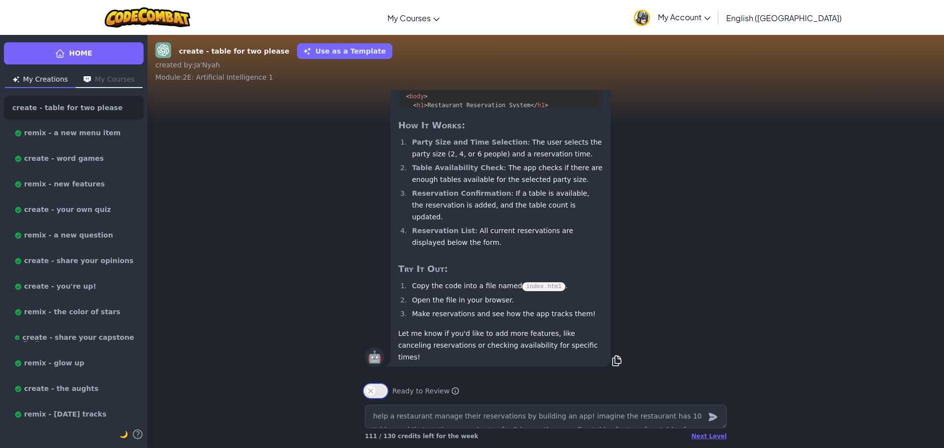
click at [383, 388] on button "Ready to Review" at bounding box center [376, 391] width 22 height 12
click at [719, 435] on div "Next Level" at bounding box center [709, 436] width 35 height 8
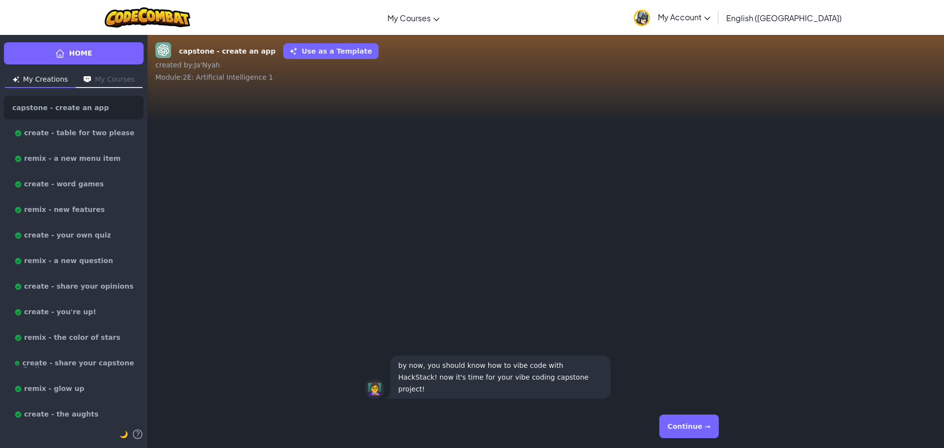
click at [720, 435] on div "Continue →" at bounding box center [546, 426] width 362 height 35
click at [708, 431] on button "Continue →" at bounding box center [690, 427] width 60 height 24
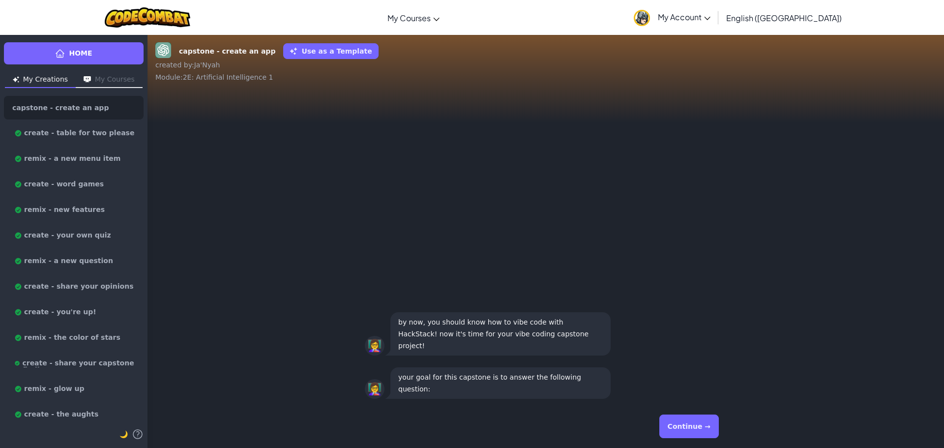
click at [708, 431] on button "Continue →" at bounding box center [690, 427] width 60 height 24
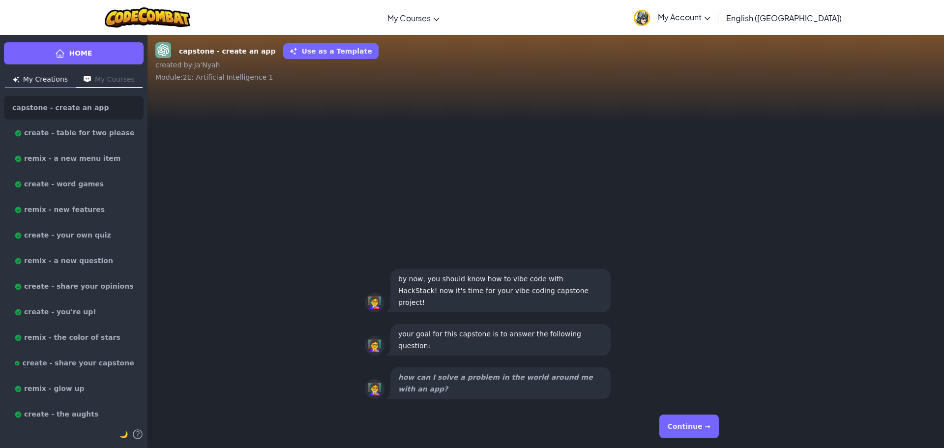
click at [708, 431] on button "Continue →" at bounding box center [690, 427] width 60 height 24
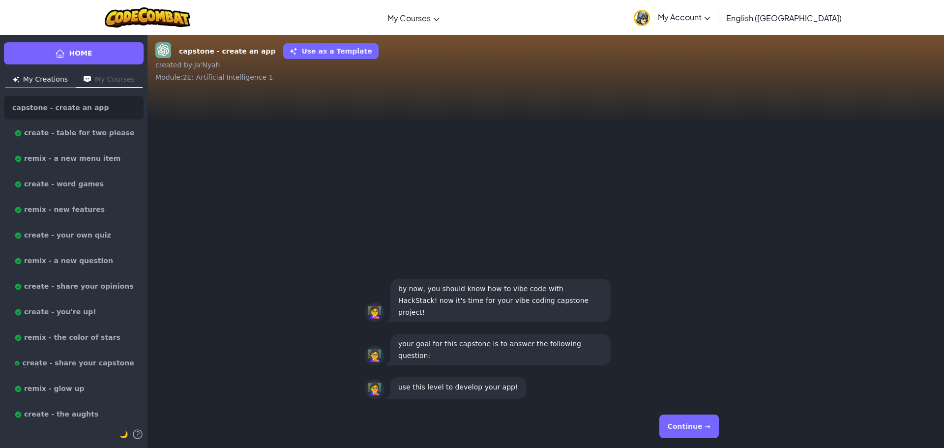
click at [708, 431] on button "Continue →" at bounding box center [690, 427] width 60 height 24
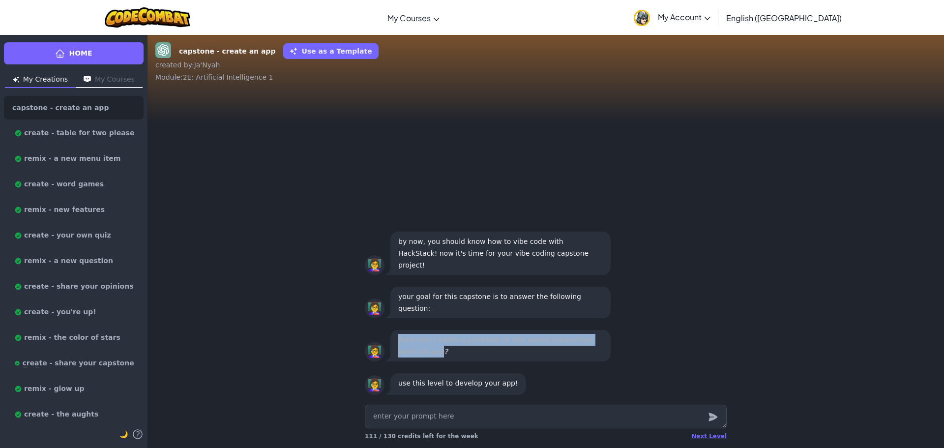
drag, startPoint x: 396, startPoint y: 347, endPoint x: 593, endPoint y: 364, distance: 197.5
click at [593, 364] on div "👩‍🏫 how can I solve a problem in the world around me with an app?" at bounding box center [546, 345] width 378 height 43
click at [581, 379] on div "👩‍🏫 use this level to develop your app!" at bounding box center [546, 384] width 362 height 26
drag, startPoint x: 397, startPoint y: 348, endPoint x: 592, endPoint y: 360, distance: 195.1
click at [592, 360] on div "how can I solve a problem in the world around me with an app?" at bounding box center [501, 345] width 220 height 31
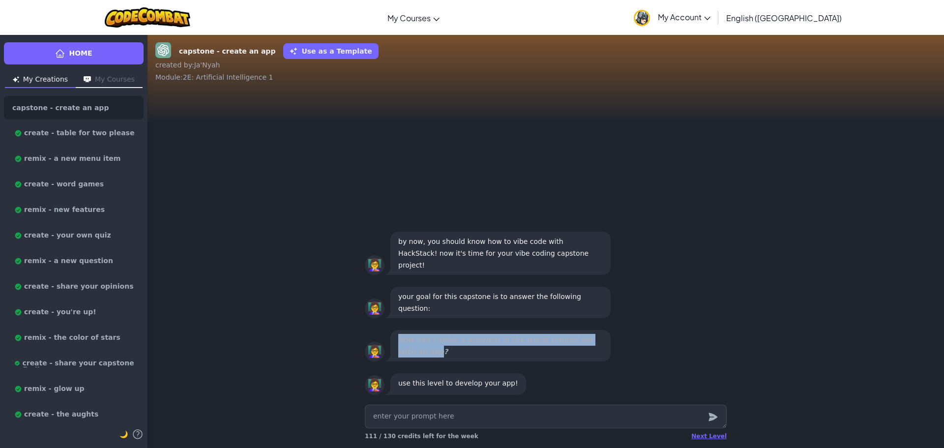
copy strong "how can I solve a problem in the world around me with an app"
click at [425, 426] on textarea at bounding box center [546, 417] width 362 height 24
paste textarea "v"
type textarea "x"
type textarea "v"
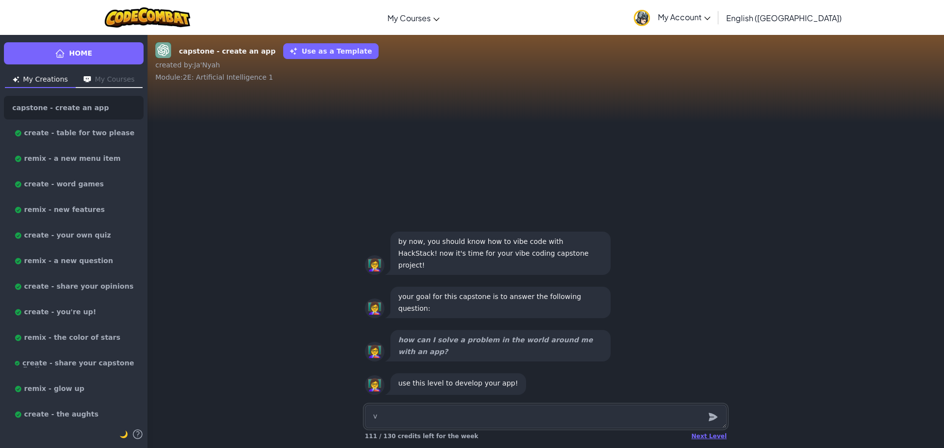
type textarea "x"
click at [378, 415] on textarea at bounding box center [546, 417] width 362 height 24
paste textarea "You can solve a real-world problem with an app by first finding something that …"
type textarea "x"
type textarea "You can solve a real-world problem with an app by first finding something that …"
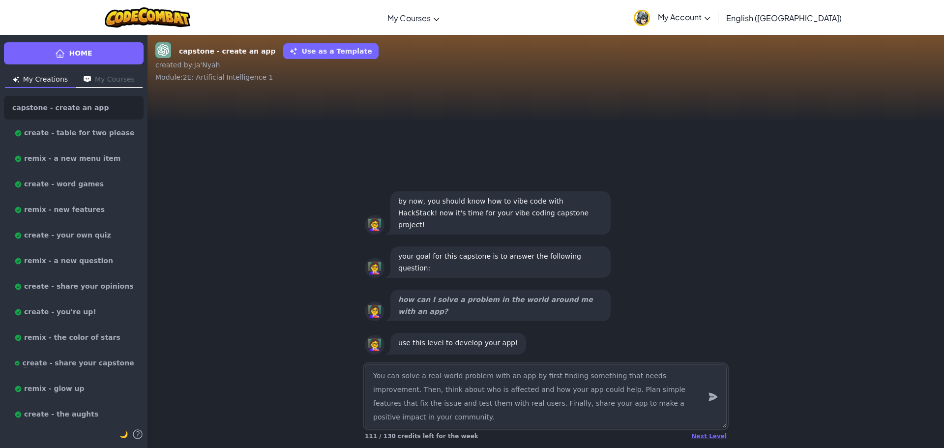
type textarea "x"
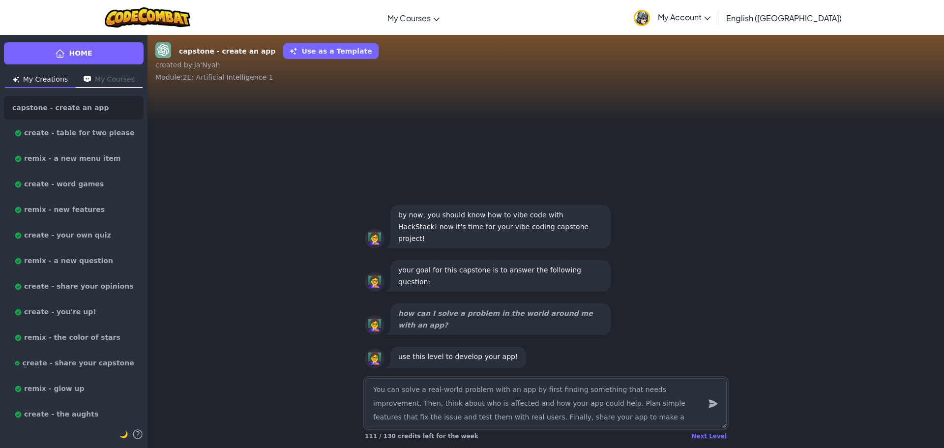
type textarea "You can solve a real-world problem with an app by first finding something that …"
click at [710, 406] on icon "submit" at bounding box center [713, 404] width 9 height 8
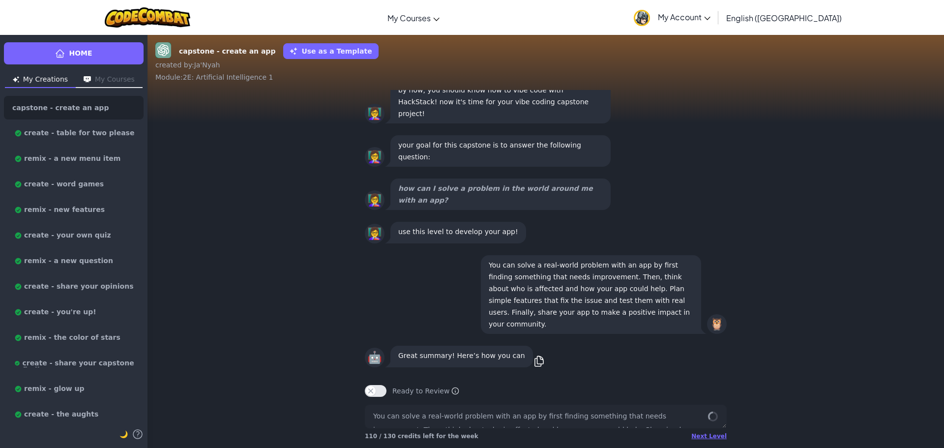
scroll to position [0, 0]
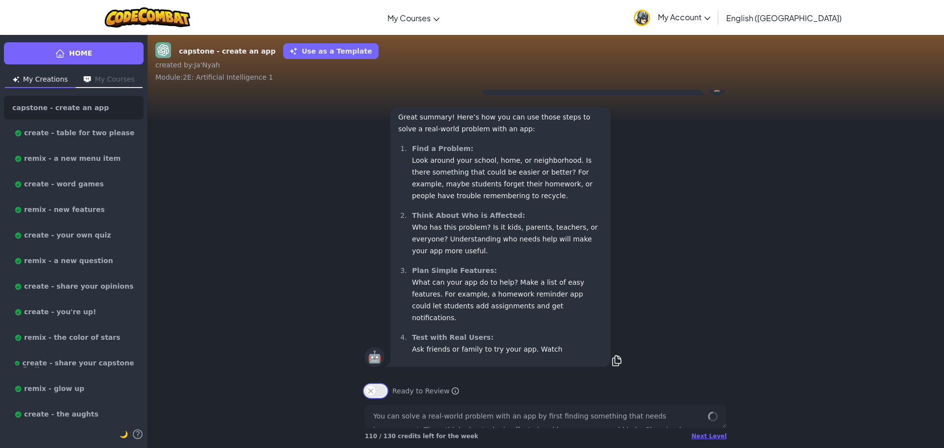
click at [374, 390] on button "Ready to Review" at bounding box center [376, 391] width 22 height 12
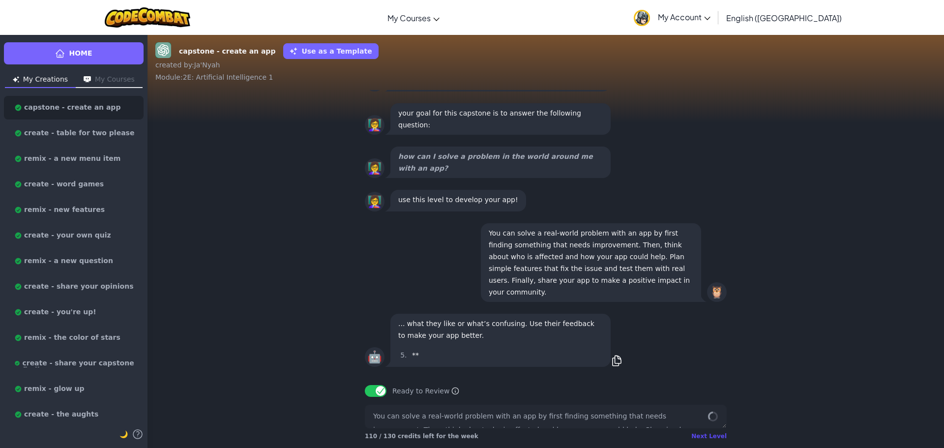
drag, startPoint x: 712, startPoint y: 432, endPoint x: 710, endPoint y: 437, distance: 5.1
click at [712, 433] on div "Next Level" at bounding box center [709, 436] width 35 height 8
type textarea "x"
